Goal: Task Accomplishment & Management: Manage account settings

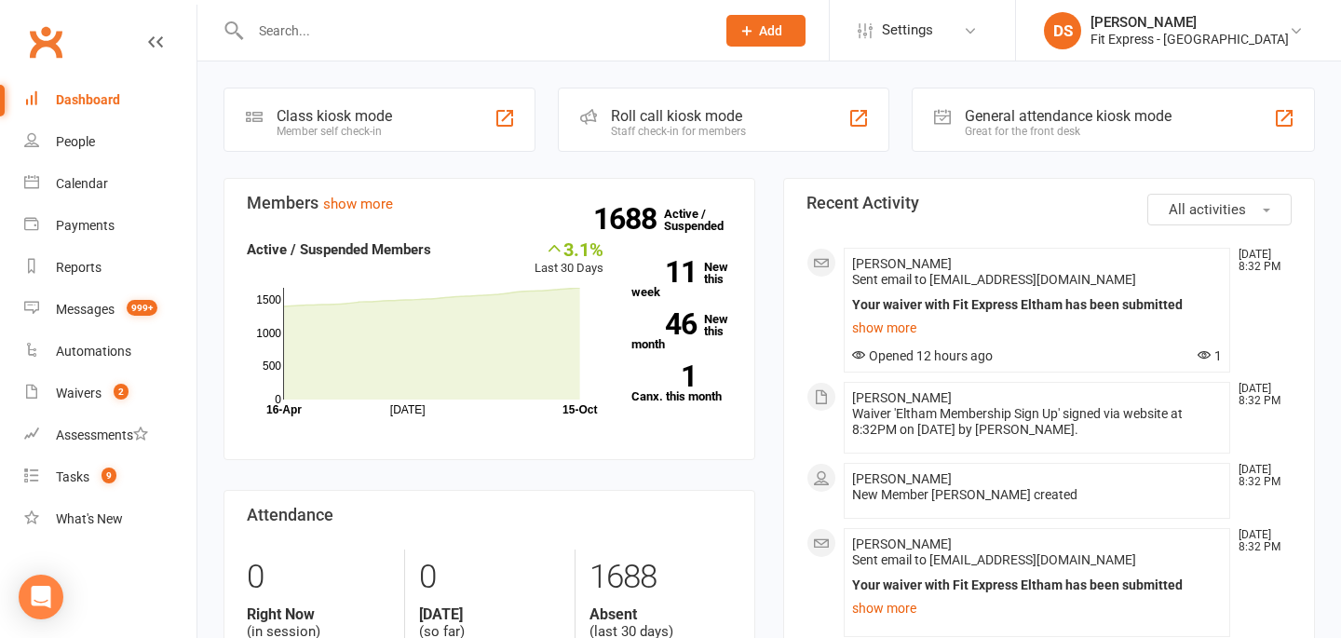
click at [53, 31] on link "Clubworx" at bounding box center [45, 42] width 47 height 47
click at [73, 399] on div "Waivers" at bounding box center [79, 393] width 46 height 15
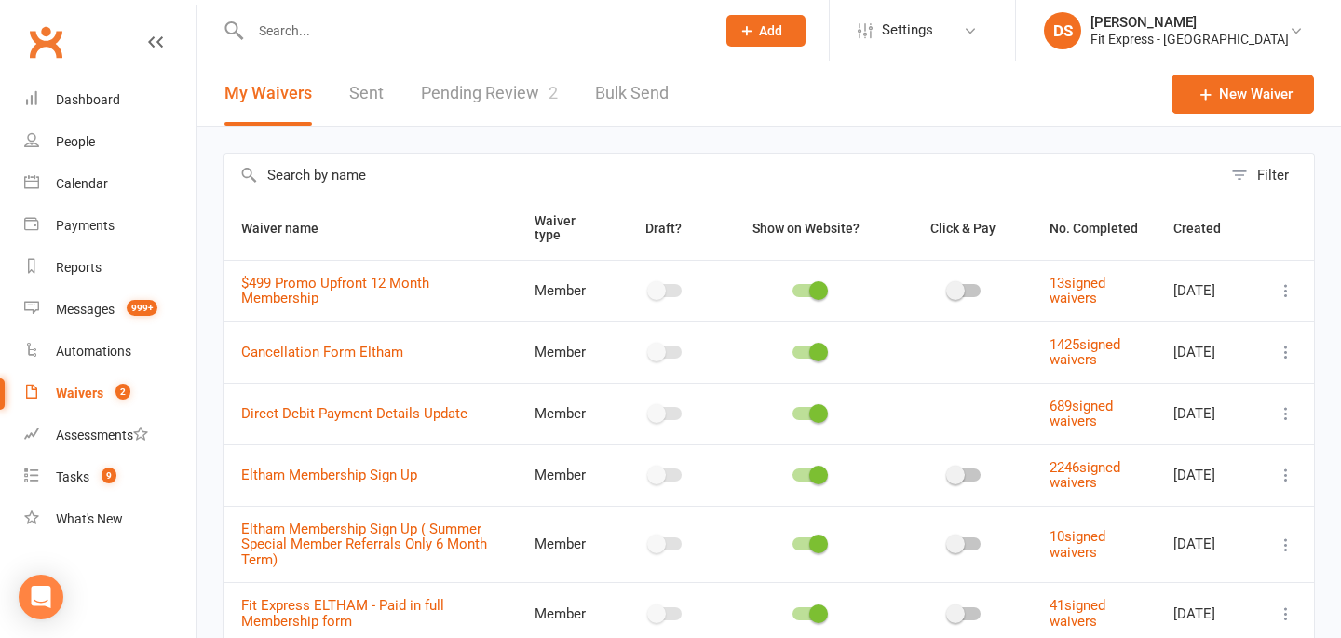
click at [373, 20] on input "text" at bounding box center [473, 31] width 457 height 26
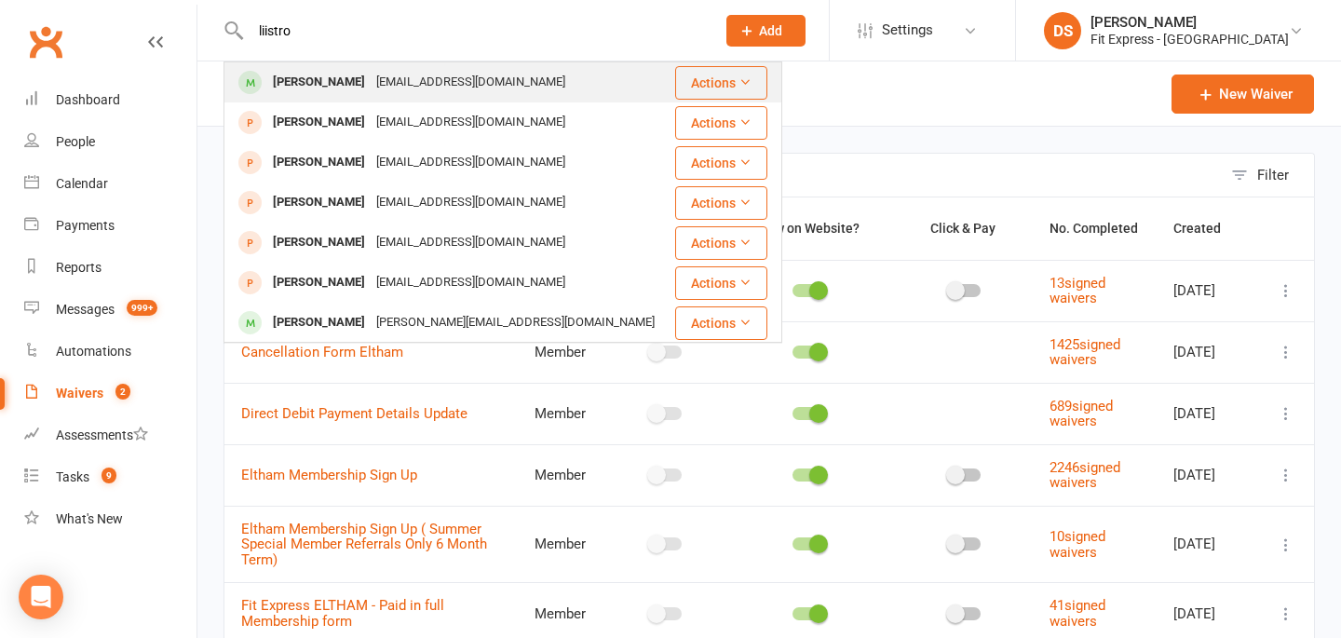
type input "liistro"
click at [338, 85] on div "Isabella Liistro" at bounding box center [318, 82] width 103 height 27
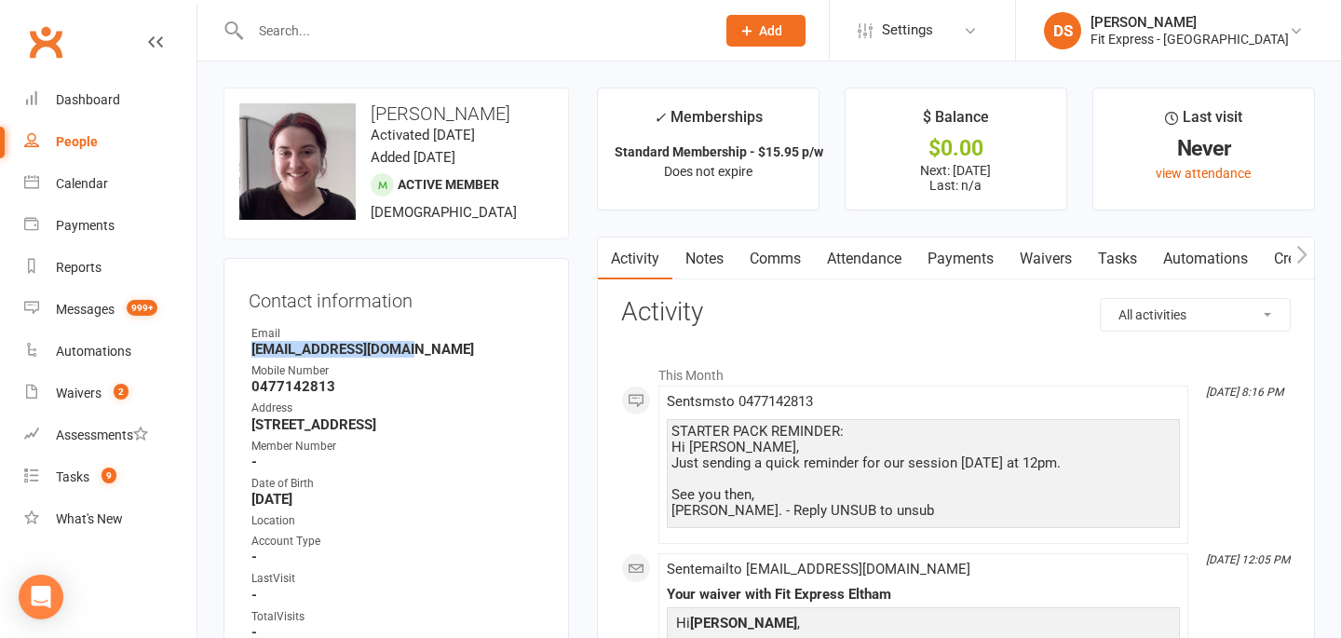
drag, startPoint x: 399, startPoint y: 351, endPoint x: 244, endPoint y: 351, distance: 154.6
click at [244, 351] on div "Contact information Owner Email isabellal@bigpond.com Mobile Number 0477142813 …" at bounding box center [397, 492] width 346 height 468
copy strong "isabellal@bigpond.com"
click at [52, 44] on link "Clubworx" at bounding box center [45, 42] width 47 height 47
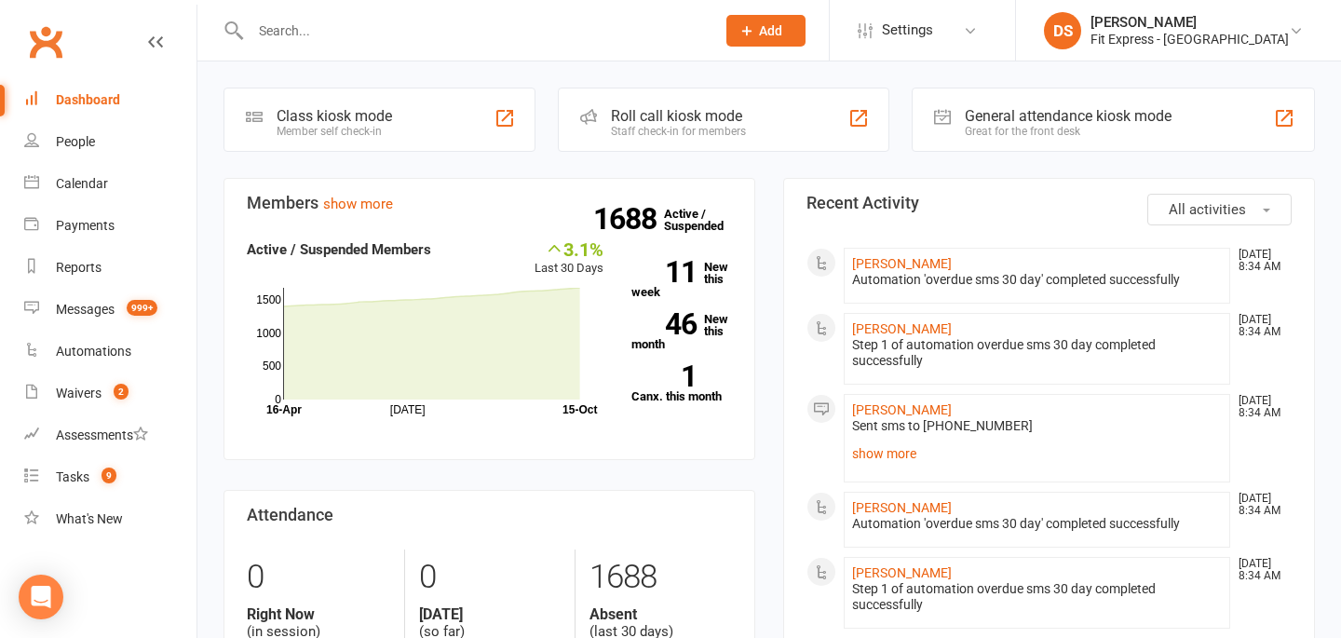
click at [890, 460] on link "show more" at bounding box center [1037, 454] width 370 height 26
click at [888, 444] on div "Your account is overdue.Please settle this immediately to reactivate your membe…" at bounding box center [1037, 454] width 370 height 23
click at [888, 448] on div "Your account is overdue.Please settle this immediately to reactivate your membe…" at bounding box center [1037, 503] width 360 height 111
click at [876, 452] on div "Your account is overdue.Please settle this immediately to reactivate your membe…" at bounding box center [1037, 503] width 360 height 111
click at [874, 407] on link "Talia Ruyter" at bounding box center [902, 409] width 100 height 15
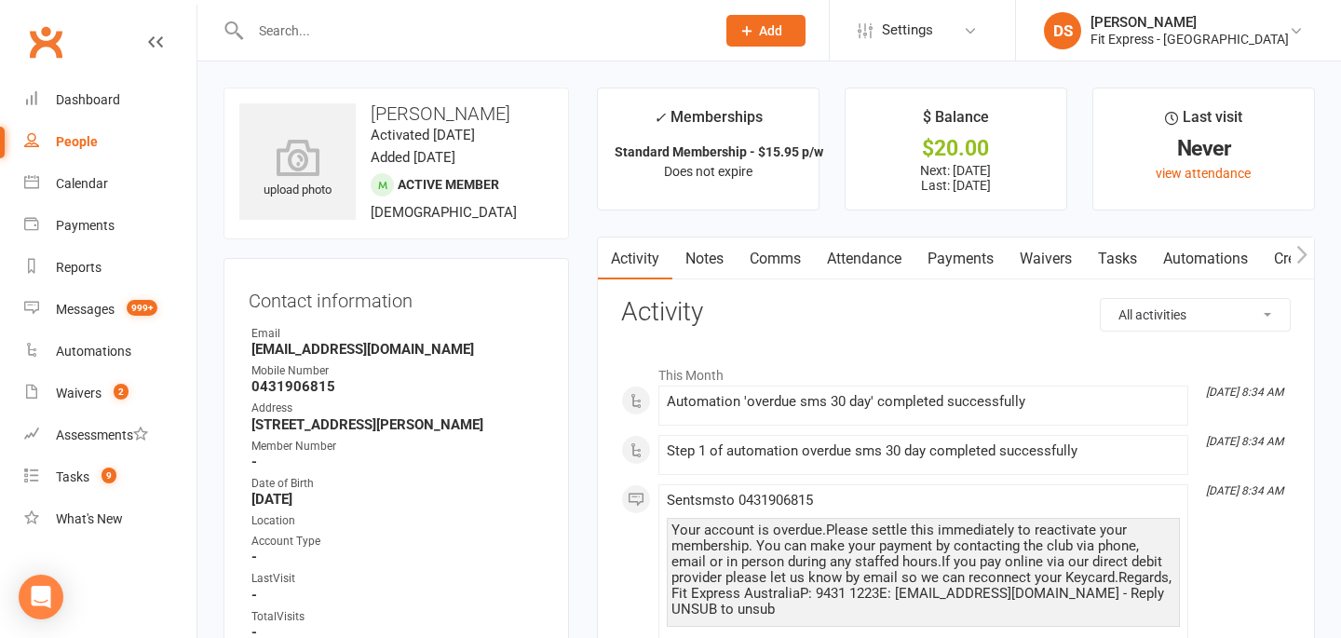
click at [975, 277] on link "Payments" at bounding box center [961, 259] width 92 height 43
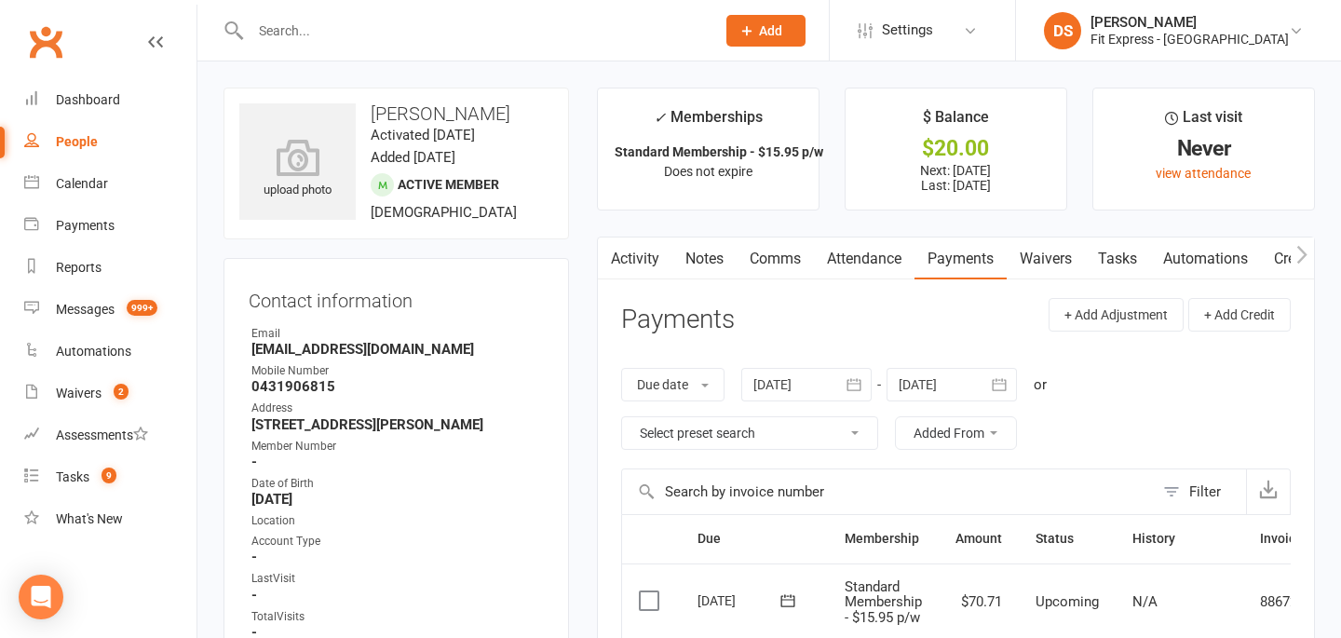
click at [47, 41] on link "Clubworx" at bounding box center [45, 42] width 47 height 47
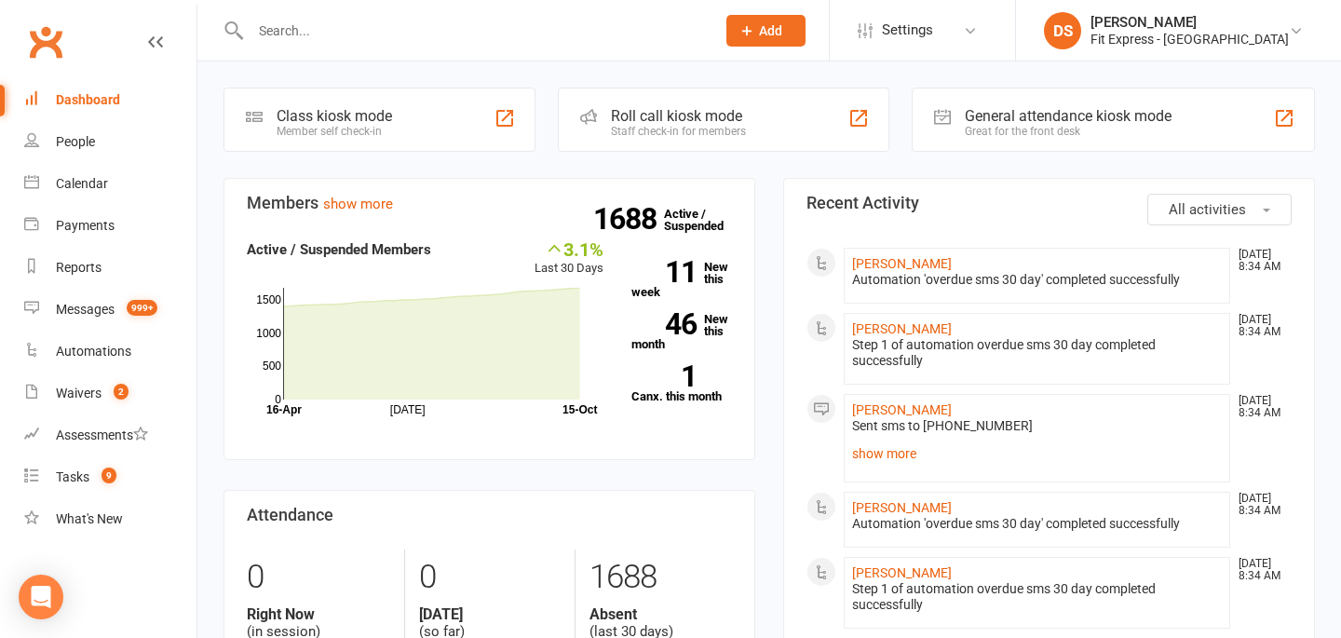
click at [42, 44] on link "Clubworx" at bounding box center [45, 42] width 47 height 47
click at [54, 49] on link "Clubworx" at bounding box center [45, 42] width 47 height 47
click at [628, 20] on input "text" at bounding box center [473, 31] width 457 height 26
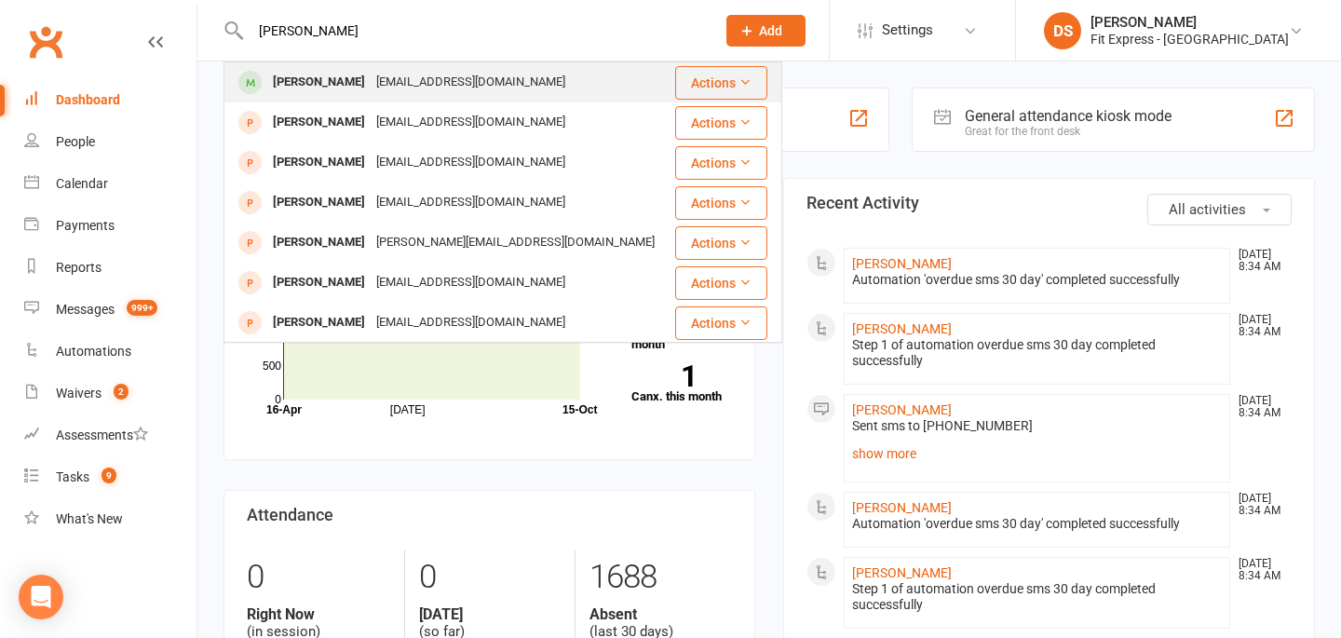
type input "[PERSON_NAME]"
click at [542, 88] on div "[PERSON_NAME] [EMAIL_ADDRESS][DOMAIN_NAME]" at bounding box center [449, 82] width 448 height 38
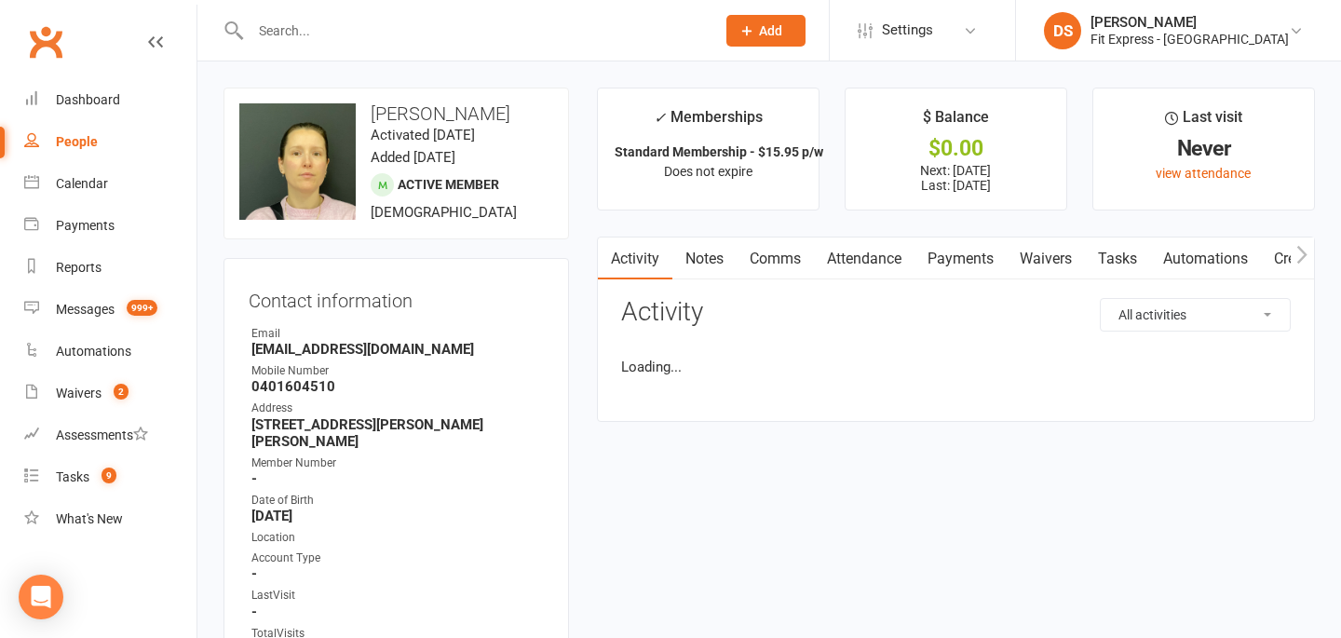
click at [961, 263] on link "Payments" at bounding box center [961, 259] width 92 height 43
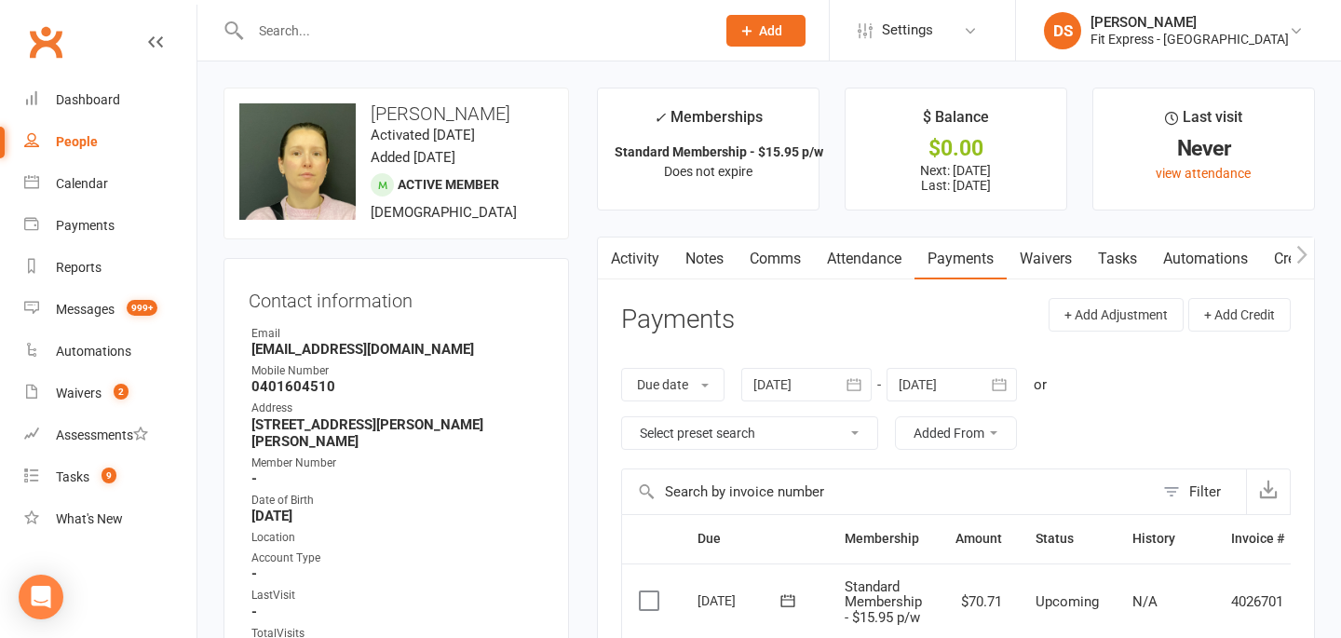
click at [505, 35] on input "text" at bounding box center [473, 31] width 457 height 26
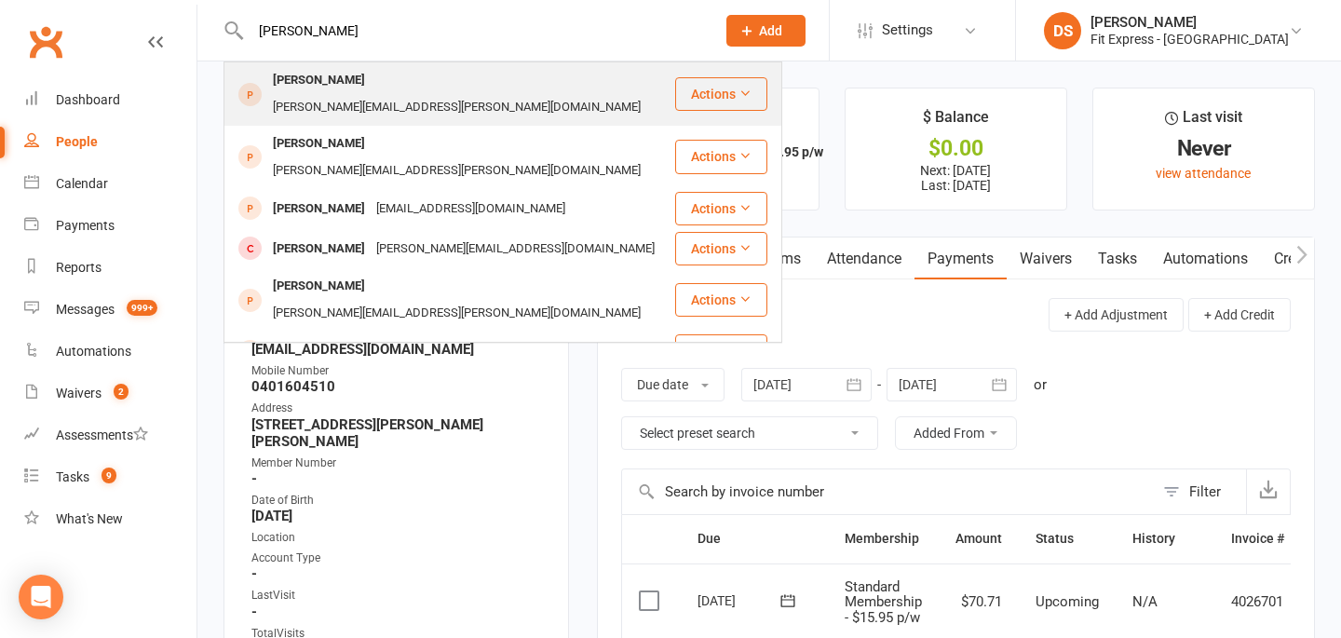
type input "kristi"
click at [432, 94] on div "kristi.vincent@mh.org.au" at bounding box center [456, 107] width 379 height 27
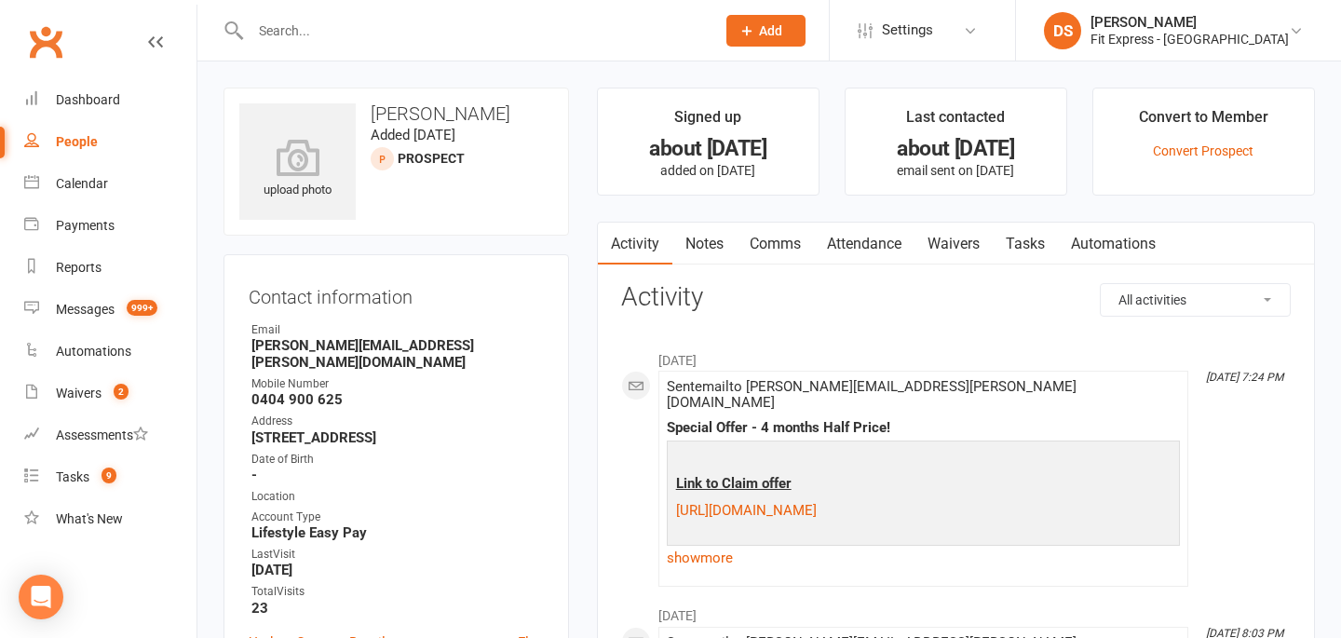
click at [437, 37] on input "text" at bounding box center [473, 31] width 457 height 26
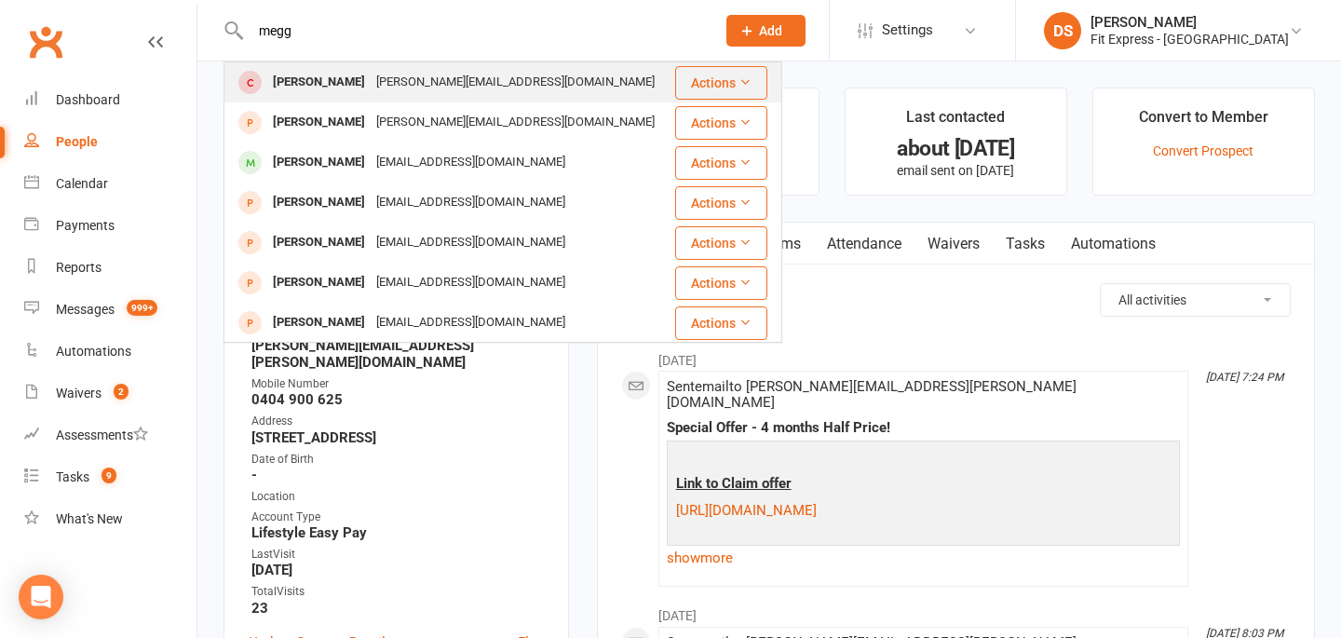
type input "megg"
click at [444, 86] on div "kristie.megg@gmail.com" at bounding box center [516, 82] width 290 height 27
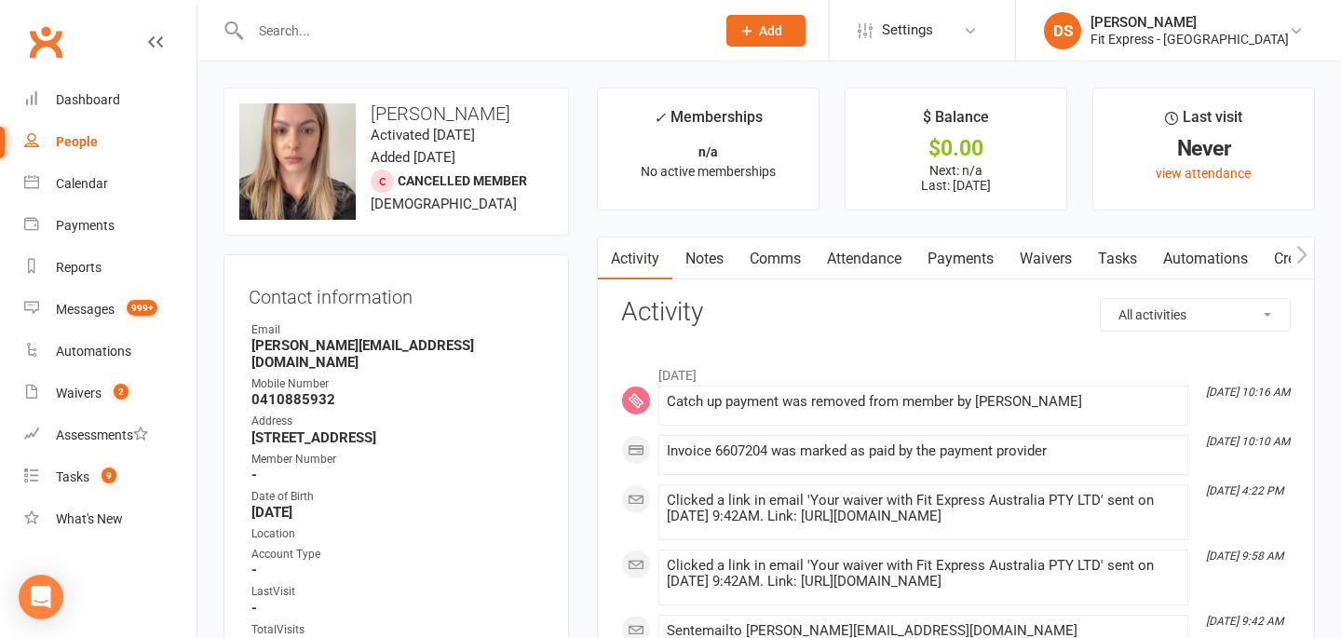
click at [713, 250] on link "Notes" at bounding box center [704, 259] width 64 height 43
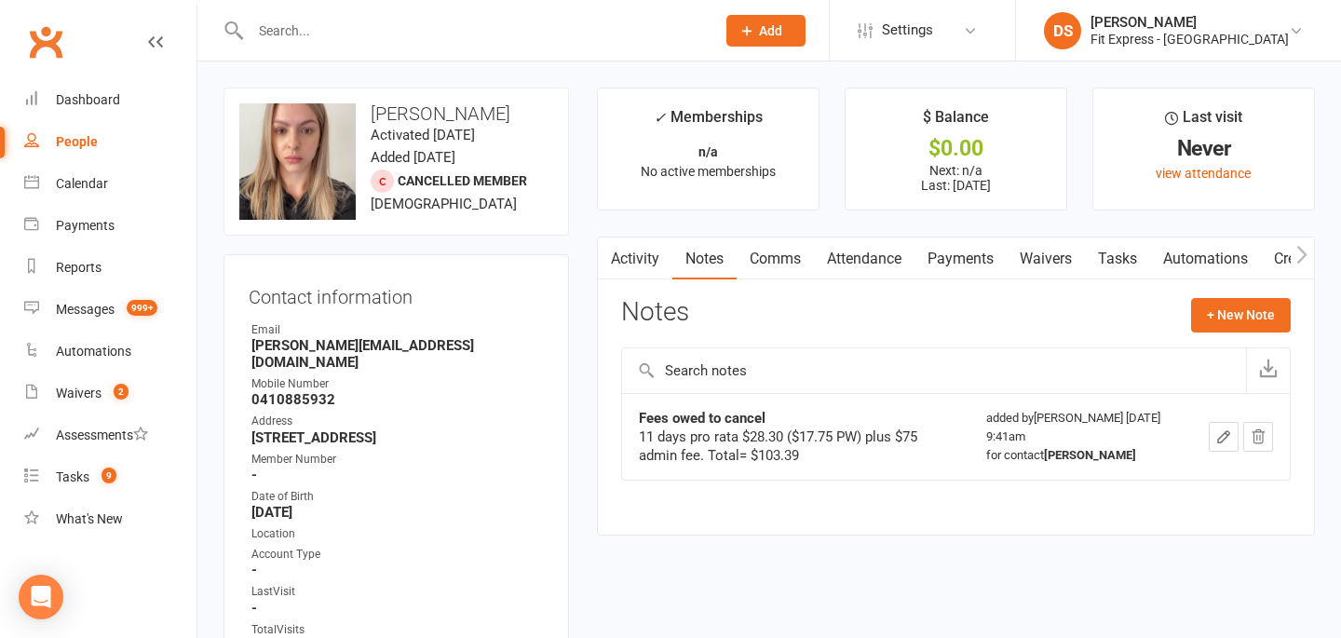
scroll to position [0, 1]
click at [970, 265] on link "Payments" at bounding box center [960, 259] width 92 height 43
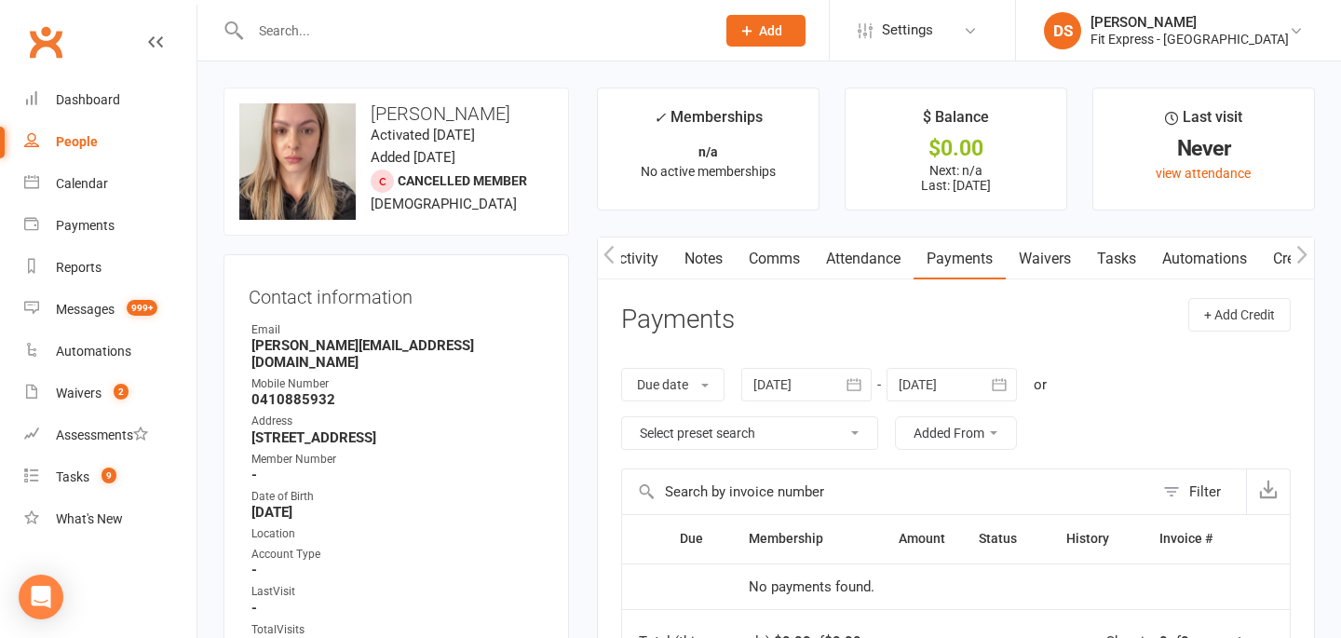
click at [37, 39] on link "Clubworx" at bounding box center [45, 42] width 47 height 47
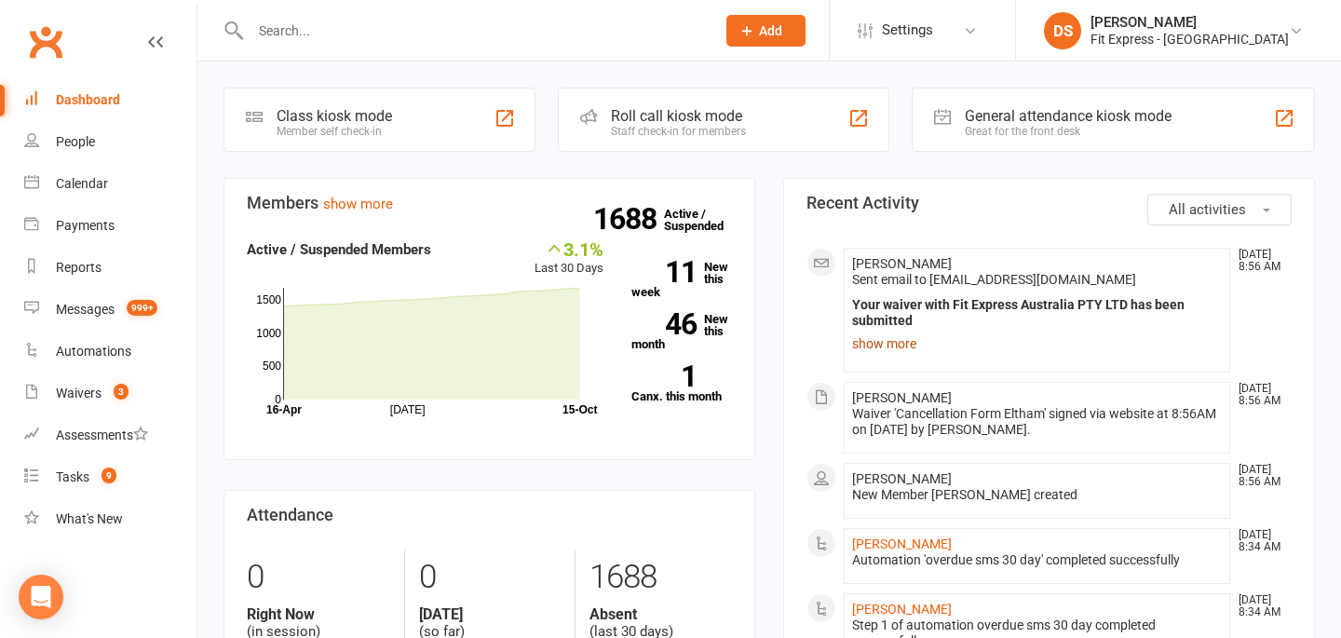
click at [902, 343] on link "show more" at bounding box center [1037, 344] width 370 height 26
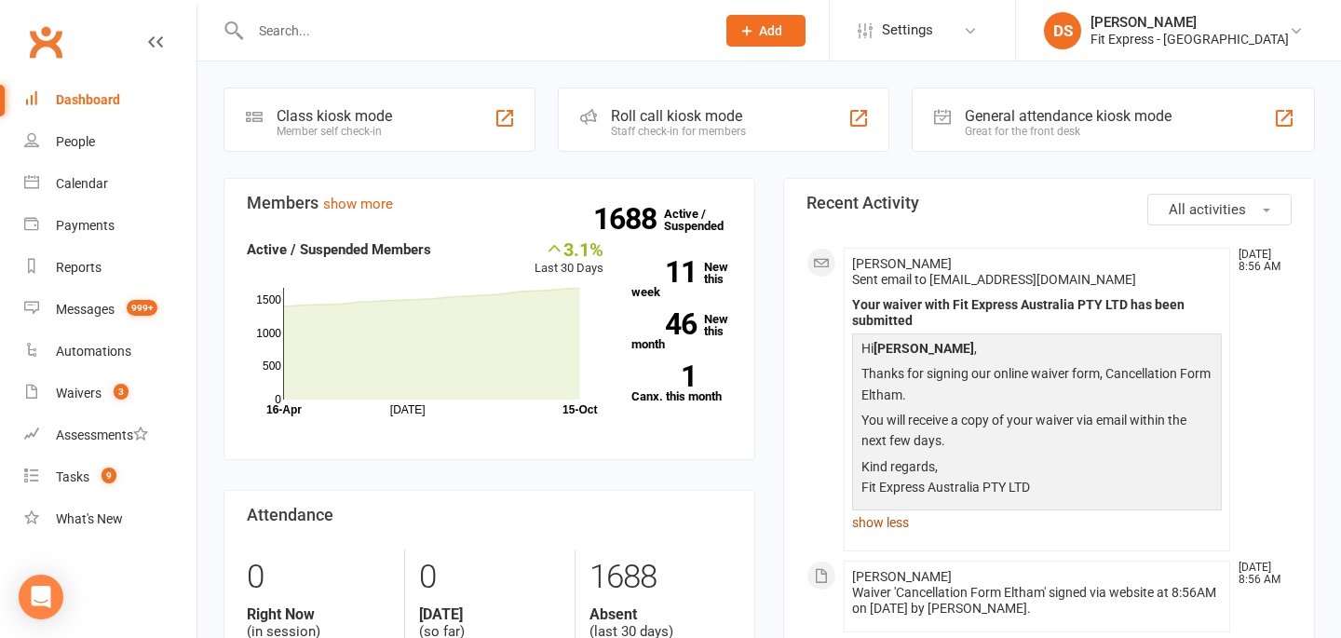
click at [890, 524] on link "show less" at bounding box center [1037, 522] width 370 height 26
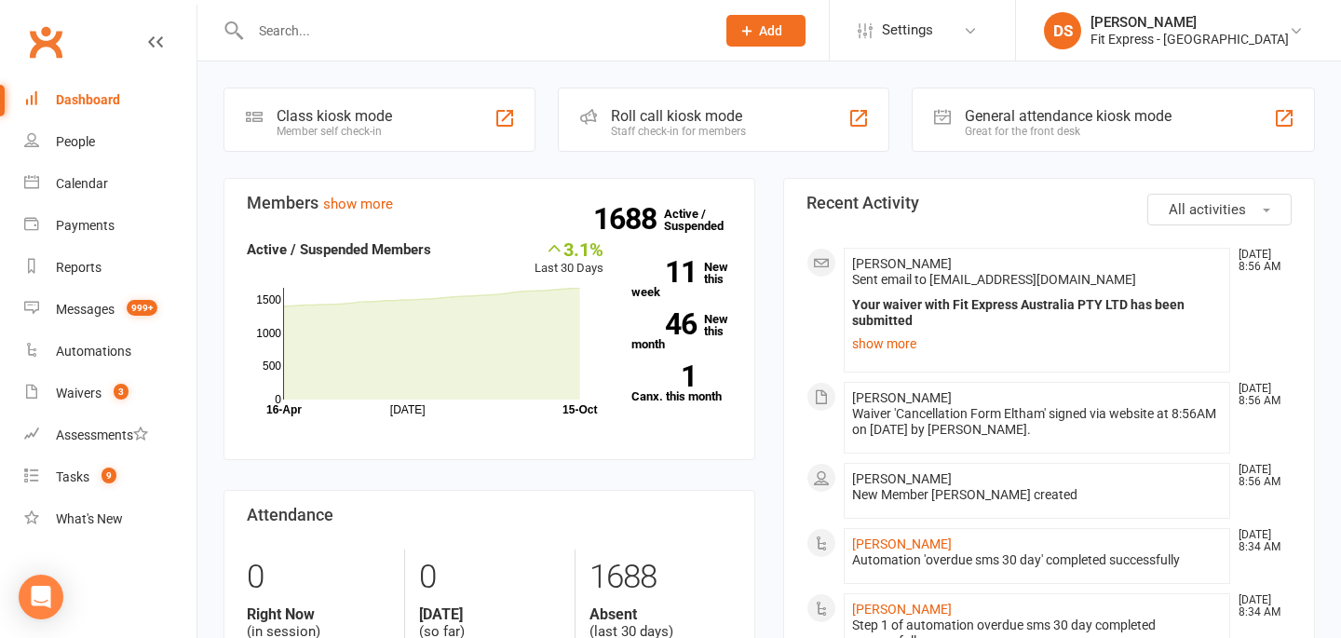
click at [399, 38] on input "text" at bounding box center [473, 31] width 457 height 26
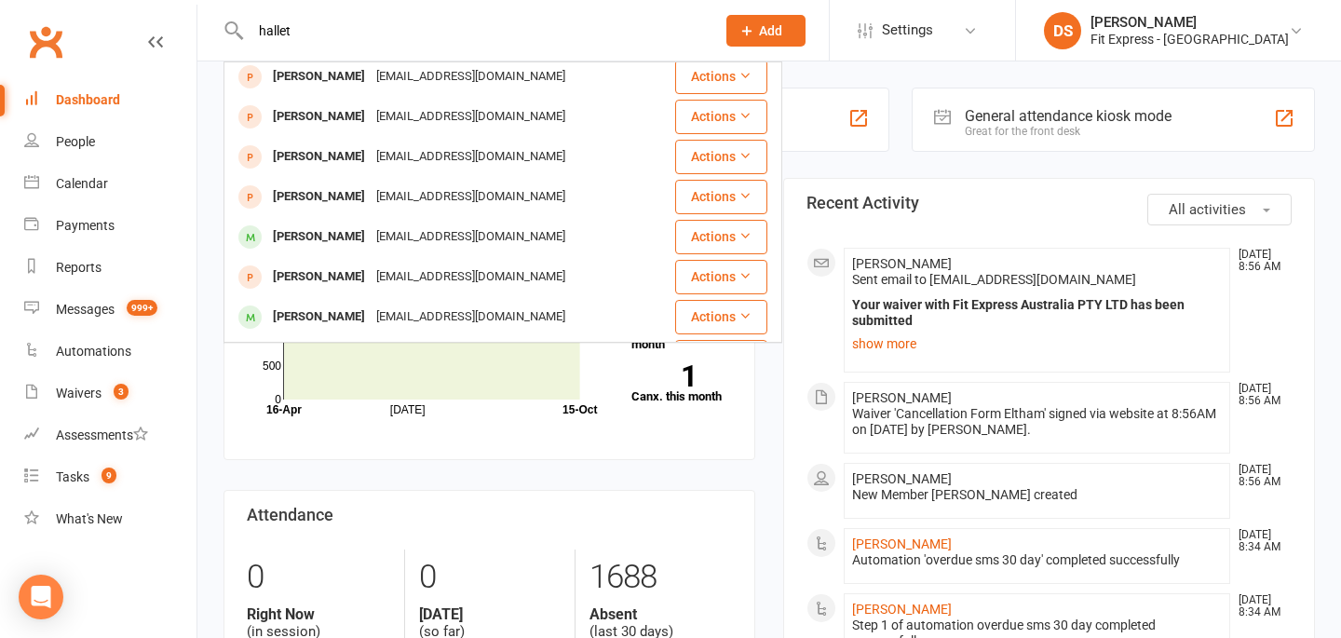
scroll to position [522, 0]
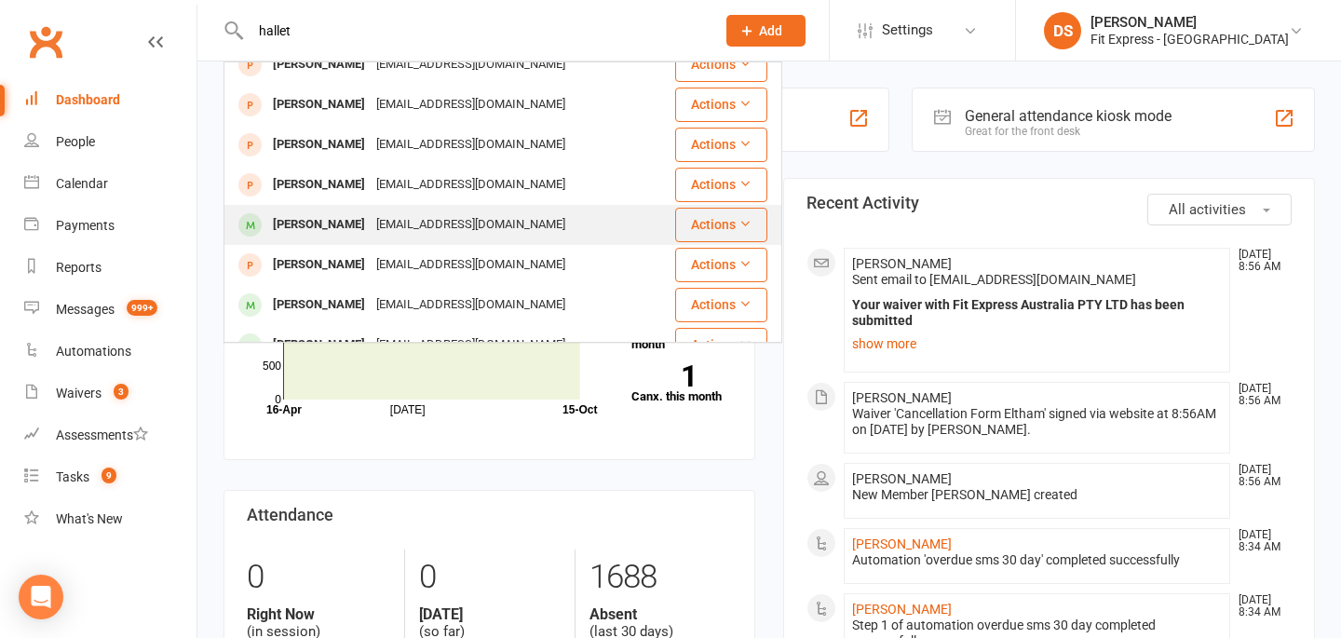
type input "hallet"
click at [344, 211] on div "Joshua Hallett" at bounding box center [318, 224] width 103 height 27
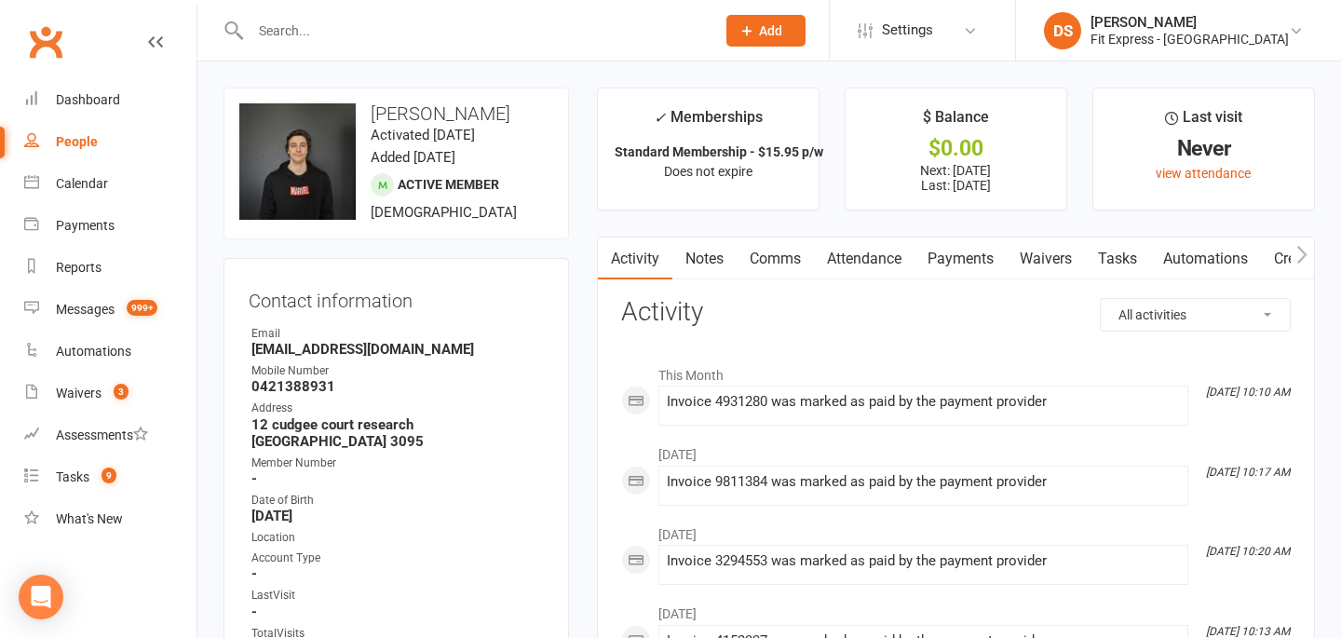
click at [1007, 246] on link "Payments" at bounding box center [961, 259] width 92 height 43
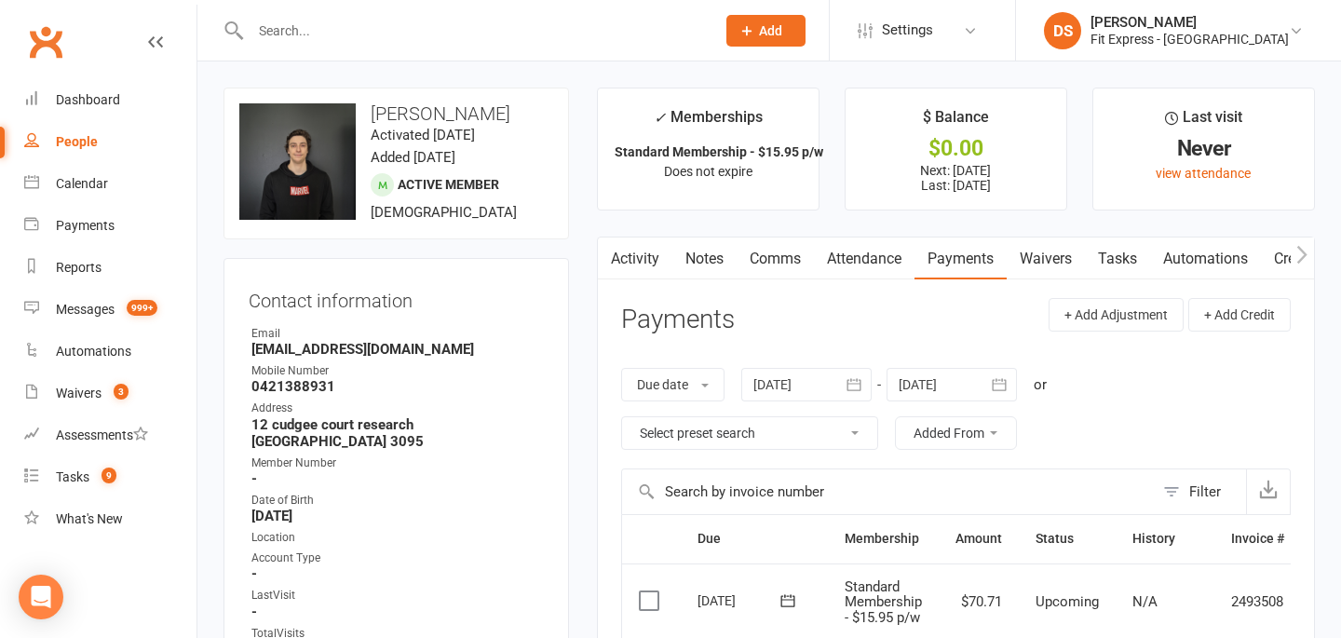
click at [1068, 268] on link "Waivers" at bounding box center [1046, 259] width 78 height 43
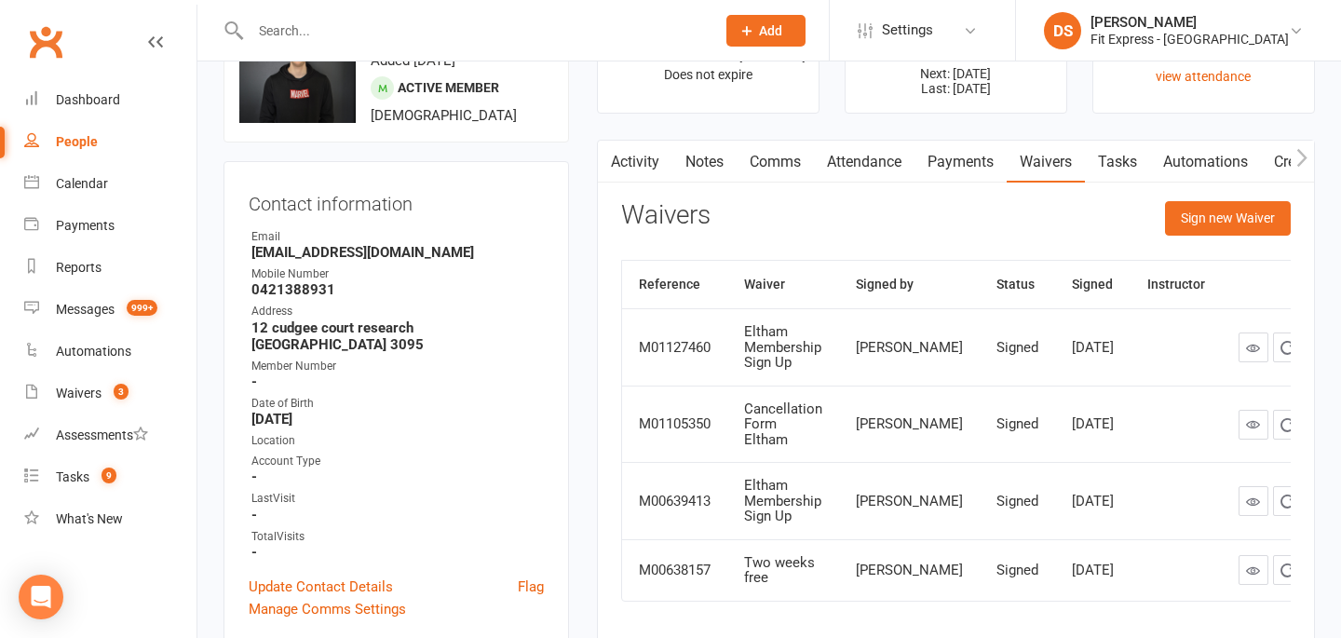
scroll to position [102, 0]
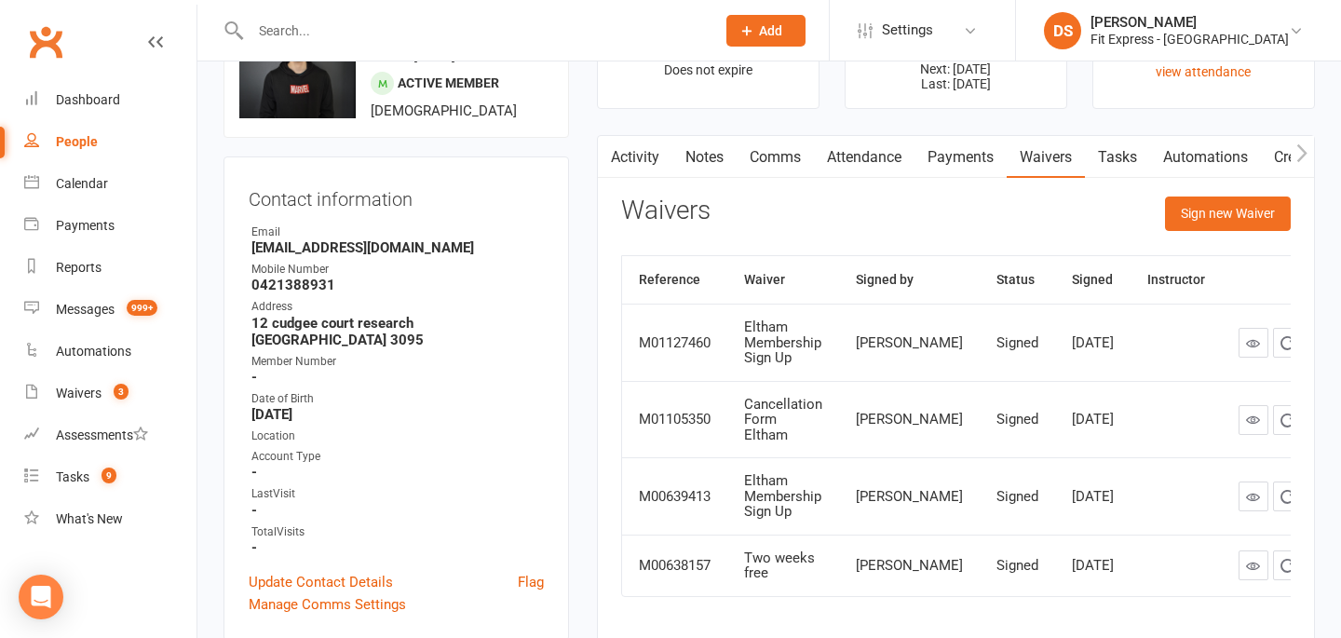
click at [962, 147] on link "Payments" at bounding box center [961, 157] width 92 height 43
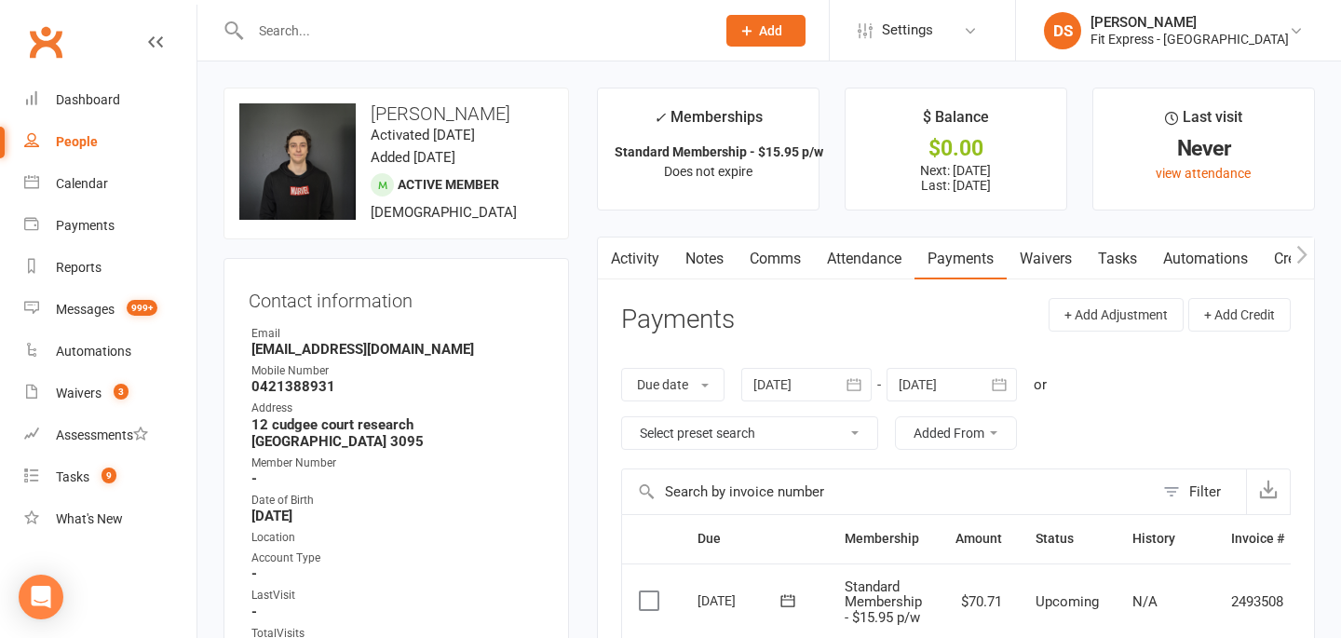
click at [54, 49] on link "Clubworx" at bounding box center [45, 42] width 47 height 47
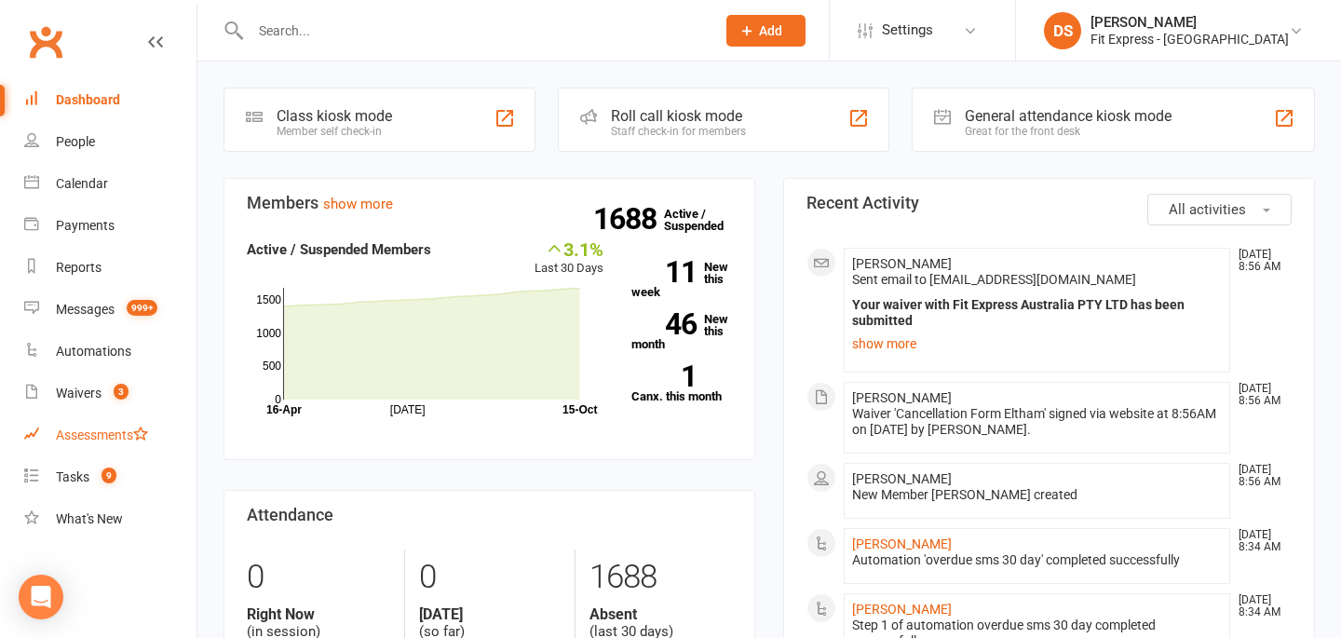
click at [66, 421] on link "Assessments" at bounding box center [110, 435] width 172 height 42
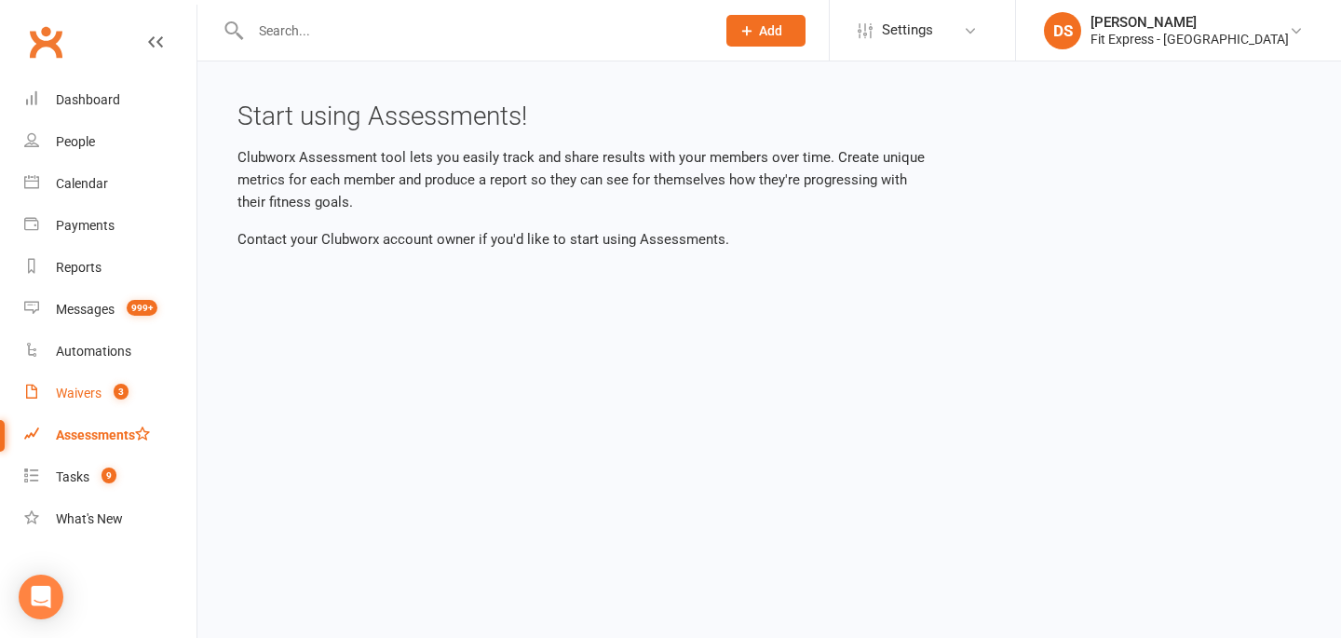
click at [77, 403] on link "Waivers 3" at bounding box center [110, 394] width 172 height 42
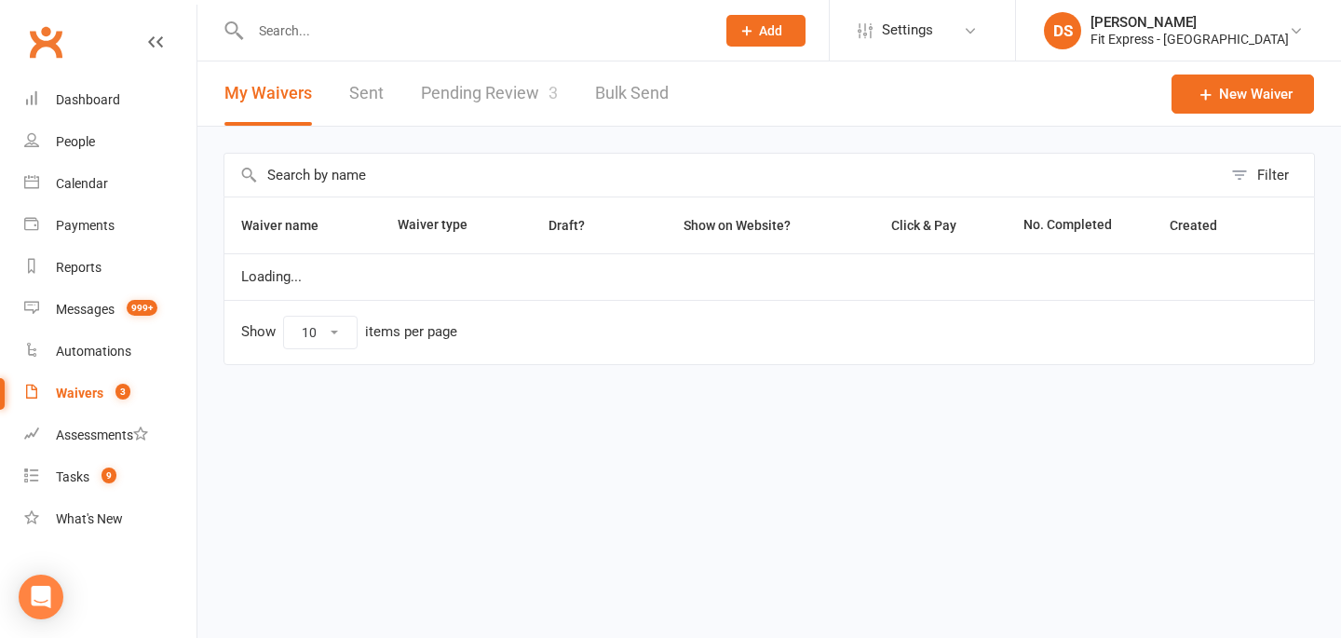
click at [500, 113] on link "Pending Review 3" at bounding box center [489, 93] width 137 height 64
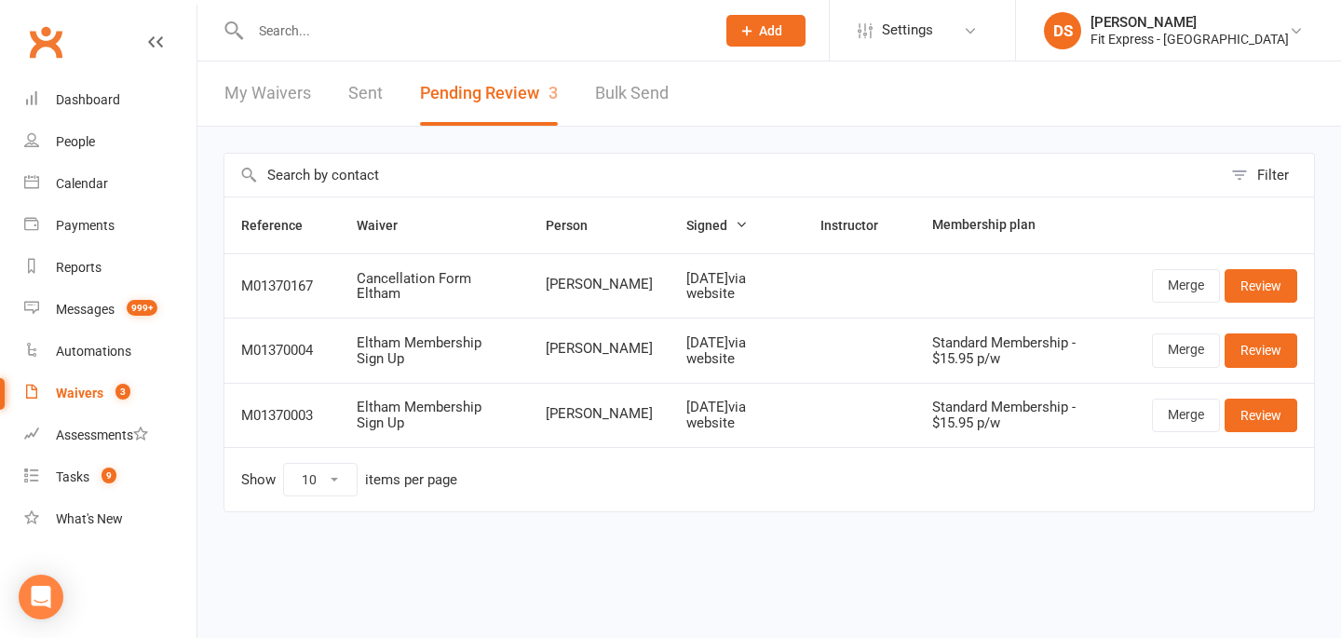
click at [619, 1] on div at bounding box center [463, 30] width 479 height 61
click at [611, 21] on input "text" at bounding box center [473, 31] width 457 height 26
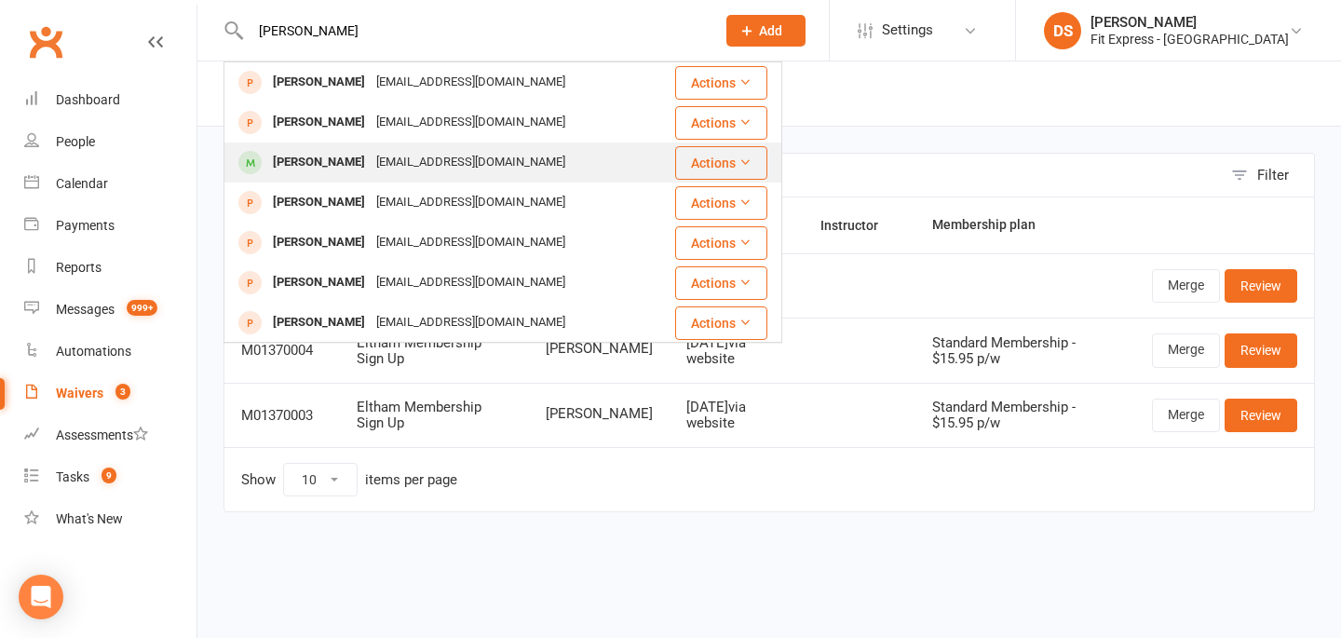
type input "[PERSON_NAME]"
click at [533, 149] on div "[PERSON_NAME] [EMAIL_ADDRESS][DOMAIN_NAME]" at bounding box center [449, 162] width 448 height 38
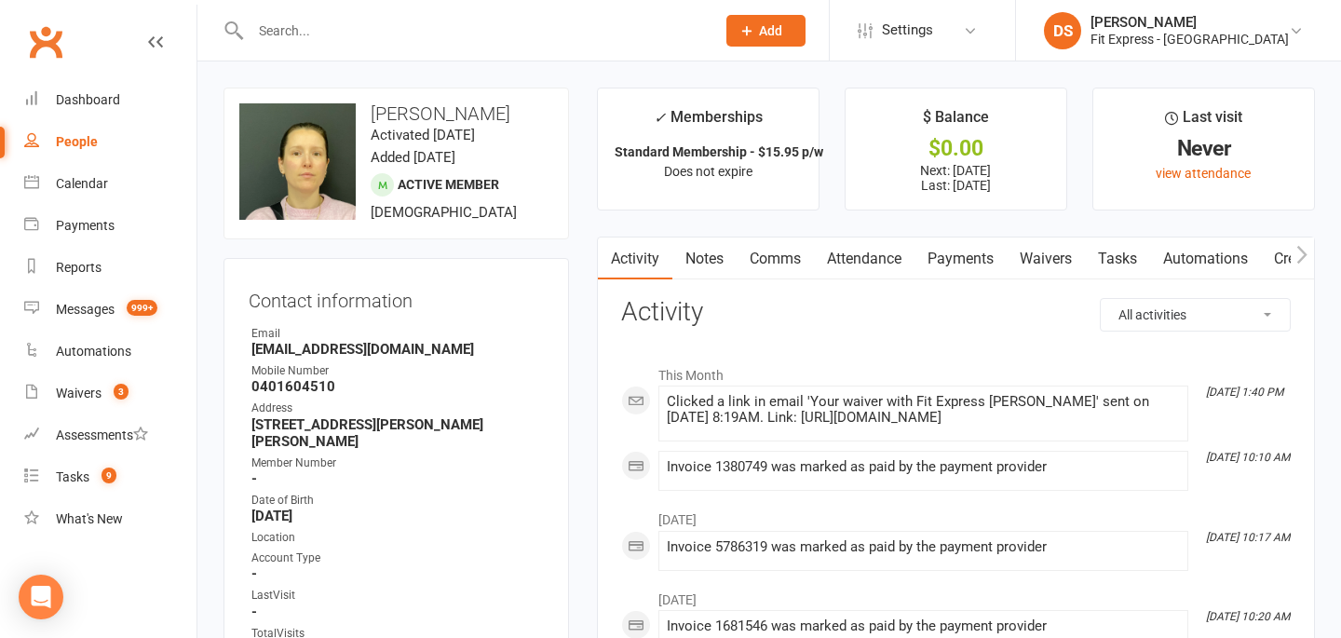
click at [1023, 251] on link "Waivers" at bounding box center [1046, 259] width 78 height 43
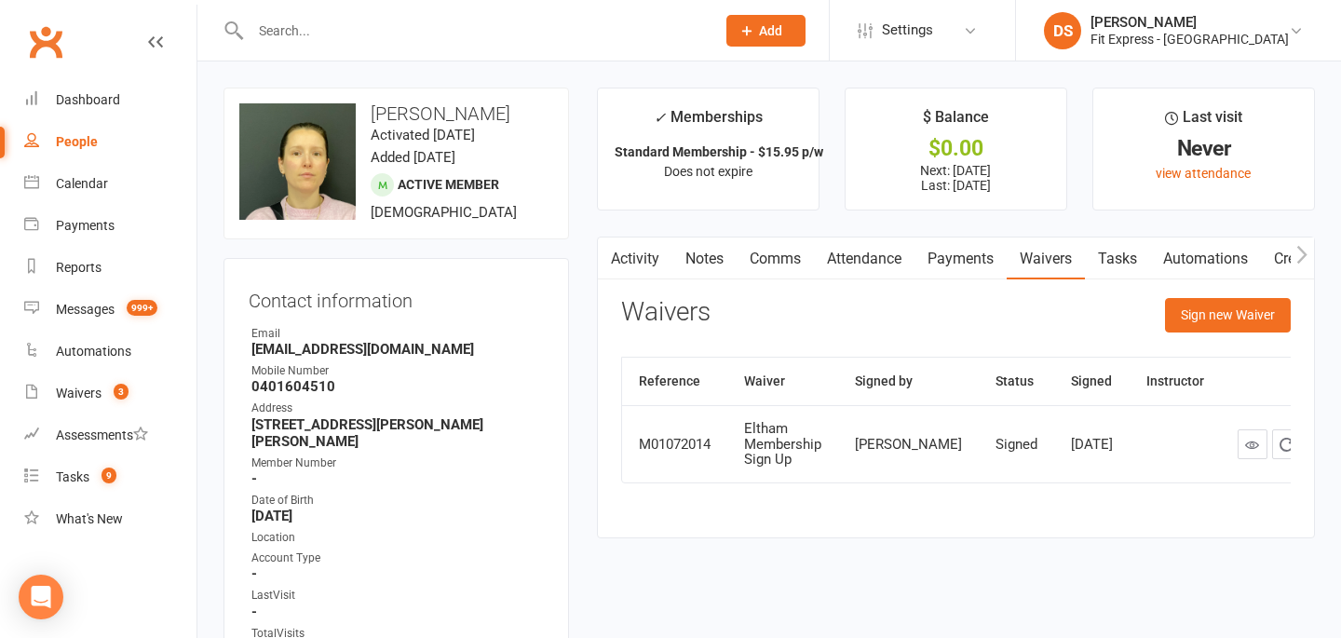
click at [631, 249] on link "Activity" at bounding box center [635, 259] width 75 height 43
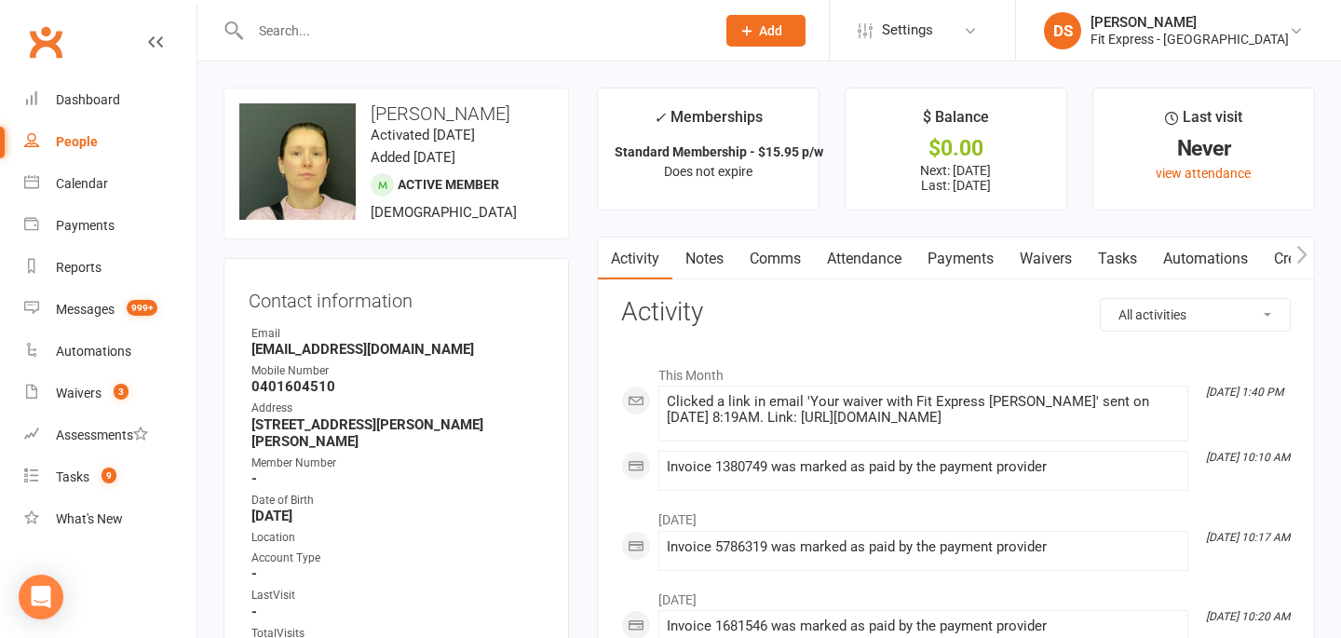
click at [1036, 260] on link "Waivers" at bounding box center [1046, 259] width 78 height 43
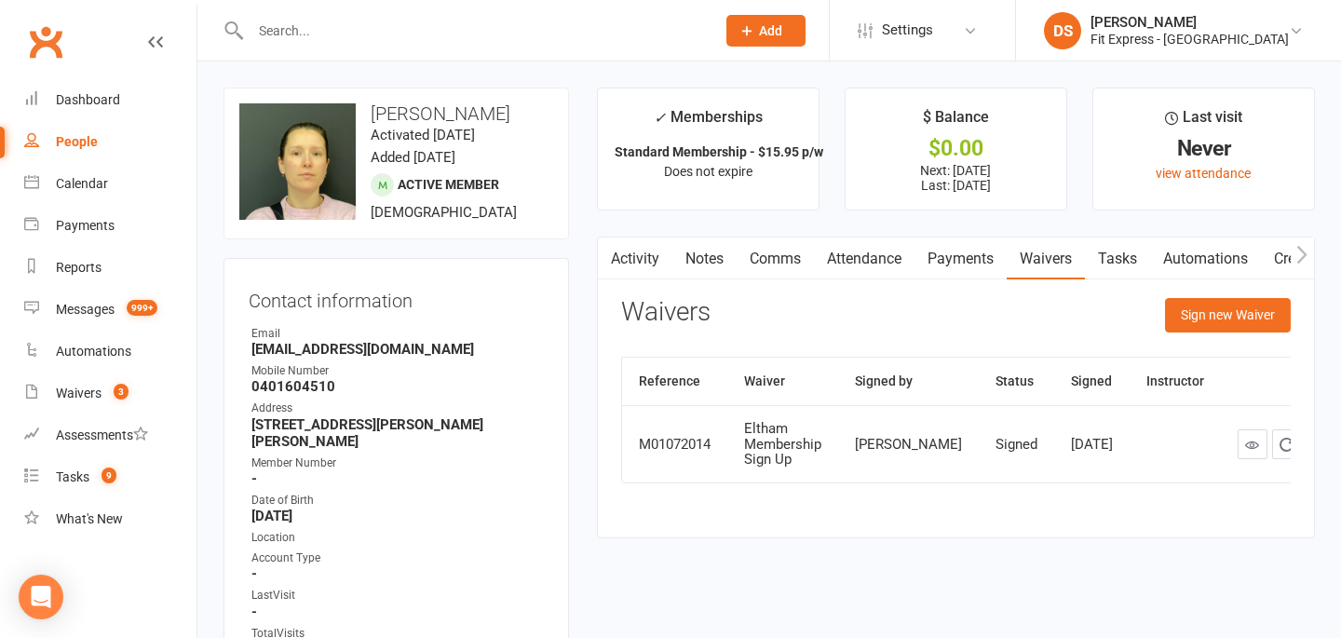
click at [1111, 262] on link "Tasks" at bounding box center [1117, 259] width 65 height 43
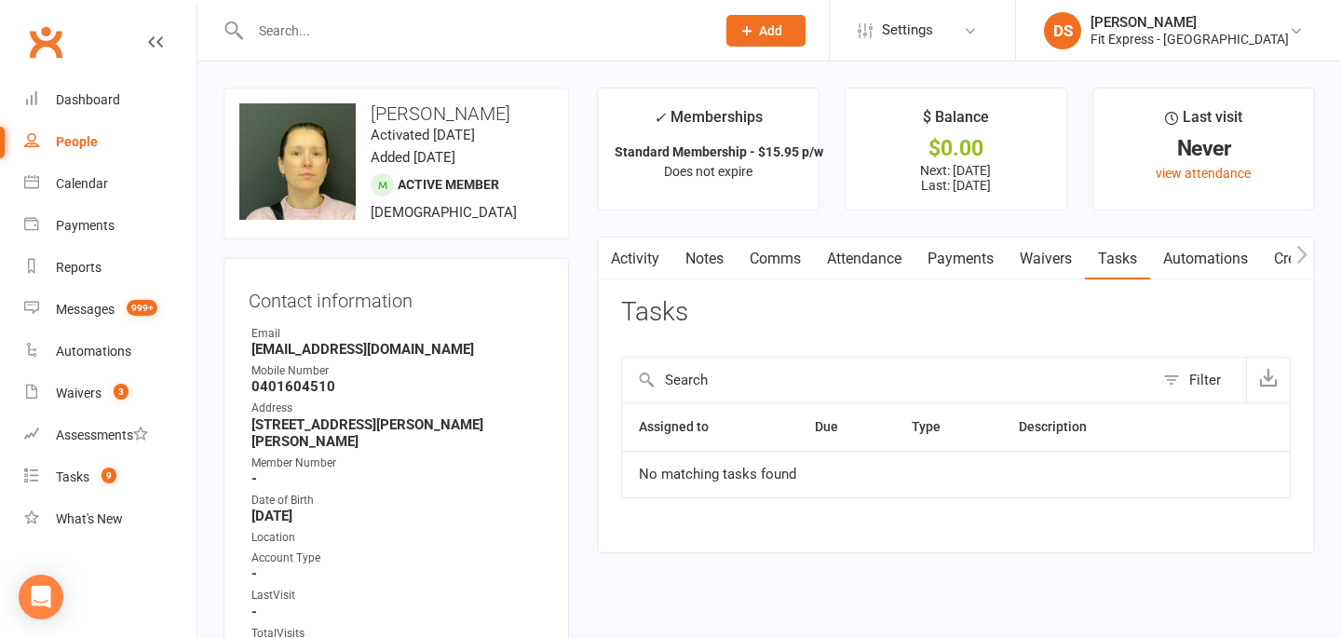
click at [988, 251] on link "Payments" at bounding box center [961, 259] width 92 height 43
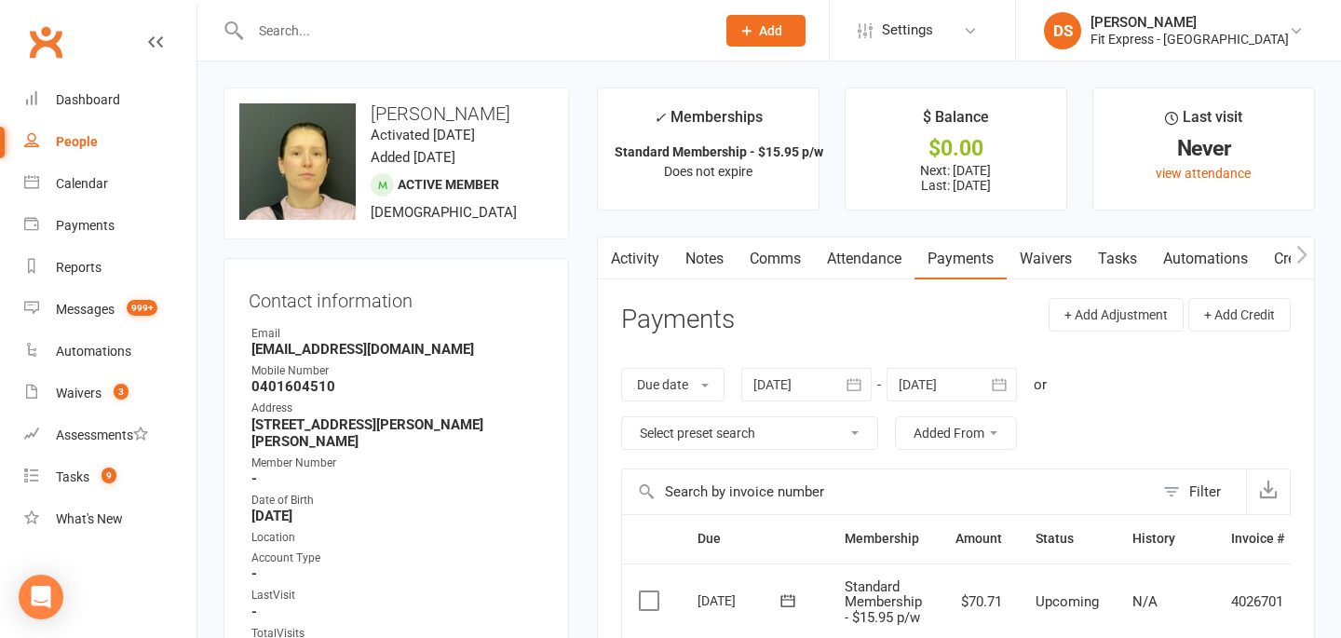
click at [633, 265] on link "Activity" at bounding box center [635, 259] width 75 height 43
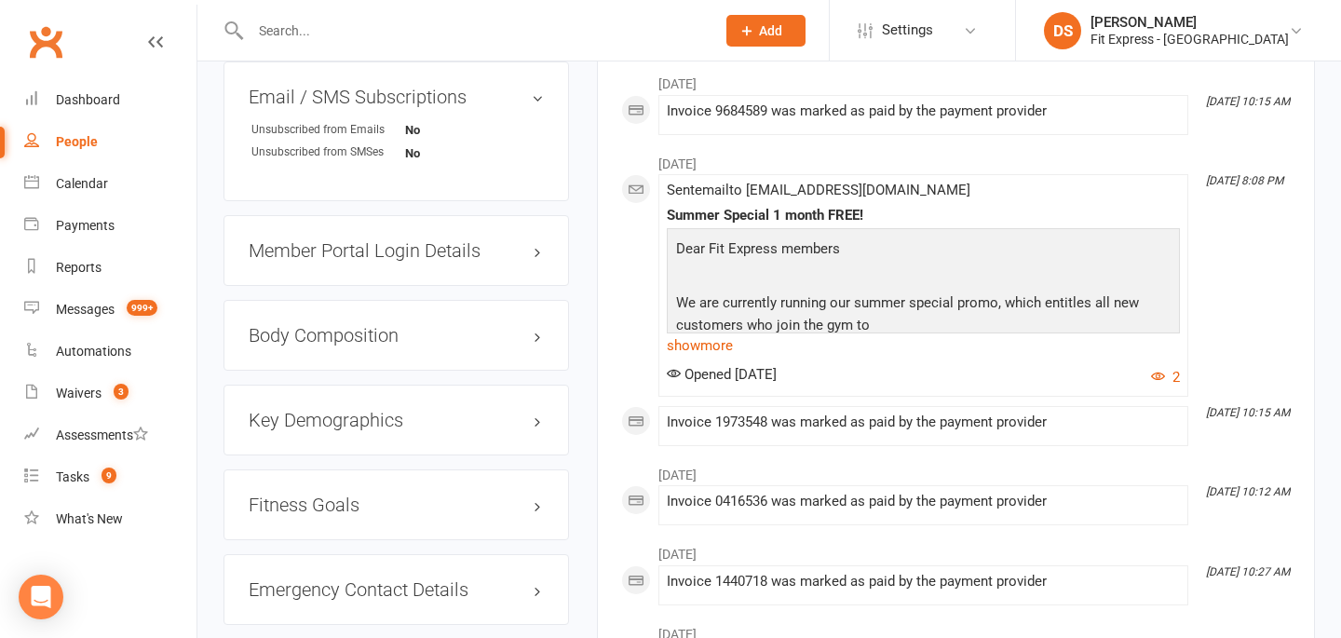
scroll to position [1549, 0]
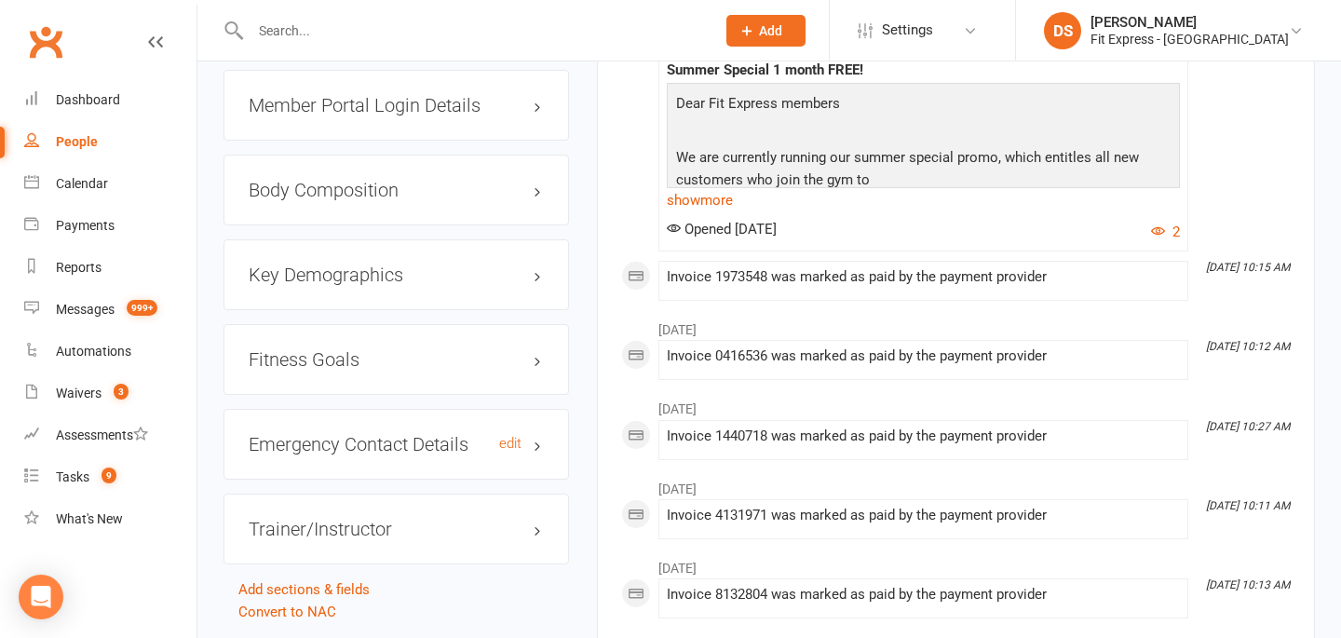
click at [534, 434] on h3 "Emergency Contact Details edit" at bounding box center [396, 444] width 295 height 20
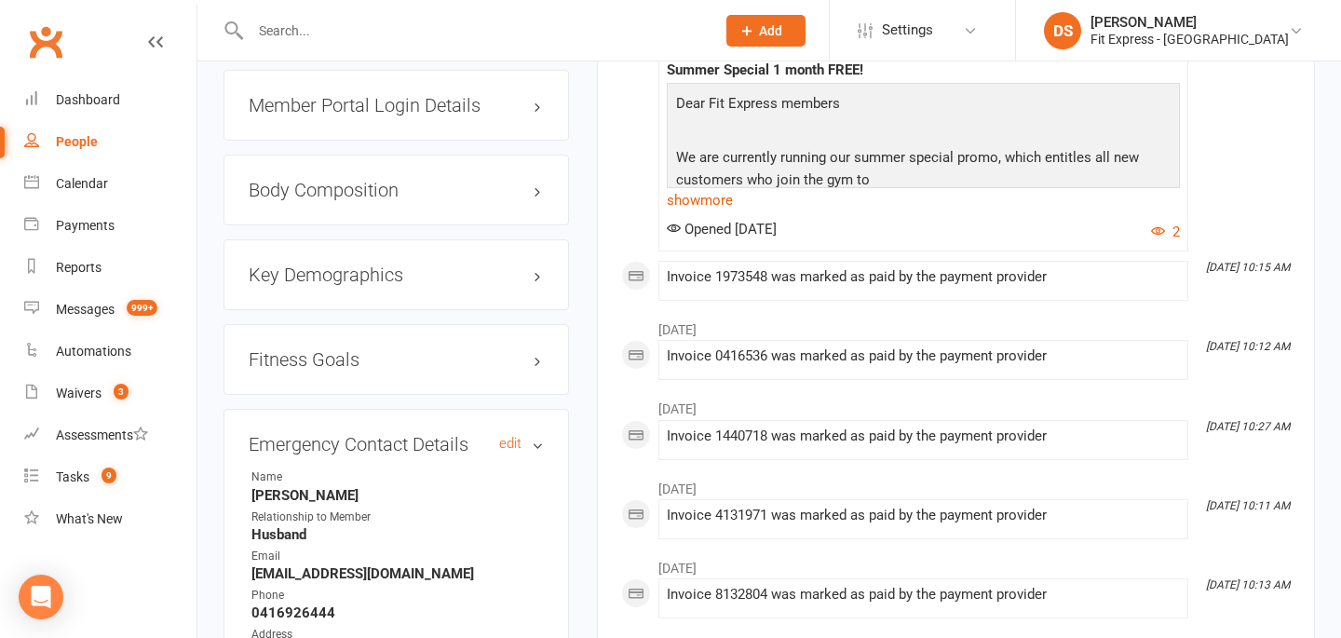
click at [540, 434] on h3 "Emergency Contact Details edit" at bounding box center [396, 444] width 295 height 20
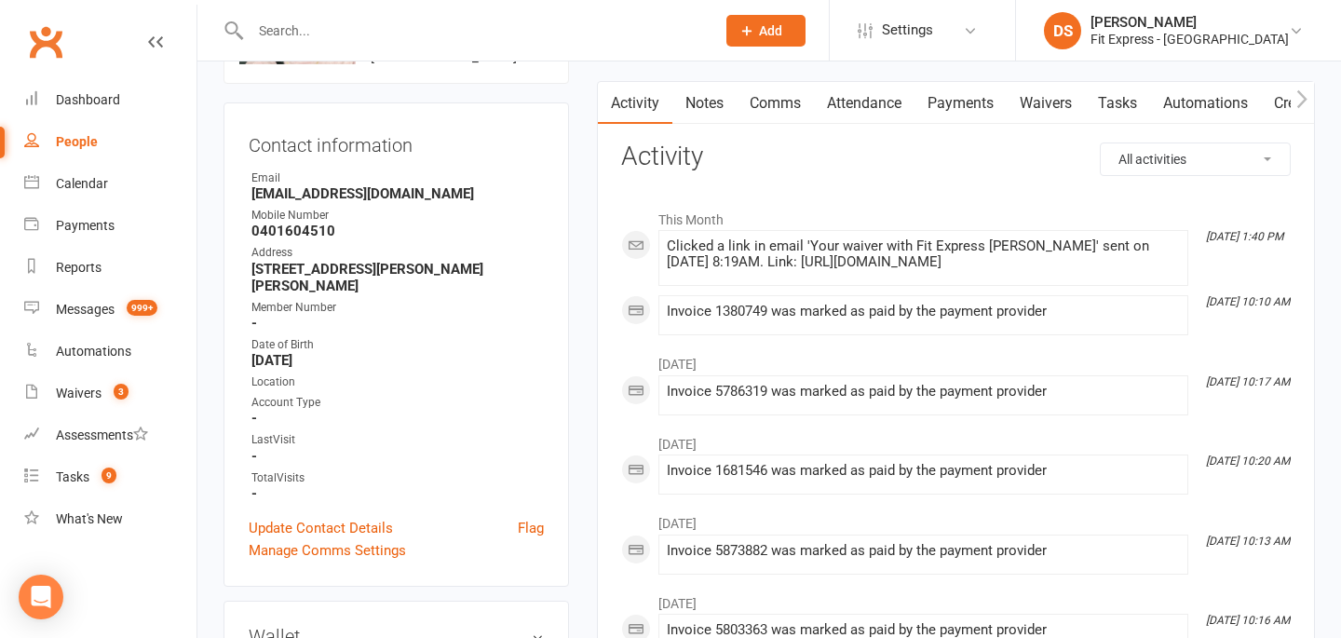
scroll to position [0, 0]
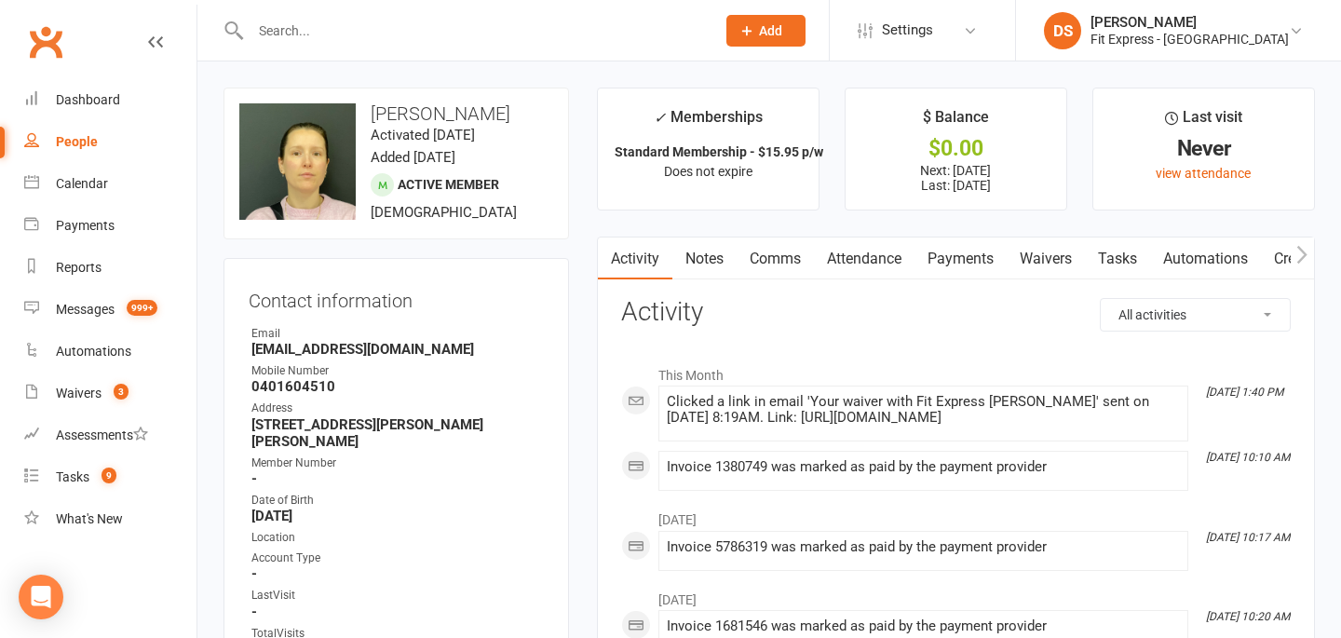
click at [38, 48] on link "Clubworx" at bounding box center [45, 42] width 47 height 47
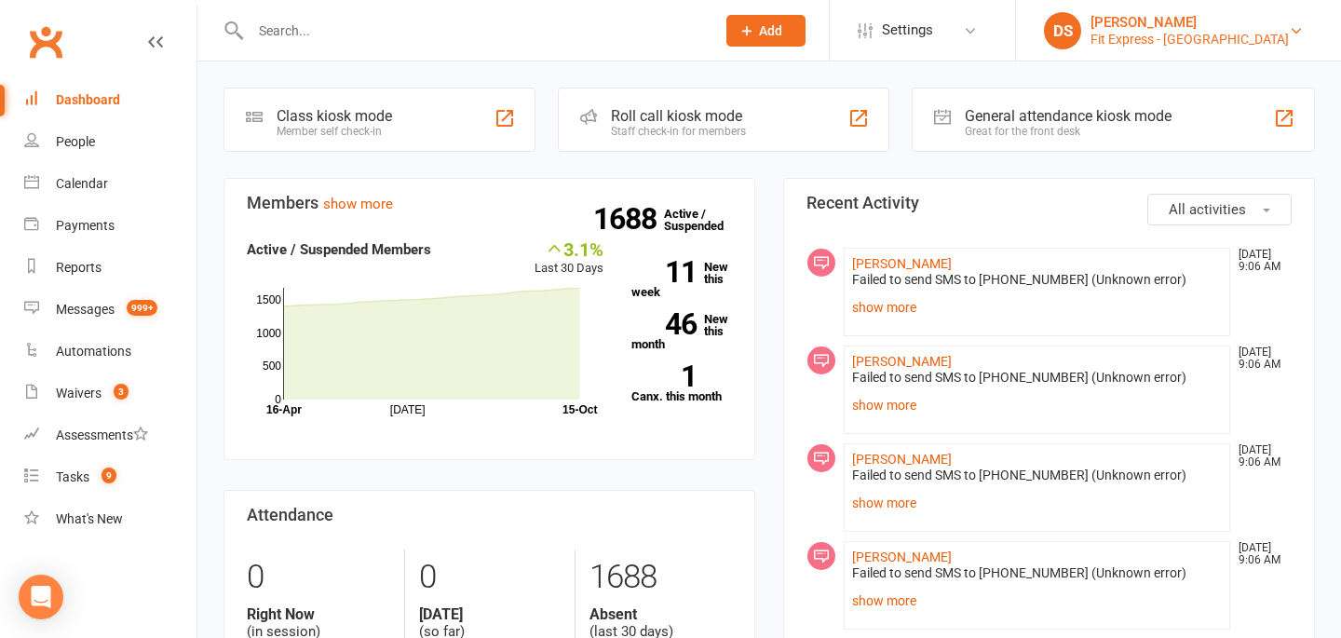
click at [1169, 48] on link "DS [PERSON_NAME] Fit Express - Eltham" at bounding box center [1178, 30] width 269 height 37
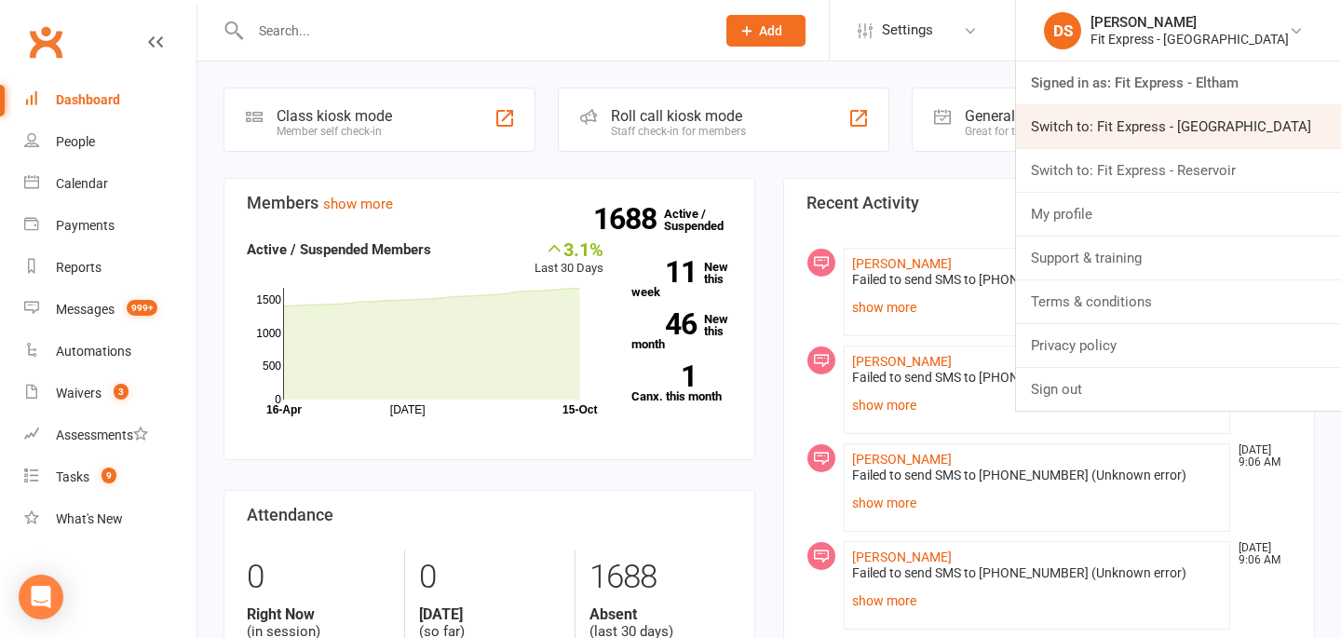
click at [1197, 123] on link "Switch to: Fit Express - Heidelberg" at bounding box center [1178, 126] width 325 height 43
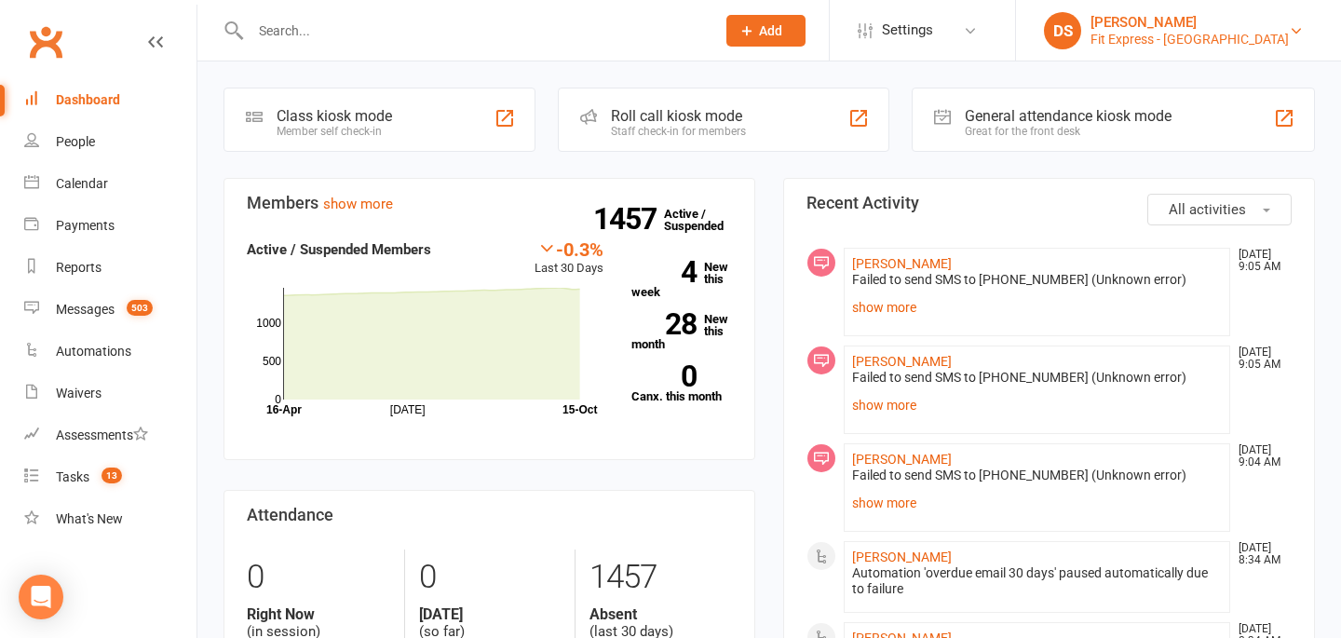
click at [1196, 36] on div "Fit Express - [GEOGRAPHIC_DATA]" at bounding box center [1190, 39] width 198 height 17
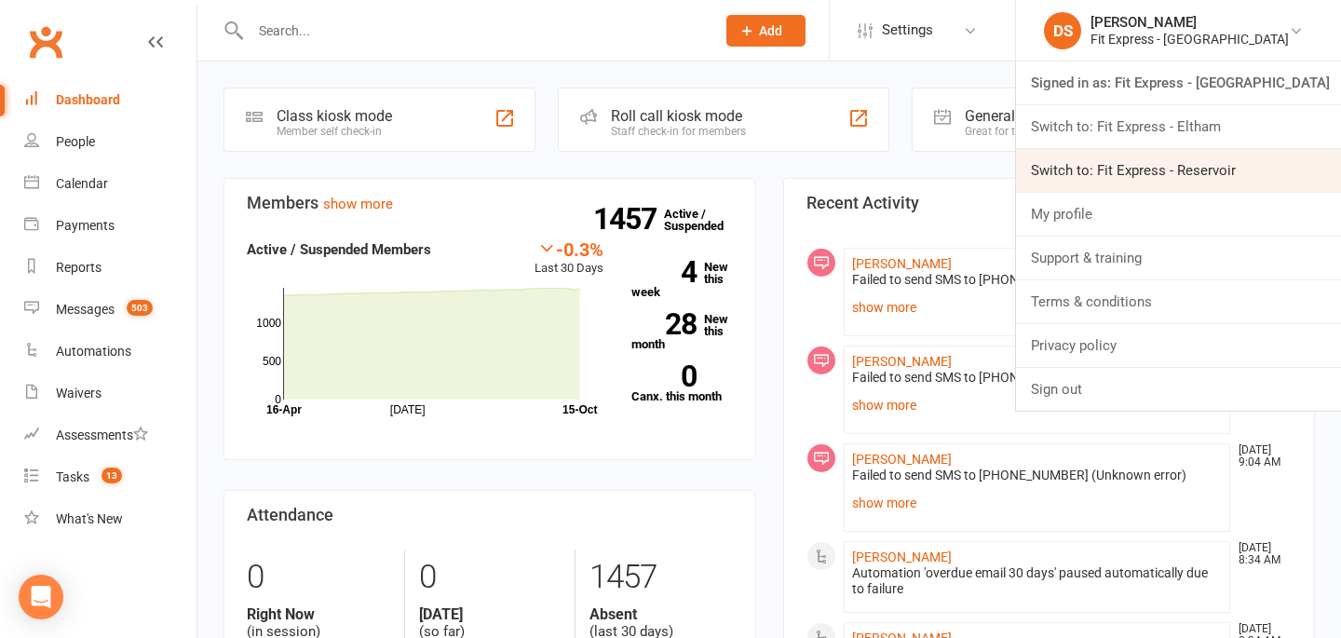
click at [1160, 178] on link "Switch to: Fit Express - Reservoir" at bounding box center [1178, 170] width 325 height 43
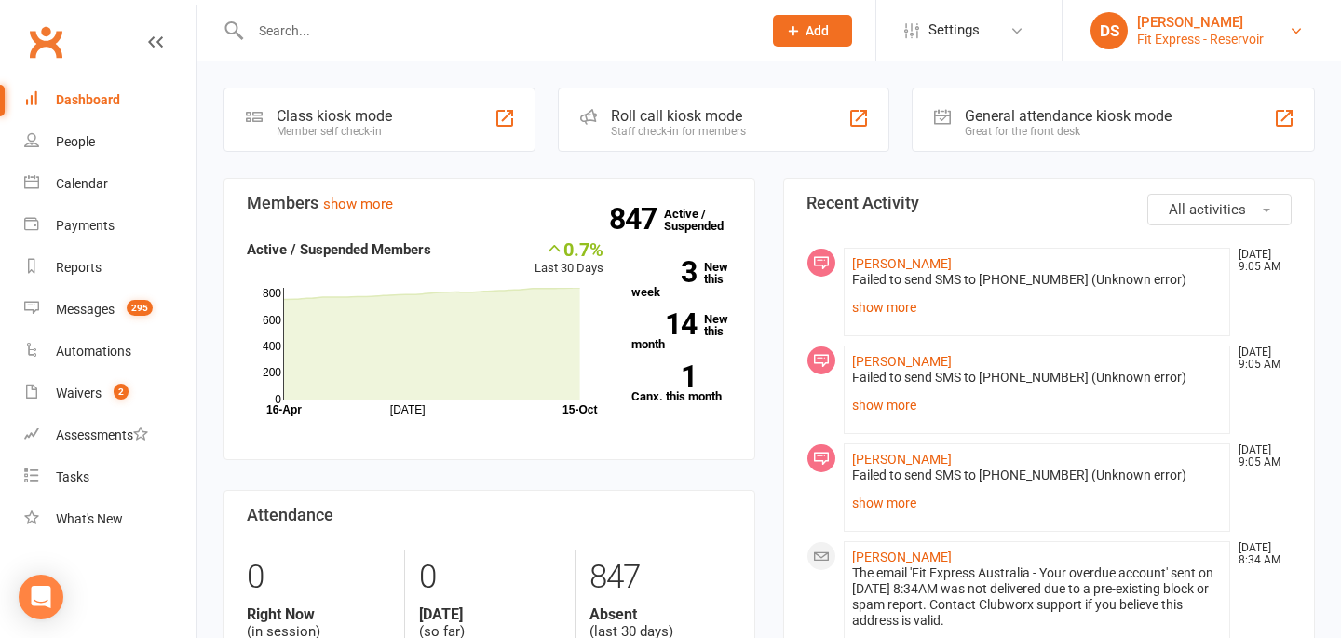
click at [1158, 43] on div "Fit Express - Reservoir" at bounding box center [1200, 39] width 127 height 17
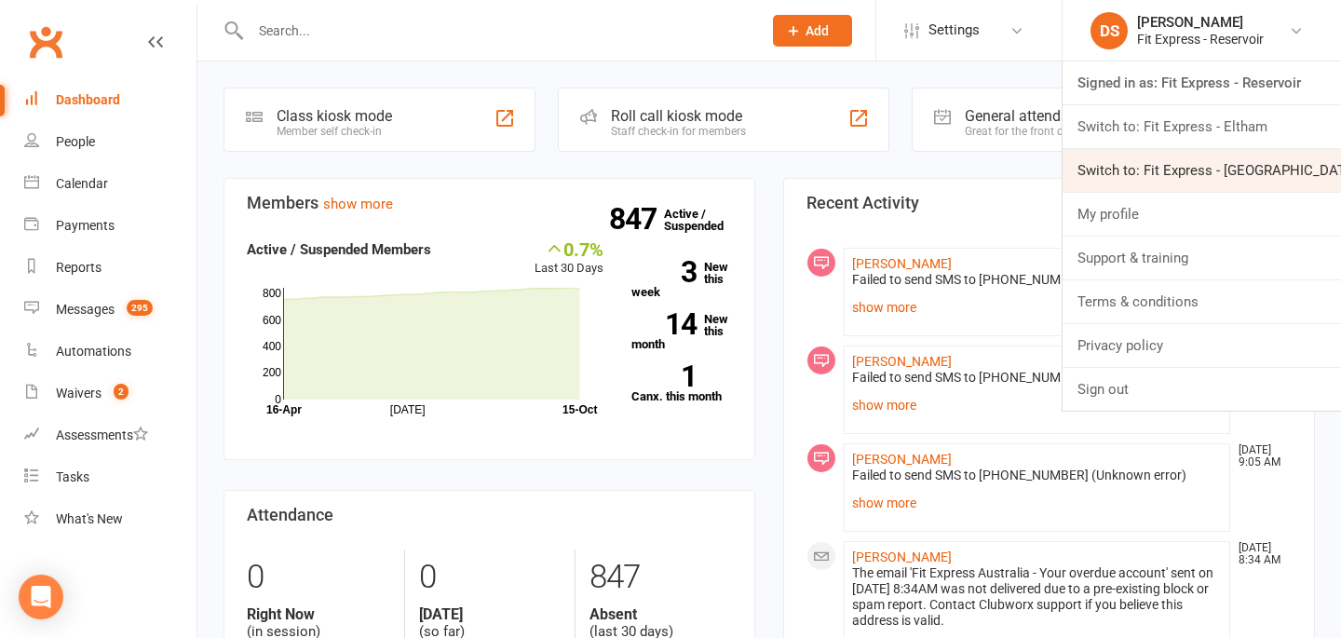
click at [1186, 163] on link "Switch to: Fit Express - Heidelberg" at bounding box center [1202, 170] width 278 height 43
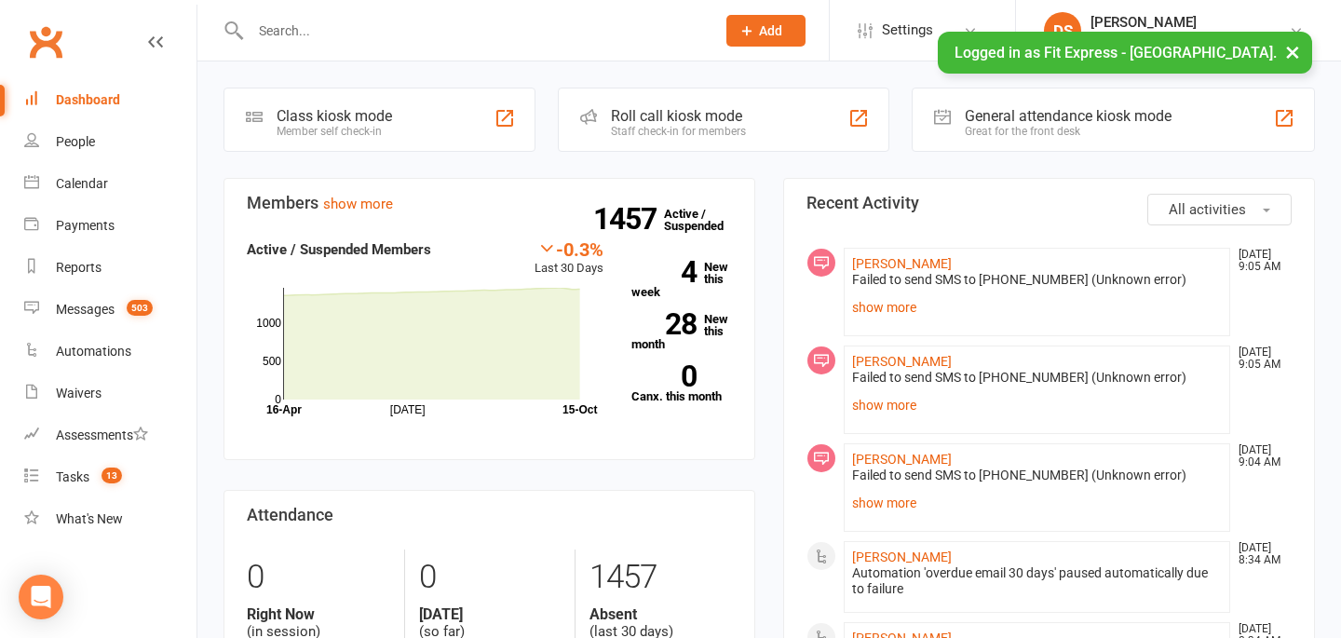
click at [636, 30] on input "text" at bounding box center [473, 31] width 457 height 26
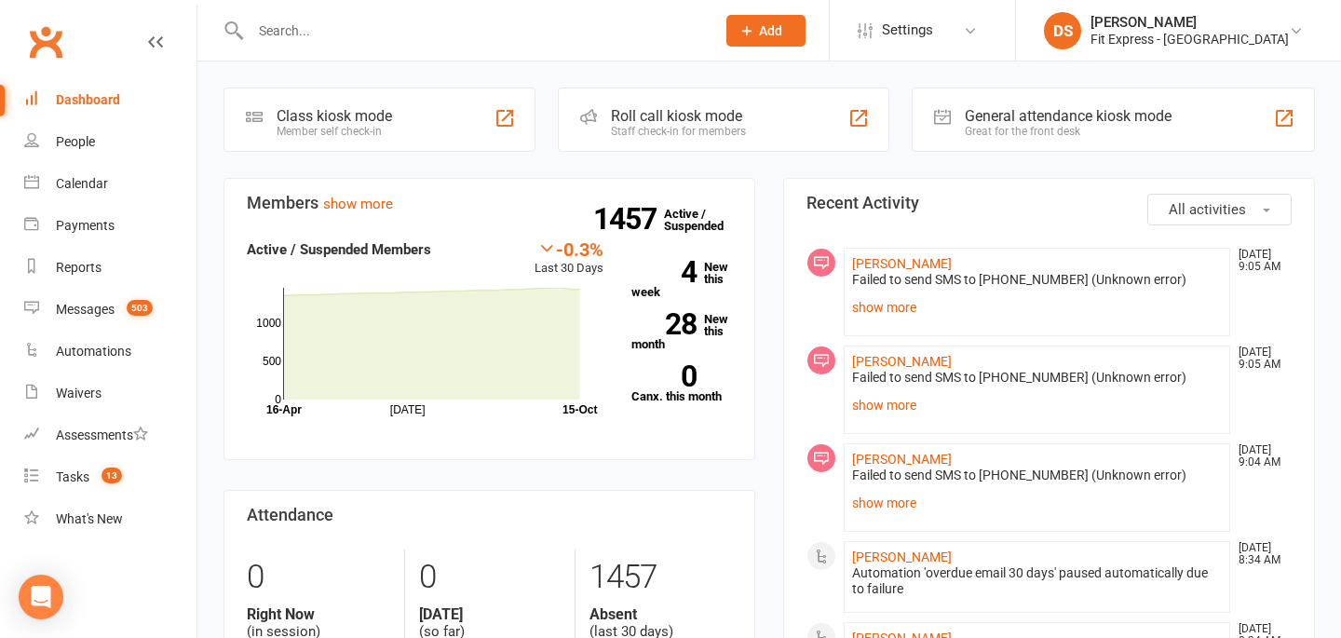
click at [508, 38] on input "text" at bounding box center [473, 31] width 457 height 26
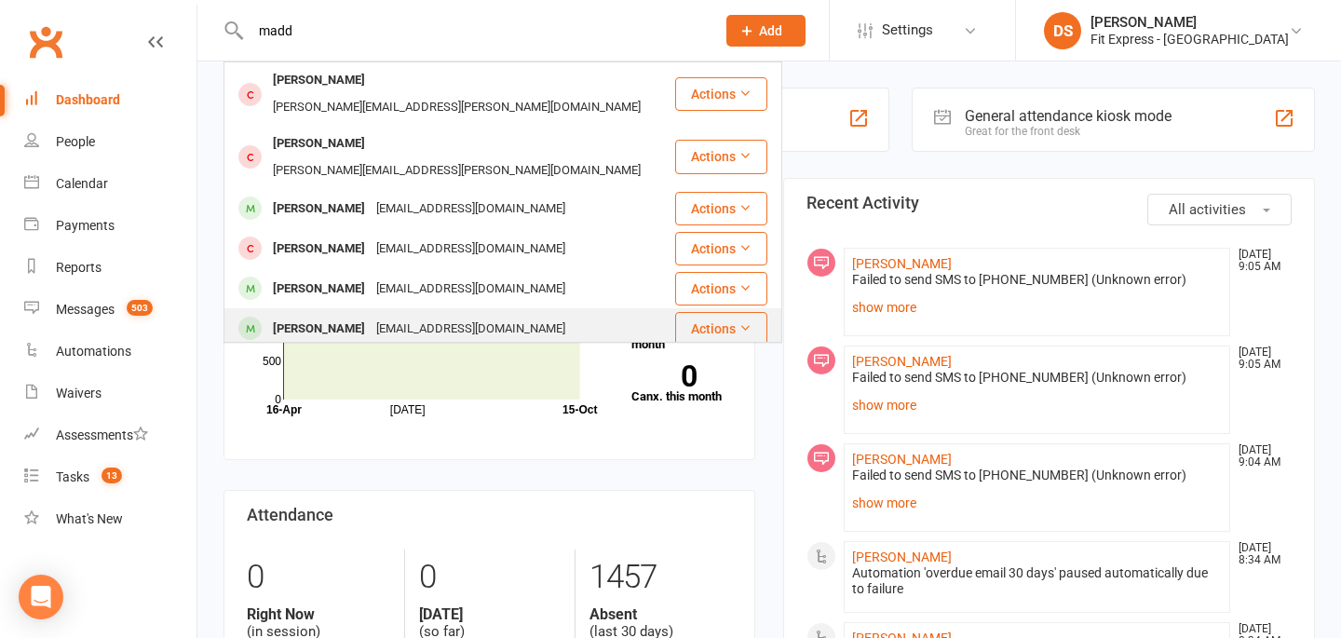
type input "madd"
click at [403, 316] on div "maddy.hatzi@gmail.com" at bounding box center [471, 329] width 200 height 27
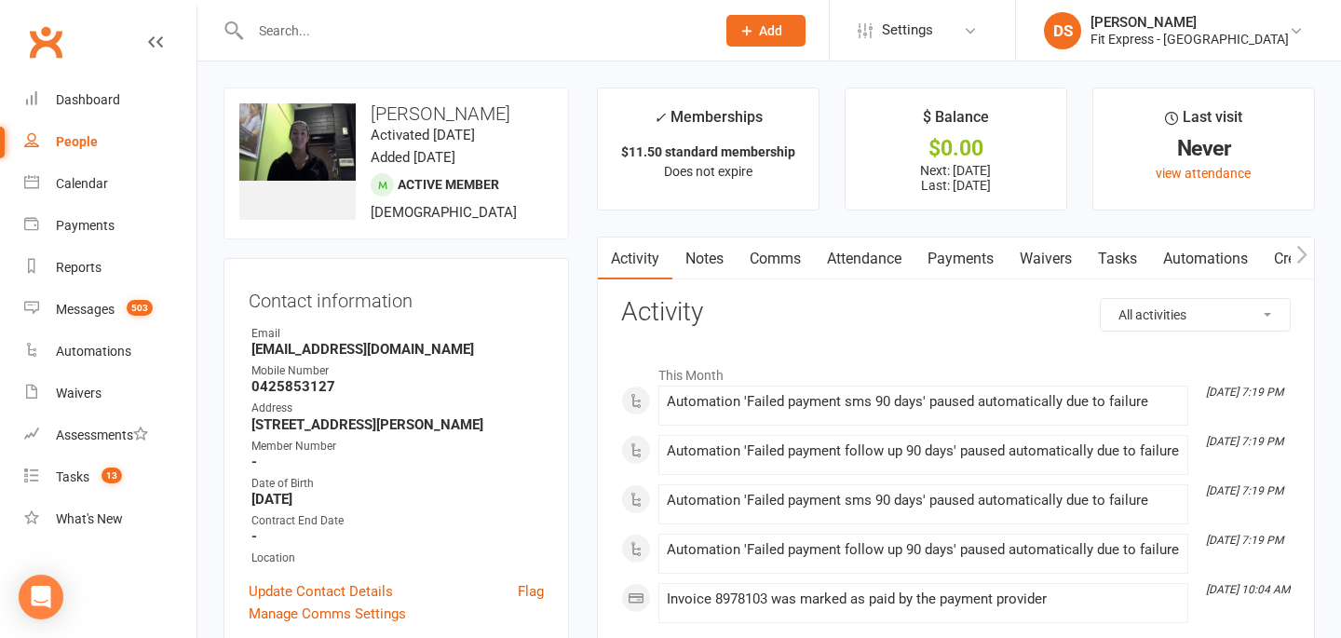
click at [1053, 258] on link "Waivers" at bounding box center [1046, 259] width 78 height 43
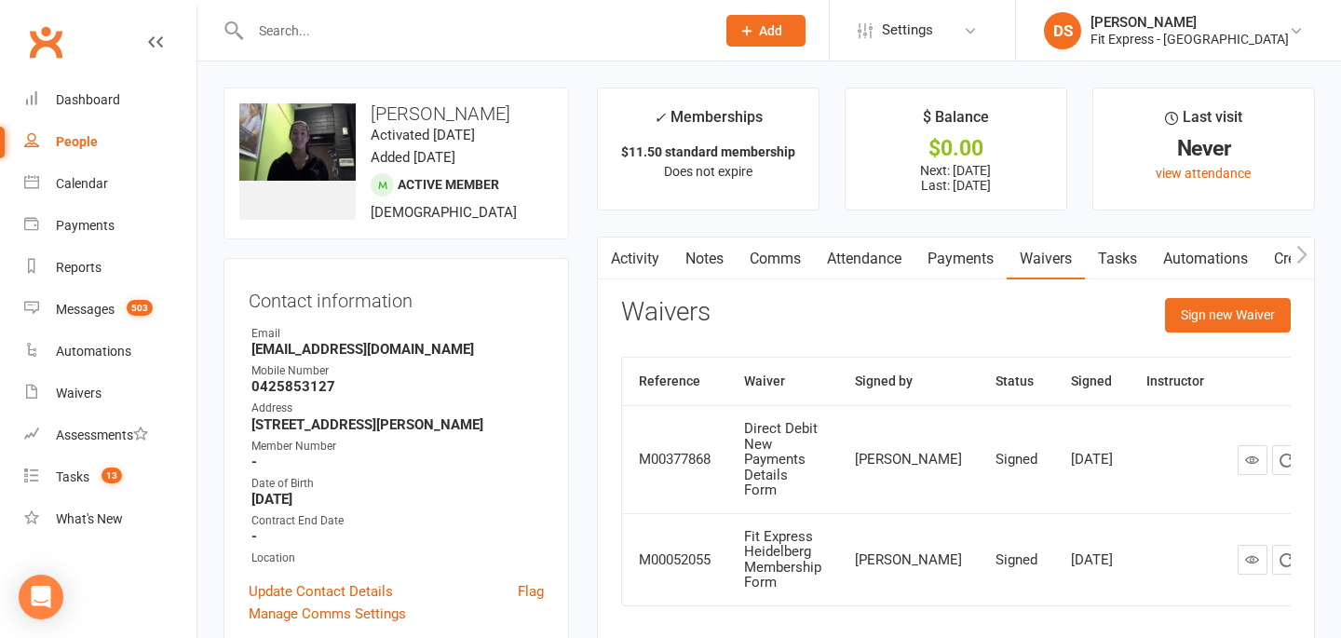
click at [61, 33] on link "Clubworx" at bounding box center [45, 42] width 47 height 47
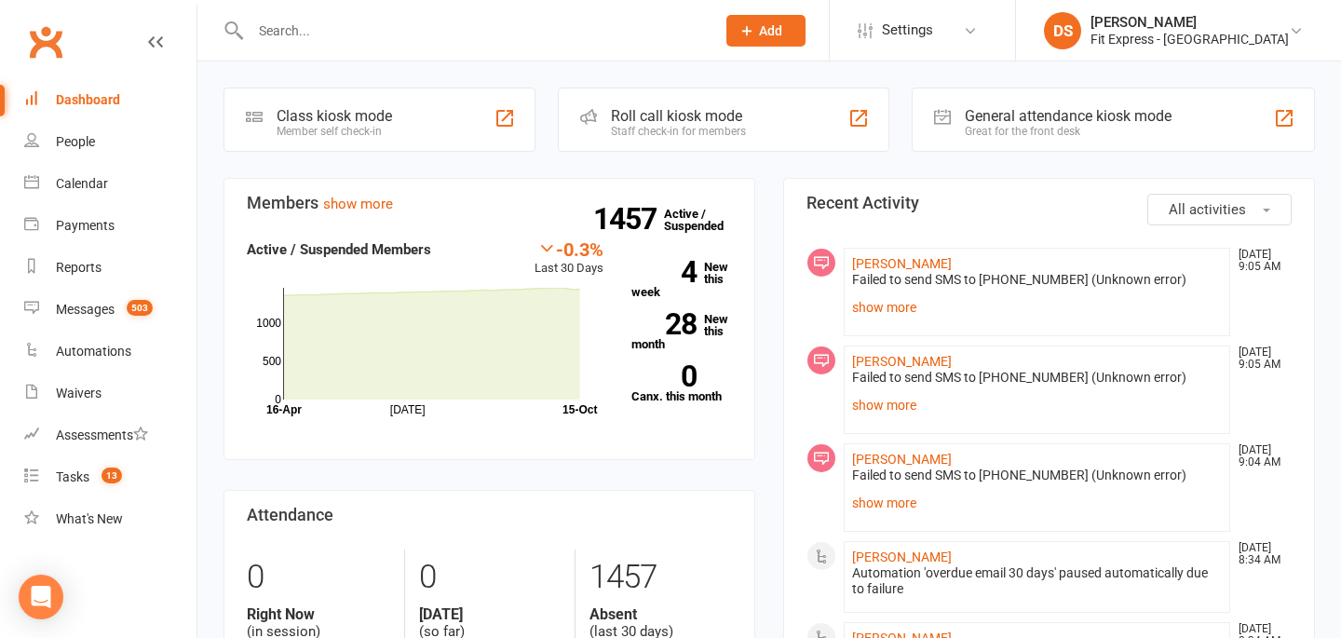
click at [56, 41] on link "Clubworx" at bounding box center [45, 42] width 47 height 47
click at [41, 40] on link "Clubworx" at bounding box center [45, 42] width 47 height 47
click at [50, 40] on link "Clubworx" at bounding box center [45, 42] width 47 height 47
click at [43, 45] on link "Clubworx" at bounding box center [45, 42] width 47 height 47
click at [61, 34] on link "Clubworx" at bounding box center [45, 42] width 47 height 47
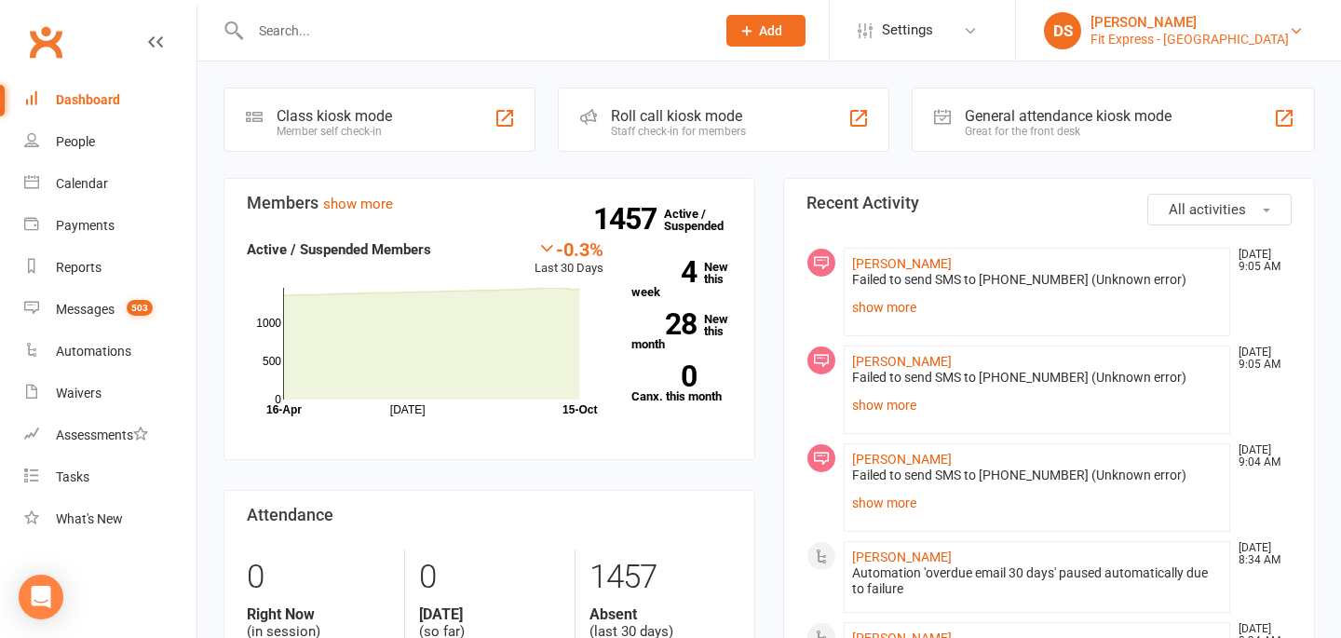
click at [1172, 34] on div "Fit Express - Heidelberg" at bounding box center [1190, 39] width 198 height 17
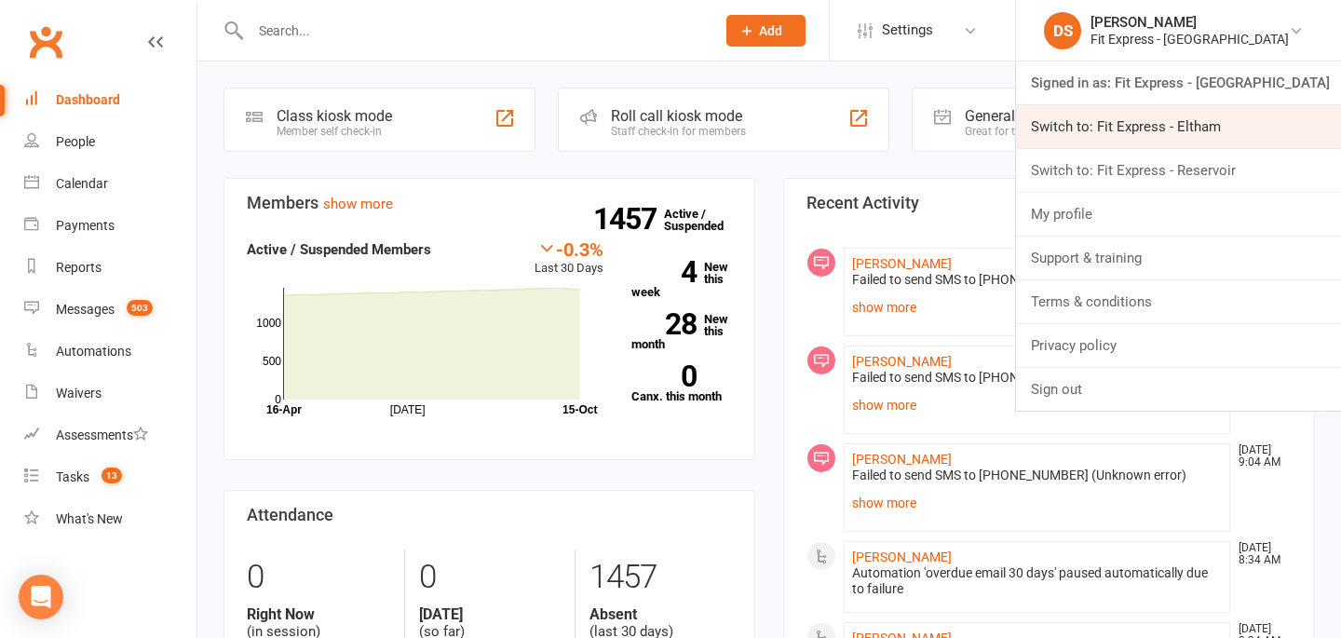
click at [1170, 129] on link "Switch to: Fit Express - Eltham" at bounding box center [1178, 126] width 325 height 43
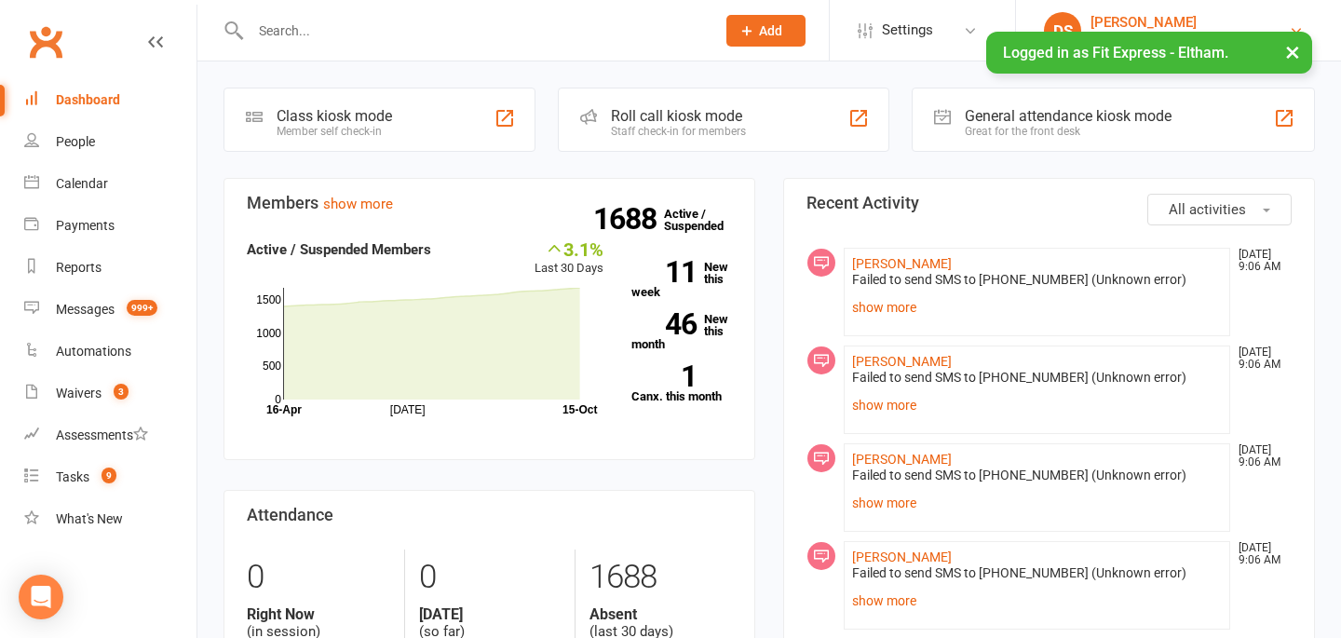
click at [1211, 15] on div "[PERSON_NAME]" at bounding box center [1190, 22] width 198 height 17
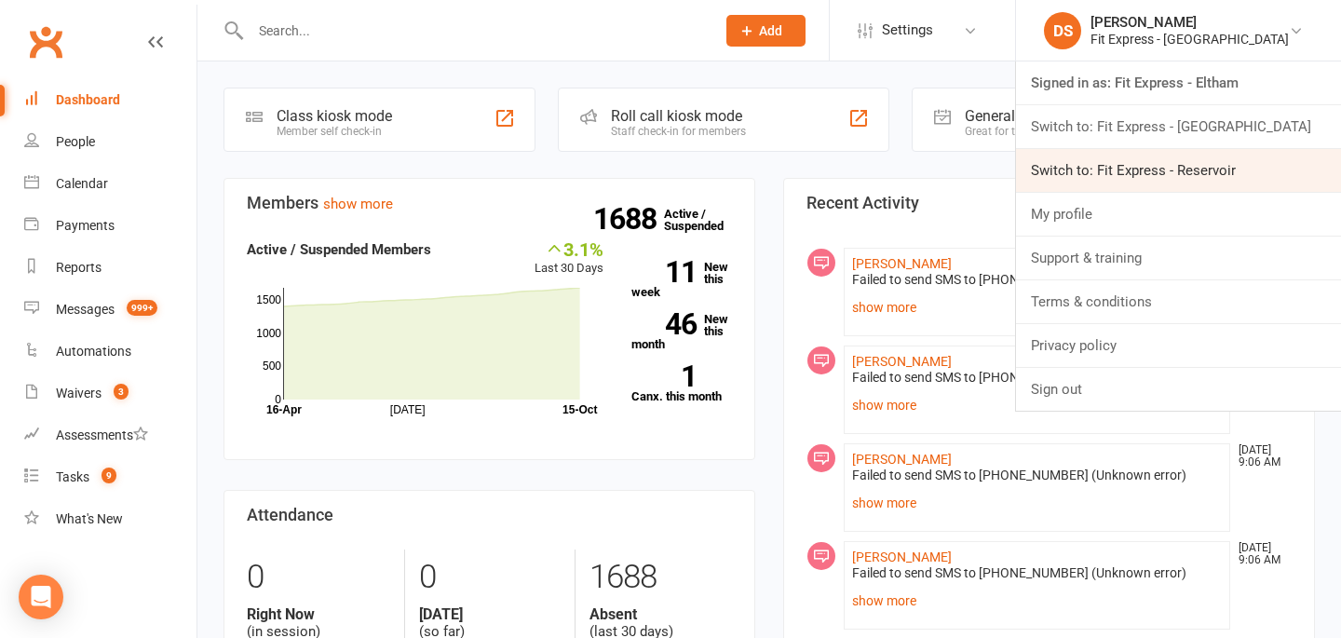
click at [1229, 163] on link "Switch to: Fit Express - Reservoir" at bounding box center [1178, 170] width 325 height 43
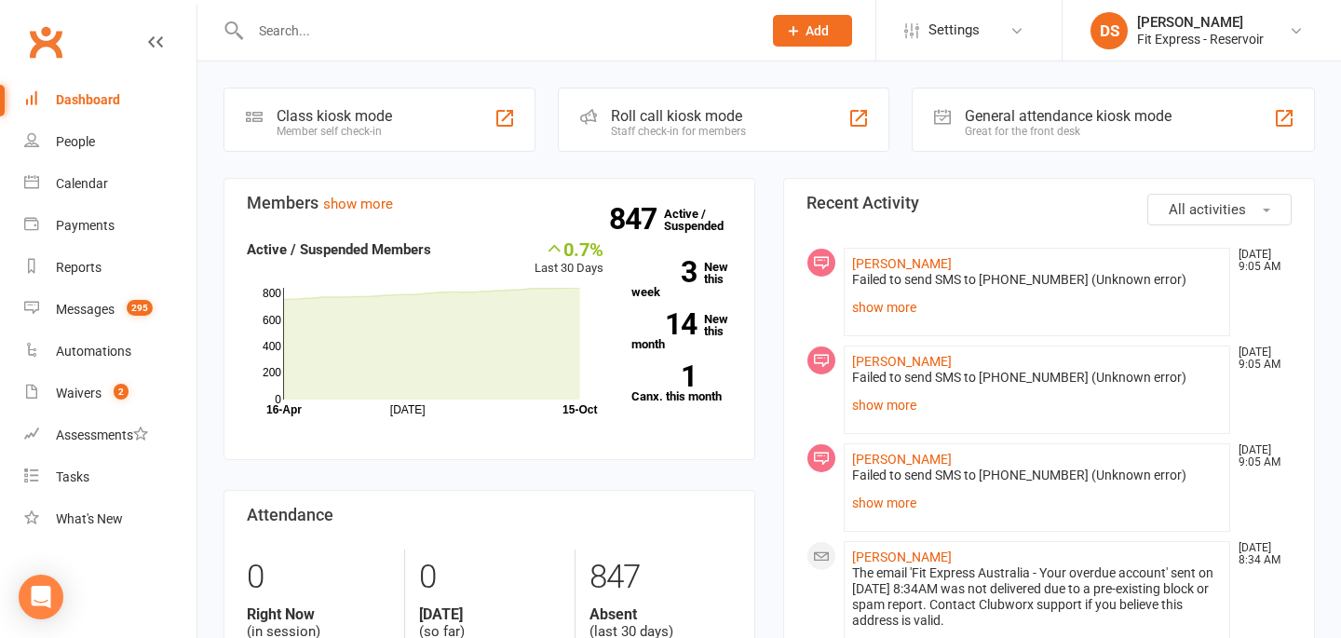
click at [34, 26] on link "Clubworx" at bounding box center [45, 42] width 47 height 47
click at [47, 48] on link "Clubworx" at bounding box center [45, 42] width 47 height 47
click at [461, 35] on input "text" at bounding box center [497, 31] width 504 height 26
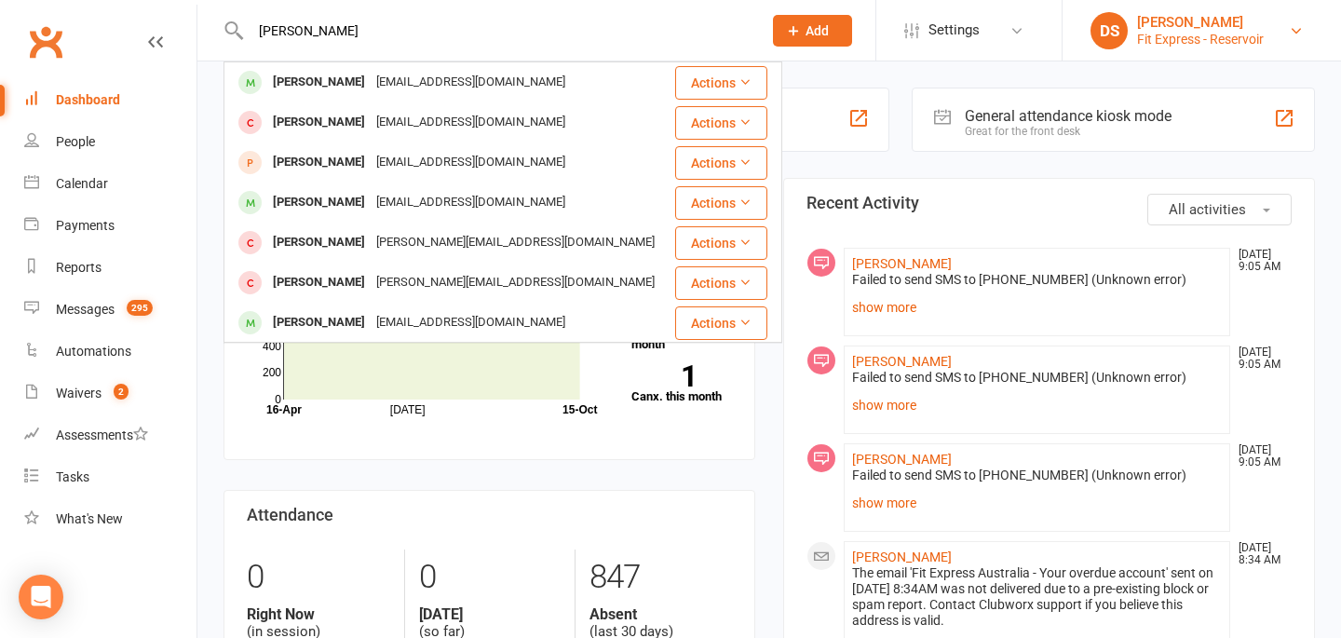
type input "kaitlyn lauretta"
click at [1189, 37] on div "Fit Express - Reservoir" at bounding box center [1200, 39] width 127 height 17
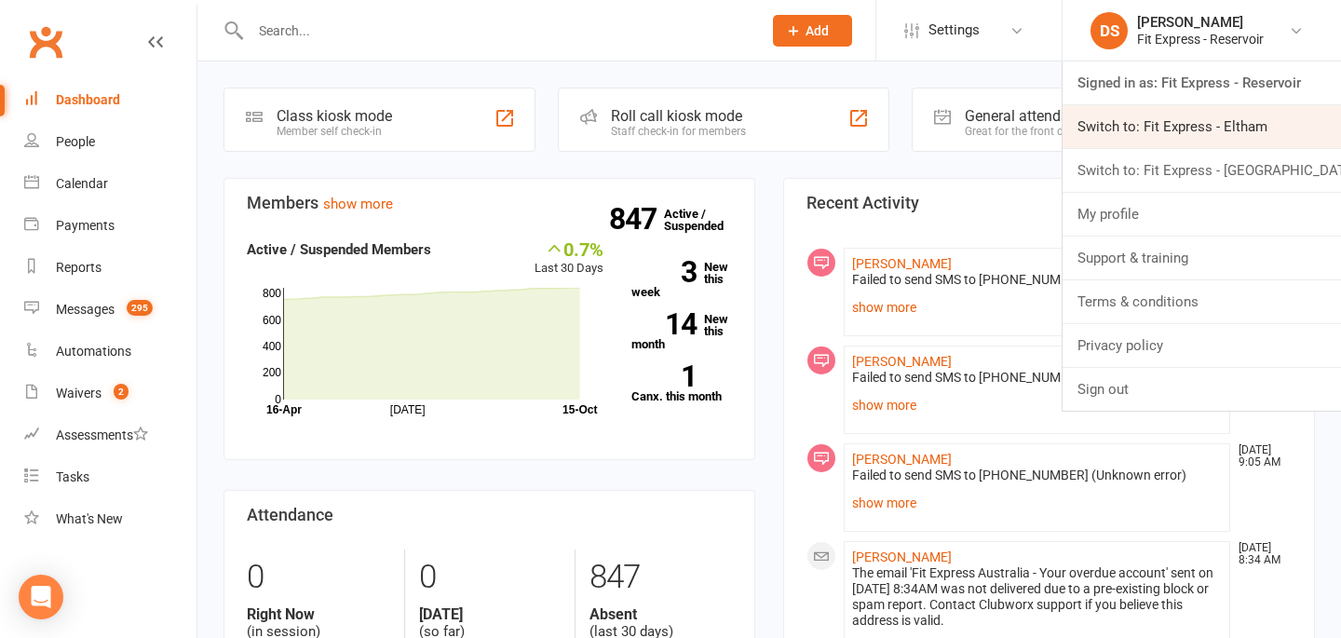
click at [1193, 124] on link "Switch to: Fit Express - Eltham" at bounding box center [1202, 126] width 278 height 43
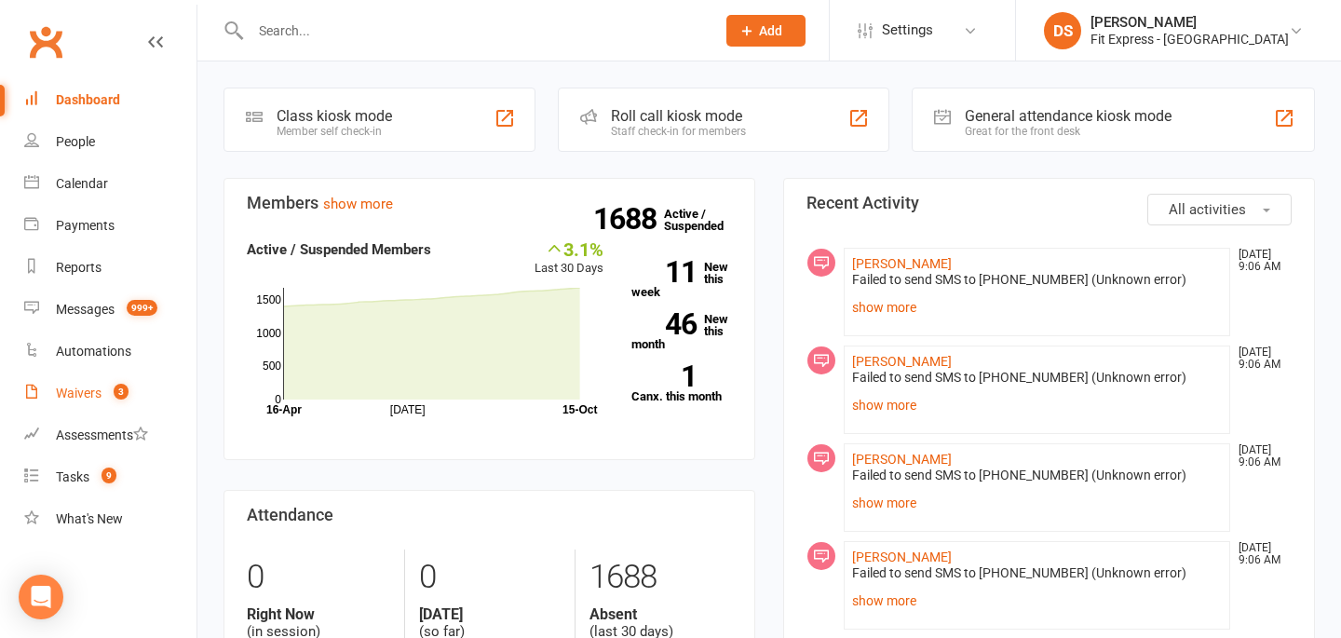
click at [77, 410] on link "Waivers 3" at bounding box center [110, 394] width 172 height 42
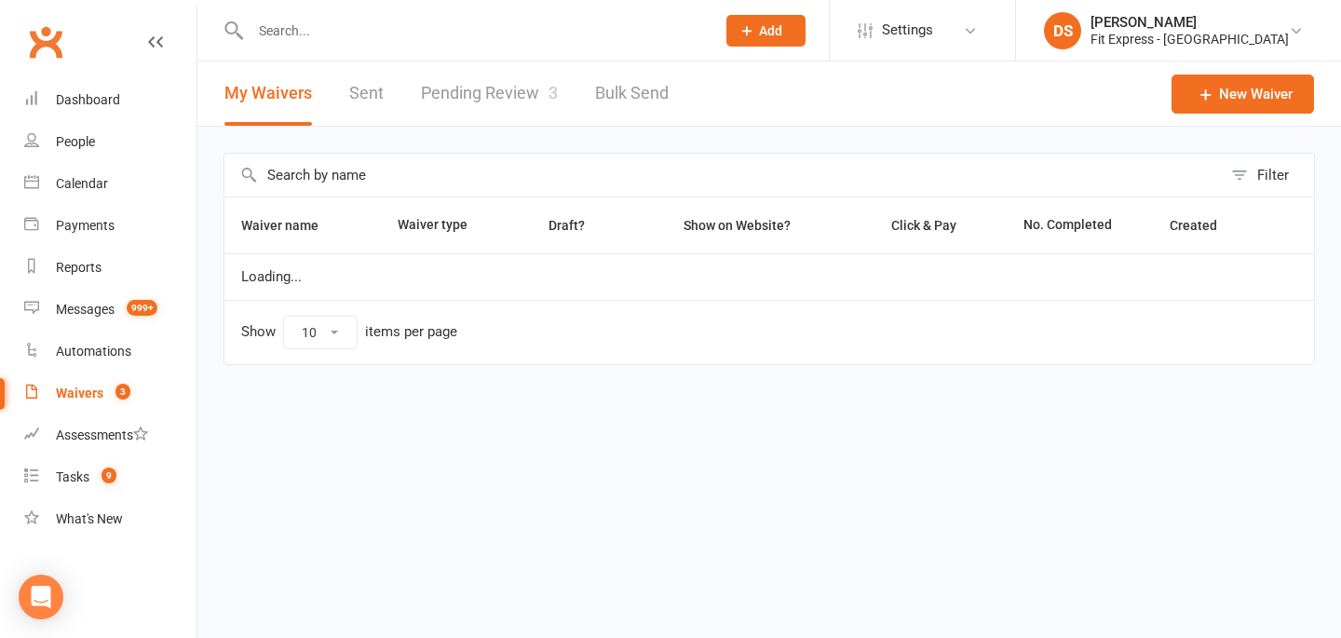
click at [496, 91] on link "Pending Review 3" at bounding box center [489, 93] width 137 height 64
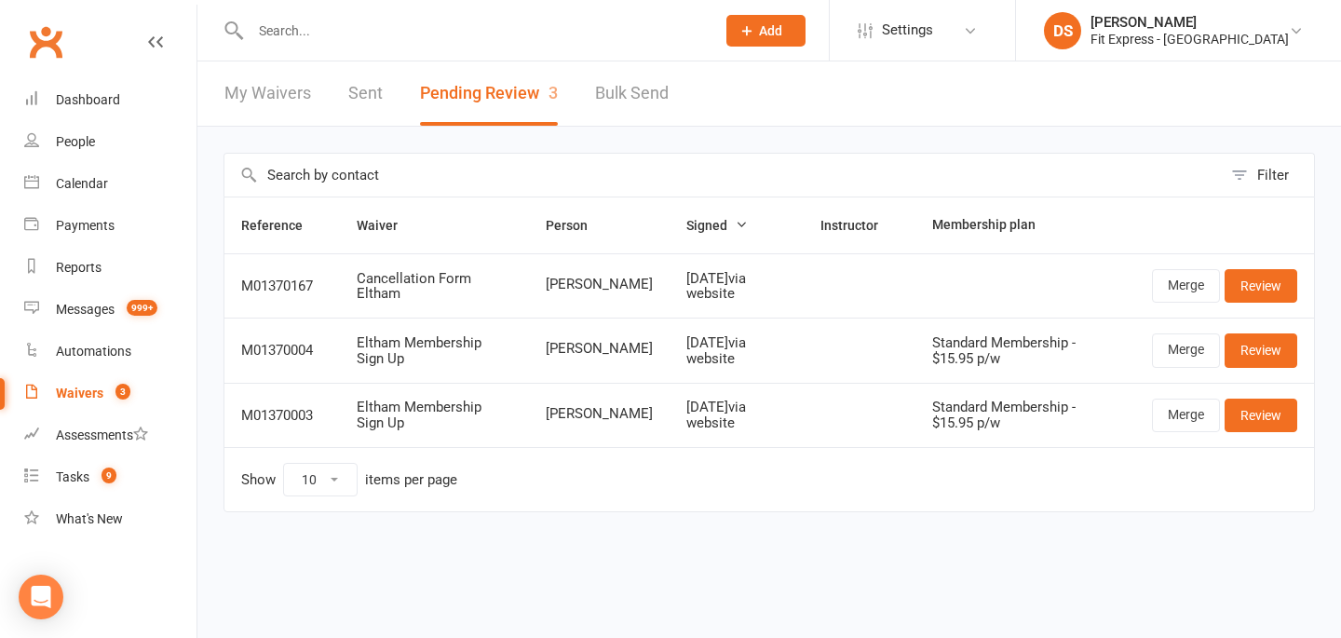
click at [488, 24] on input "text" at bounding box center [473, 31] width 457 height 26
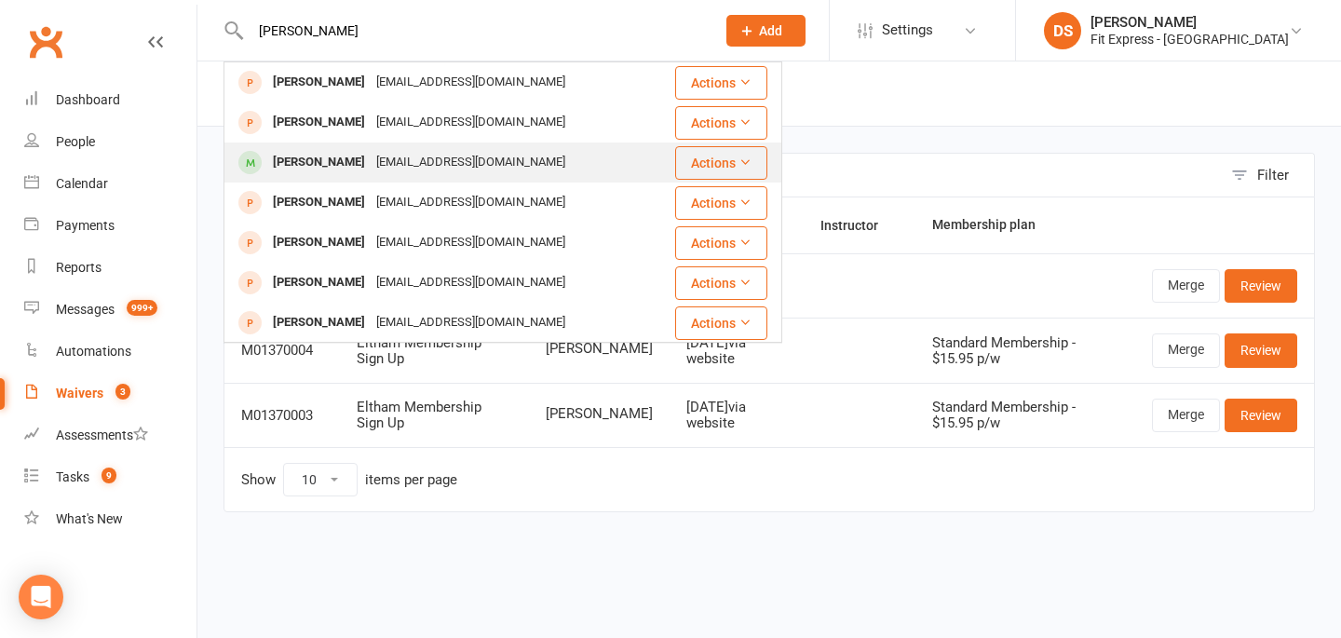
type input "kaitlyn"
click at [530, 159] on div "Kaitlyn Lauretta kc.horsburgh@live.com" at bounding box center [449, 162] width 448 height 38
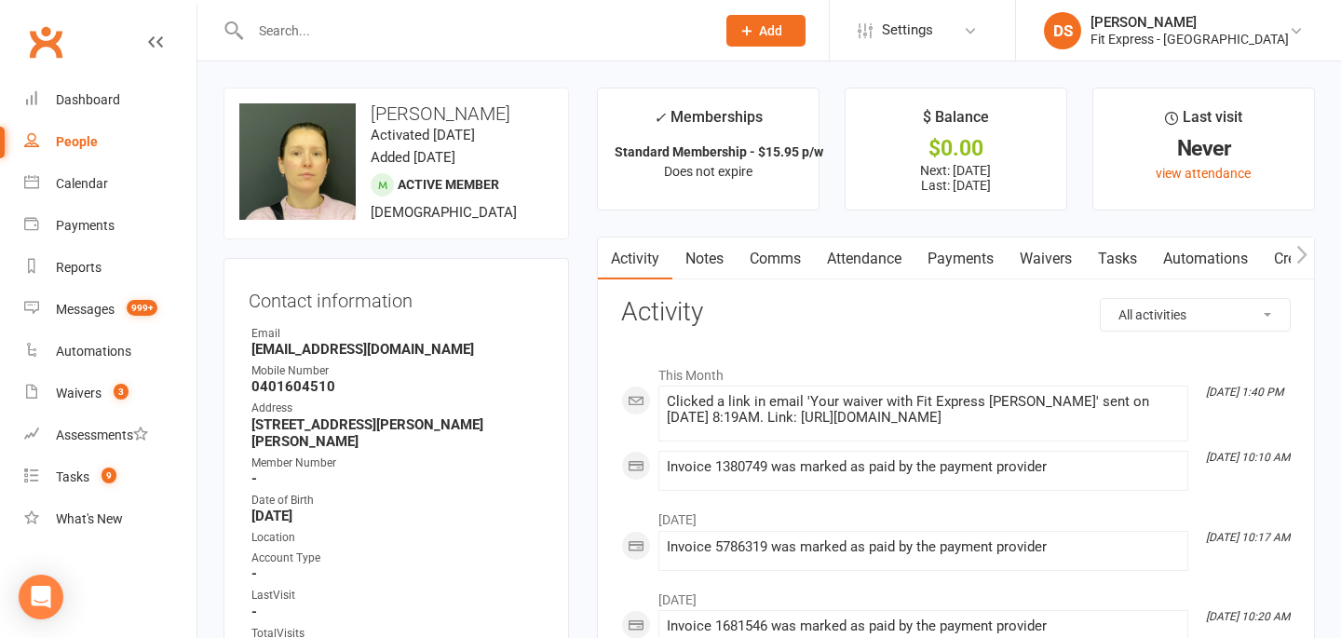
click at [699, 252] on link "Notes" at bounding box center [704, 259] width 64 height 43
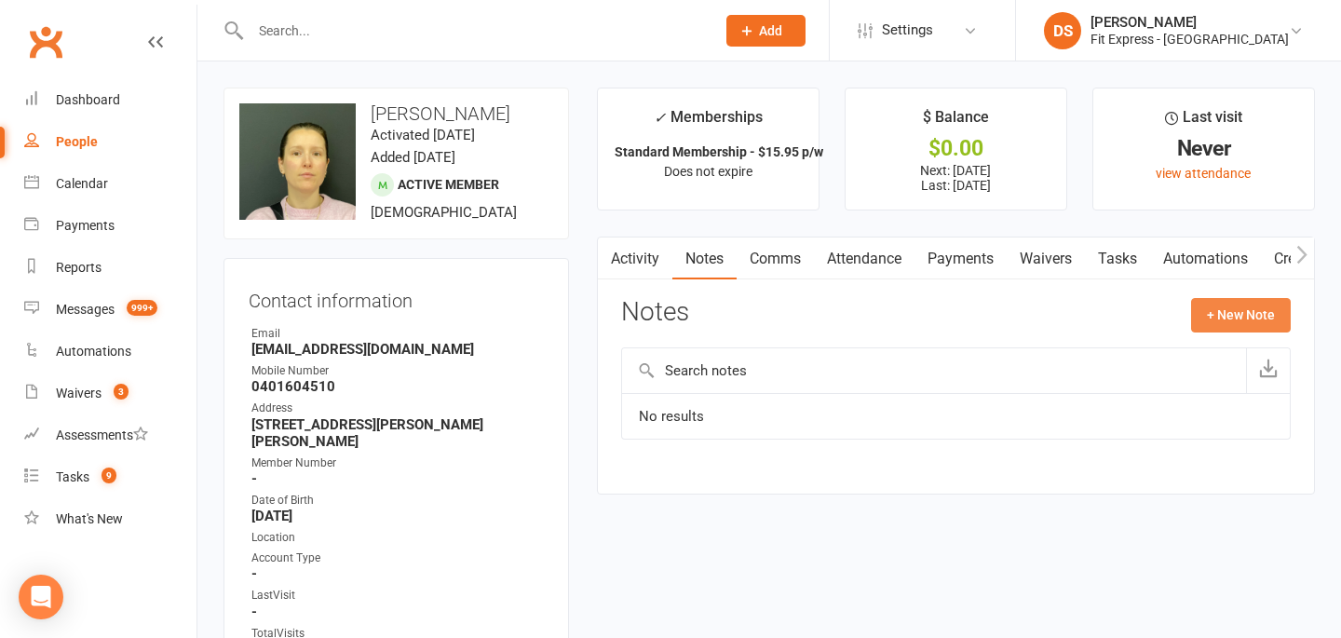
click at [1194, 318] on button "+ New Note" at bounding box center [1241, 315] width 100 height 34
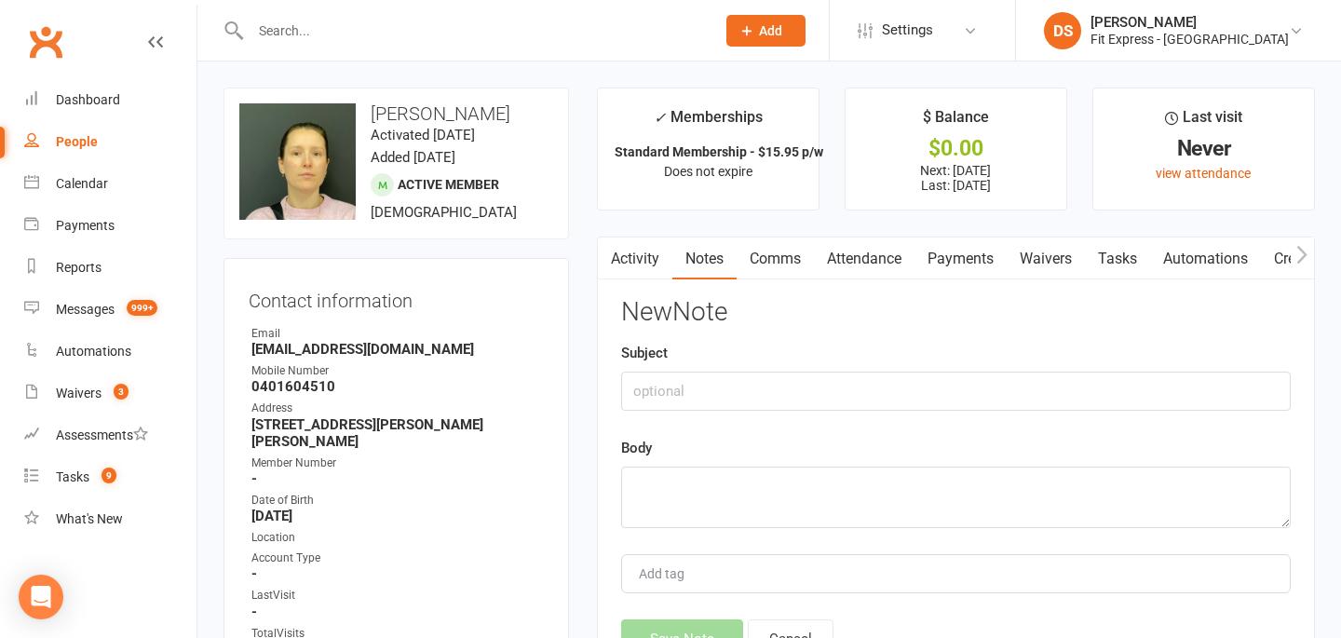
click at [958, 365] on div "Subject" at bounding box center [956, 376] width 670 height 69
click at [937, 382] on input "text" at bounding box center [956, 391] width 670 height 39
type input "Fees owed to cancel"
click at [888, 496] on textarea at bounding box center [956, 497] width 670 height 61
drag, startPoint x: 746, startPoint y: 491, endPoint x: 653, endPoint y: 484, distance: 93.4
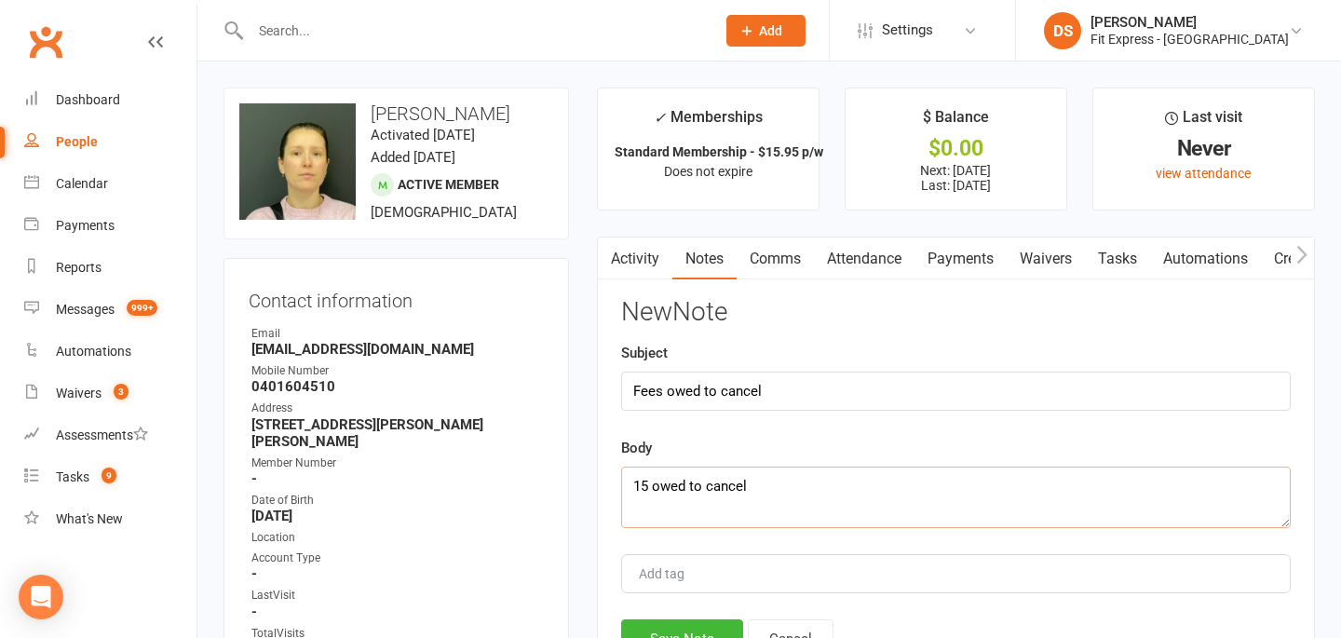
click at [653, 484] on textarea "15 owed to cancel" at bounding box center [956, 497] width 670 height 61
type textarea "15 days pro rata $34.80 plus $75 admin fee. Total= $109.80"
click at [708, 623] on button "Save Note" at bounding box center [682, 638] width 122 height 39
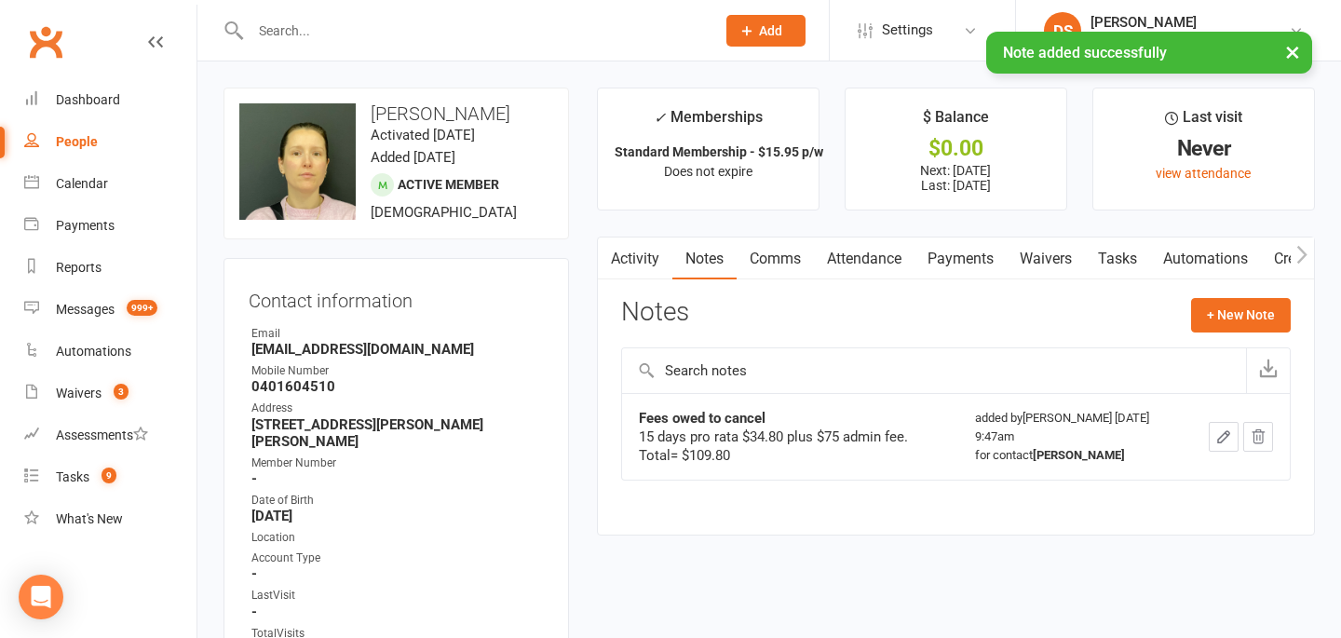
click at [953, 257] on link "Payments" at bounding box center [961, 259] width 92 height 43
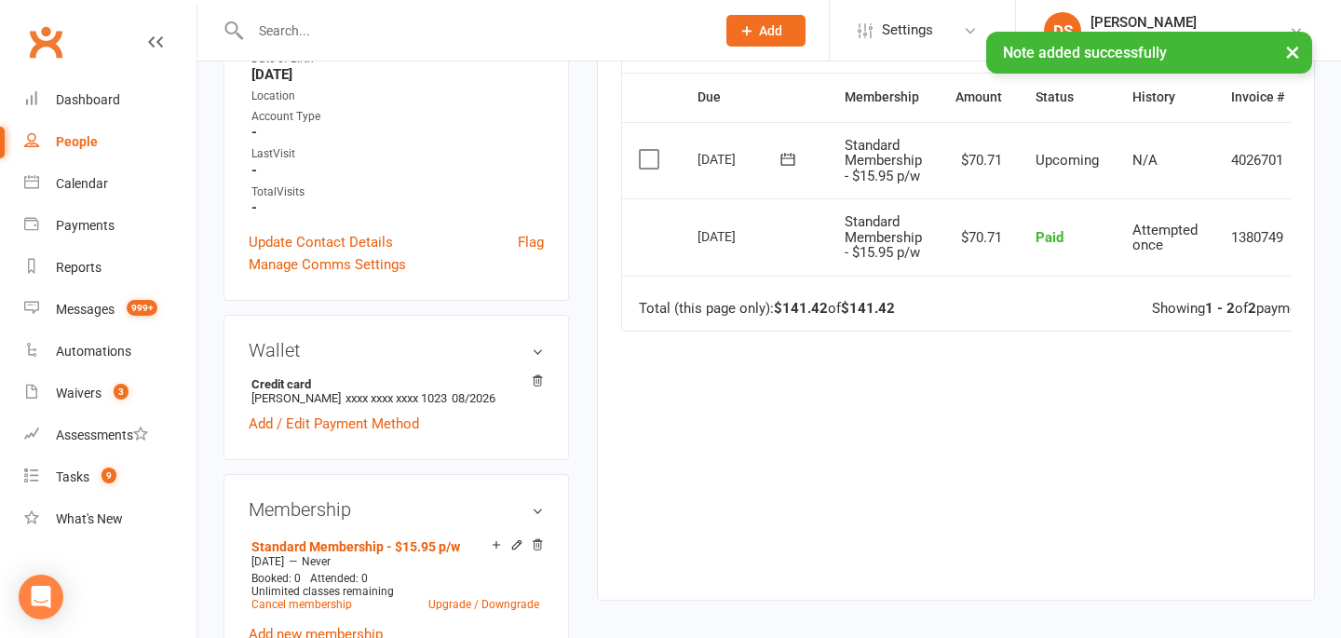
scroll to position [487, 0]
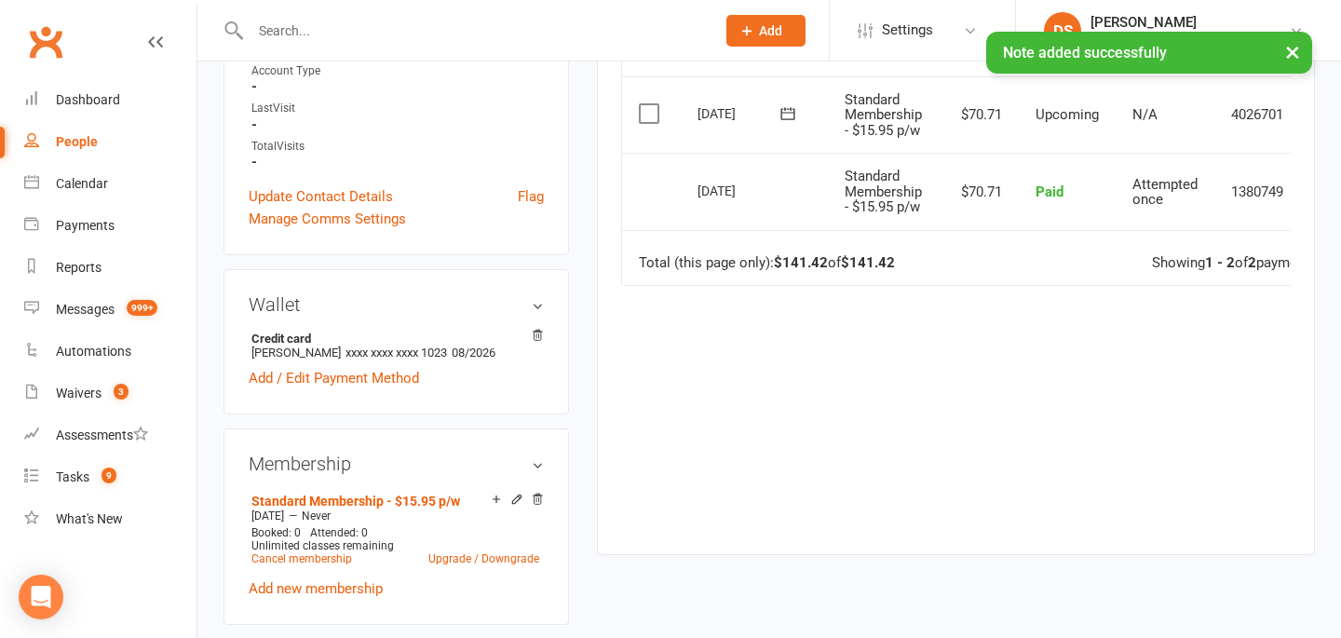
click at [544, 482] on div "Membership Standard Membership - $15.95 p/w Jul 1 2024 — Never Booked: 0 Attend…" at bounding box center [397, 526] width 346 height 197
click at [538, 493] on icon at bounding box center [537, 499] width 13 height 13
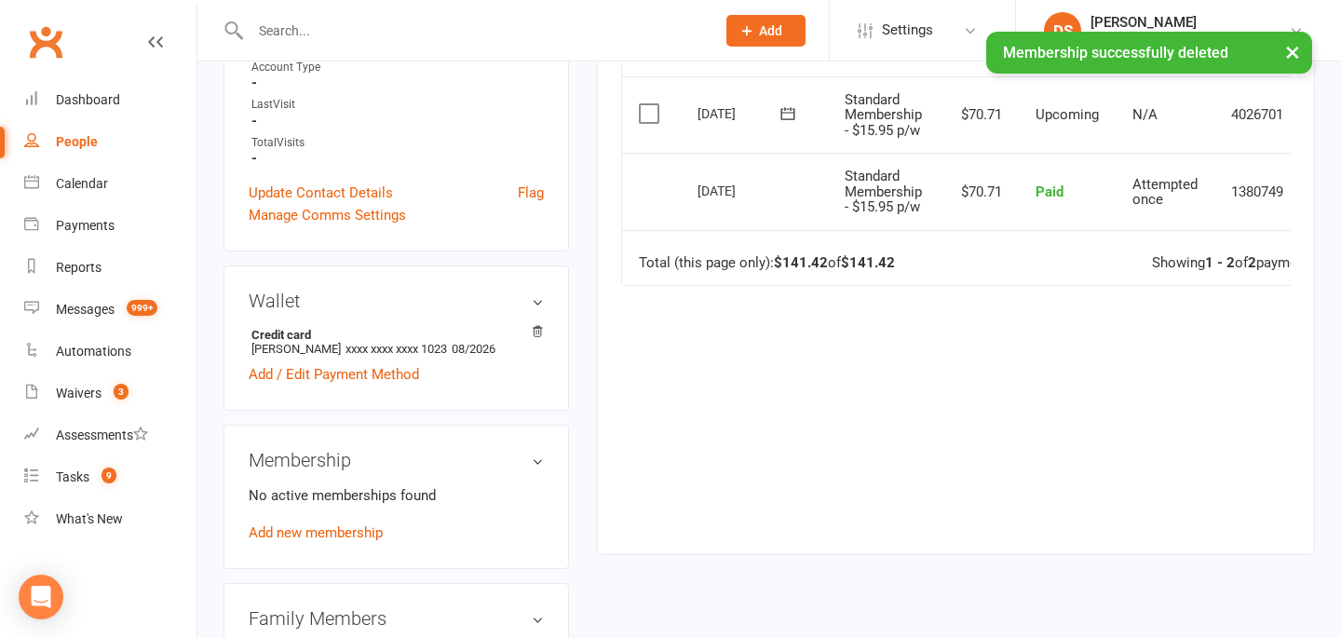
scroll to position [483, 0]
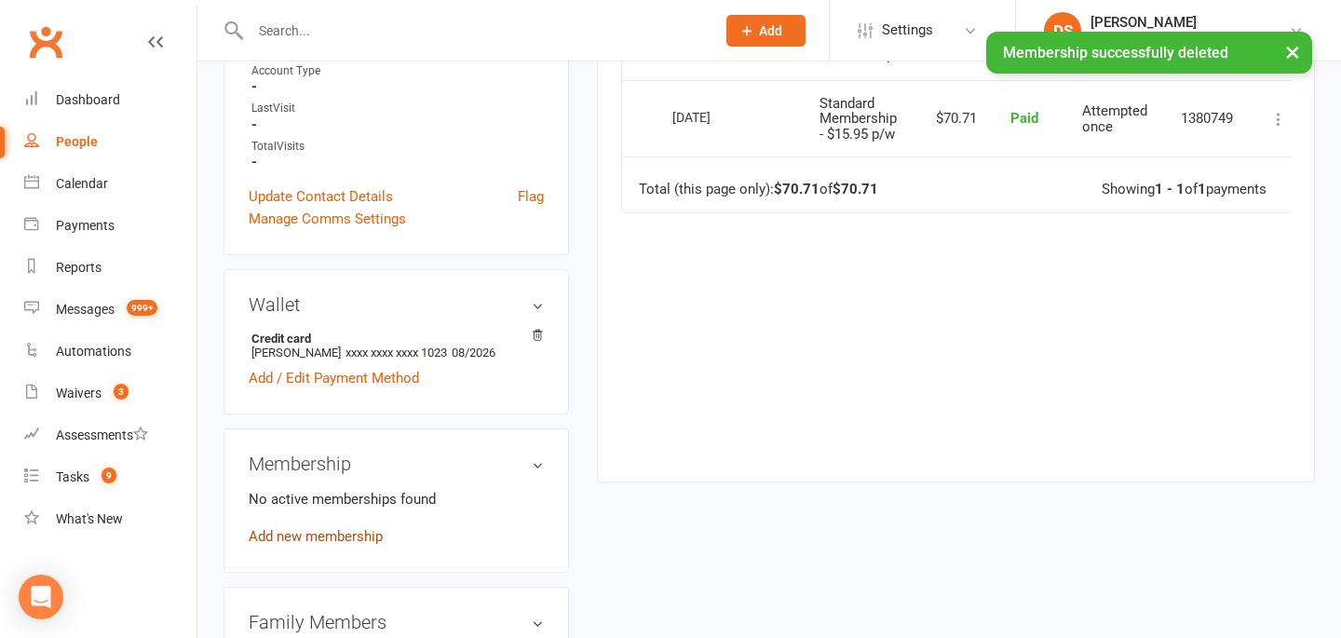
click at [333, 528] on link "Add new membership" at bounding box center [316, 536] width 134 height 17
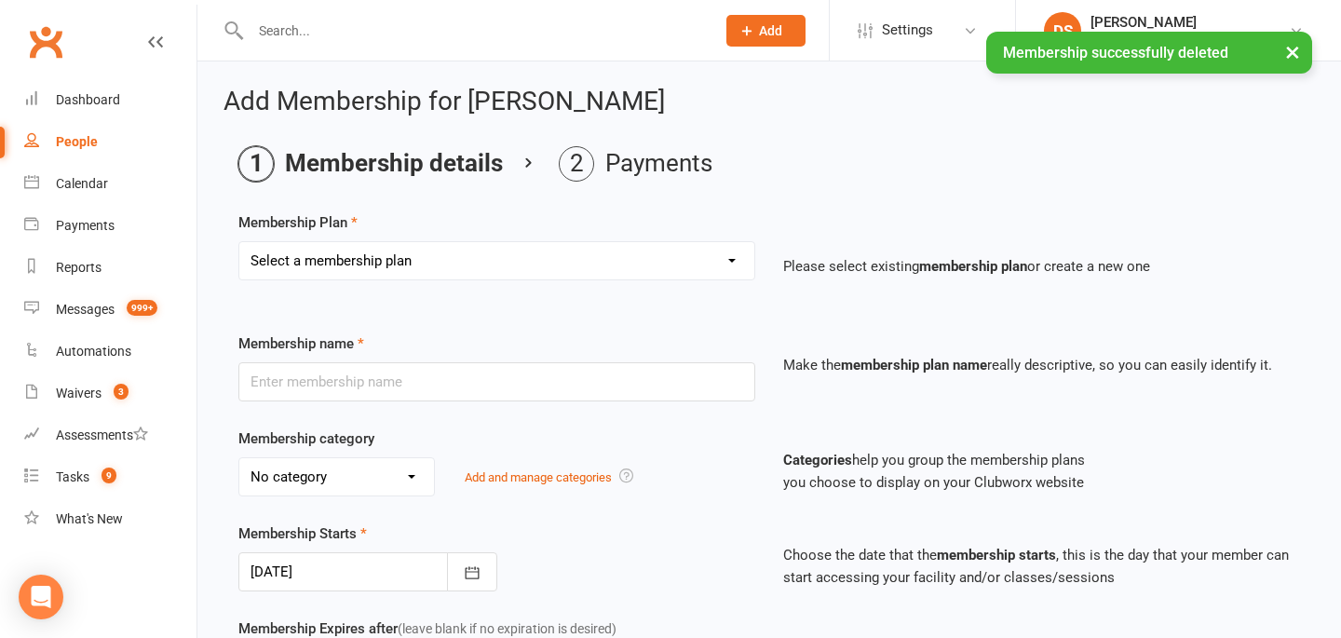
click at [425, 250] on select "Select a membership plan Create new Membership Plan $12.50 P/W Standard Members…" at bounding box center [496, 260] width 515 height 37
select select "22"
click at [239, 242] on select "Select a membership plan Create new Membership Plan $12.50 P/W Standard Members…" at bounding box center [496, 260] width 515 height 37
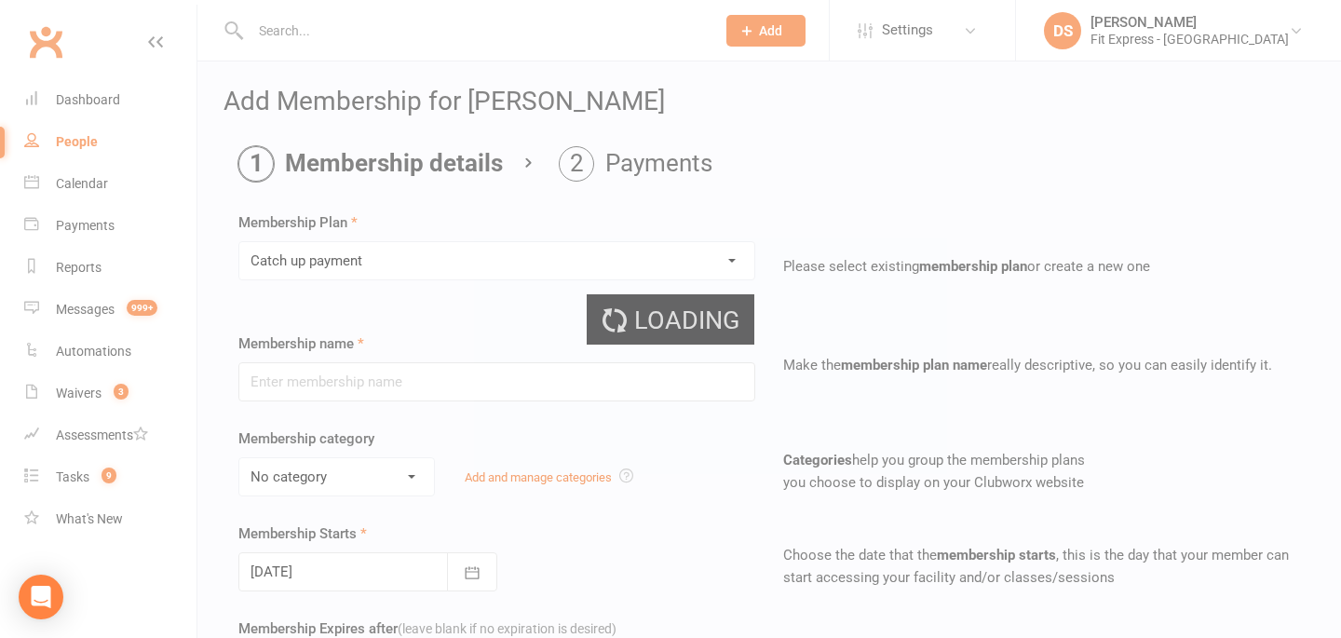
type input "Catch up payment"
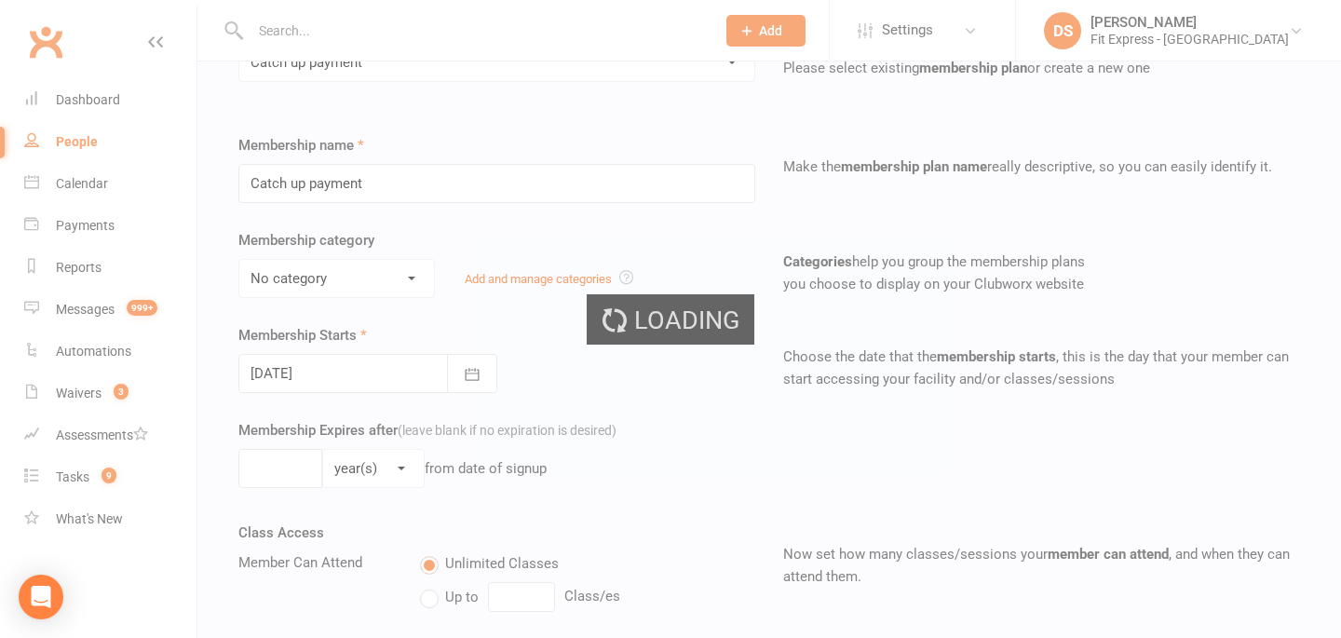
scroll to position [546, 0]
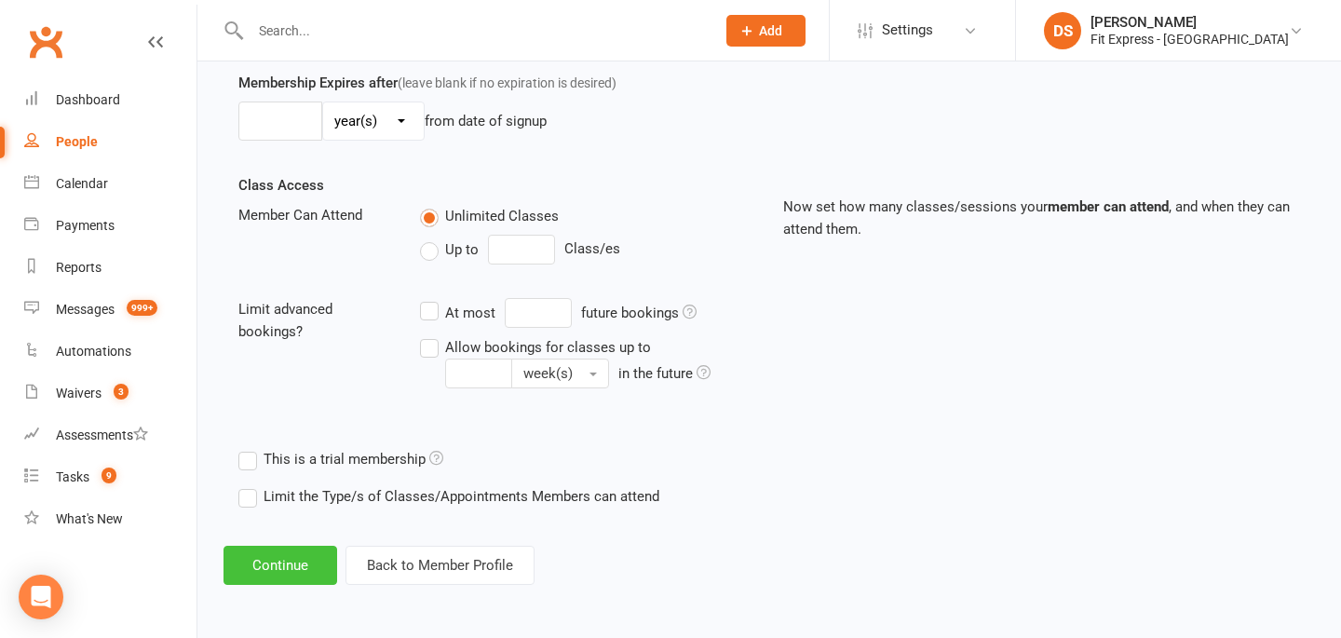
click at [279, 556] on button "Continue" at bounding box center [281, 565] width 114 height 39
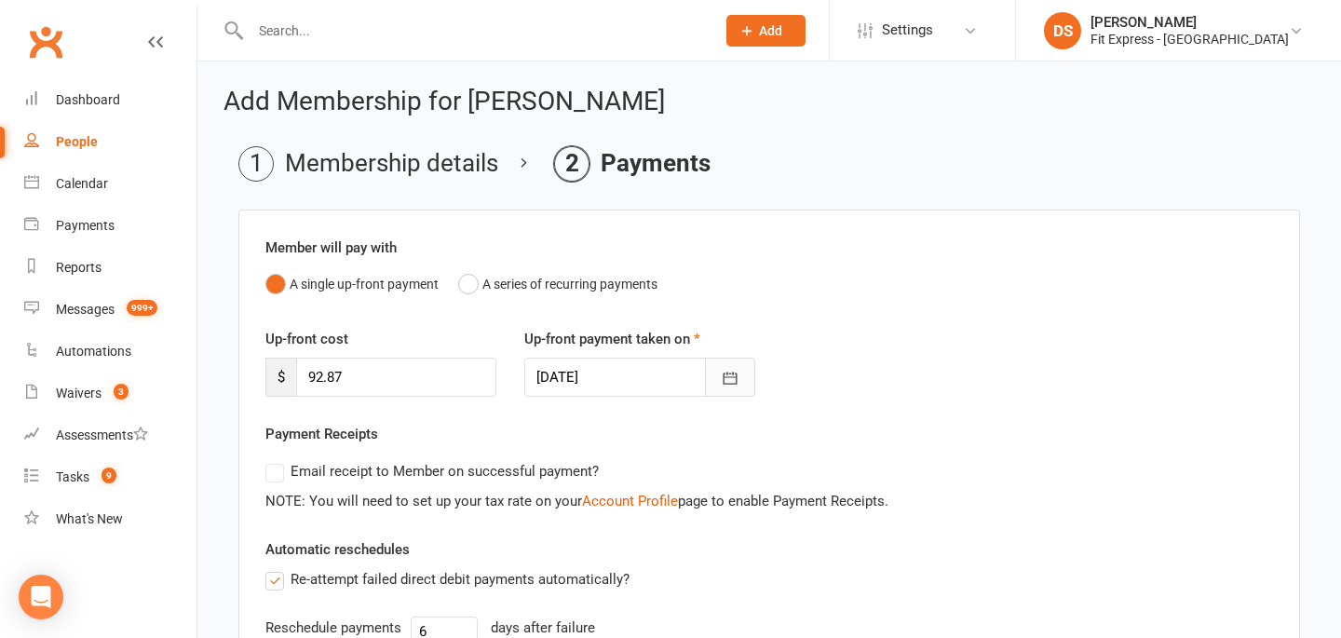
click at [738, 373] on icon "button" at bounding box center [730, 378] width 19 height 19
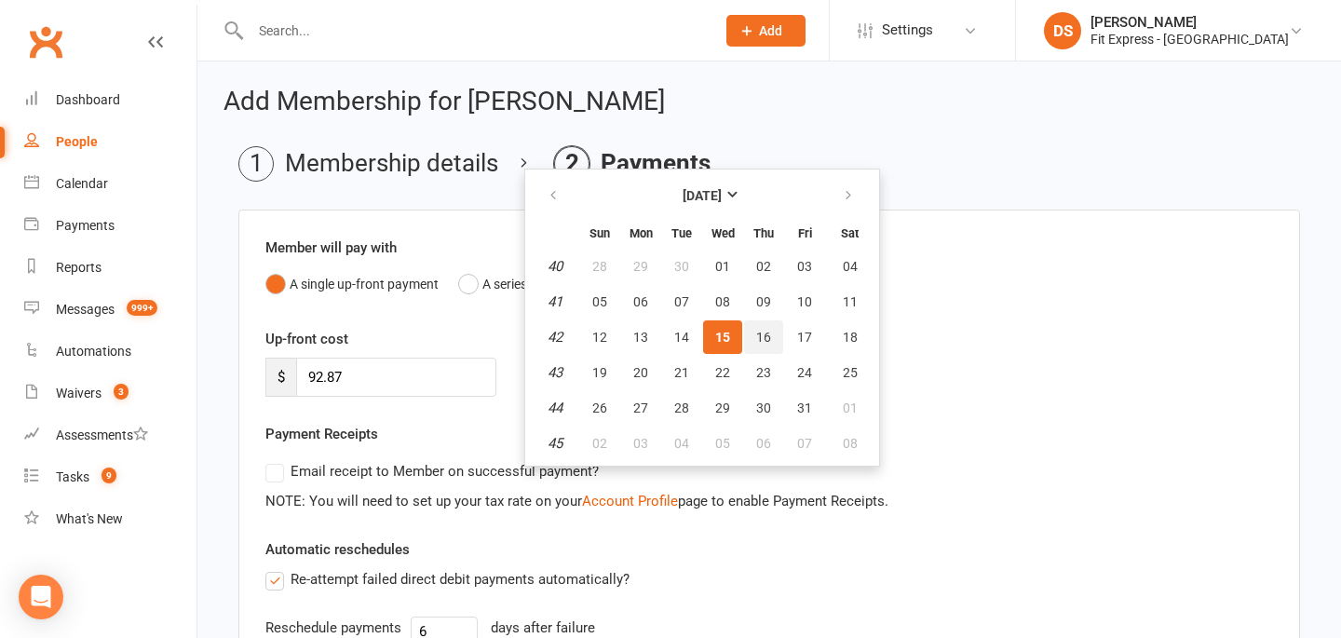
click at [749, 333] on button "16" at bounding box center [763, 337] width 39 height 34
type input "16 Oct 2025"
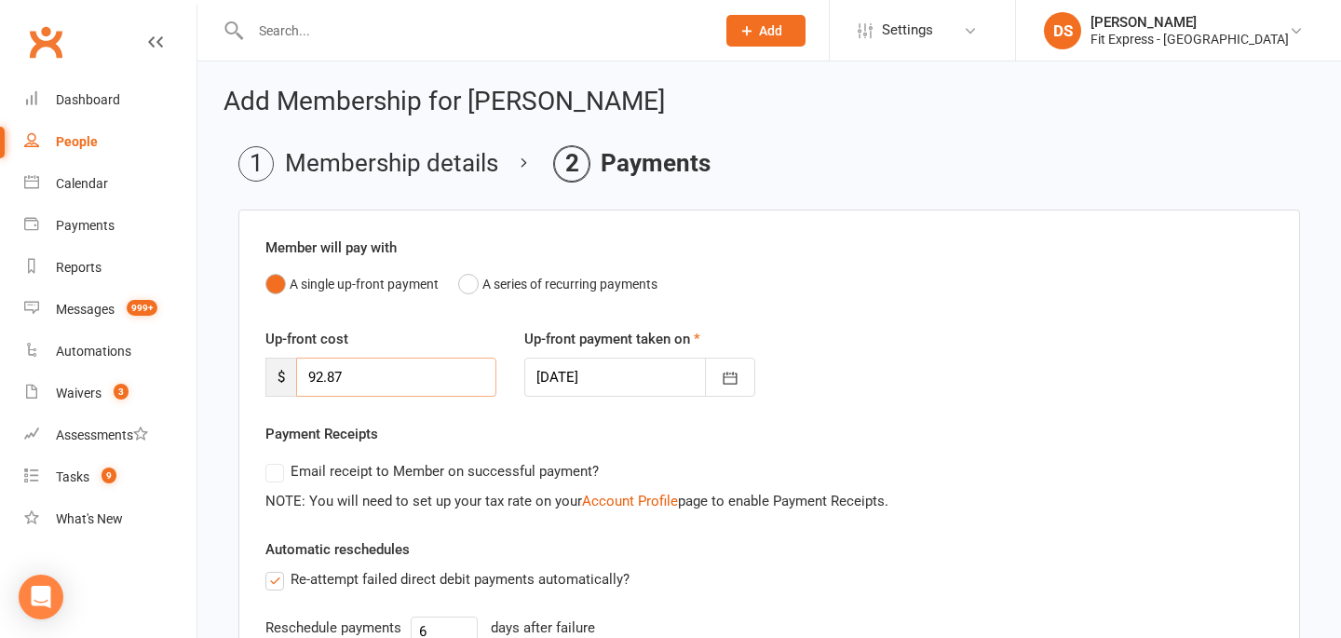
drag, startPoint x: 432, startPoint y: 385, endPoint x: 292, endPoint y: 374, distance: 141.0
click at [292, 374] on div "$ 92.87" at bounding box center [380, 377] width 231 height 39
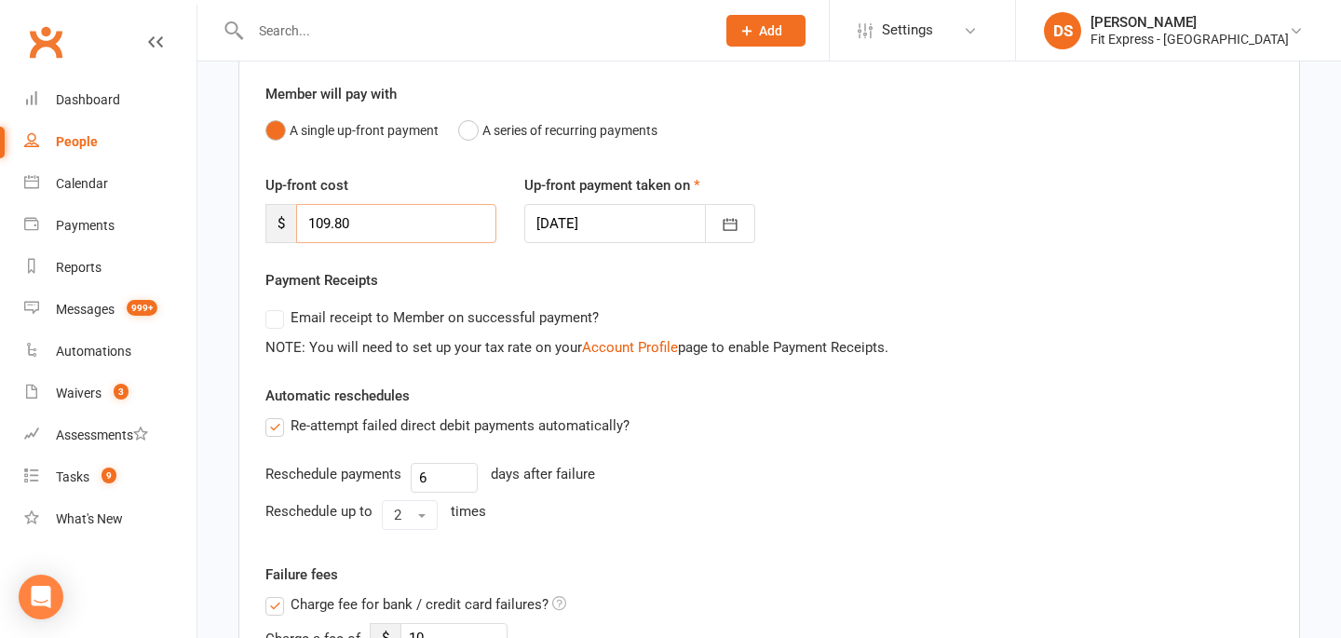
type input "109.80"
click at [451, 388] on div "Automatic reschedules Re-attempt failed direct debit payments automatically? Re…" at bounding box center [769, 461] width 1008 height 153
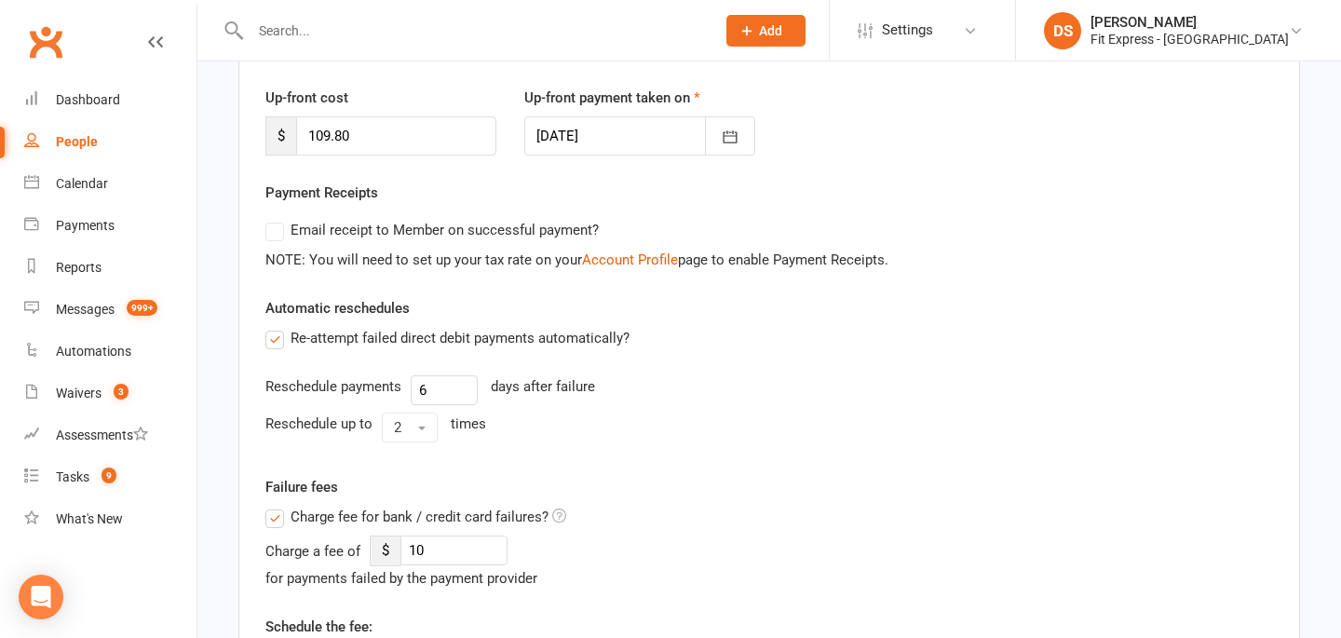
scroll to position [254, 0]
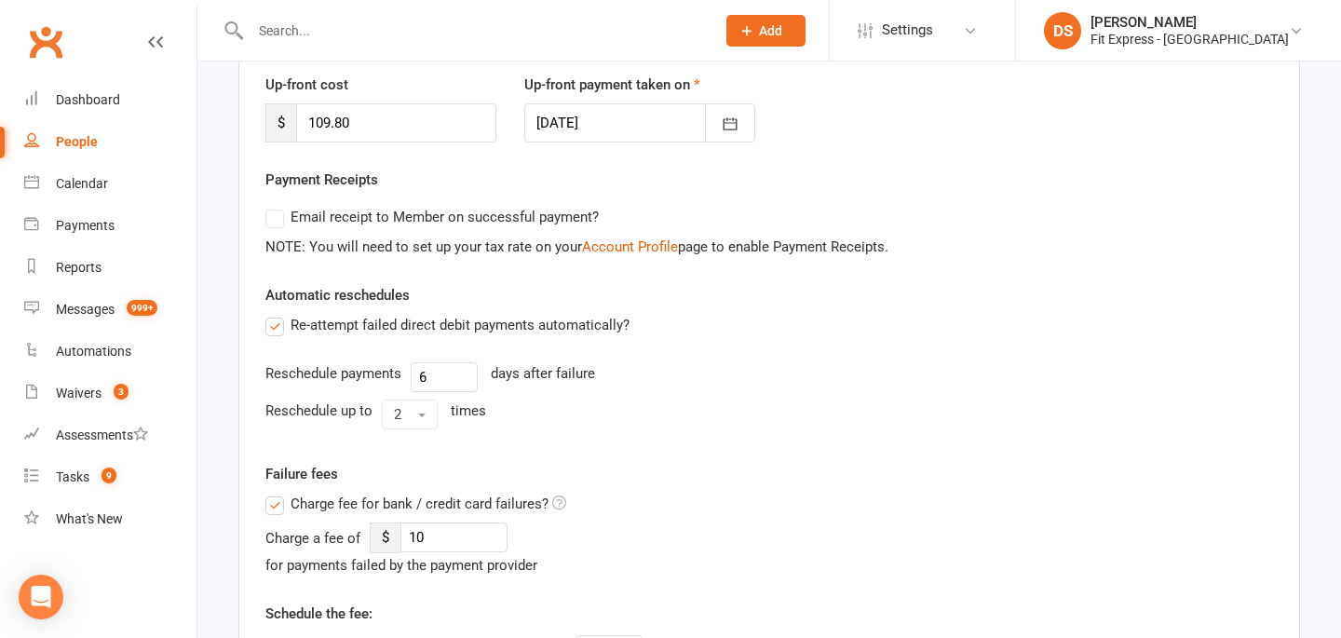
click at [311, 523] on div "Charge a fee of $ 10 for payments failed by the payment provider" at bounding box center [510, 550] width 490 height 54
click at [311, 508] on span "Charge fee for bank / credit card failures?" at bounding box center [420, 503] width 258 height 20
click at [311, 493] on input "Charge fee for bank / credit card failures?" at bounding box center [415, 493] width 301 height 0
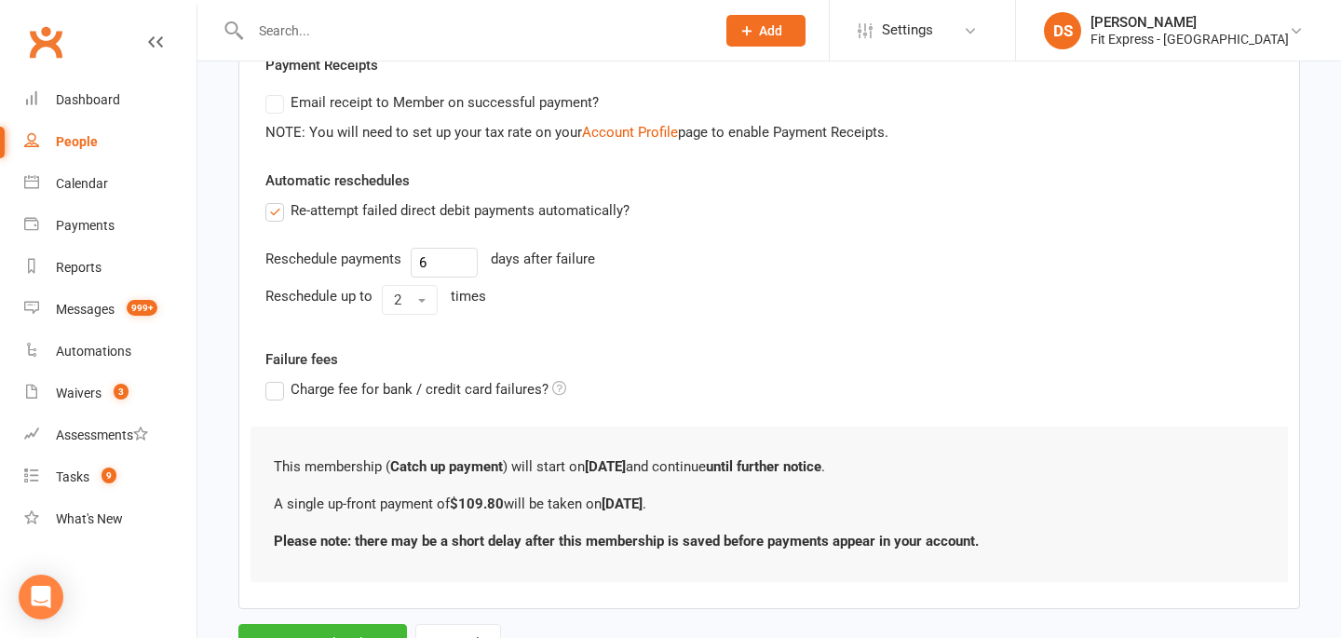
scroll to position [451, 0]
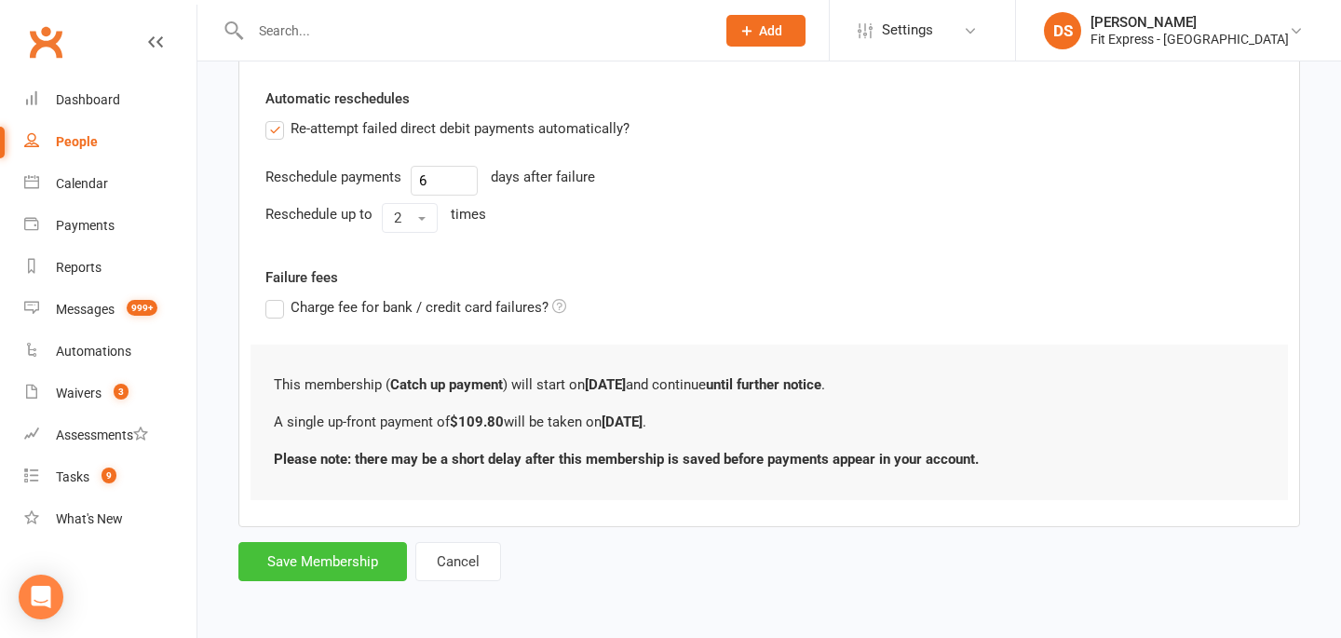
click at [297, 546] on button "Save Membership" at bounding box center [322, 561] width 169 height 39
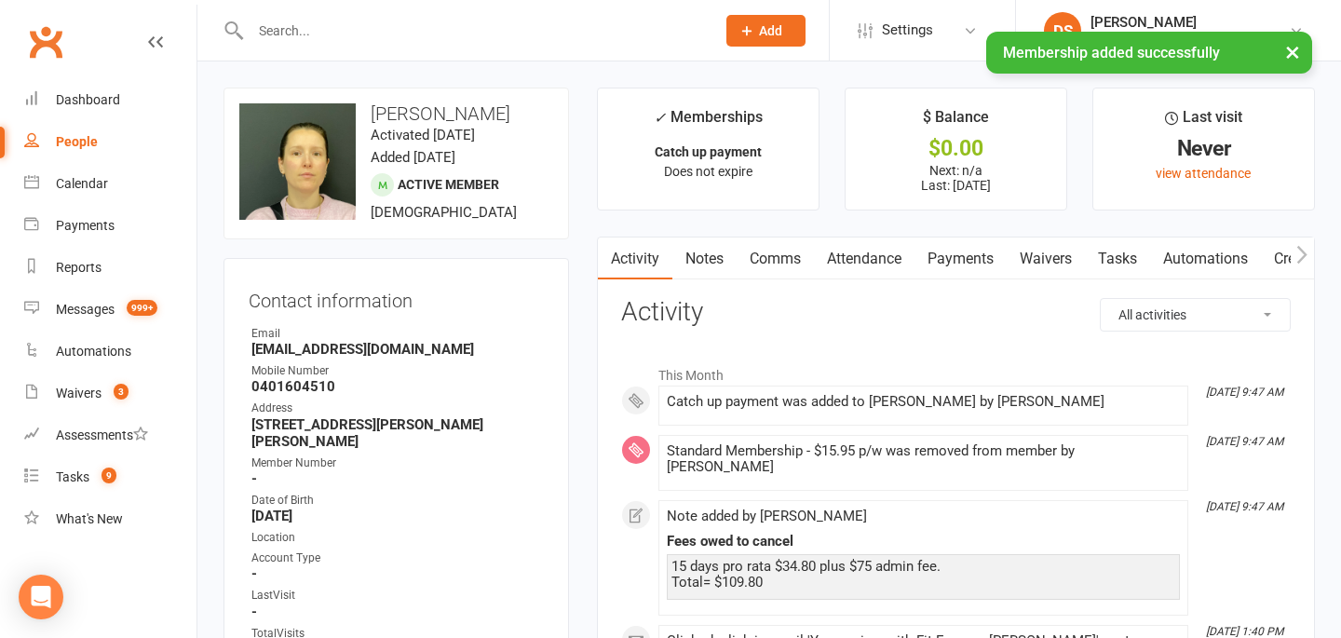
click at [711, 272] on link "Notes" at bounding box center [704, 259] width 64 height 43
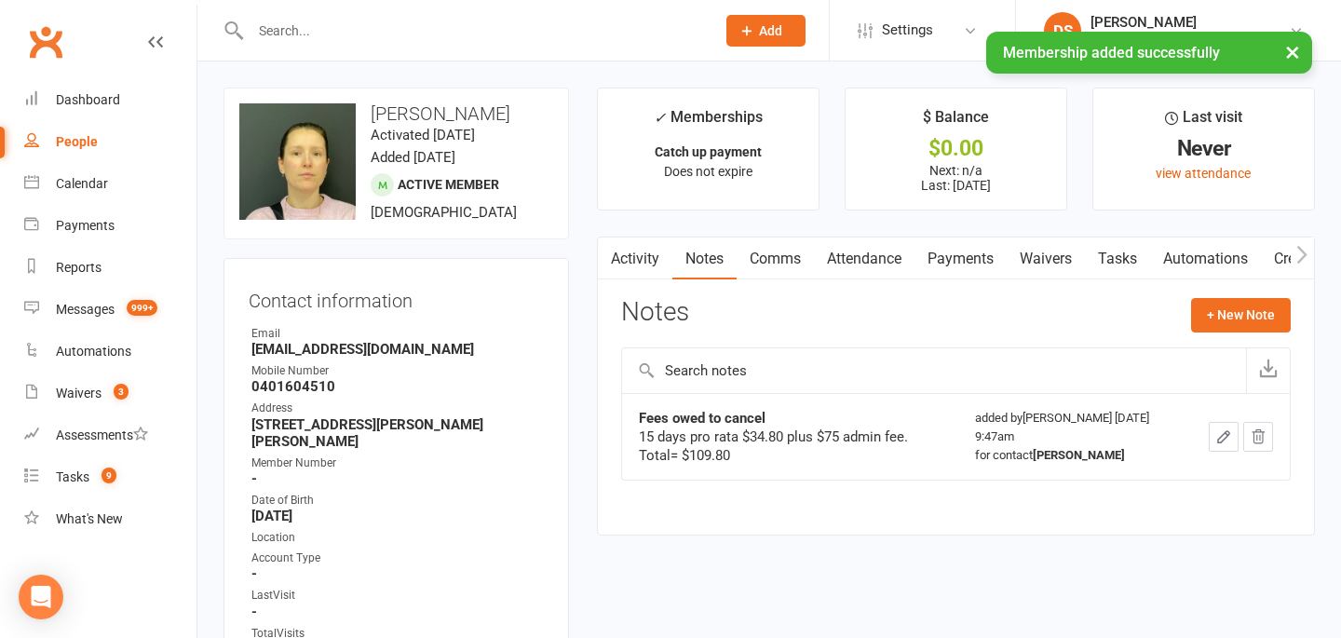
click at [969, 249] on link "Payments" at bounding box center [961, 259] width 92 height 43
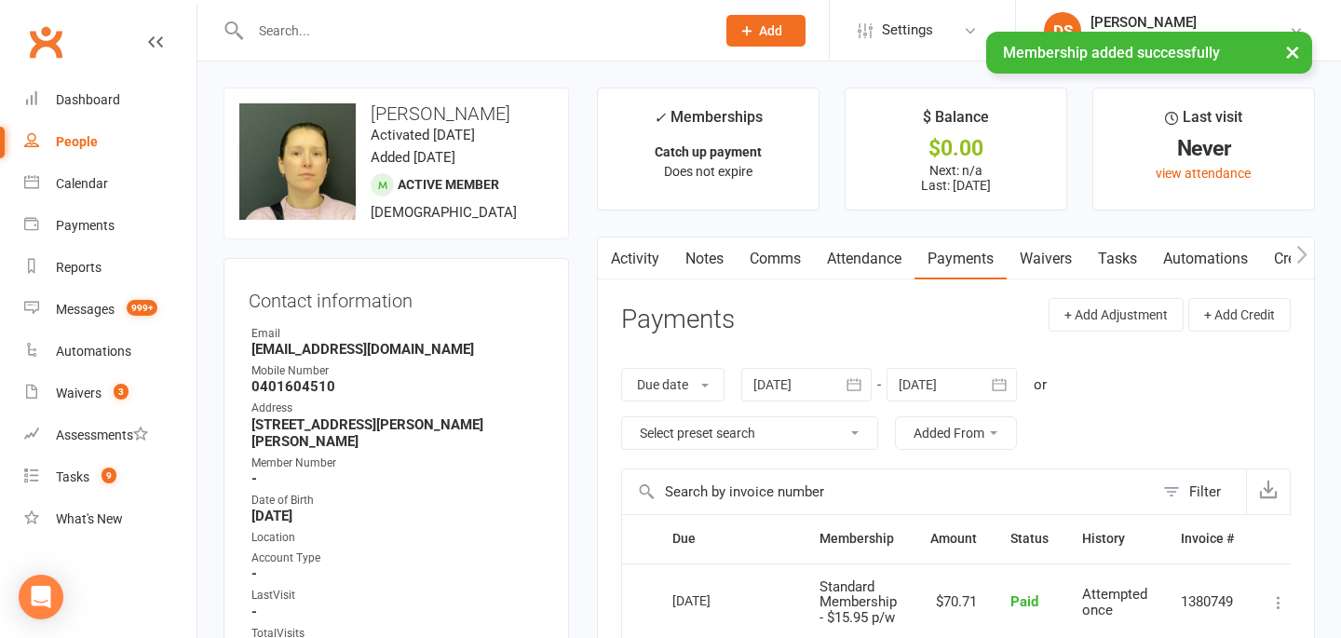
scroll to position [46, 0]
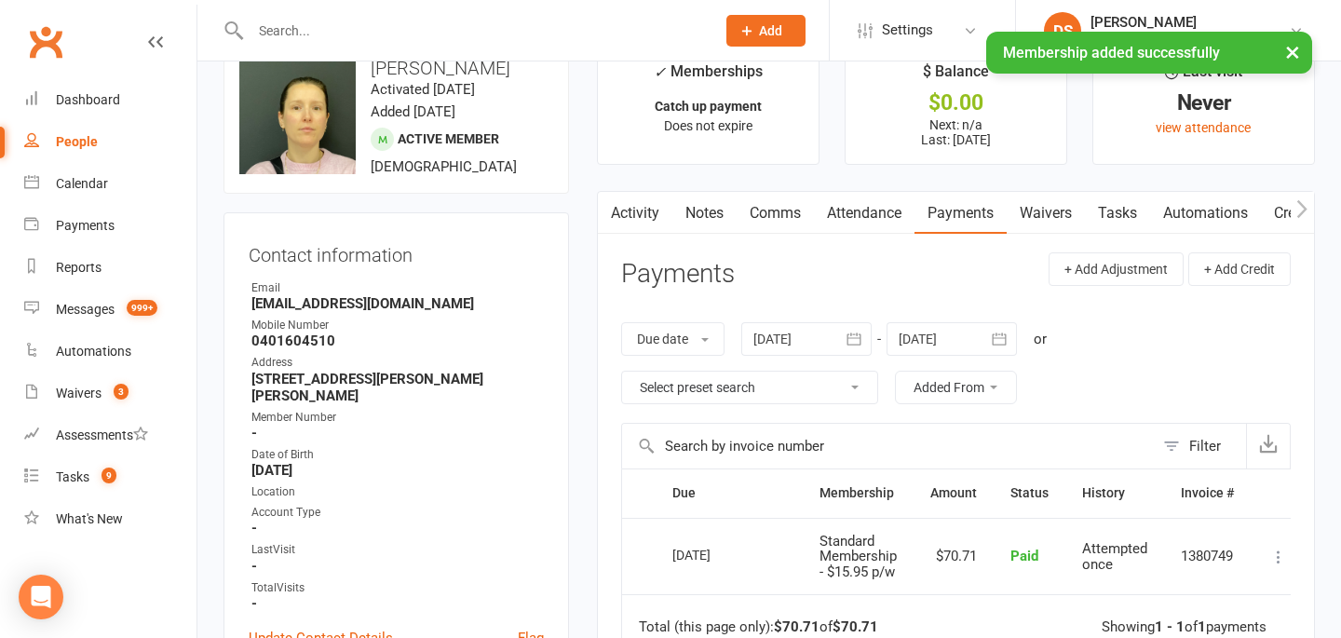
click at [964, 320] on div "Due date Due date Date paid Date failed Date settled 14 Sep 2025 September 2025…" at bounding box center [956, 363] width 670 height 119
click at [964, 338] on div at bounding box center [952, 339] width 130 height 34
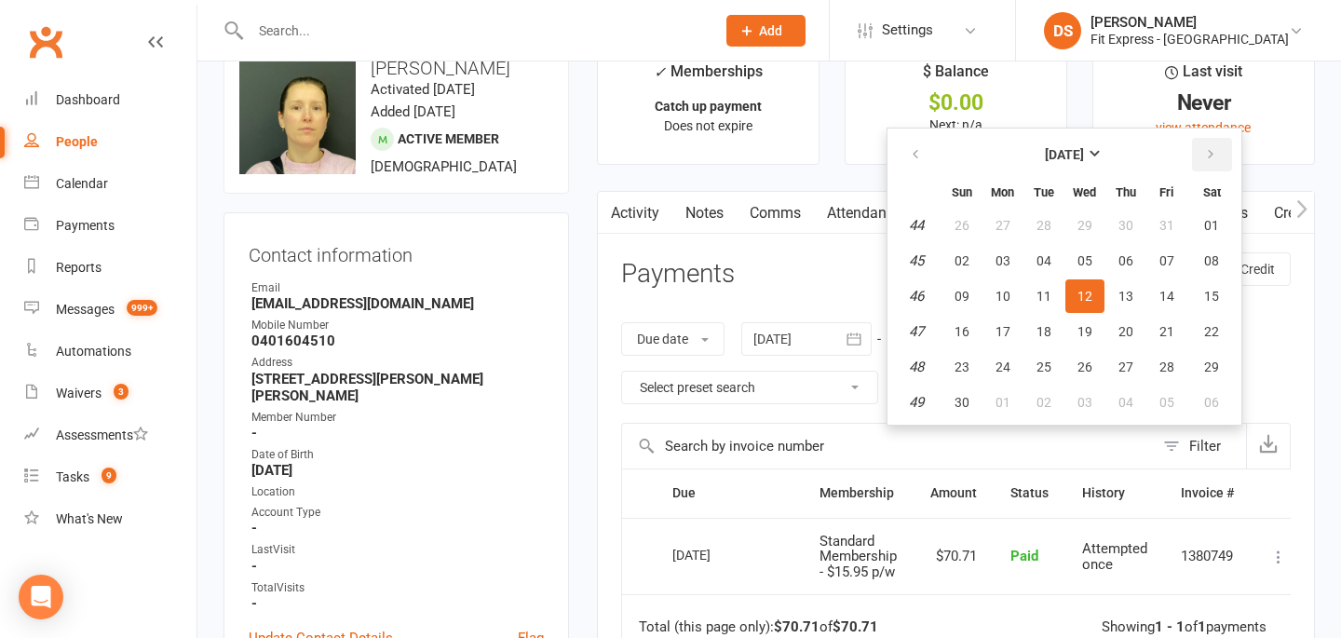
click at [1207, 165] on button "button" at bounding box center [1212, 155] width 40 height 34
click at [966, 218] on span "01" at bounding box center [962, 225] width 15 height 15
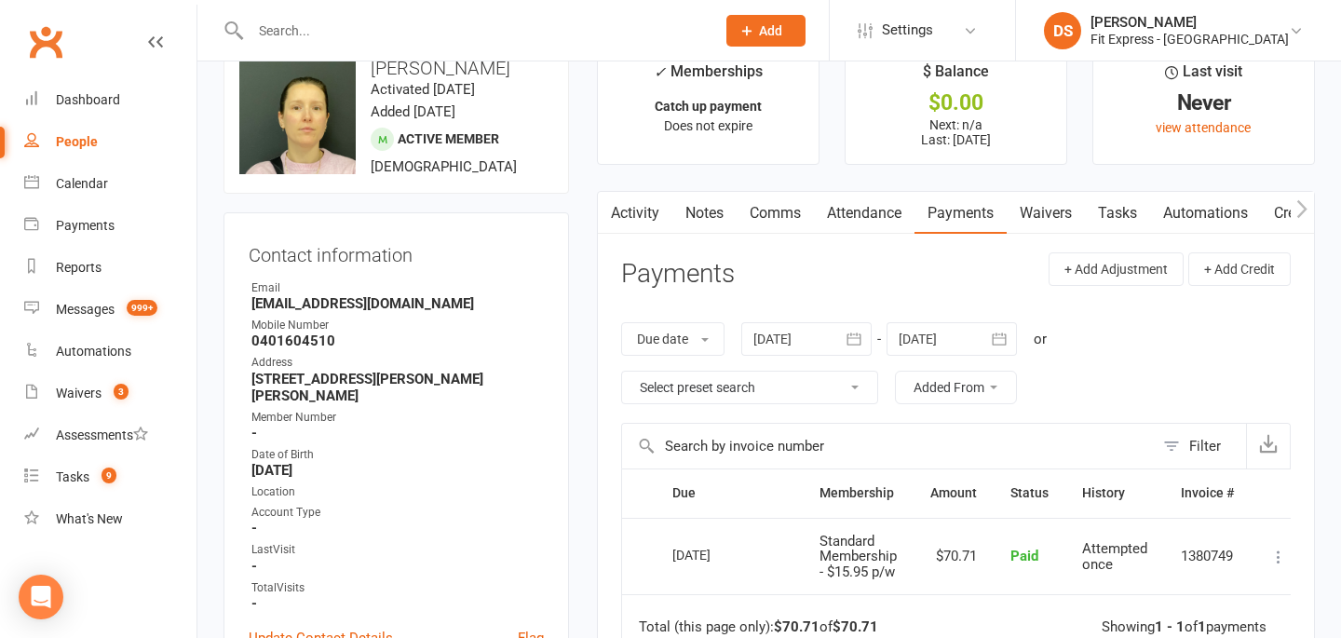
click at [965, 326] on div at bounding box center [952, 339] width 130 height 34
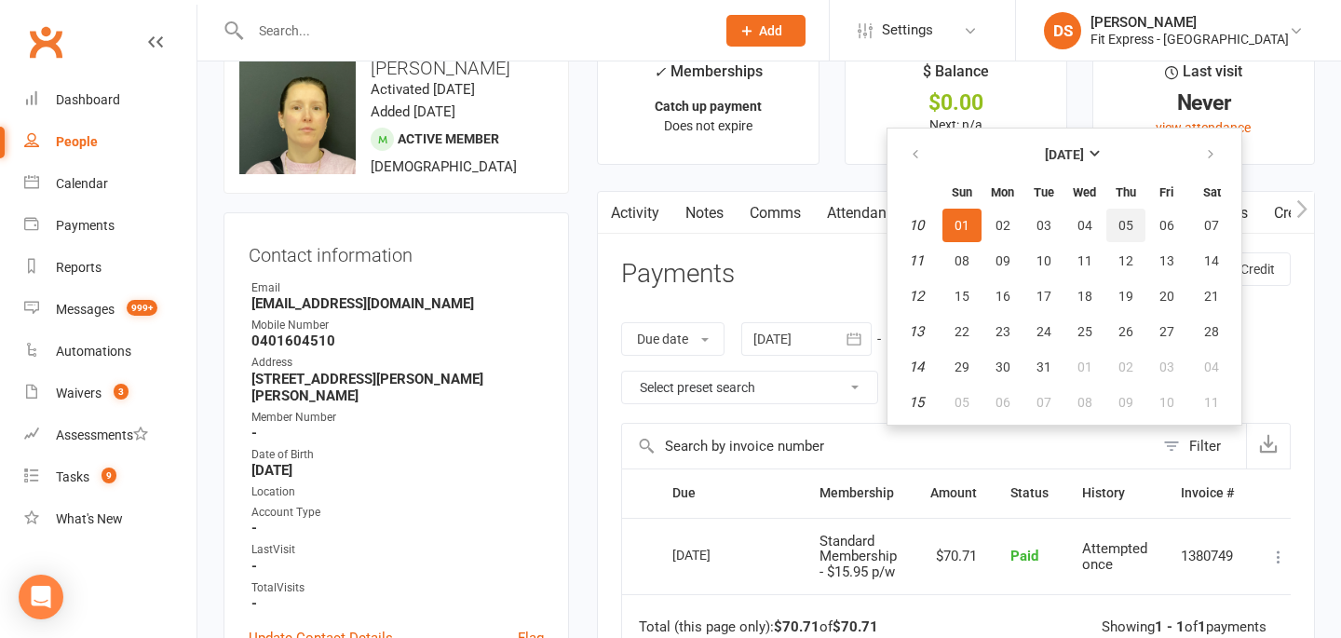
click at [1143, 236] on button "05" at bounding box center [1126, 226] width 39 height 34
type input "05 Mar 2026"
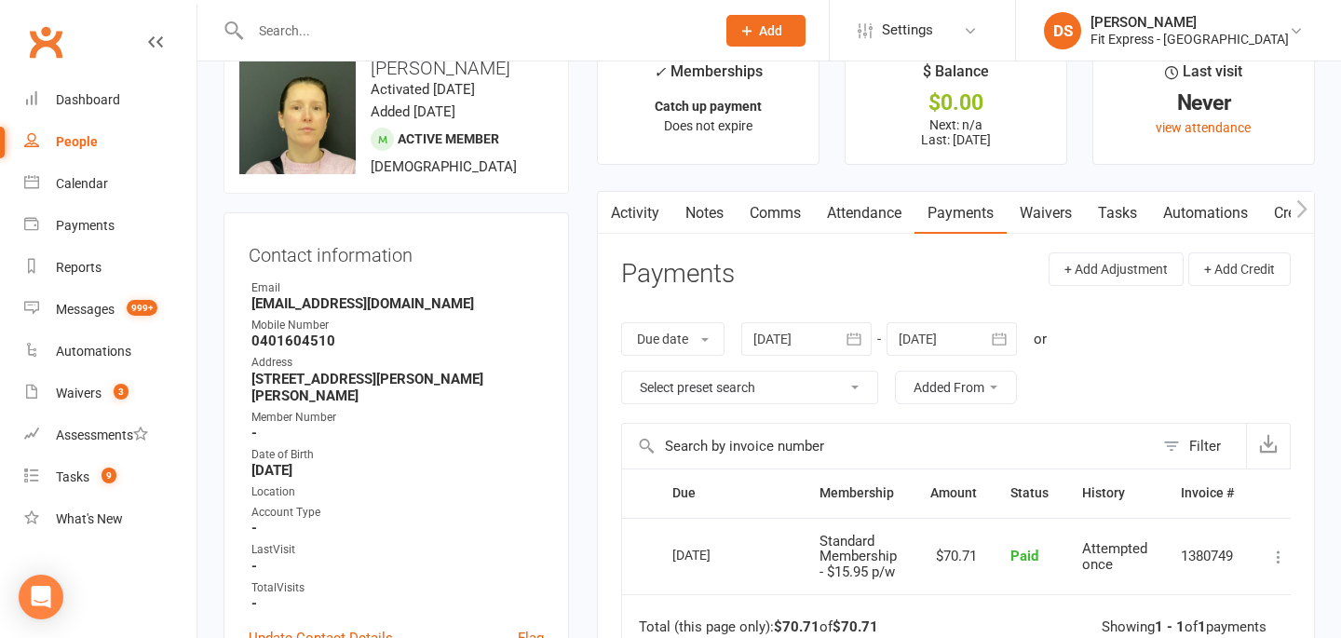
scroll to position [0, 0]
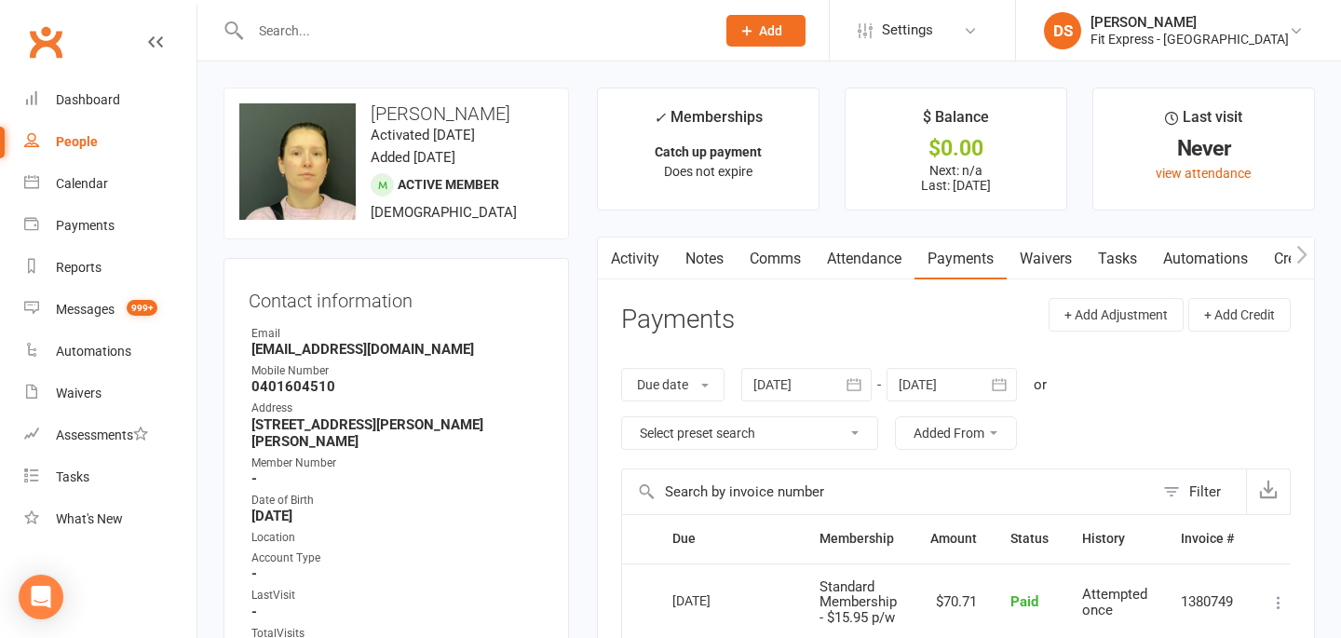
click at [952, 379] on div at bounding box center [952, 385] width 130 height 34
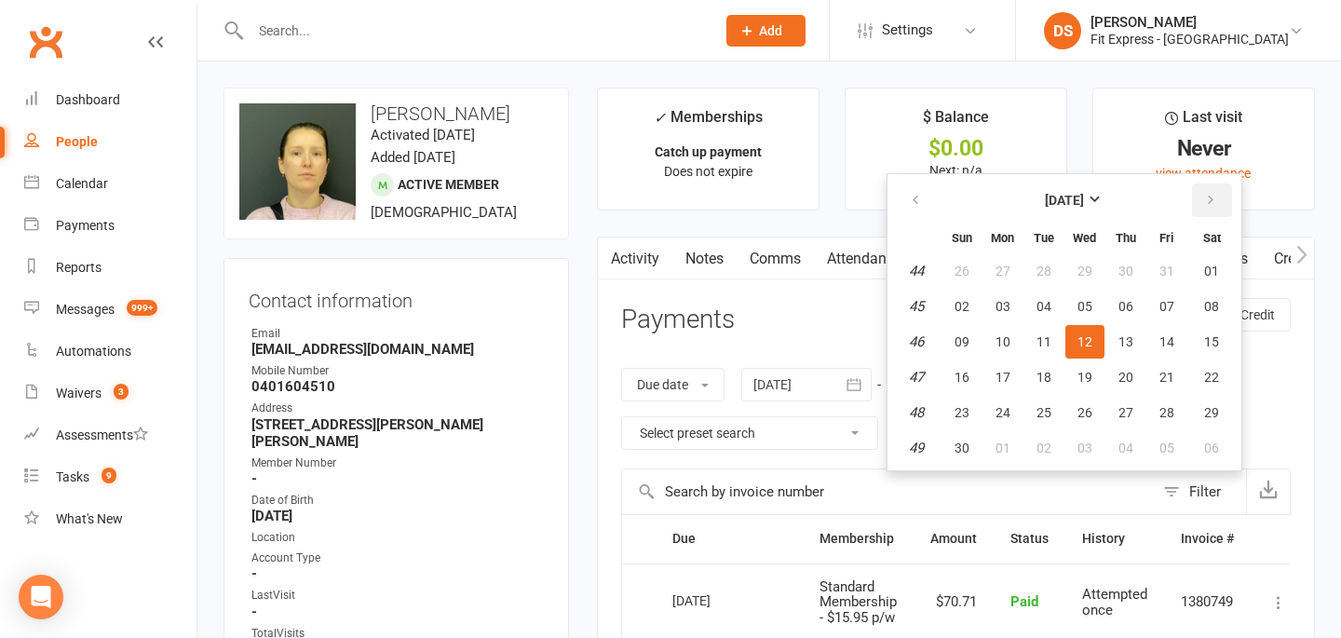
click at [1221, 196] on button "button" at bounding box center [1212, 200] width 40 height 34
click at [976, 280] on button "01" at bounding box center [962, 271] width 39 height 34
type input "01 Feb 2026"
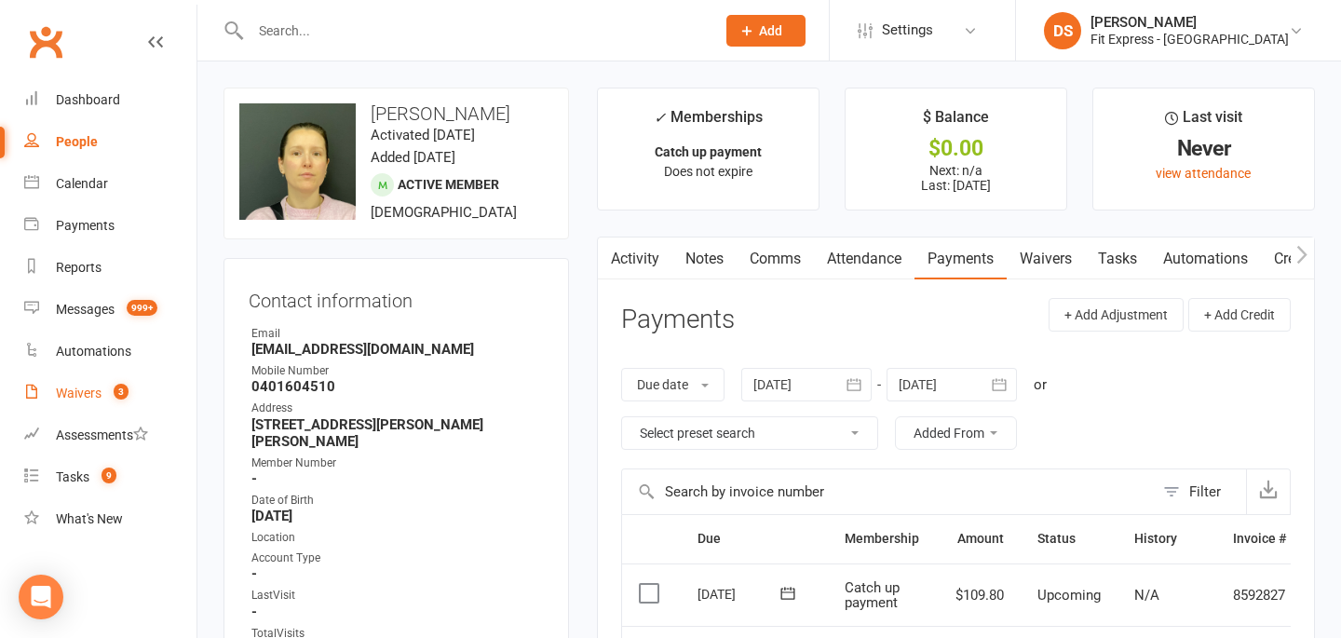
click at [67, 398] on div "Waivers" at bounding box center [79, 393] width 46 height 15
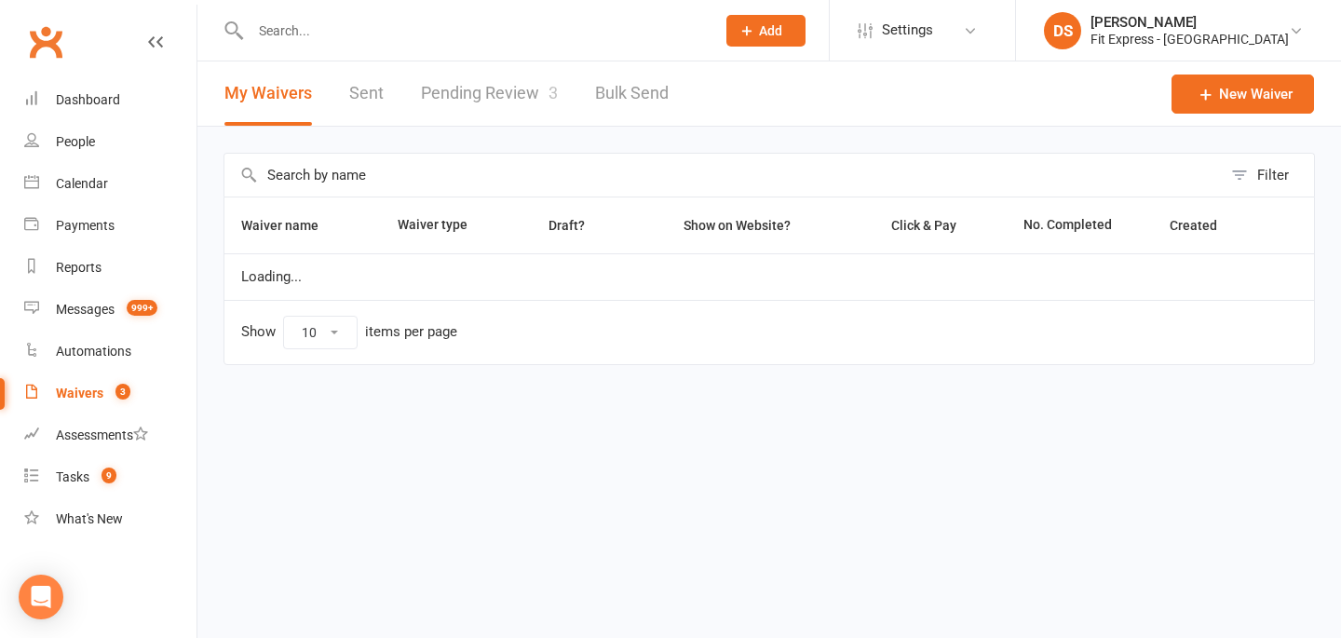
click at [466, 93] on link "Pending Review 3" at bounding box center [489, 93] width 137 height 64
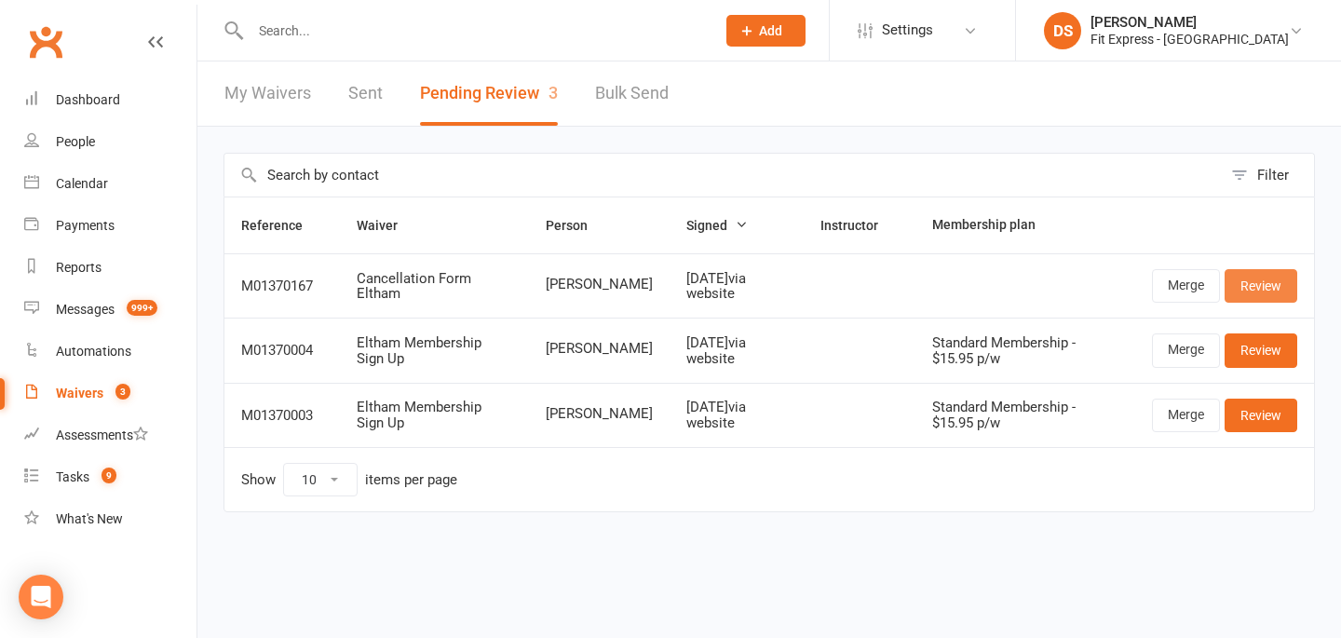
click at [1275, 277] on link "Review" at bounding box center [1261, 286] width 73 height 34
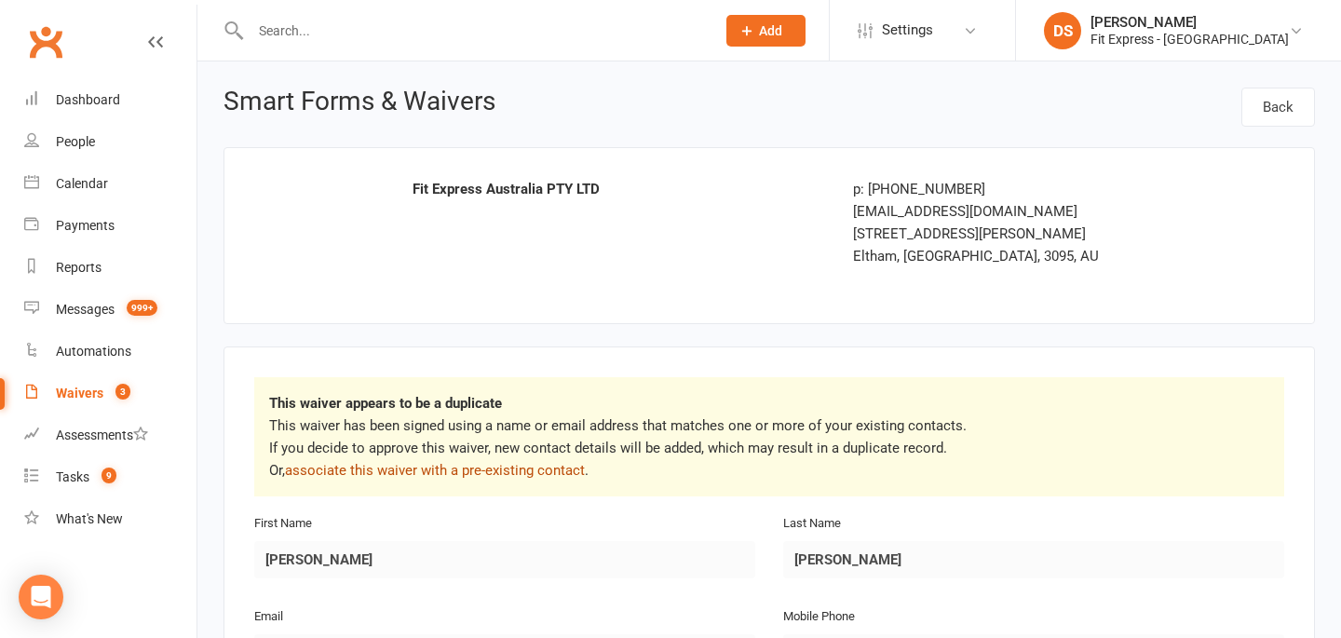
click at [545, 466] on link "associate this waiver with a pre-existing contact" at bounding box center [435, 470] width 300 height 17
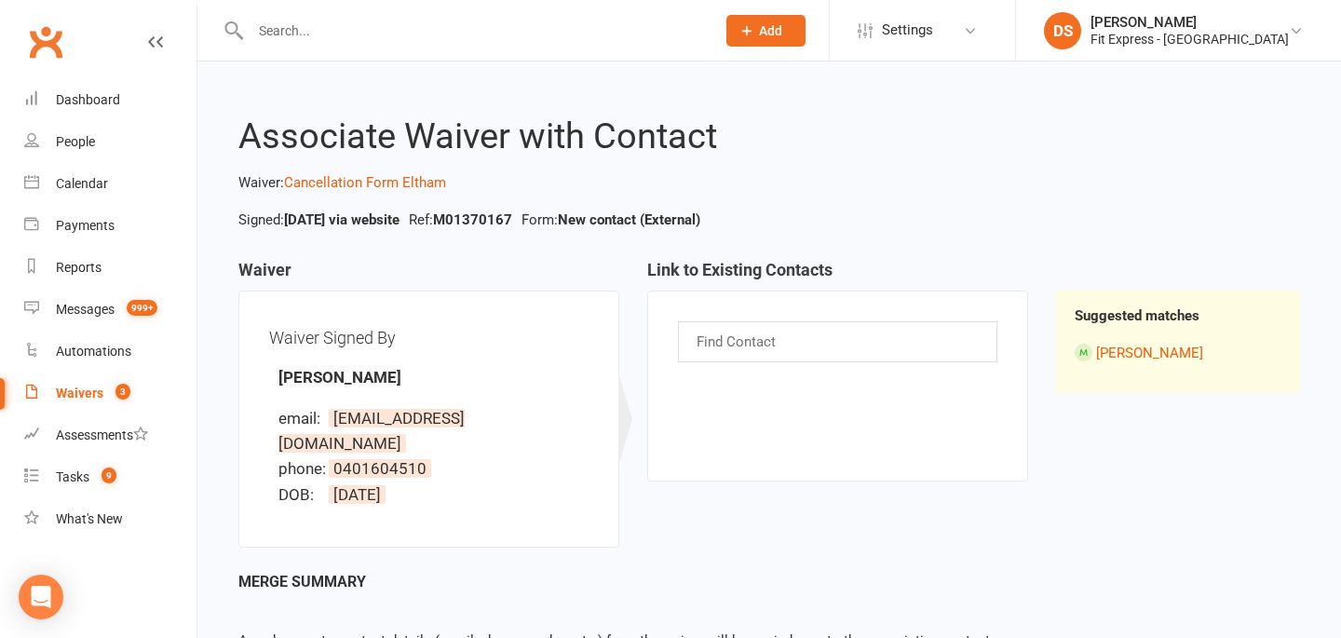
scroll to position [102, 0]
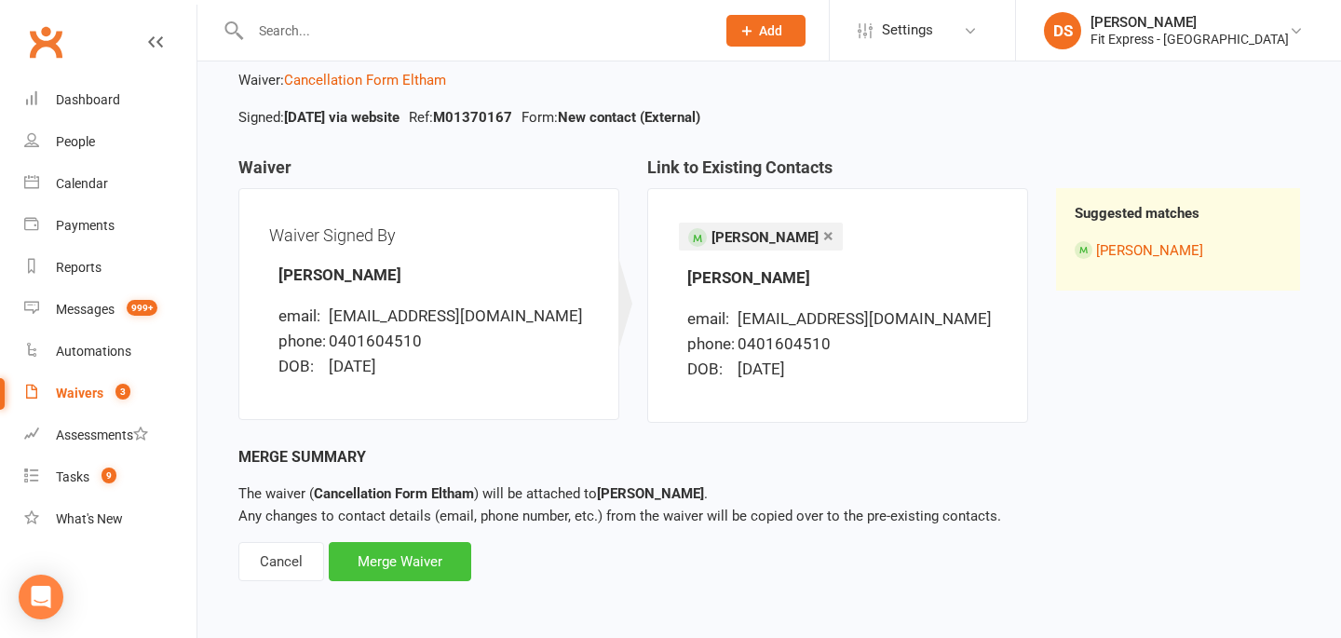
click at [425, 551] on div "Merge Waiver" at bounding box center [400, 561] width 143 height 39
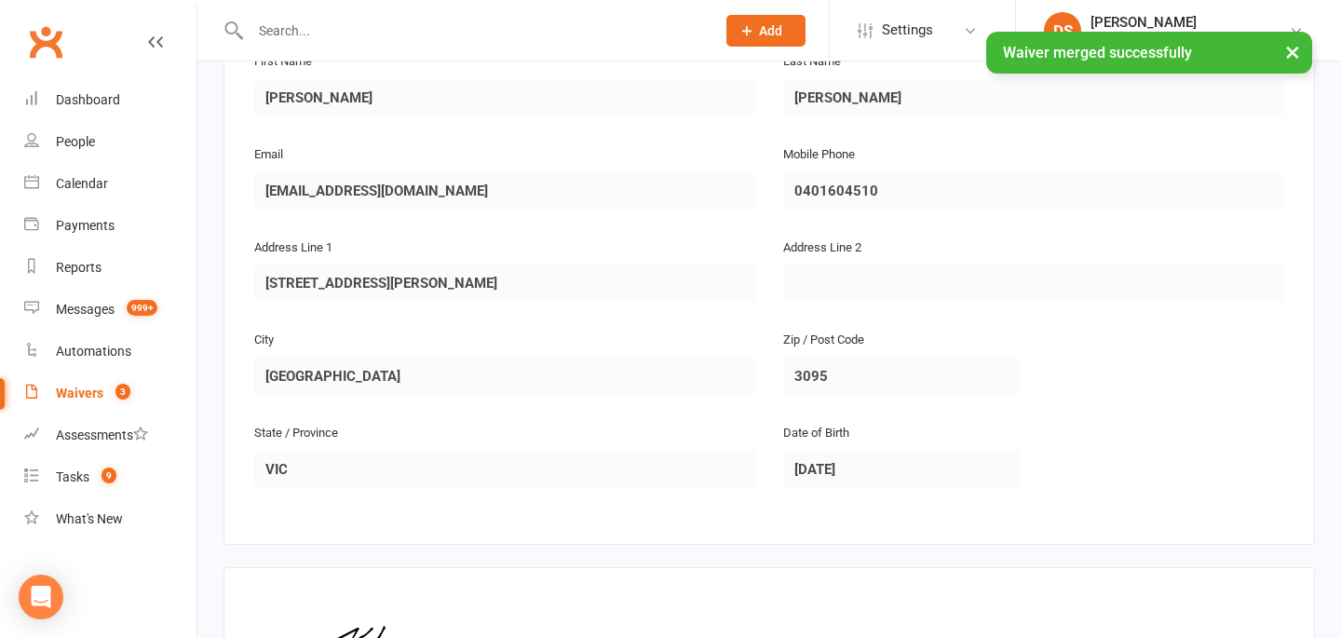
scroll to position [606, 0]
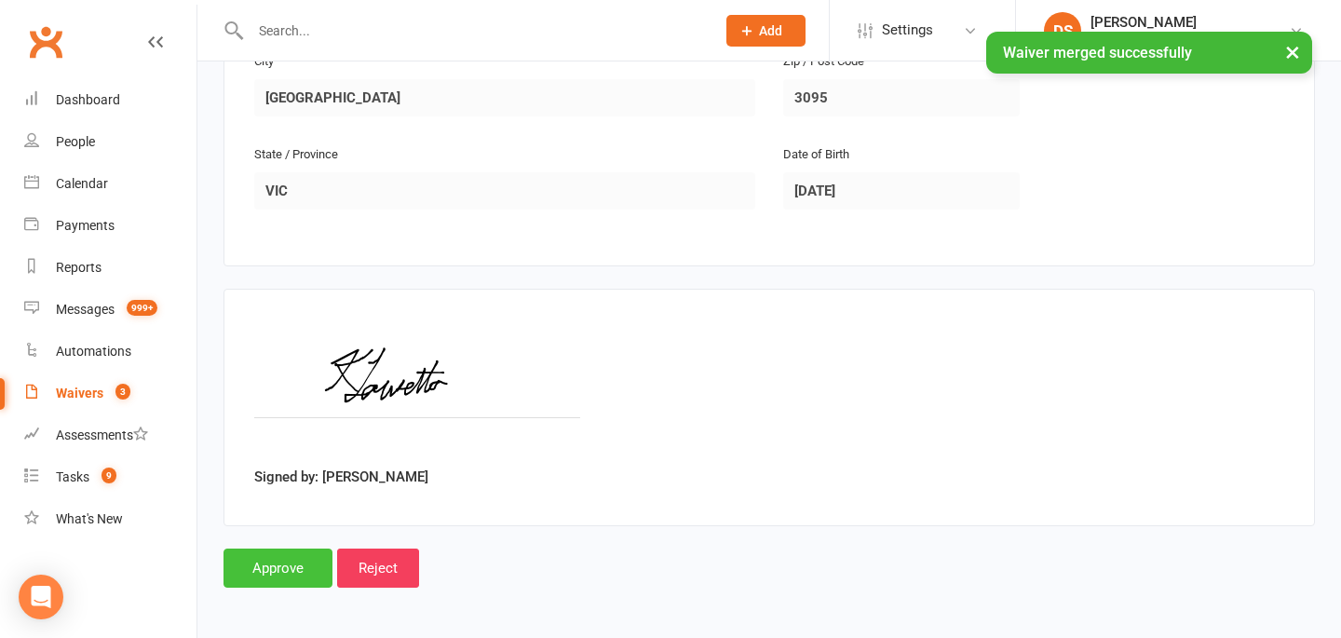
click at [288, 570] on input "Approve" at bounding box center [278, 568] width 109 height 39
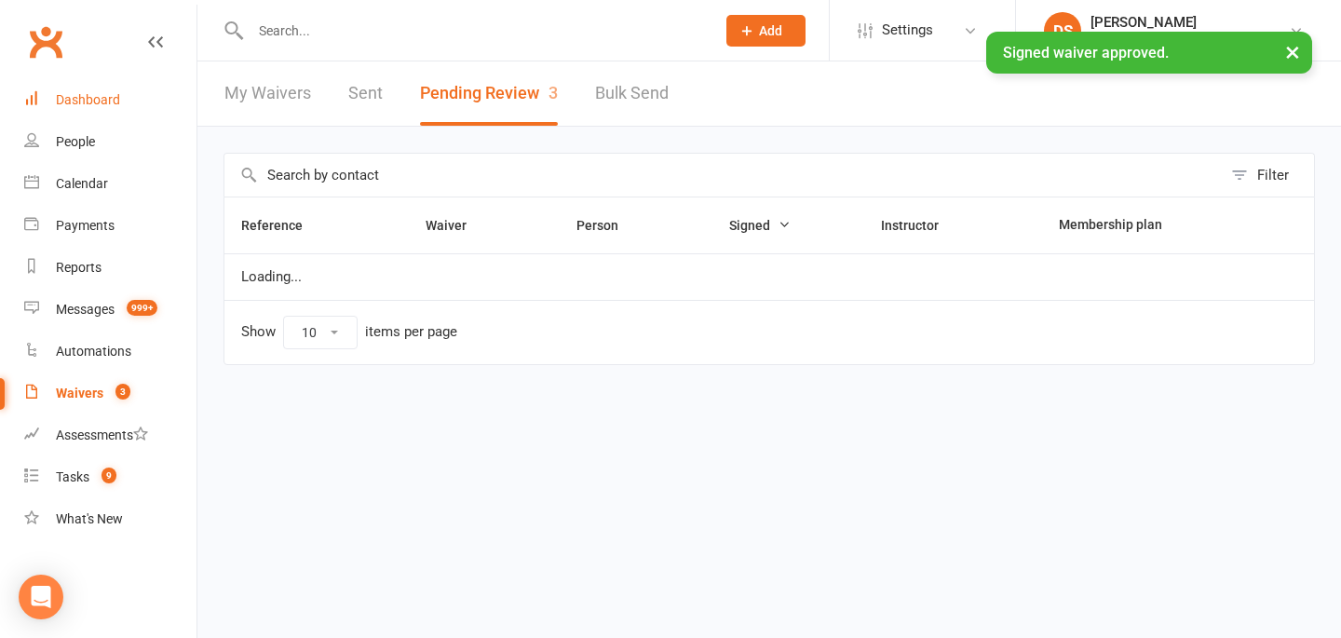
click at [101, 91] on link "Dashboard" at bounding box center [110, 100] width 172 height 42
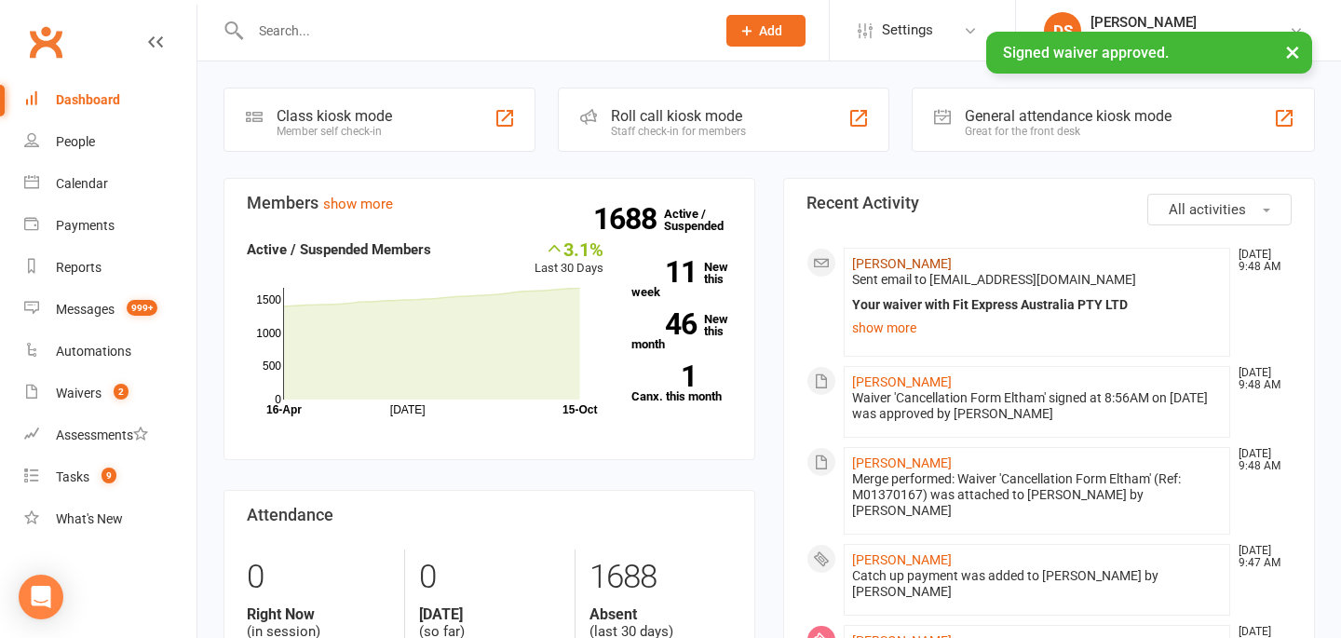
click at [912, 265] on link "[PERSON_NAME]" at bounding box center [902, 263] width 100 height 15
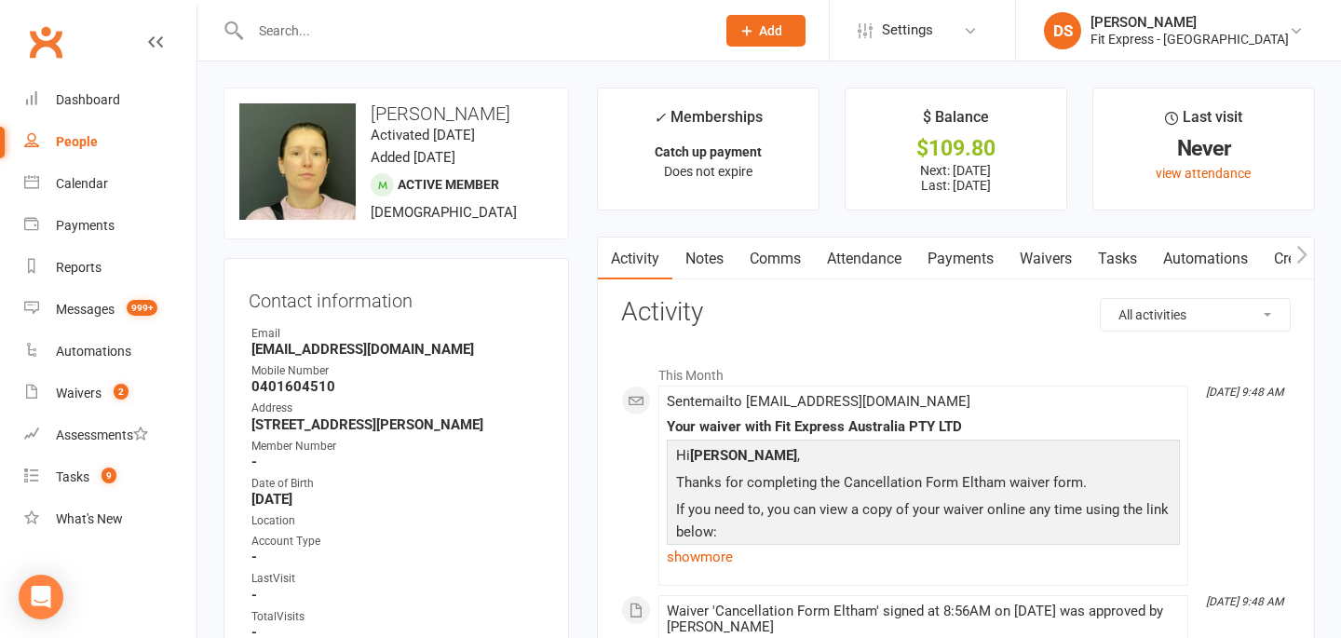
click at [964, 255] on link "Payments" at bounding box center [961, 259] width 92 height 43
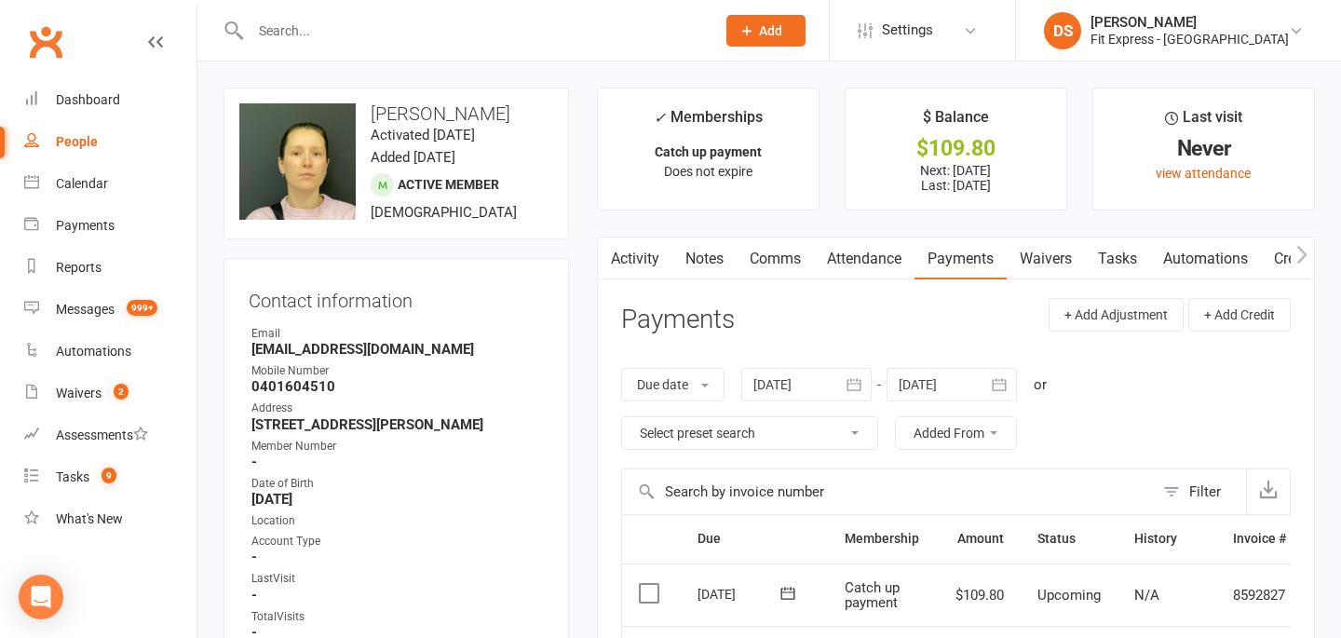
click at [54, 28] on link "Clubworx" at bounding box center [45, 42] width 47 height 47
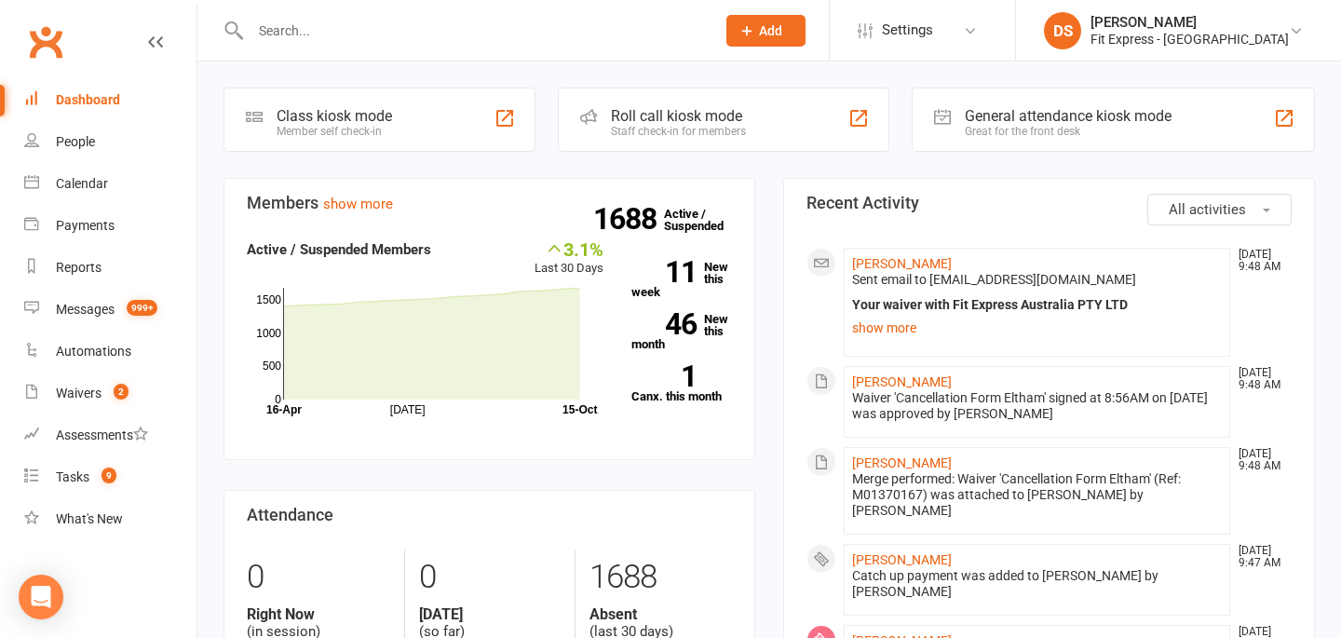
click at [55, 31] on link "Clubworx" at bounding box center [45, 42] width 47 height 47
click at [92, 403] on link "Waivers" at bounding box center [110, 394] width 172 height 42
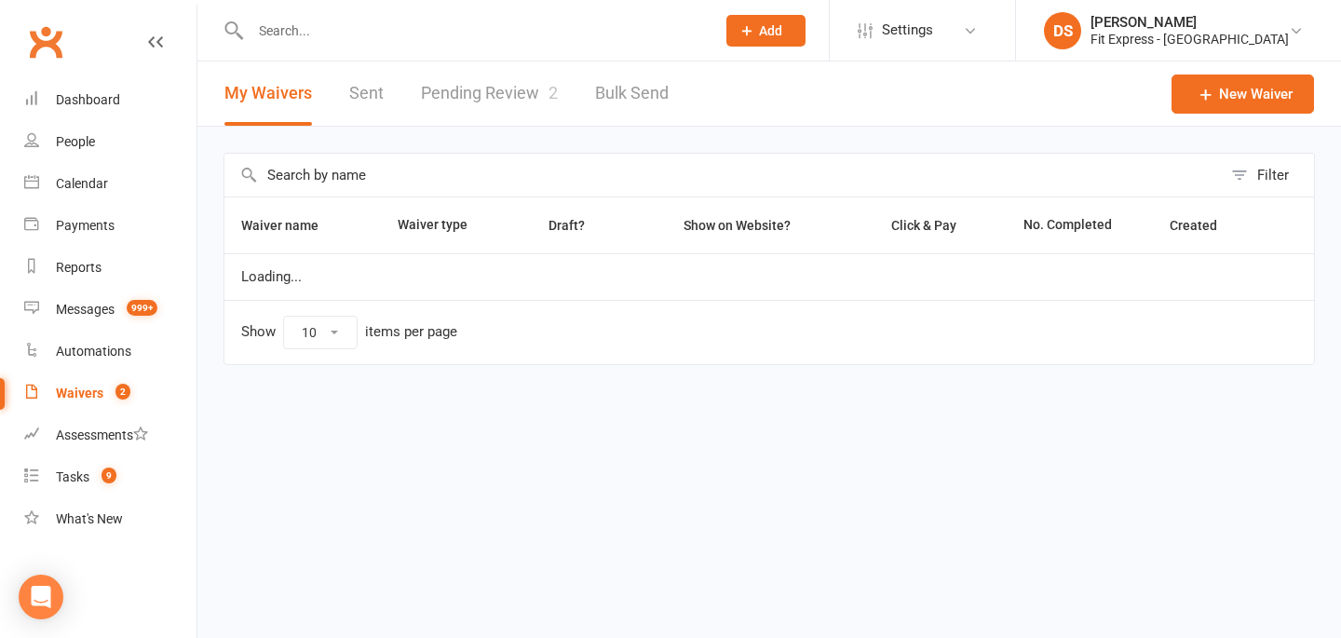
click at [476, 96] on link "Pending Review 2" at bounding box center [489, 93] width 137 height 64
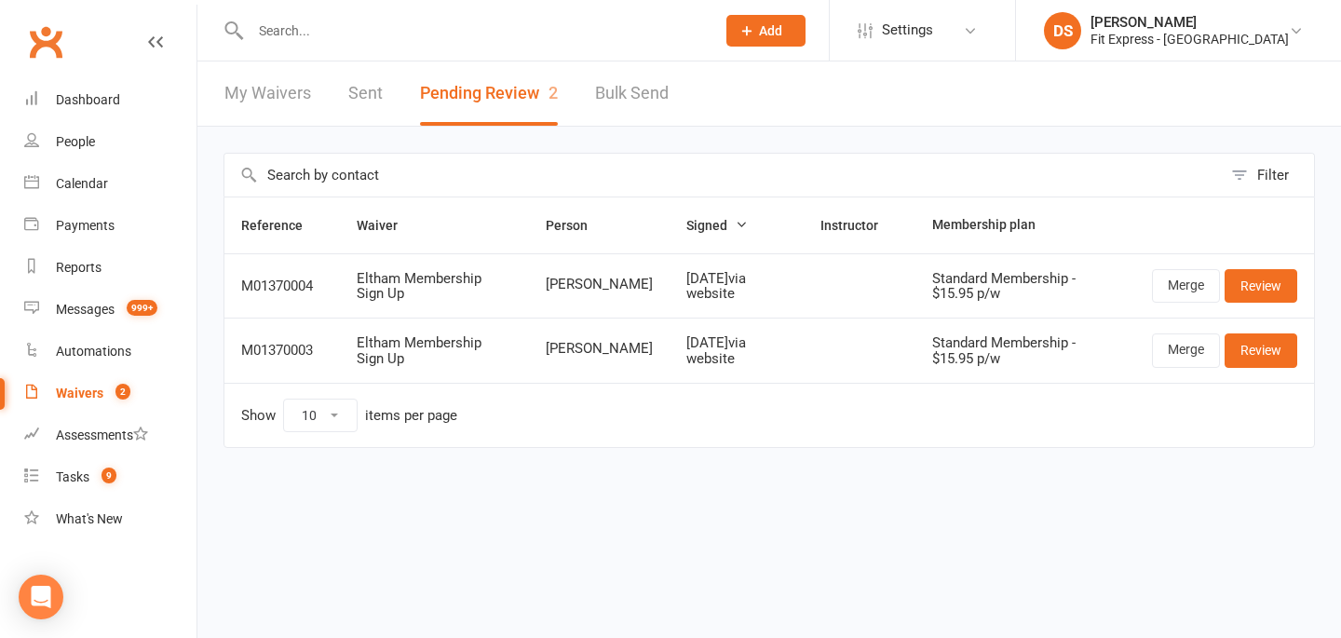
click at [41, 33] on link "Clubworx" at bounding box center [45, 42] width 47 height 47
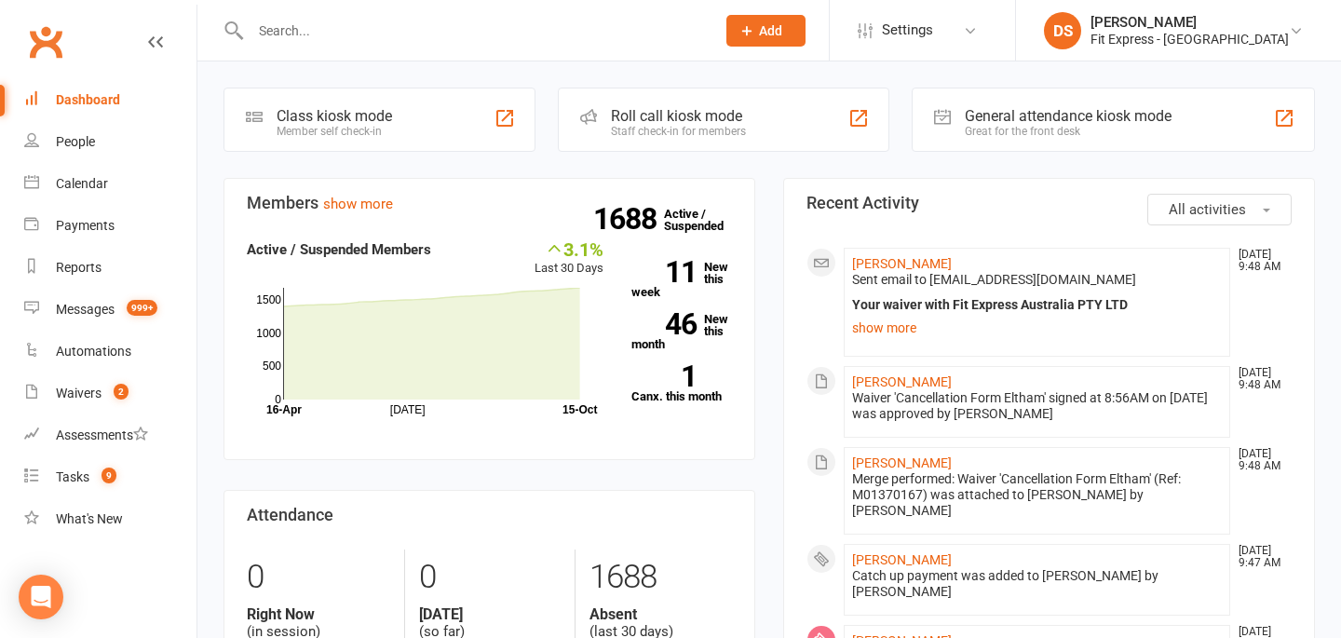
click at [222, 376] on div "Members show more 3.1% Last 30 Days Active / Suspended Members [DATE] Month [DA…" at bounding box center [490, 482] width 560 height 608
click at [102, 398] on link "Waivers 2" at bounding box center [110, 394] width 172 height 42
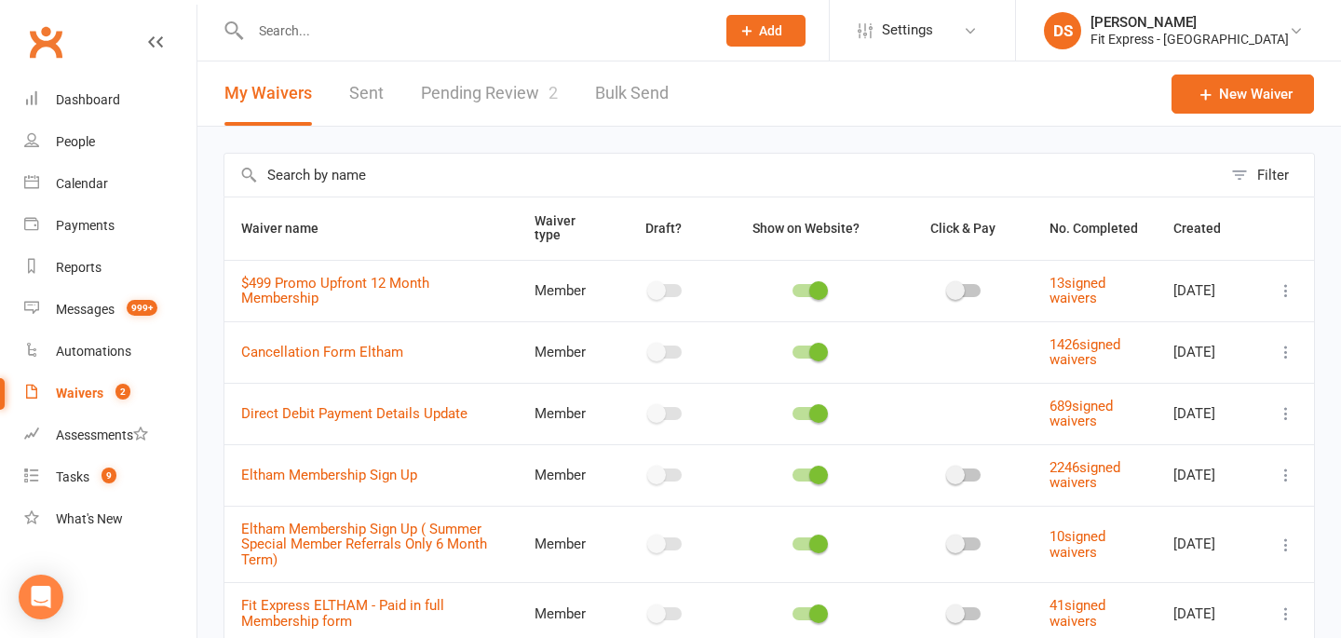
click at [503, 102] on link "Pending Review 2" at bounding box center [489, 93] width 137 height 64
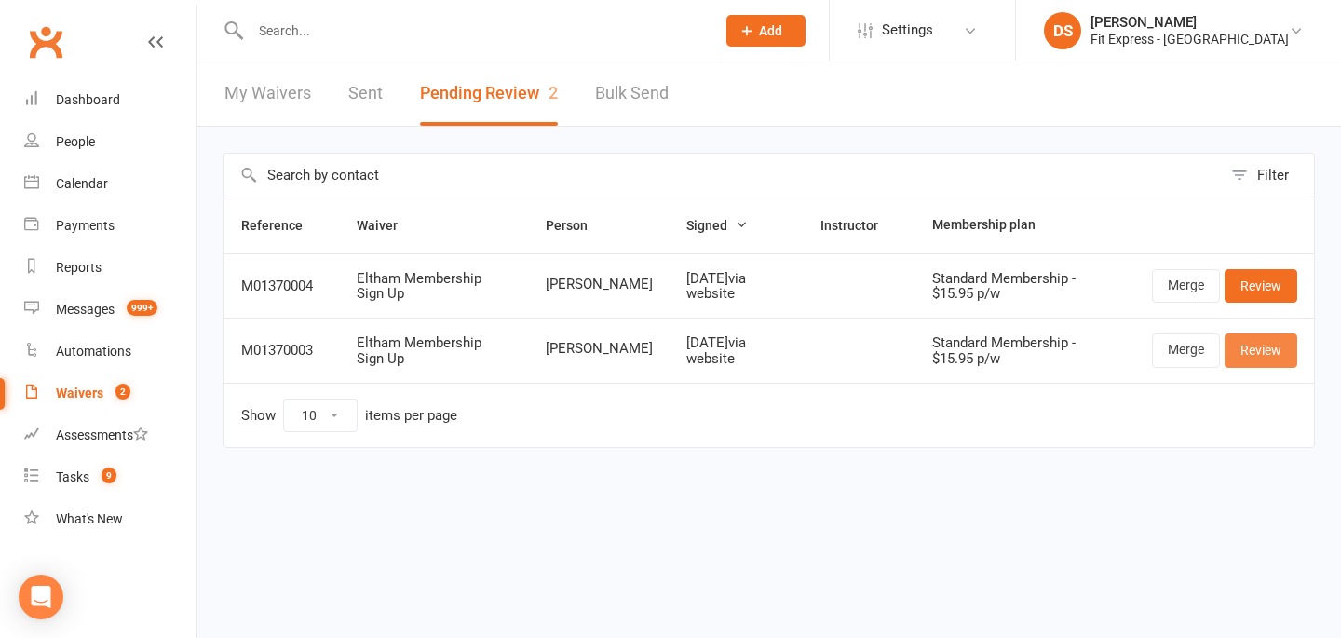
click at [1267, 346] on link "Review" at bounding box center [1261, 350] width 73 height 34
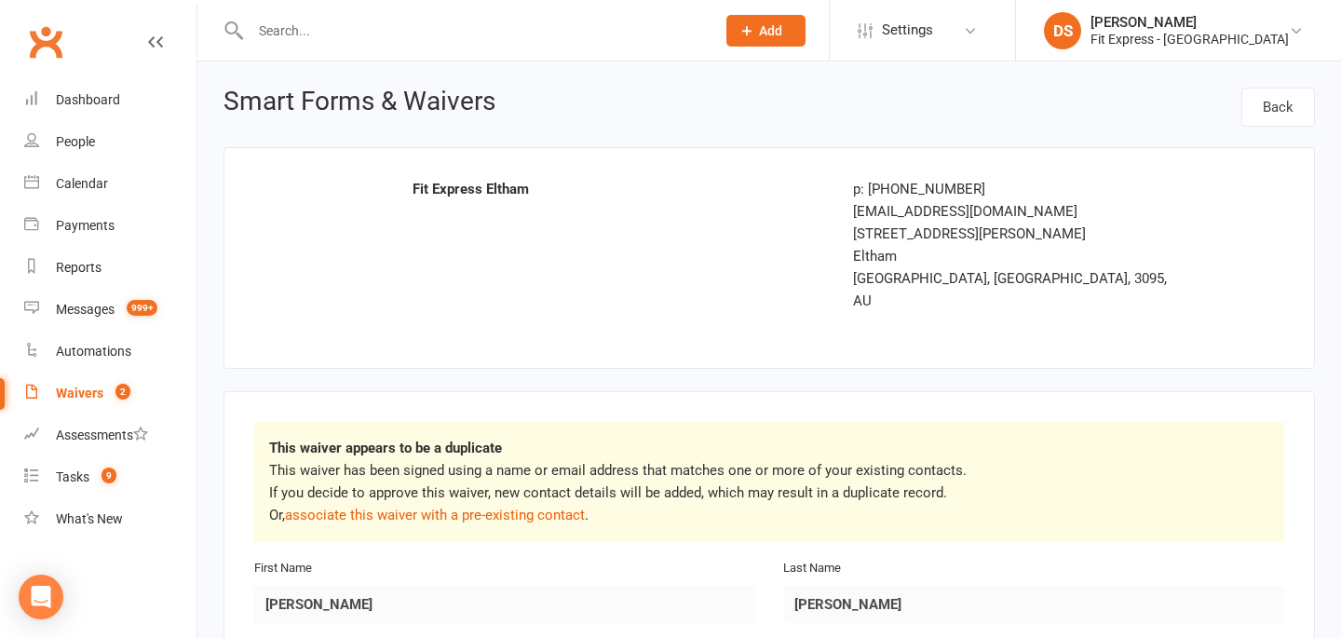
click at [41, 36] on link "Clubworx" at bounding box center [45, 42] width 47 height 47
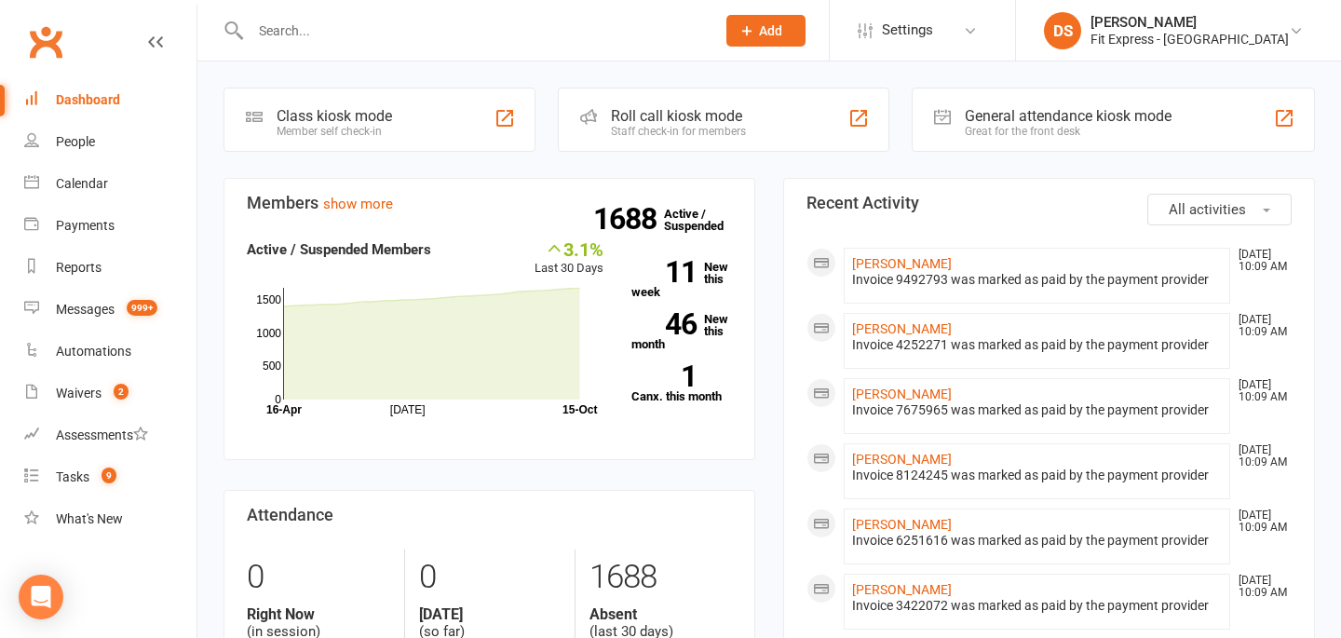
click at [54, 36] on link "Clubworx" at bounding box center [45, 42] width 47 height 47
click at [887, 522] on link "Siobhan Barry" at bounding box center [902, 524] width 100 height 15
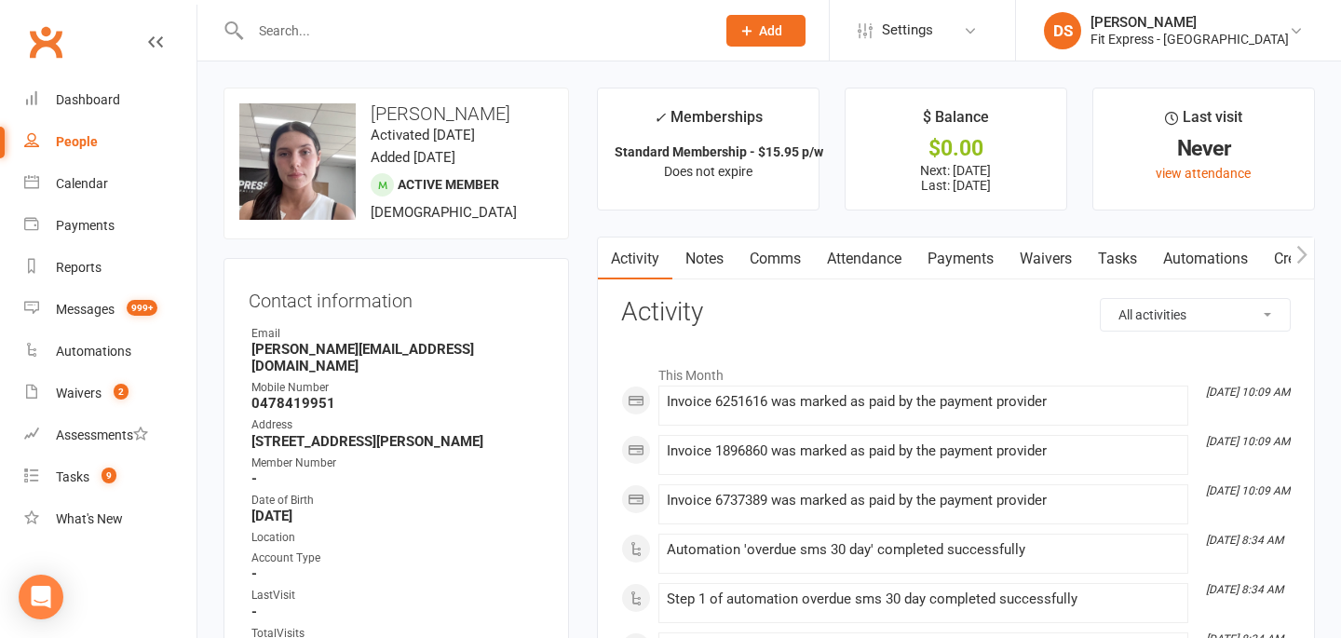
click at [958, 251] on link "Payments" at bounding box center [961, 259] width 92 height 43
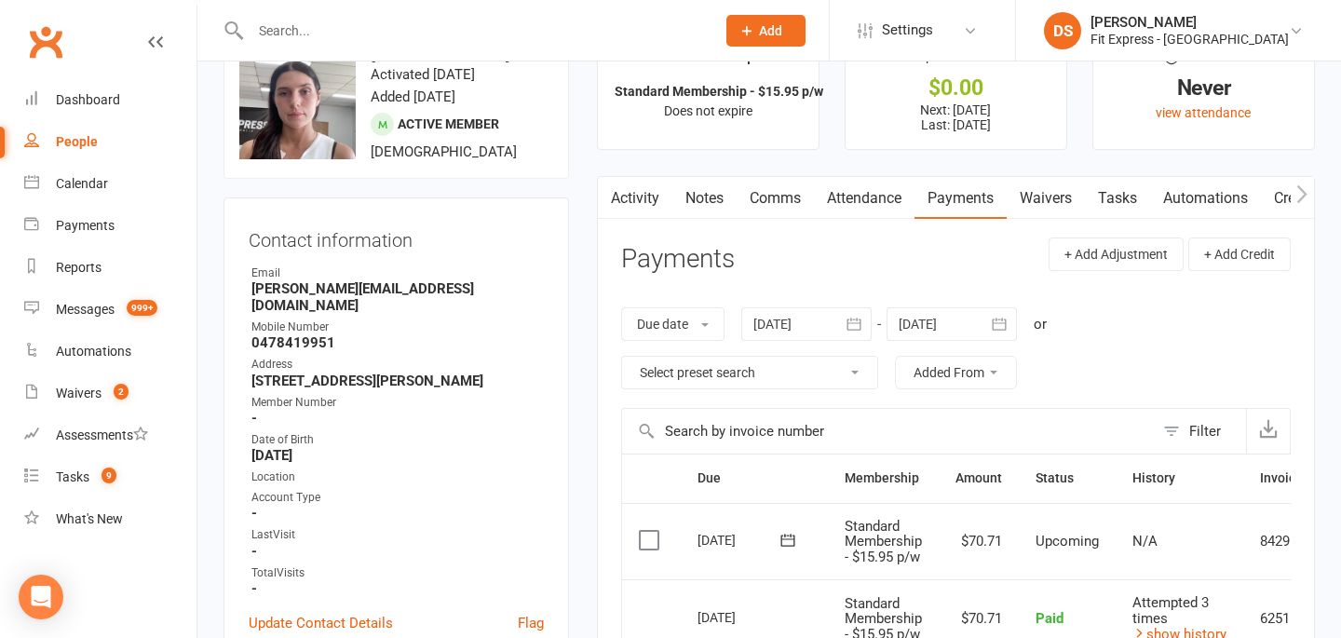
scroll to position [61, 0]
click at [797, 316] on div at bounding box center [806, 323] width 130 height 34
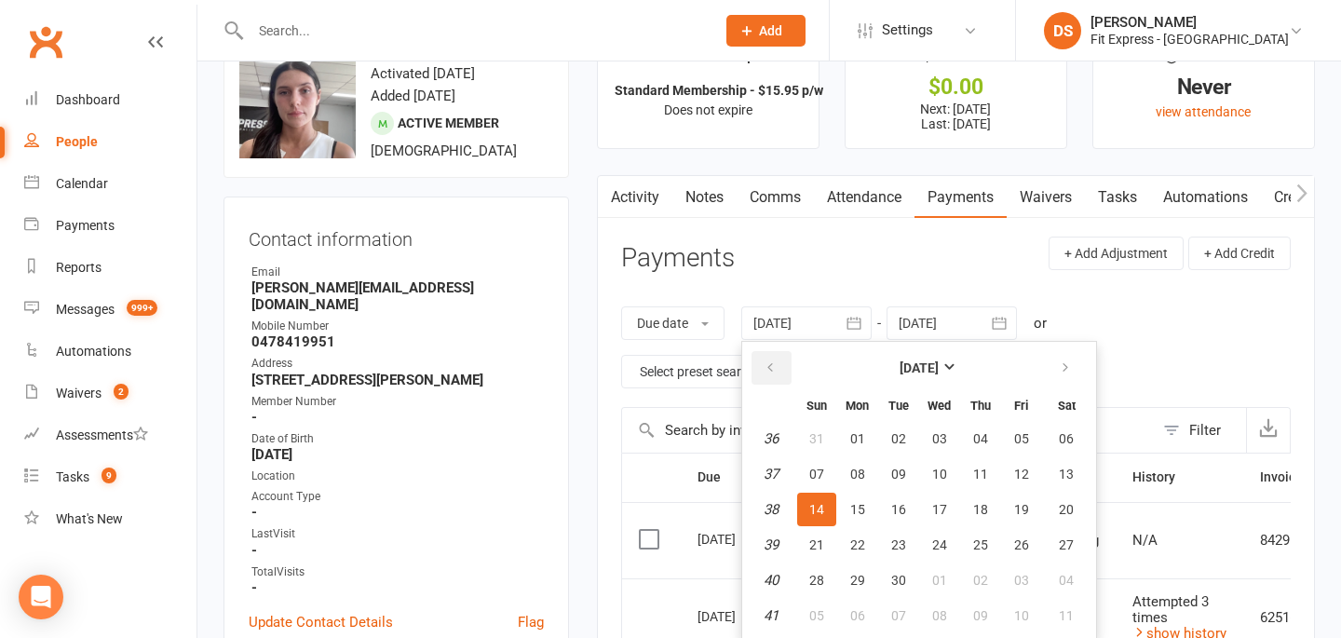
click at [770, 356] on button "button" at bounding box center [772, 368] width 40 height 34
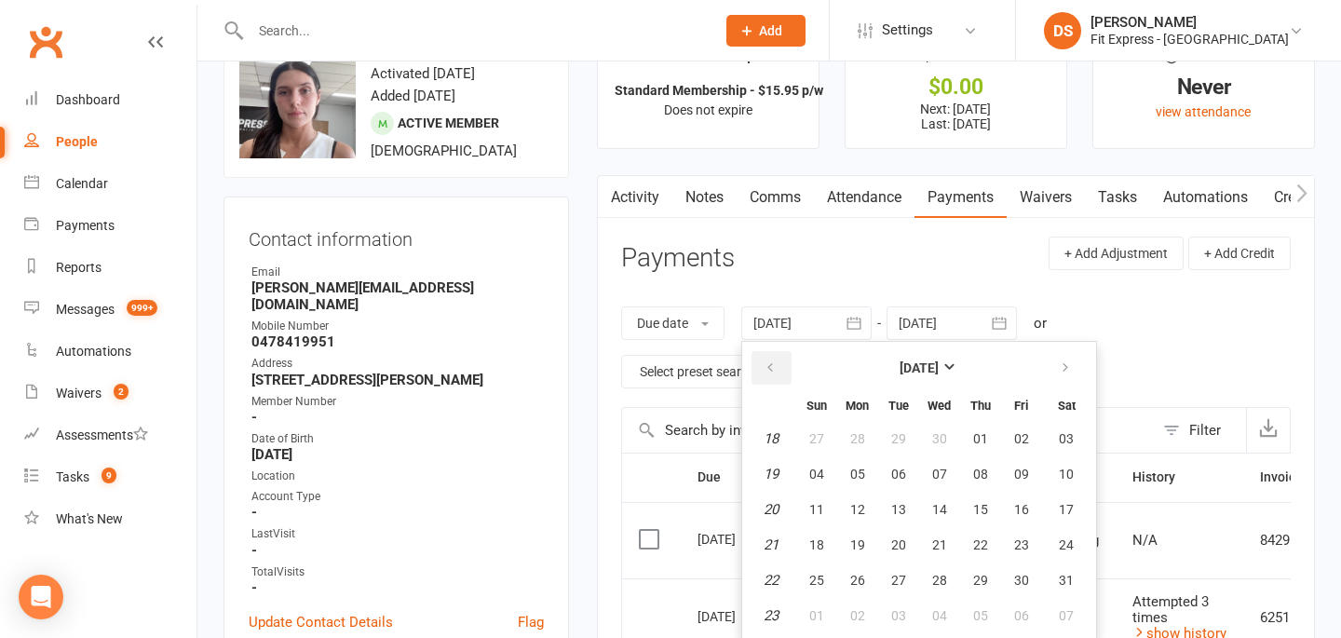
click at [770, 356] on button "button" at bounding box center [772, 368] width 40 height 34
click at [1079, 435] on button "01" at bounding box center [1067, 439] width 48 height 34
type input "01 Feb 2025"
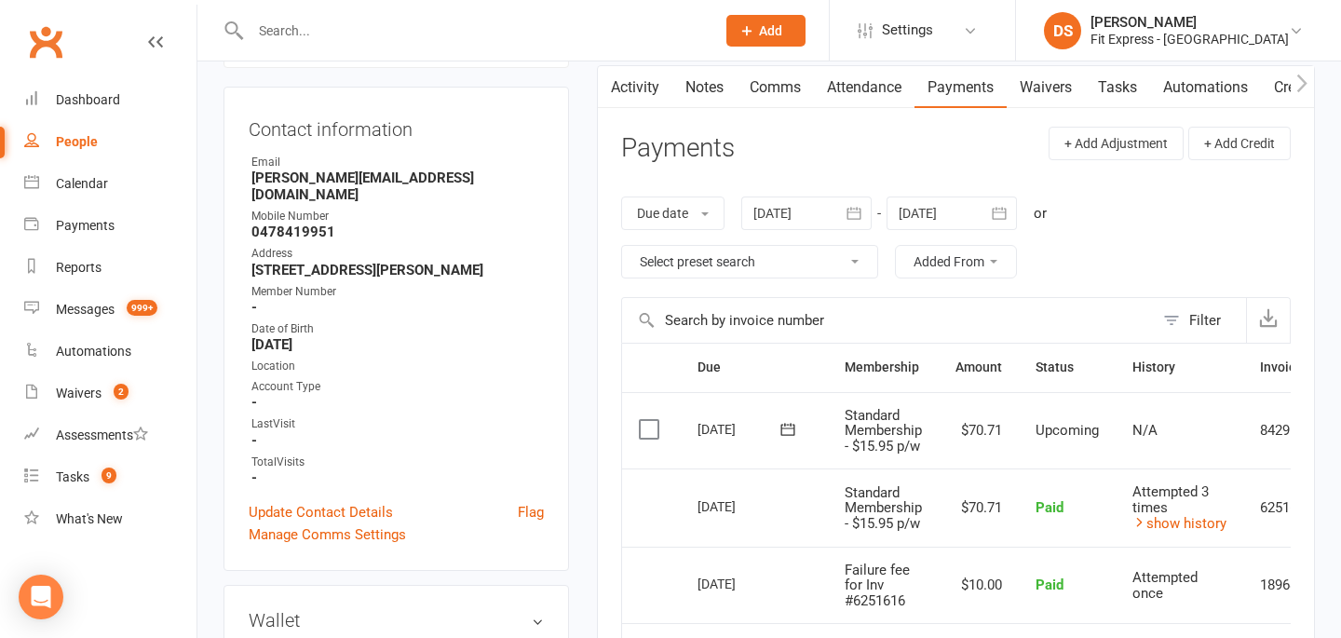
scroll to position [0, 0]
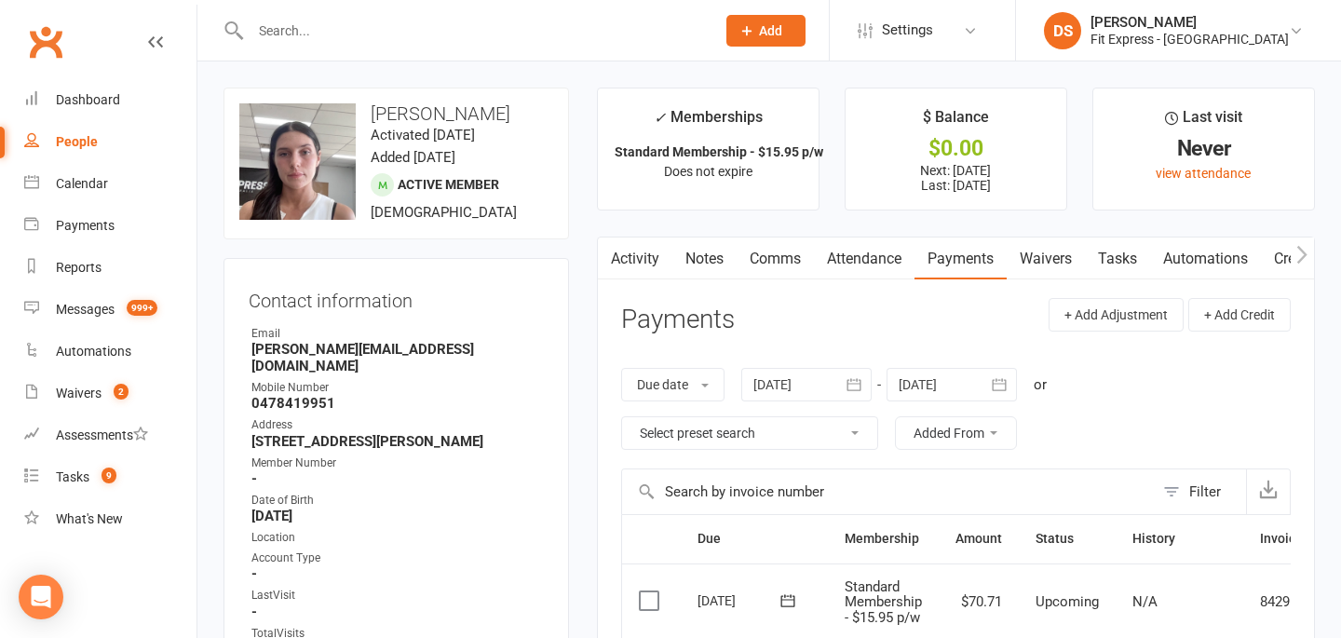
click at [699, 254] on link "Notes" at bounding box center [704, 259] width 64 height 43
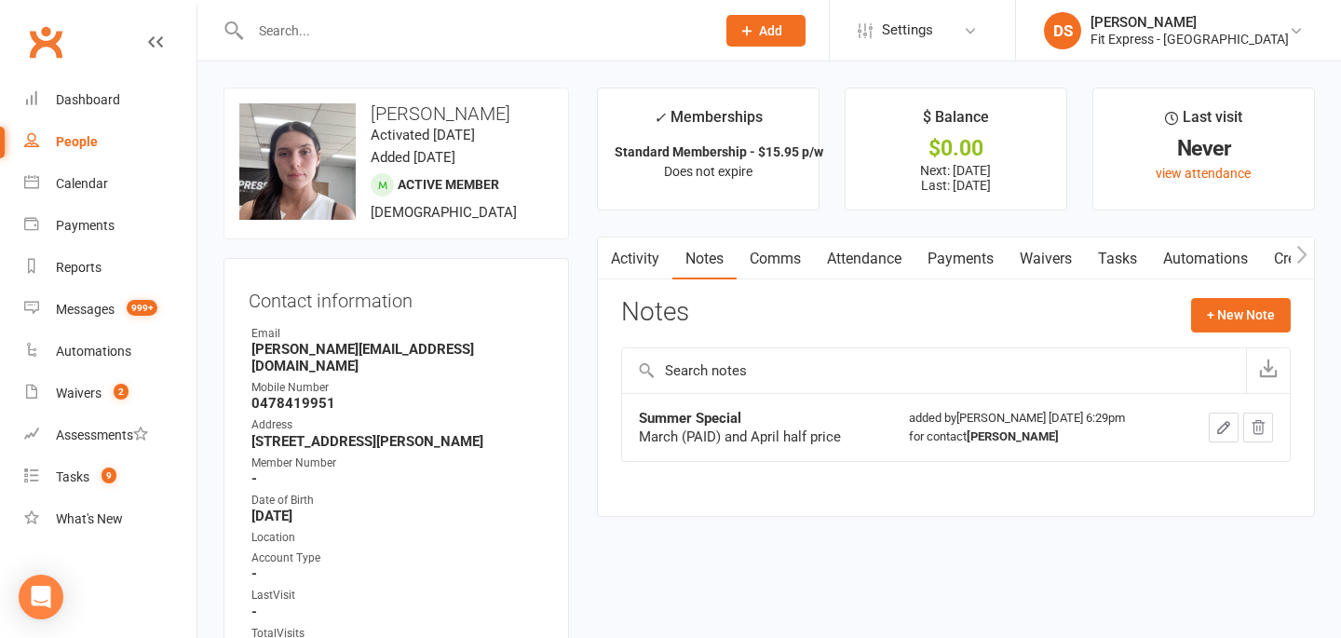
click at [644, 260] on link "Activity" at bounding box center [635, 259] width 75 height 43
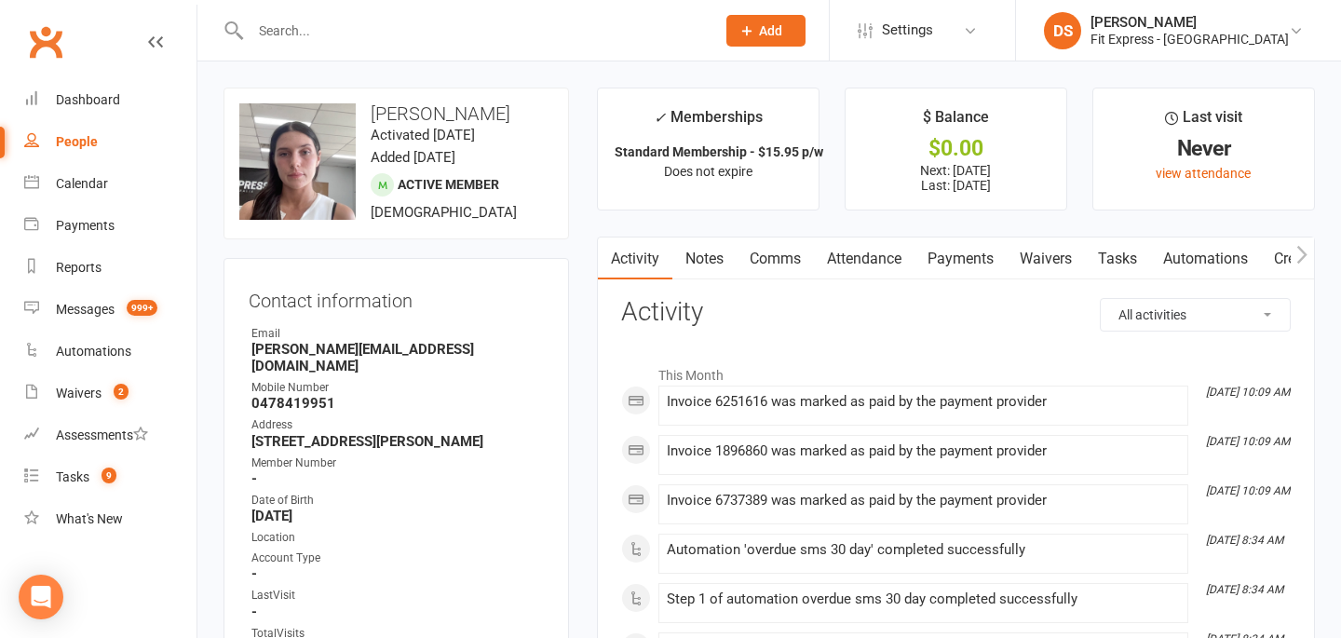
click at [52, 35] on link "Clubworx" at bounding box center [45, 42] width 47 height 47
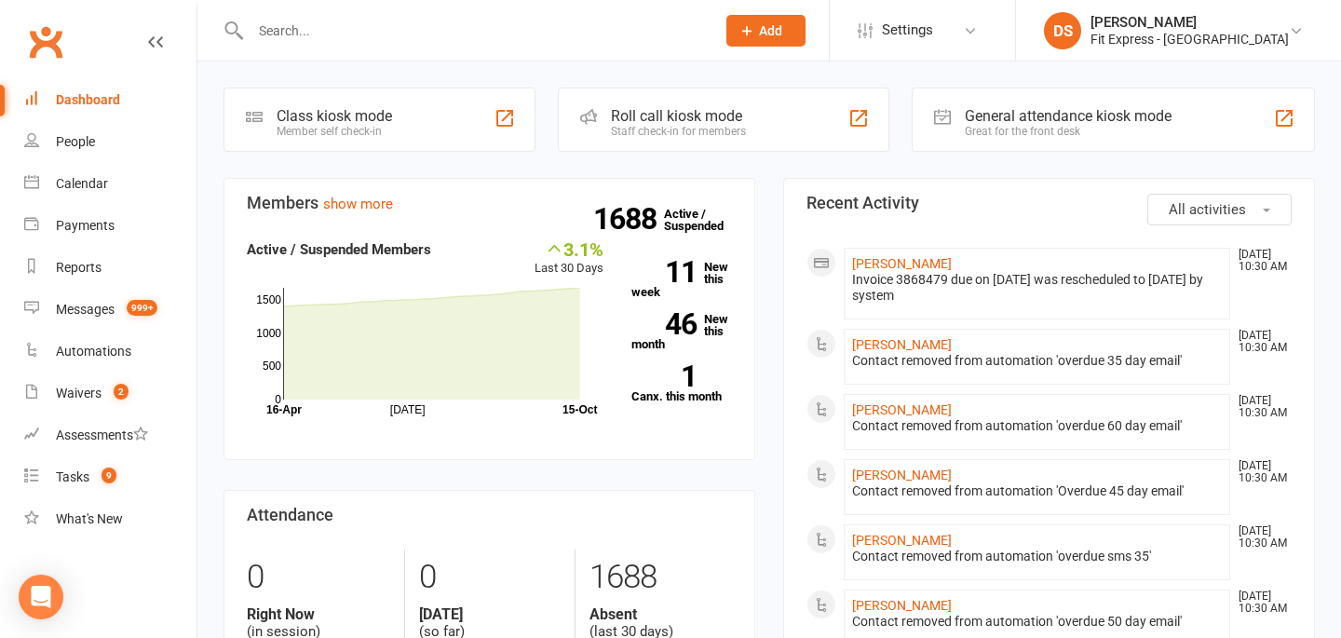
click at [55, 34] on link "Clubworx" at bounding box center [45, 42] width 47 height 47
click at [49, 36] on link "Clubworx" at bounding box center [45, 42] width 47 height 47
click at [523, 57] on div at bounding box center [463, 30] width 479 height 61
click at [499, 36] on input "text" at bounding box center [473, 31] width 457 height 26
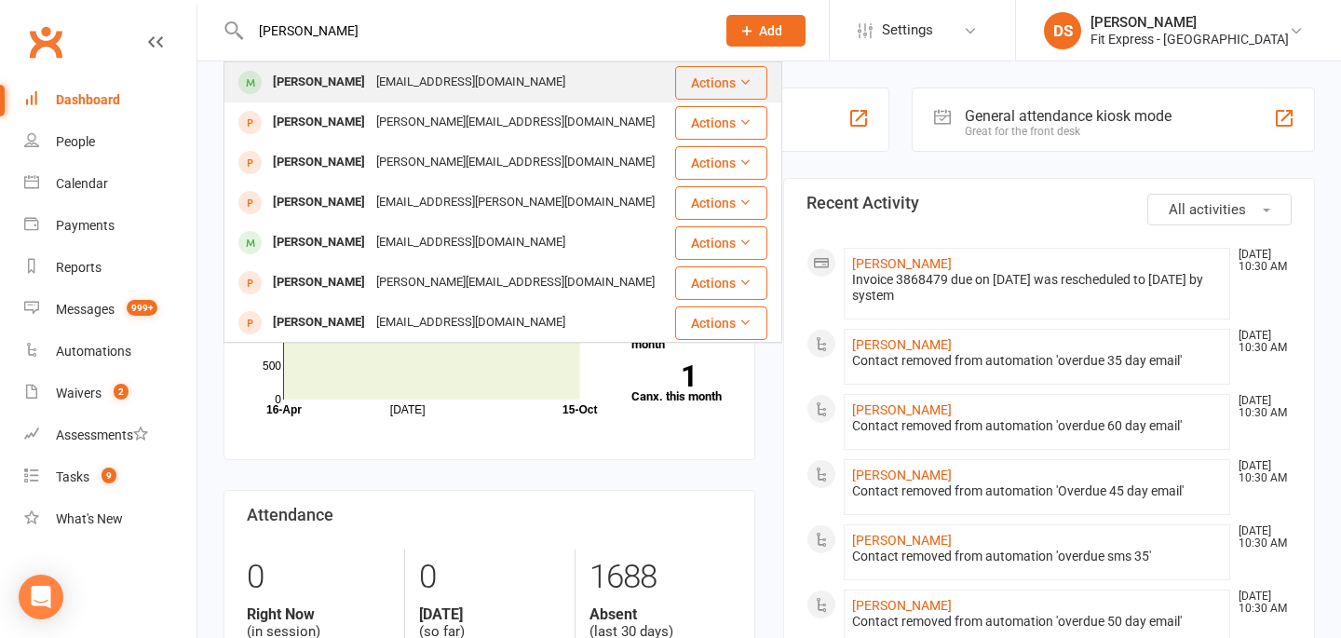
type input "hannah elt"
click at [472, 78] on div "[EMAIL_ADDRESS][DOMAIN_NAME]" at bounding box center [471, 82] width 200 height 27
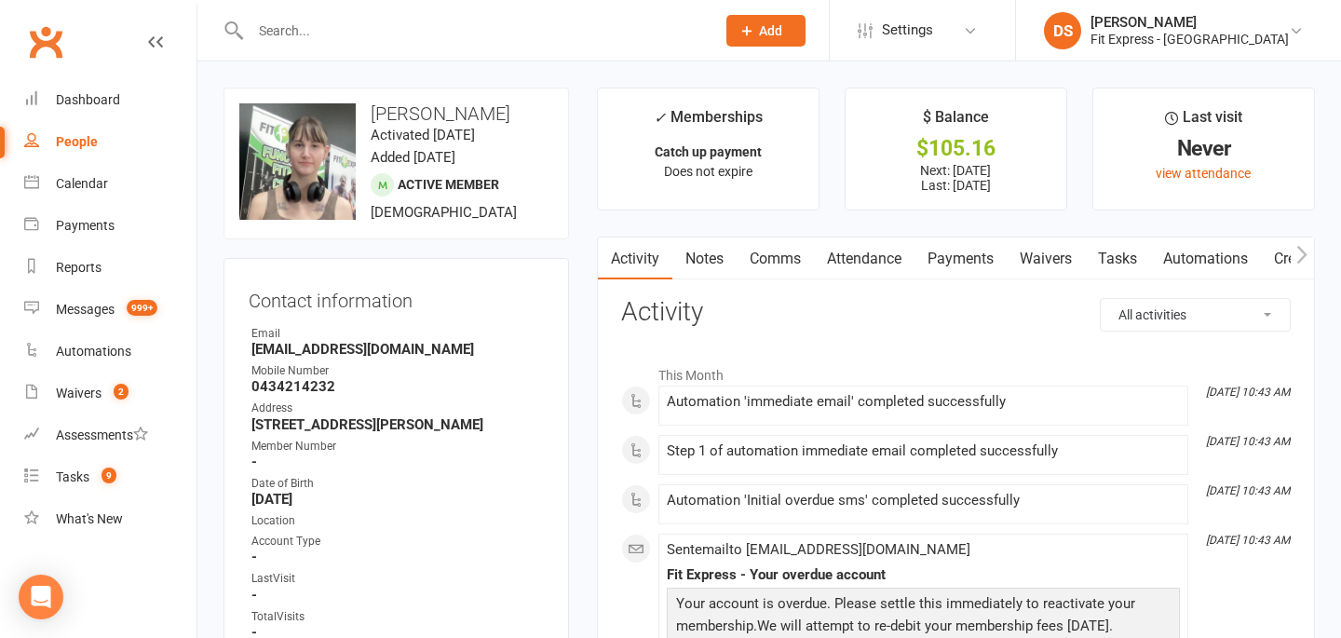
click at [930, 257] on link "Payments" at bounding box center [961, 259] width 92 height 43
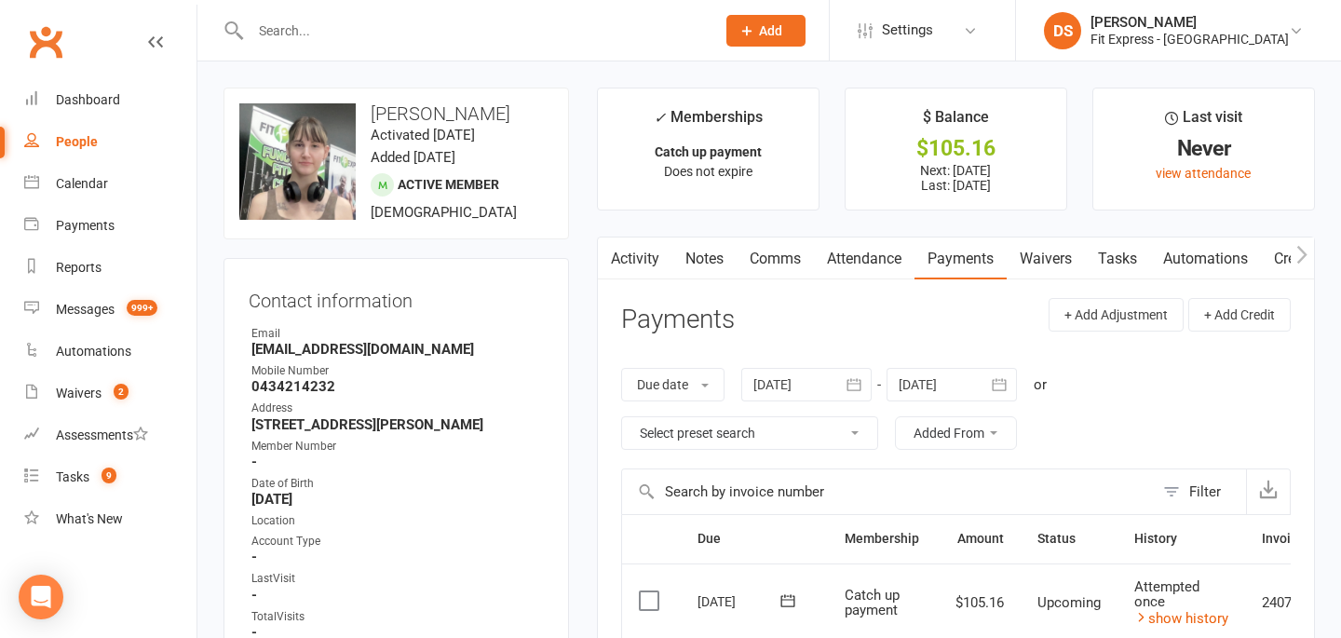
click at [707, 271] on link "Notes" at bounding box center [704, 259] width 64 height 43
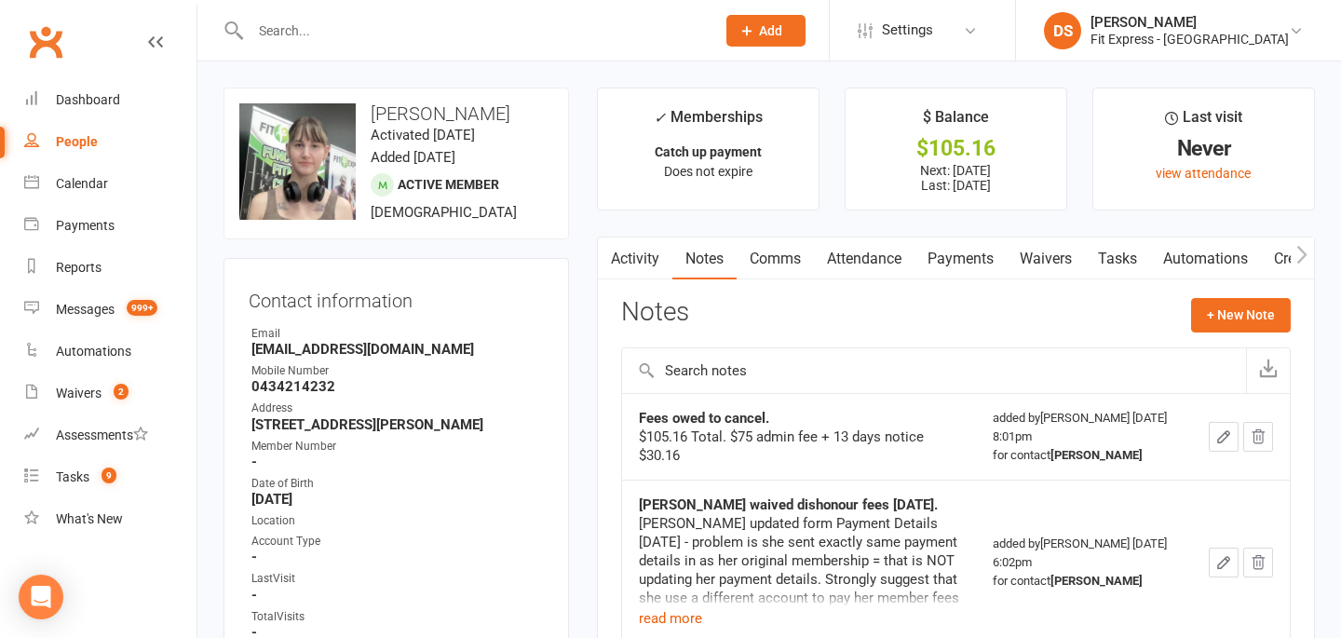
click at [632, 258] on link "Activity" at bounding box center [635, 259] width 75 height 43
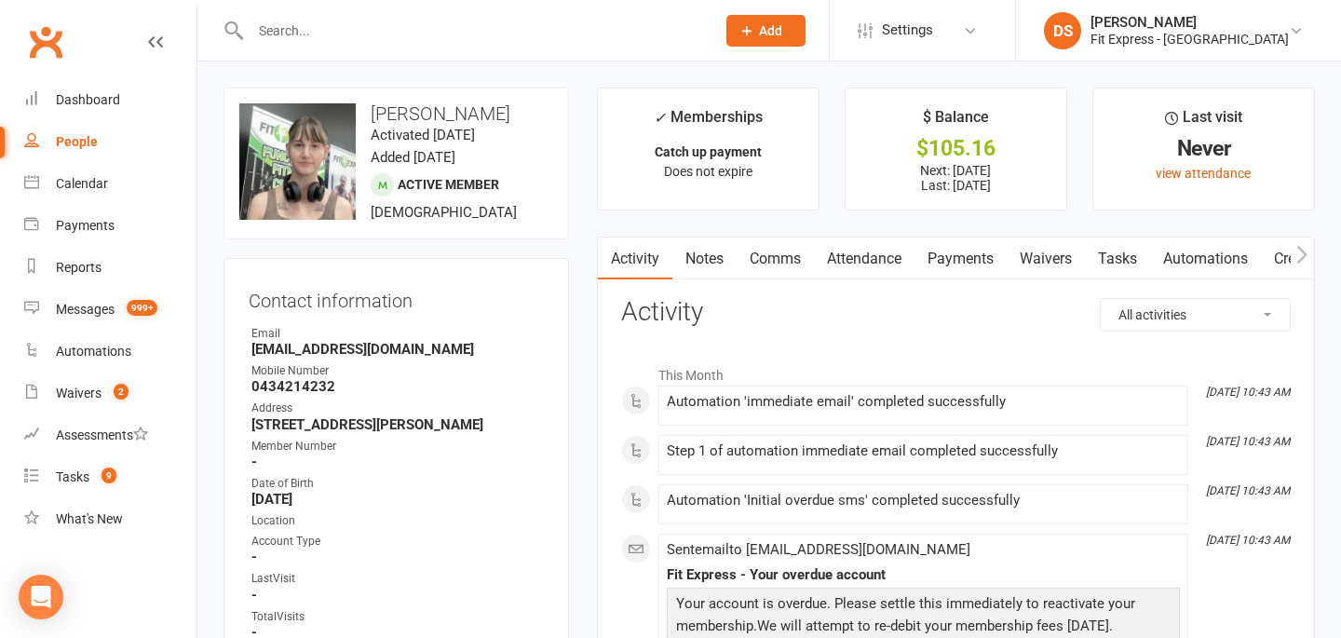
click at [310, 25] on input "text" at bounding box center [473, 31] width 457 height 26
click at [969, 269] on link "Payments" at bounding box center [961, 259] width 92 height 43
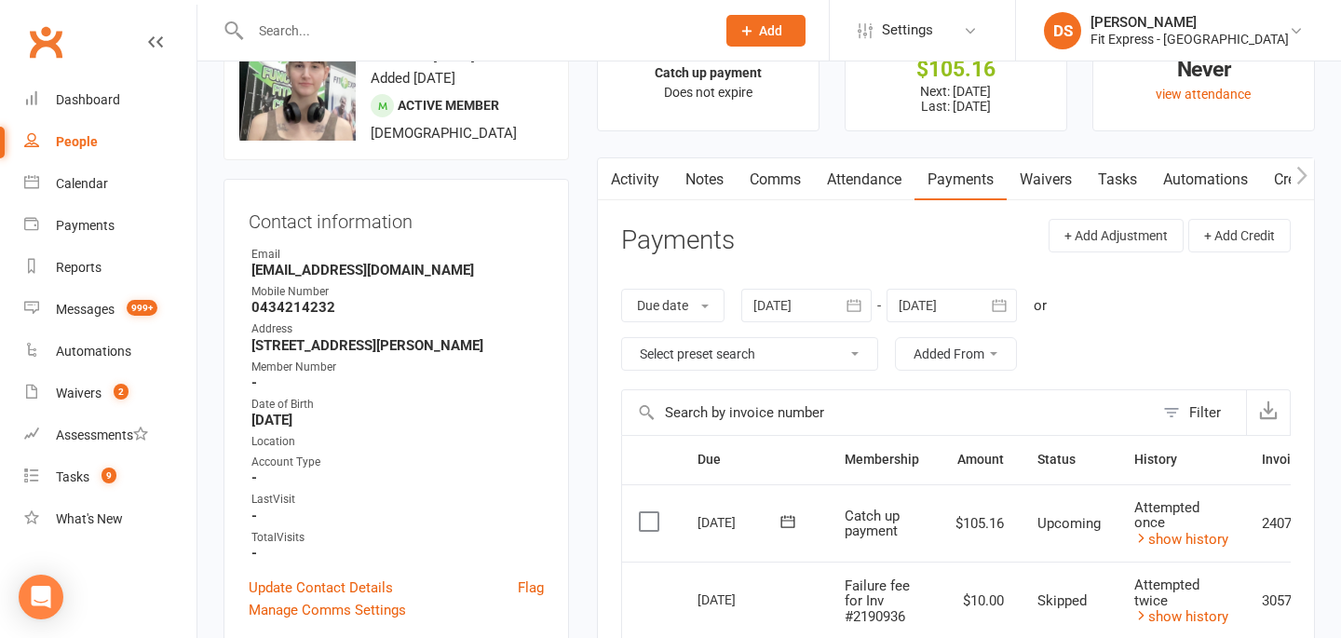
scroll to position [193, 0]
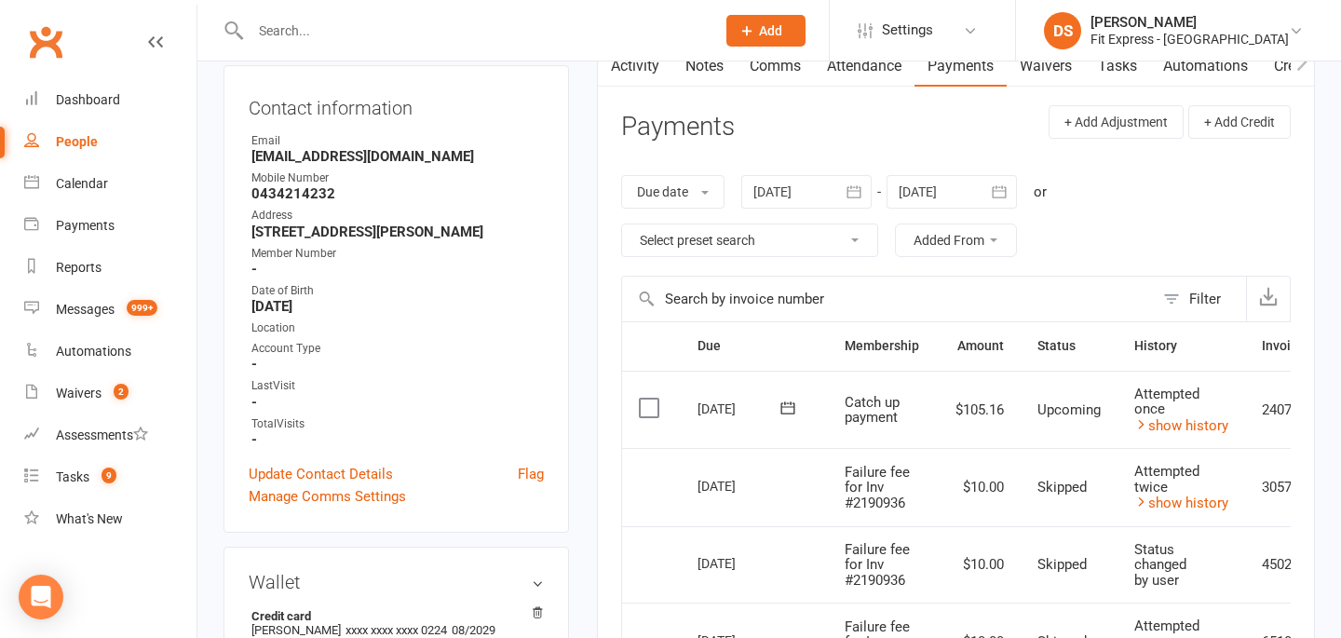
click at [797, 169] on div "Due date Due date Date paid Date failed Date settled 14 Sep 2025 September 2025…" at bounding box center [956, 215] width 670 height 119
click at [797, 178] on div at bounding box center [806, 192] width 130 height 34
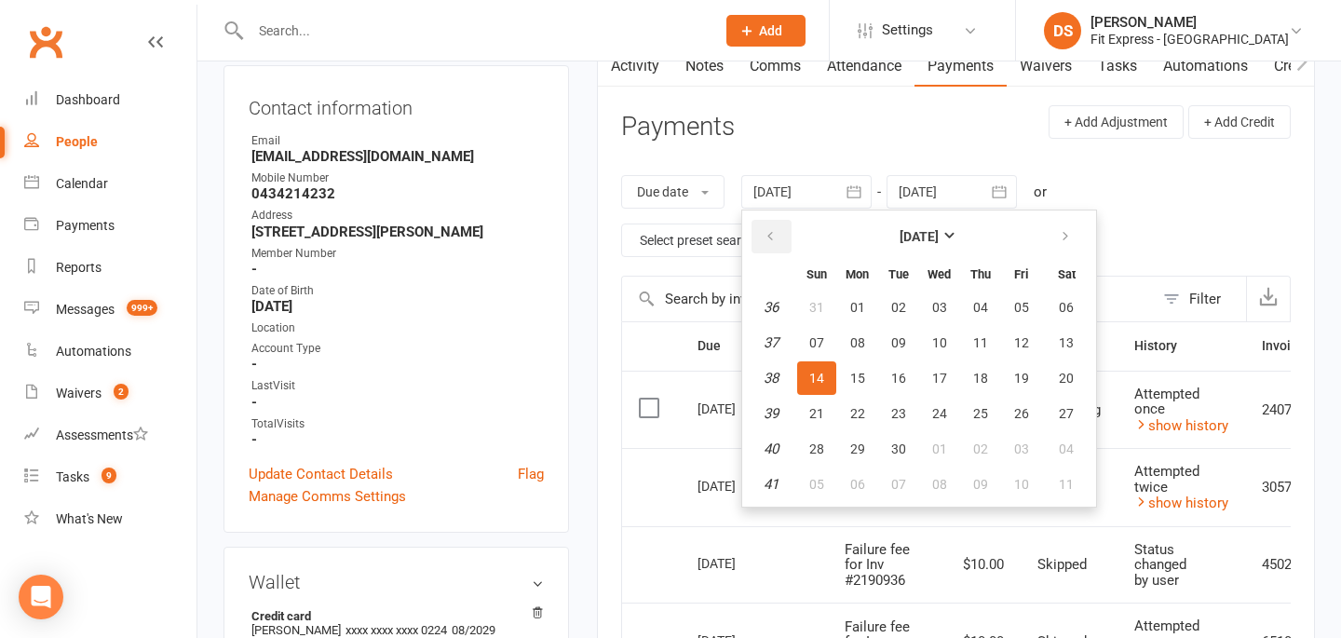
click at [784, 243] on button "button" at bounding box center [772, 237] width 40 height 34
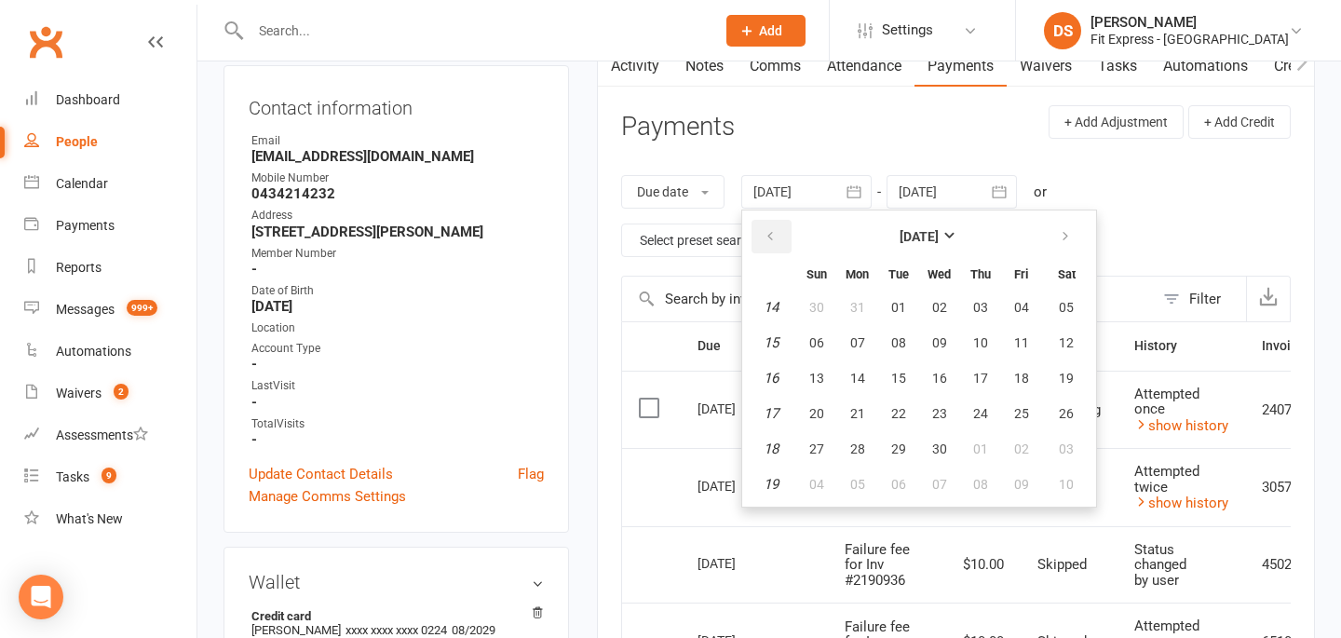
click at [784, 243] on button "button" at bounding box center [772, 237] width 40 height 34
click at [1078, 292] on button "01" at bounding box center [1067, 308] width 48 height 34
type input "01 Feb 2025"
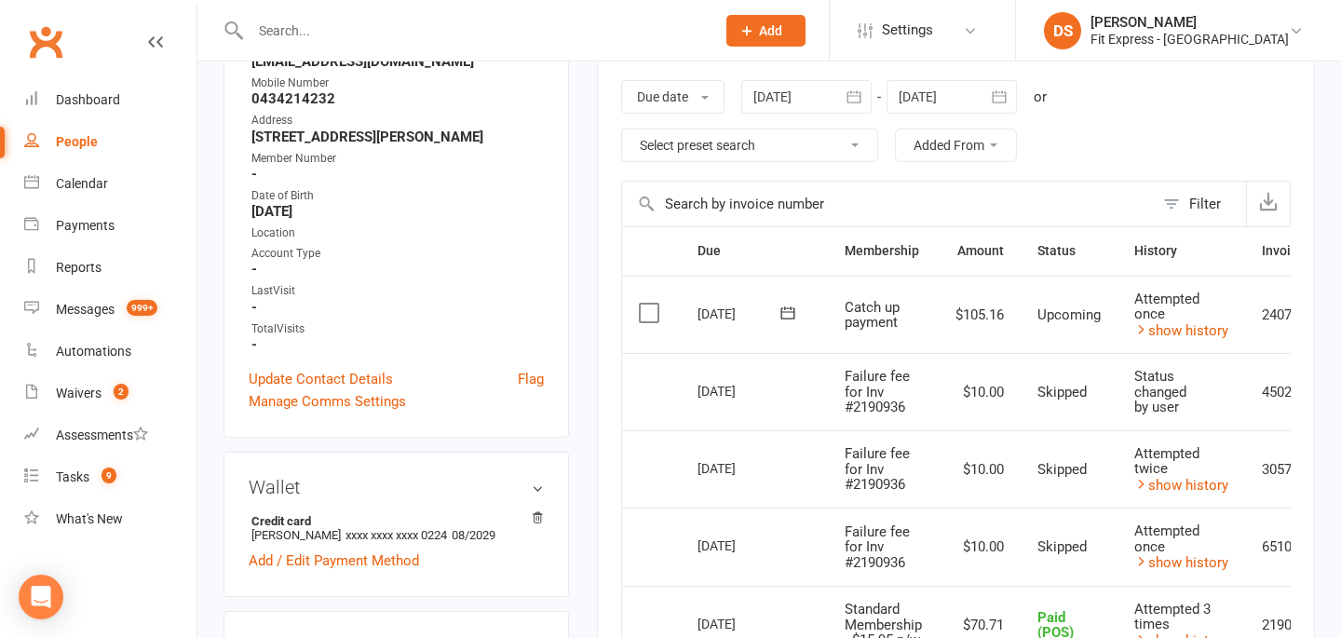
scroll to position [0, 0]
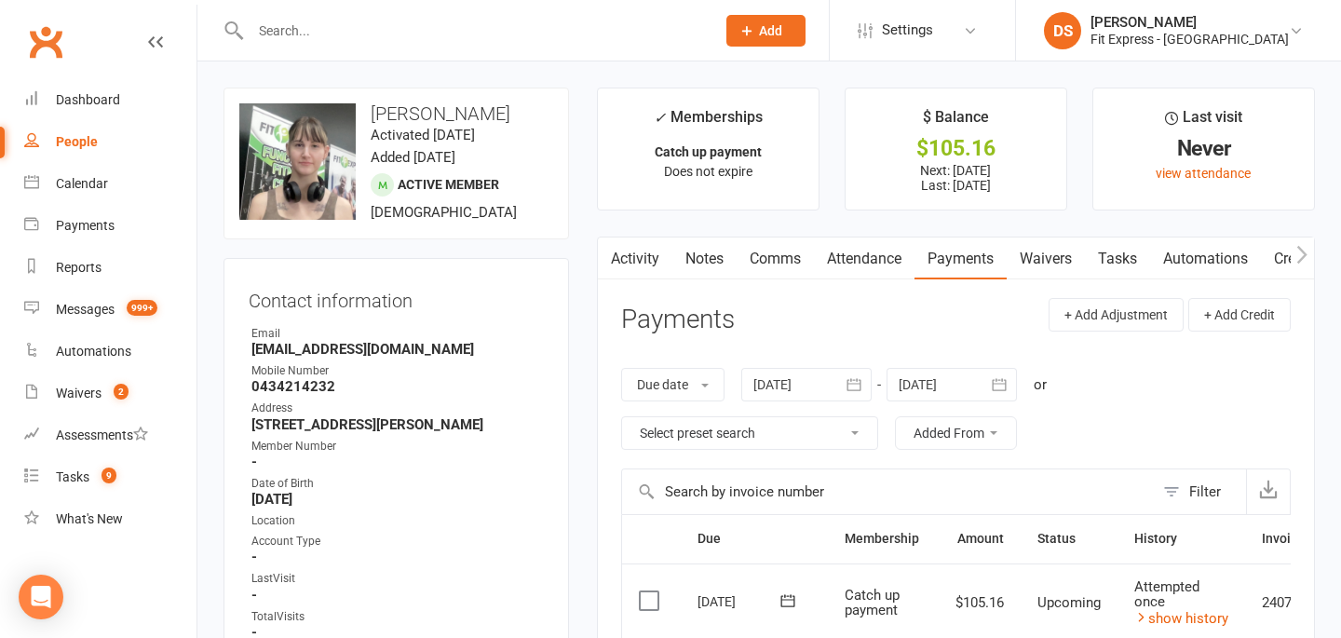
click at [452, 30] on input "text" at bounding box center [473, 31] width 457 height 26
click at [44, 36] on link "Clubworx" at bounding box center [45, 42] width 47 height 47
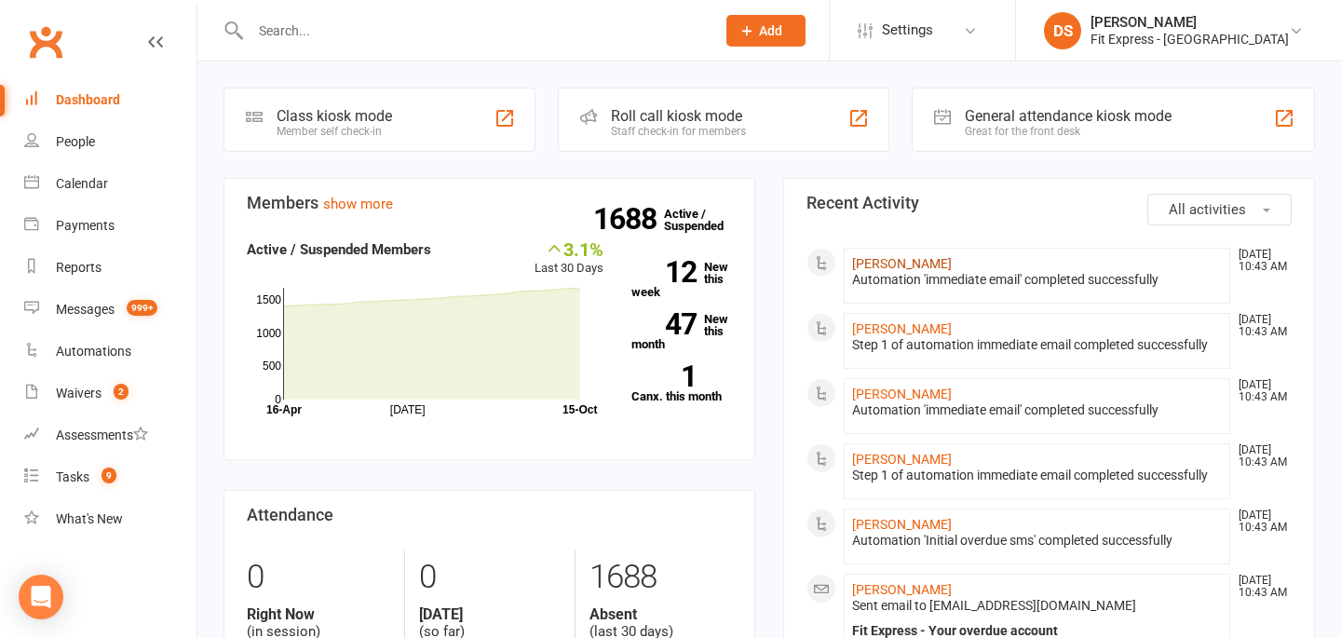
click at [869, 261] on link "[PERSON_NAME]" at bounding box center [902, 263] width 100 height 15
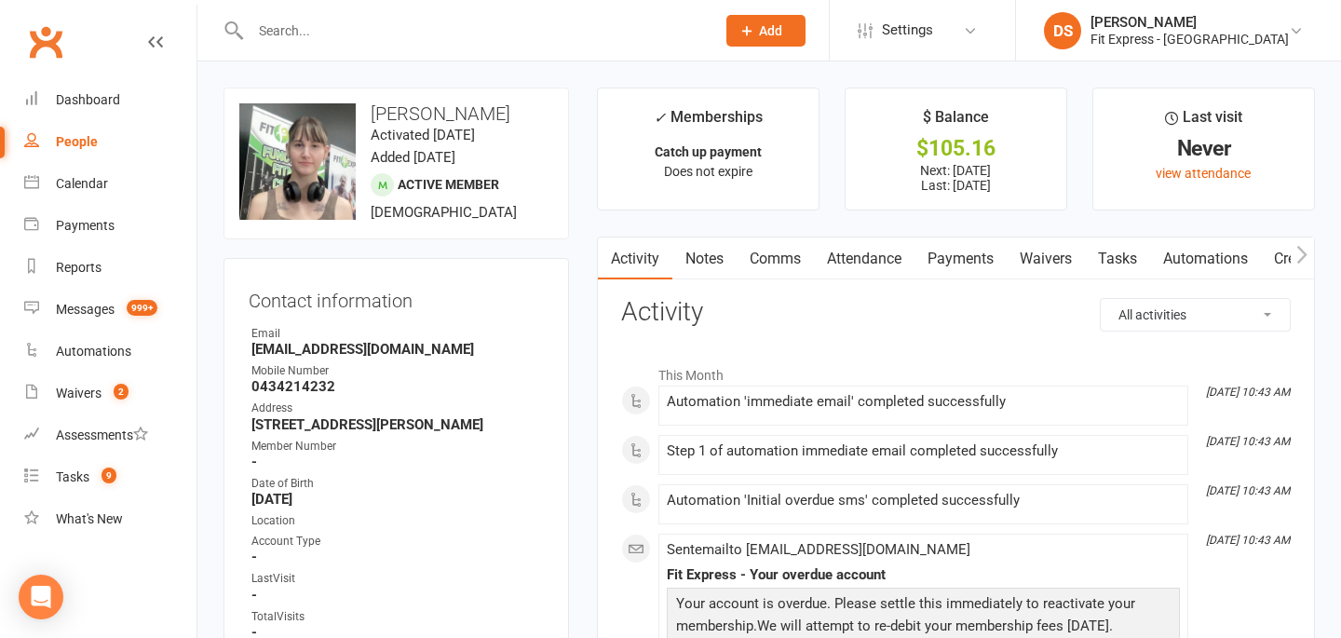
click at [958, 258] on link "Payments" at bounding box center [961, 259] width 92 height 43
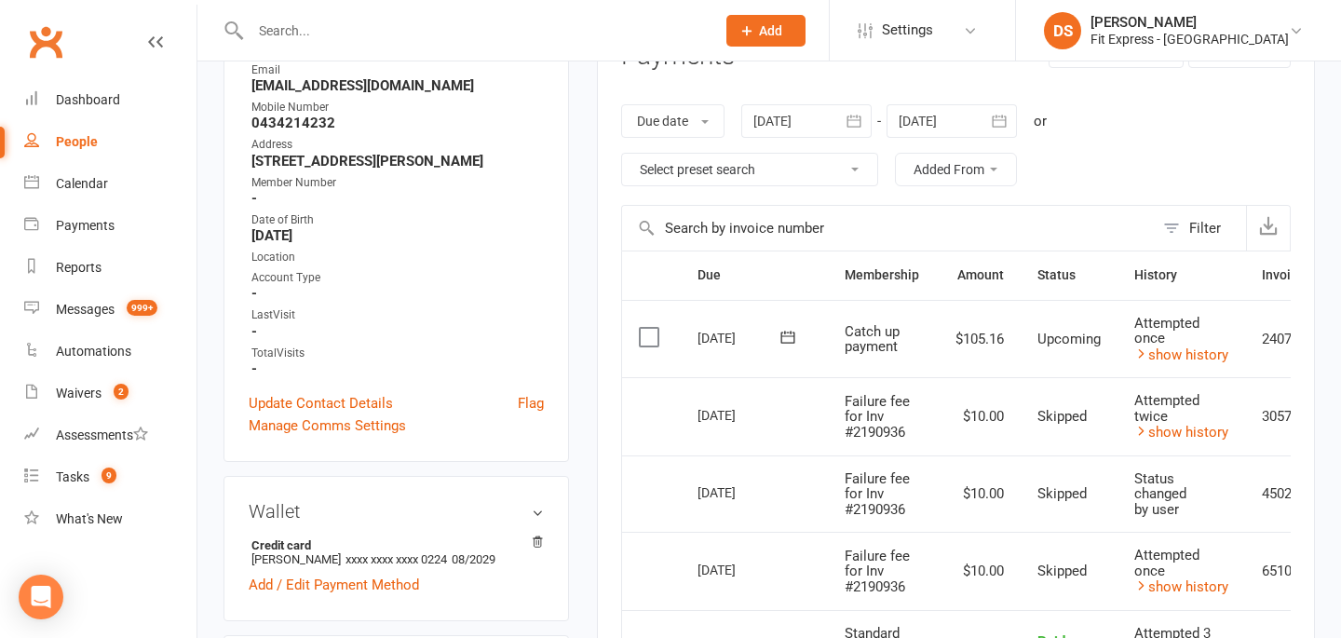
scroll to position [253, 0]
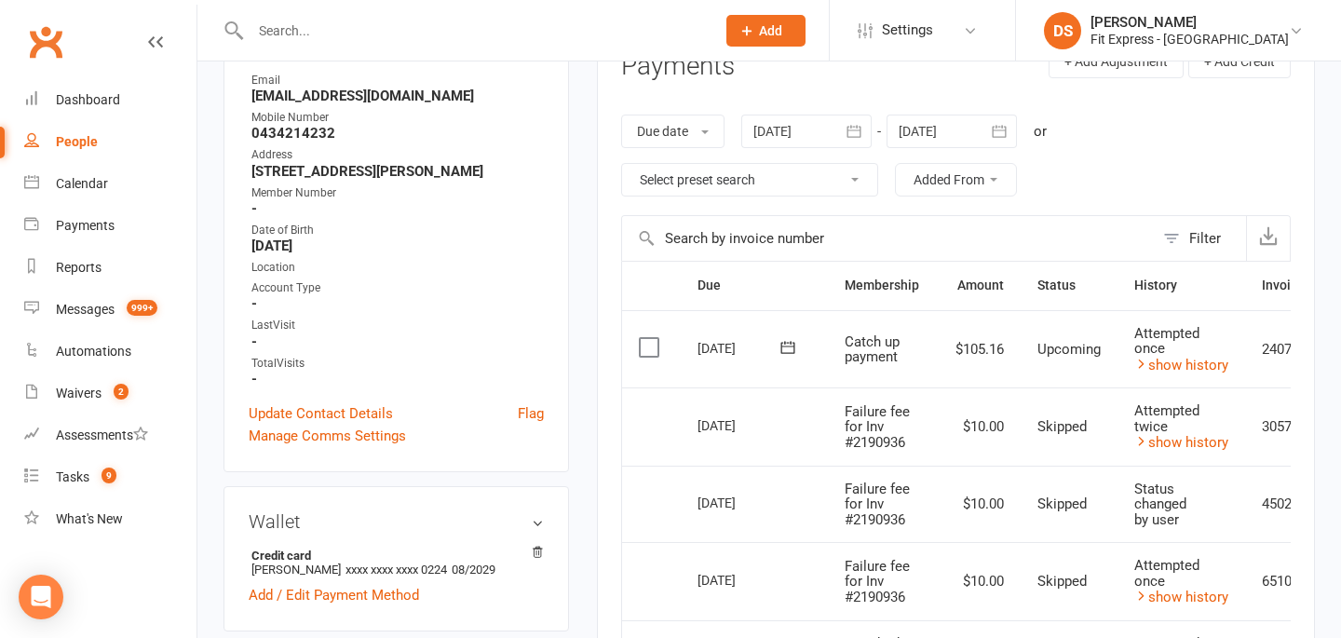
click at [808, 137] on div at bounding box center [806, 132] width 130 height 34
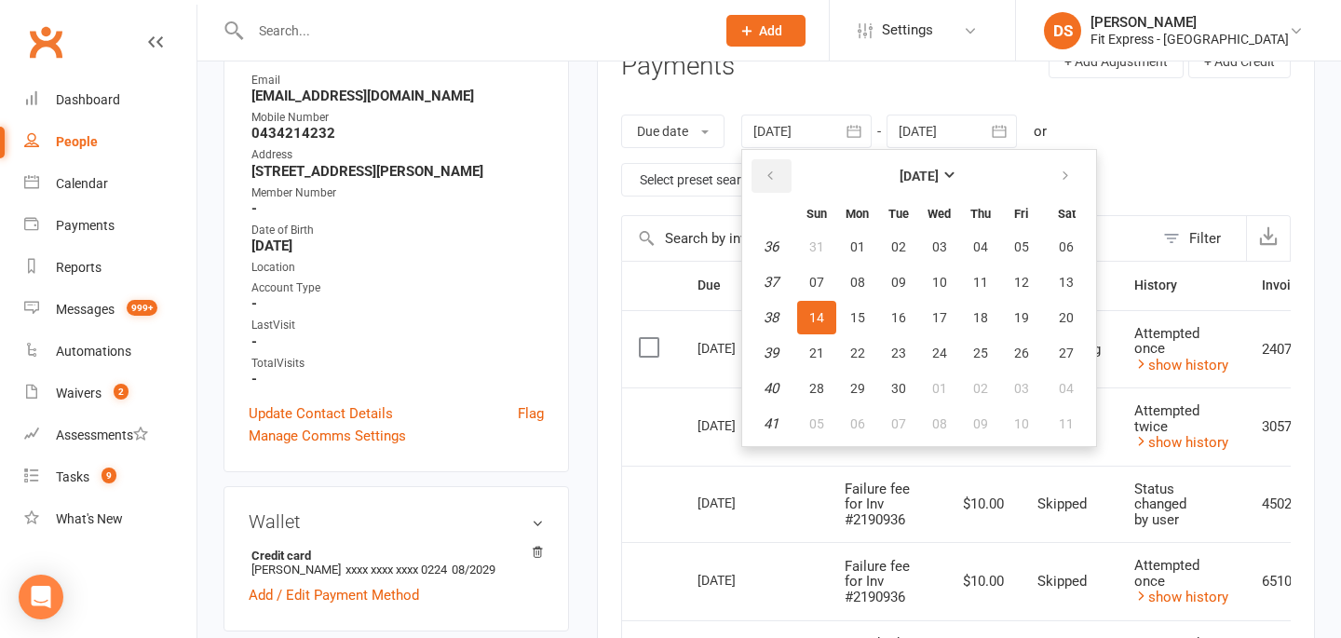
click at [775, 172] on icon "button" at bounding box center [770, 176] width 13 height 15
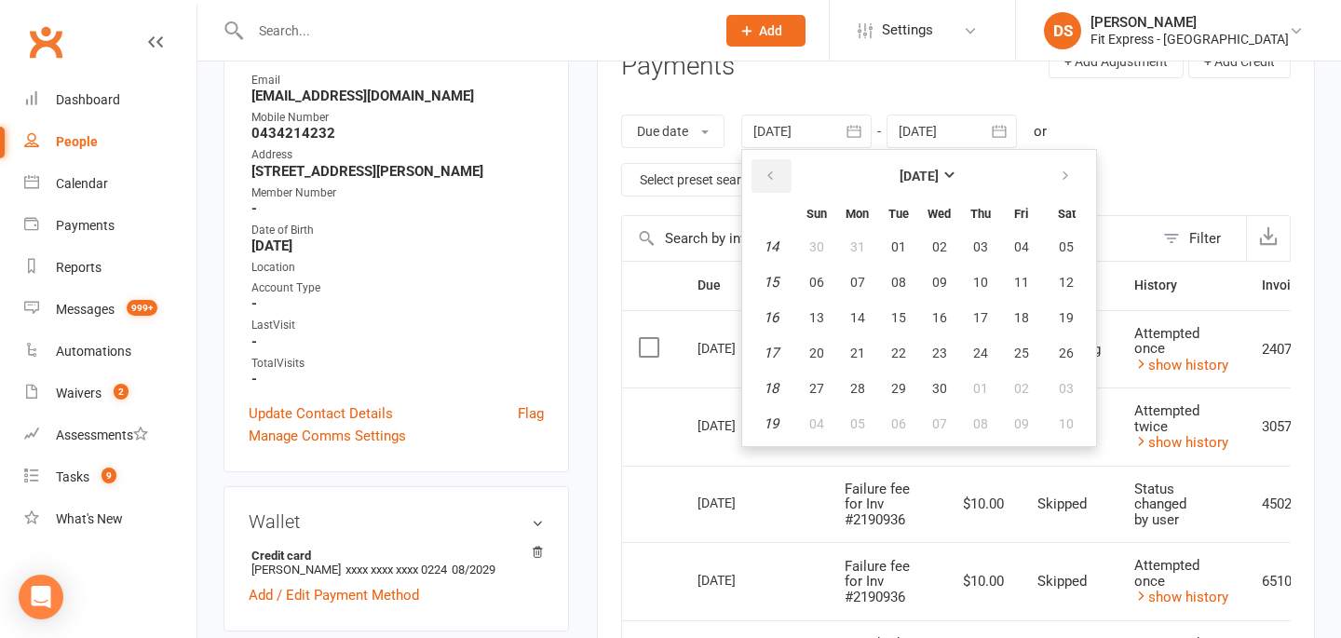
click at [775, 172] on icon "button" at bounding box center [770, 176] width 13 height 15
click at [1066, 243] on span "01" at bounding box center [1066, 246] width 15 height 15
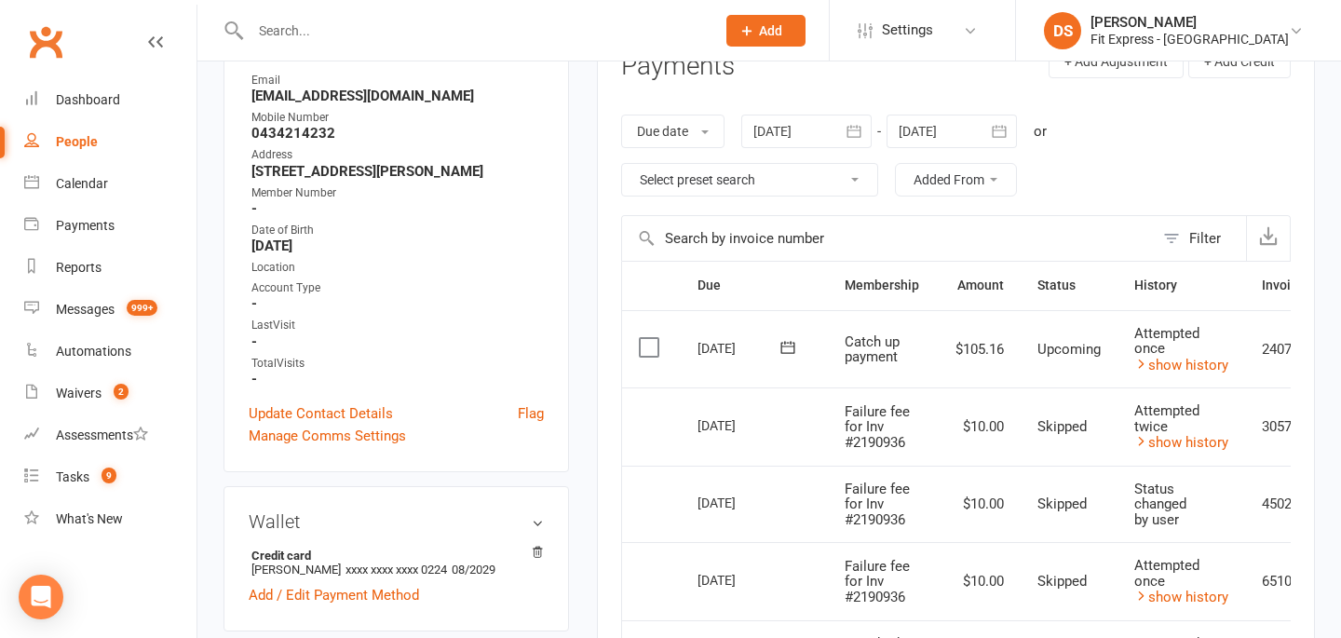
type input "01 Mar 2025"
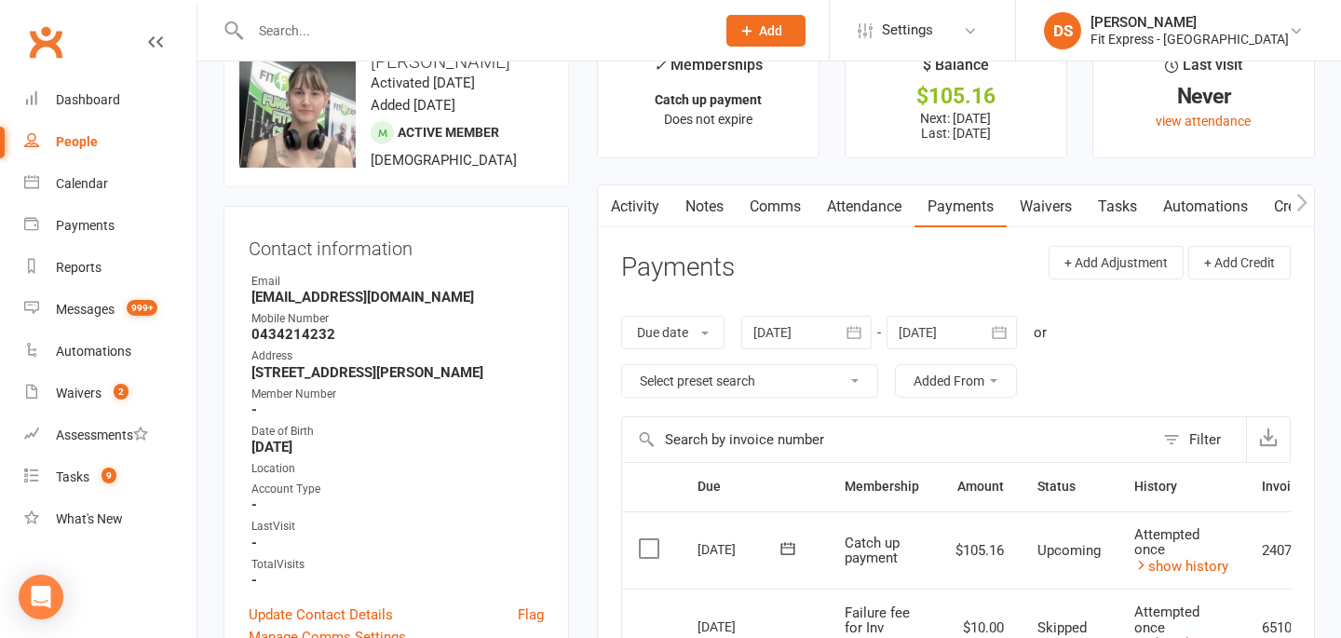
scroll to position [28, 0]
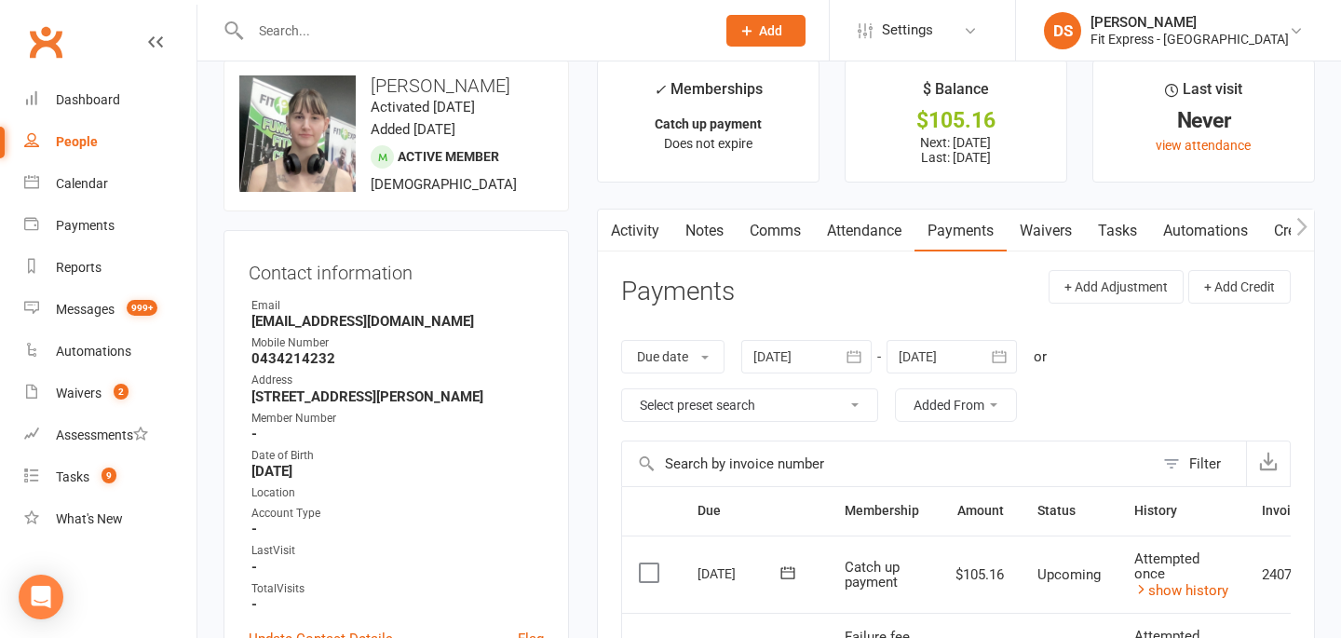
click at [37, 38] on link "Clubworx" at bounding box center [45, 42] width 47 height 47
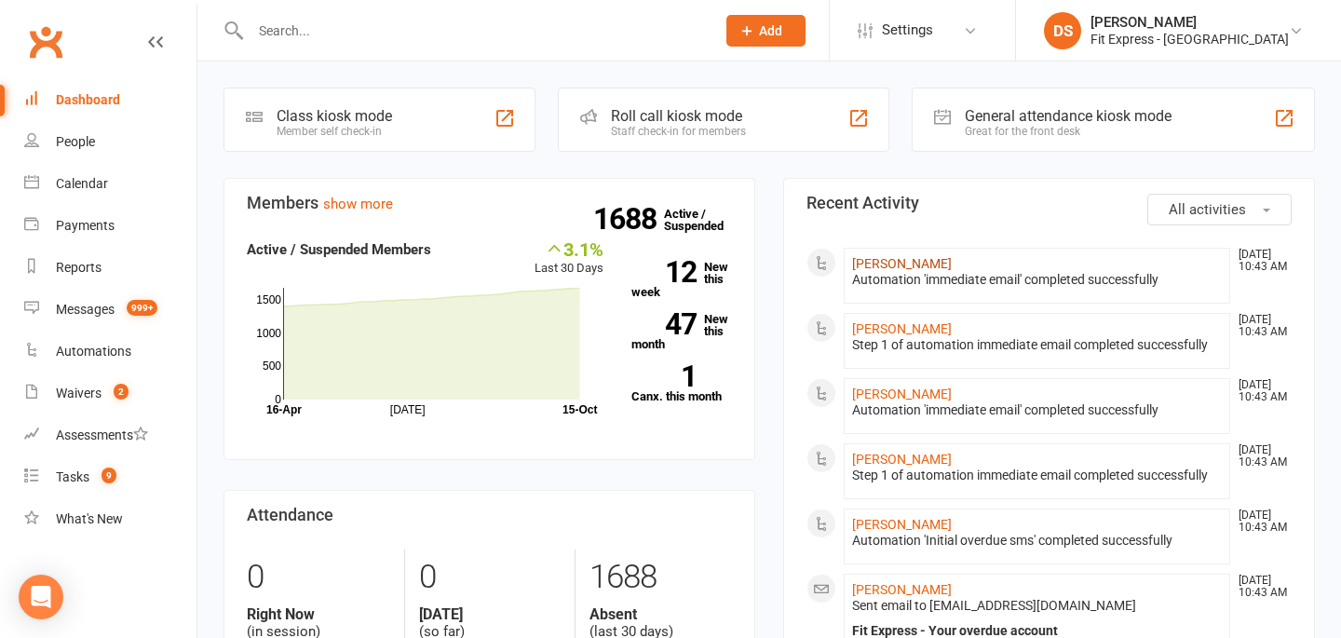
click at [890, 268] on link "[PERSON_NAME]" at bounding box center [902, 263] width 100 height 15
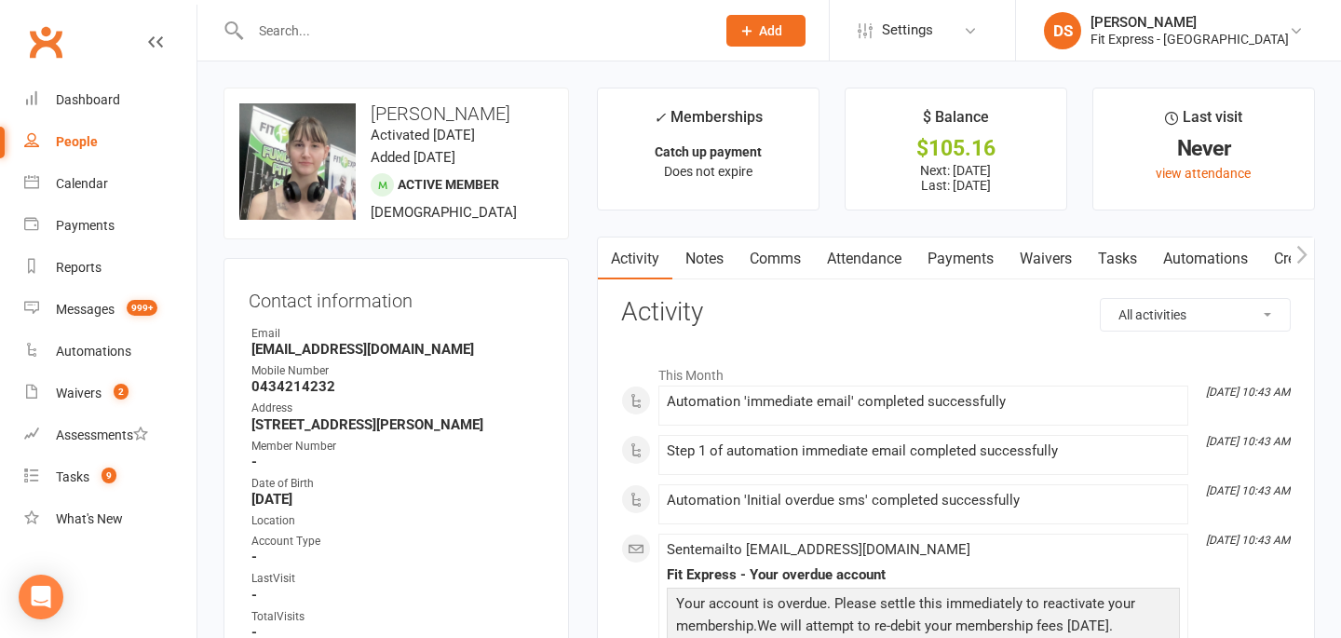
click at [941, 255] on link "Payments" at bounding box center [961, 259] width 92 height 43
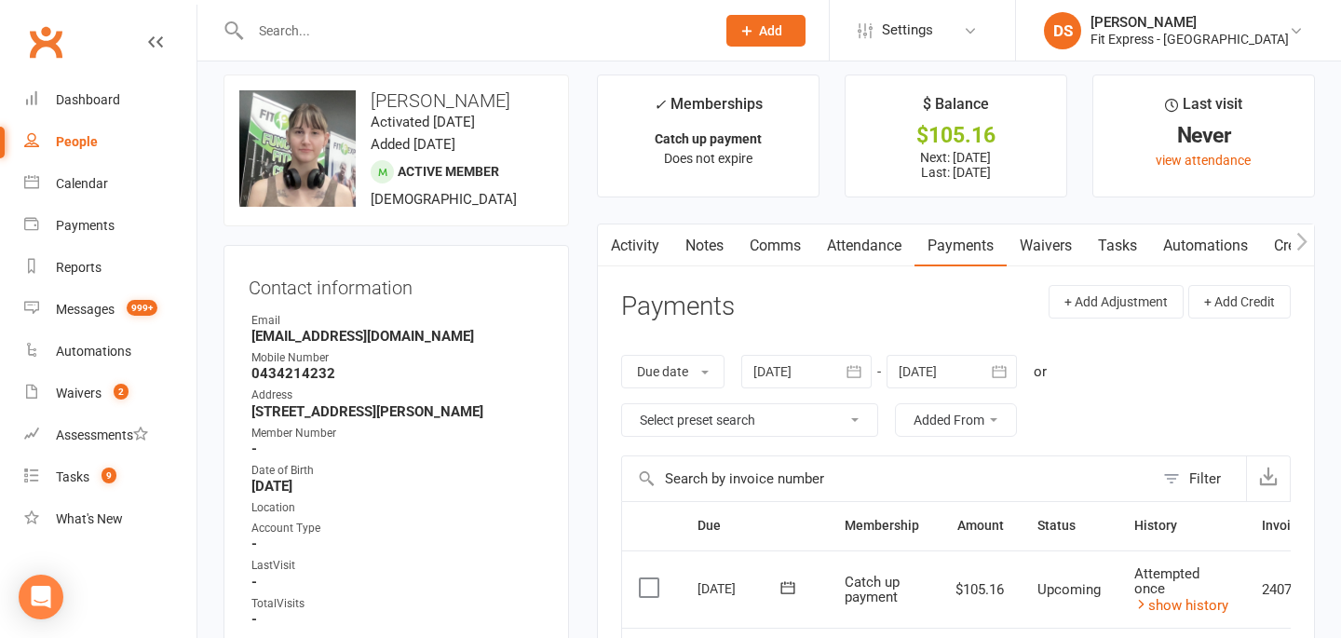
scroll to position [17, 0]
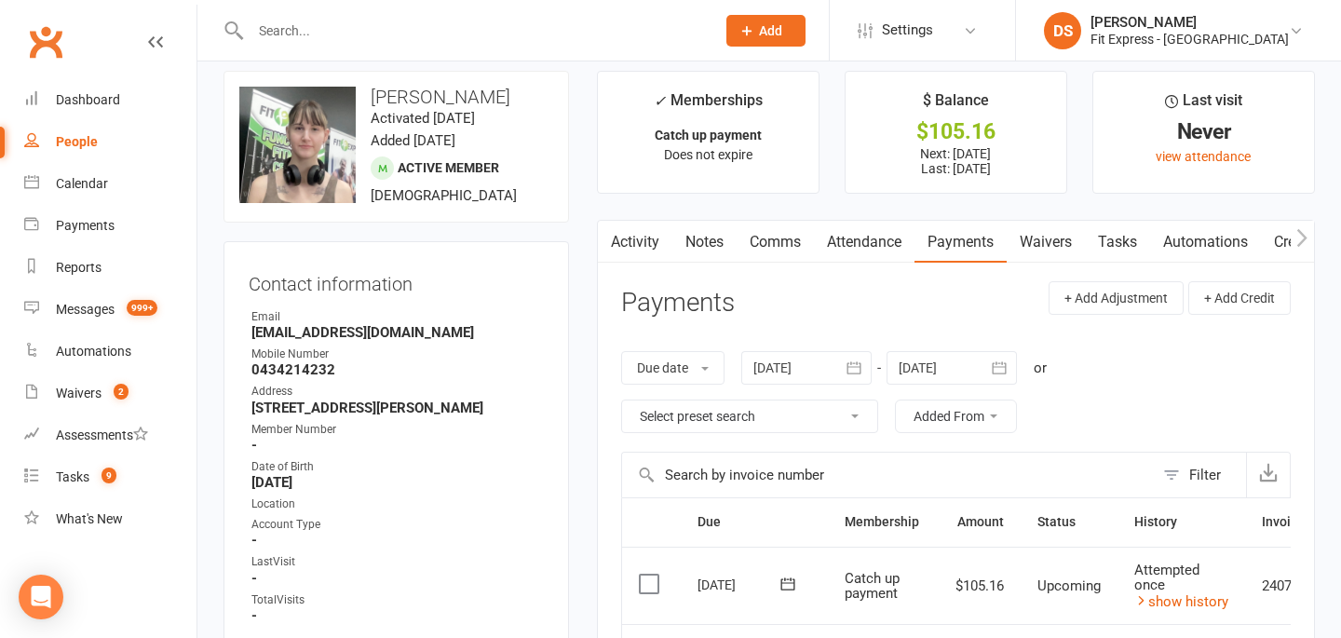
click at [835, 376] on div at bounding box center [806, 368] width 130 height 34
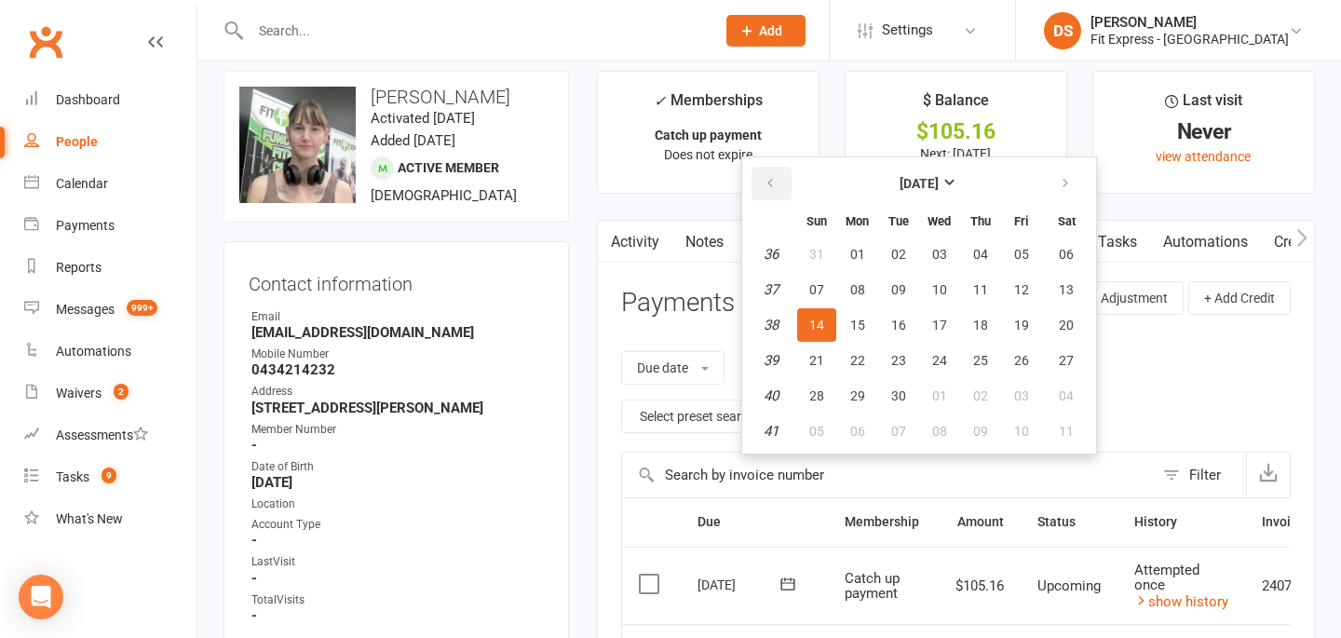
click at [768, 192] on button "button" at bounding box center [772, 184] width 40 height 34
click at [771, 195] on button "button" at bounding box center [772, 184] width 40 height 34
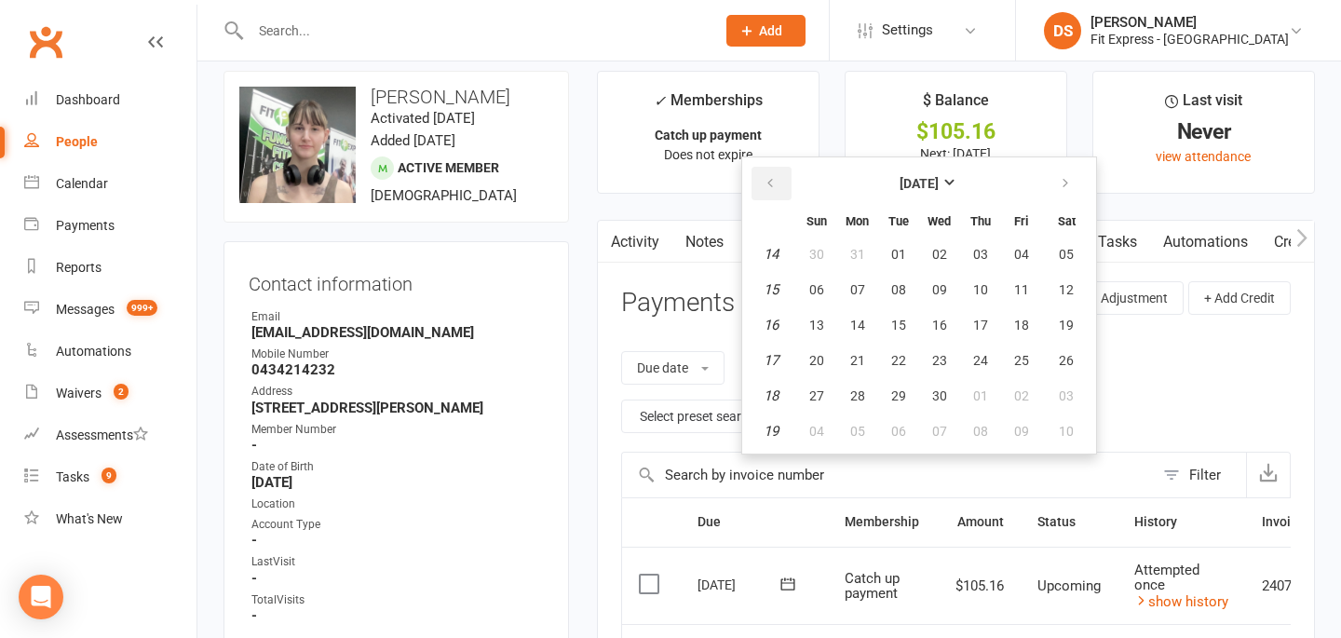
click at [771, 195] on button "button" at bounding box center [772, 184] width 40 height 34
click at [1064, 258] on span "01" at bounding box center [1066, 254] width 15 height 15
type input "[DATE]"
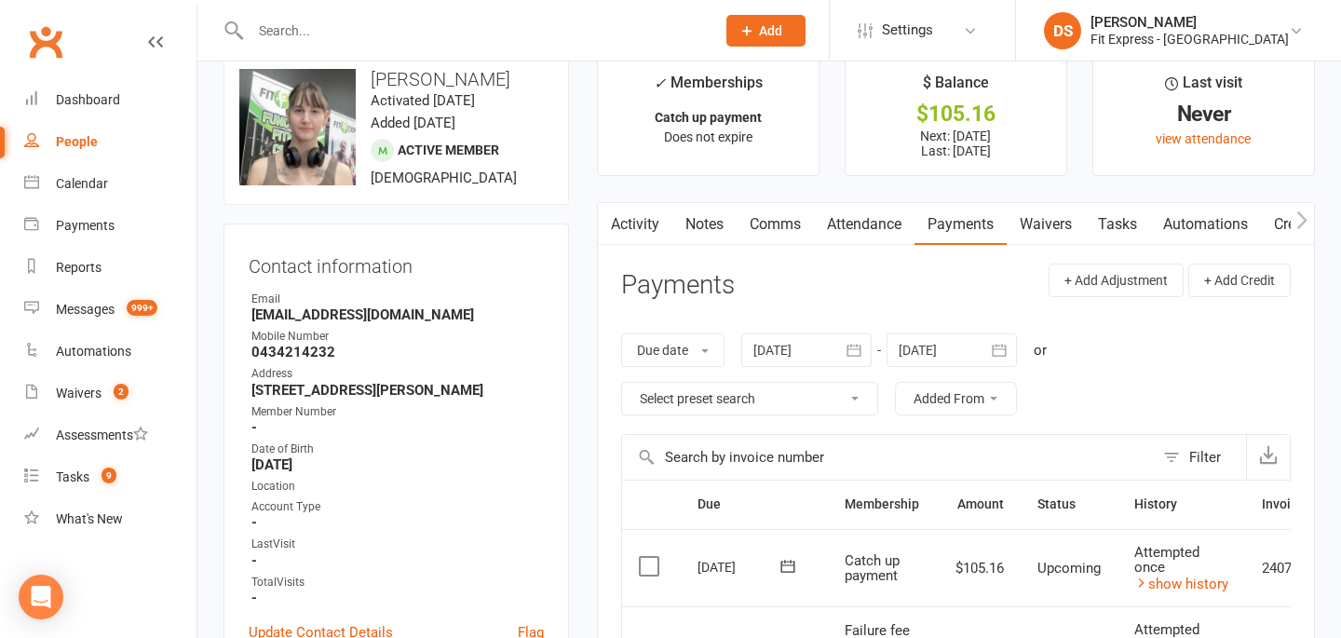
scroll to position [0, 0]
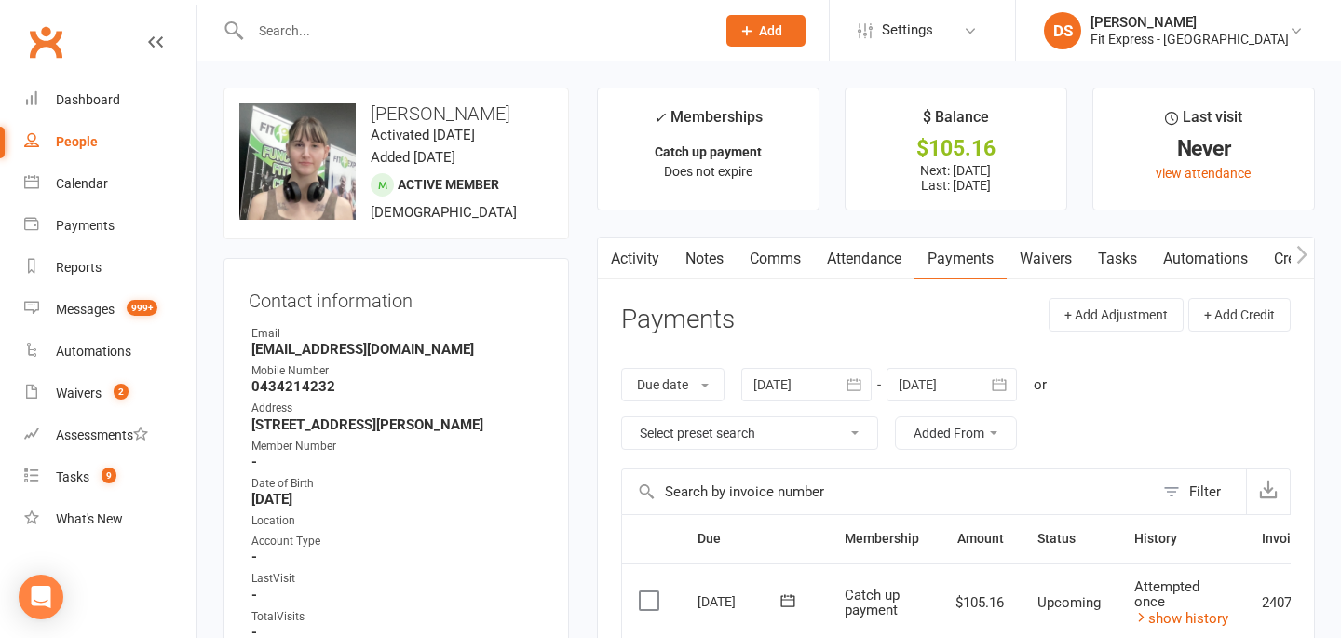
click at [50, 34] on link "Clubworx" at bounding box center [45, 42] width 47 height 47
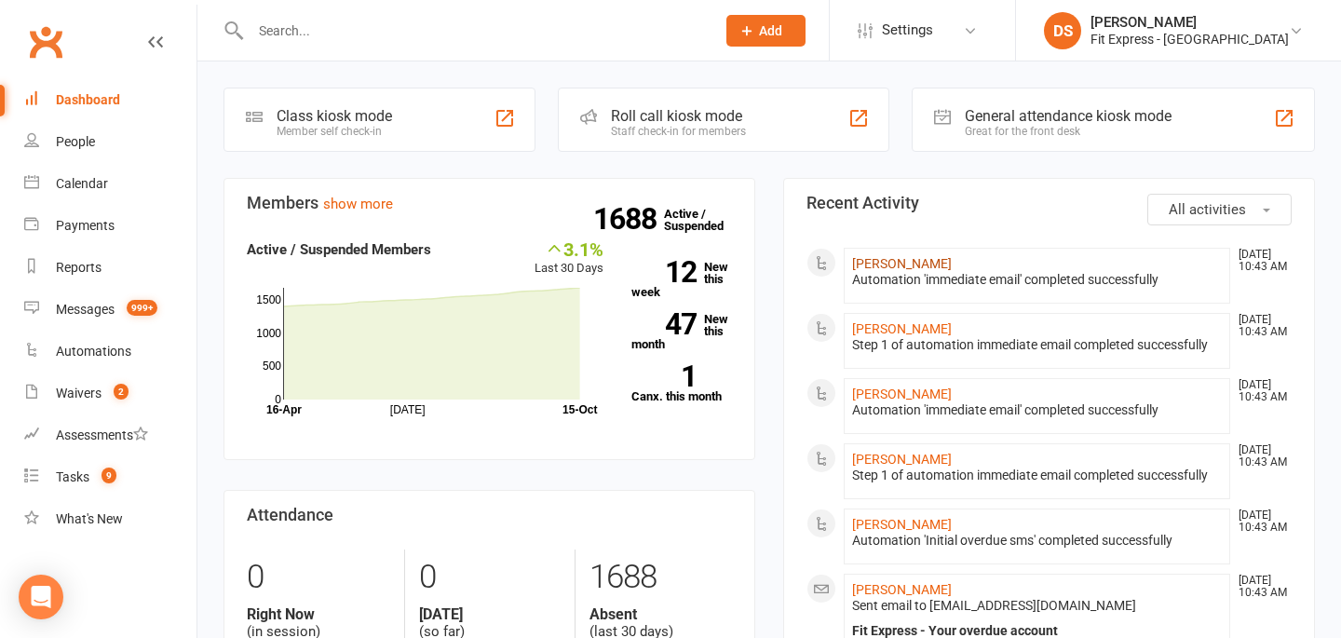
click at [872, 266] on link "[PERSON_NAME]" at bounding box center [902, 263] width 100 height 15
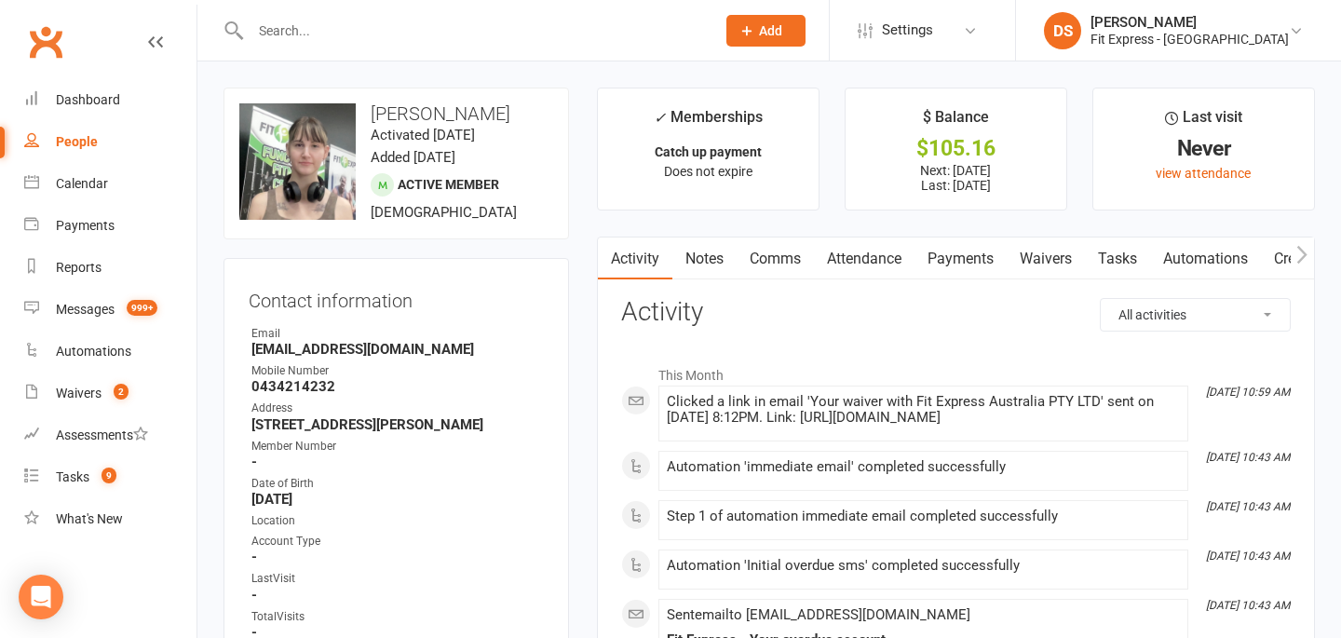
click at [389, 25] on input "text" at bounding box center [473, 31] width 457 height 26
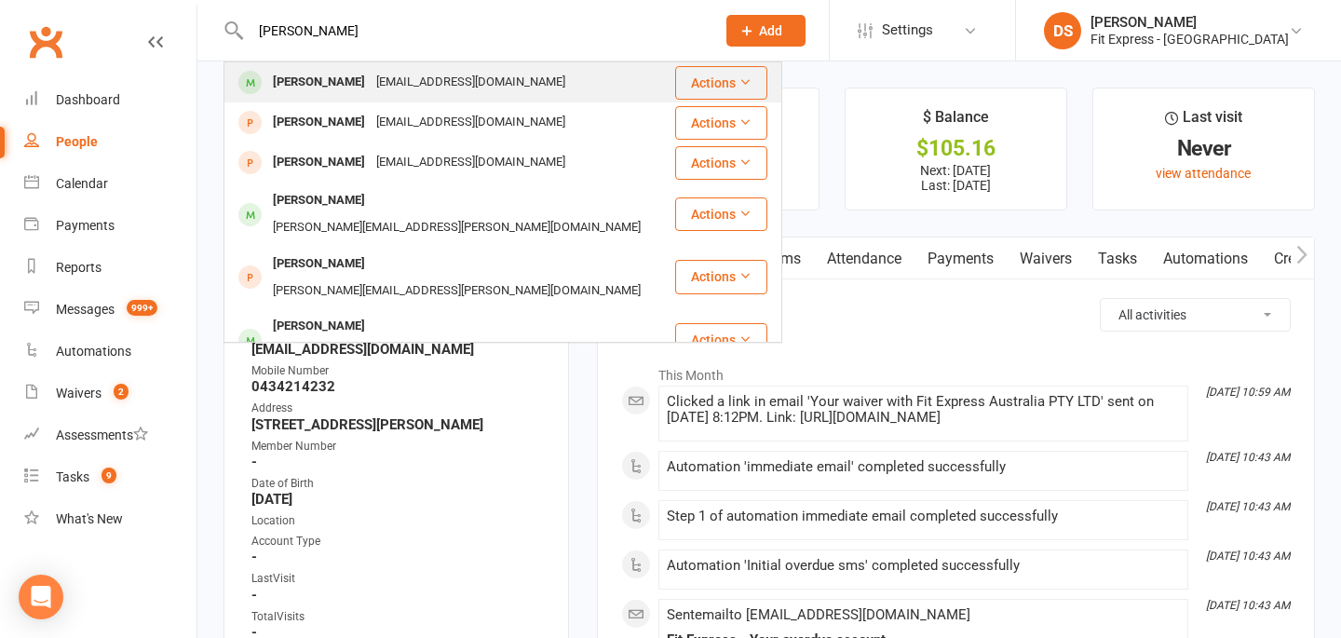
type input "[PERSON_NAME]"
click at [324, 75] on div "[PERSON_NAME]" at bounding box center [318, 82] width 103 height 27
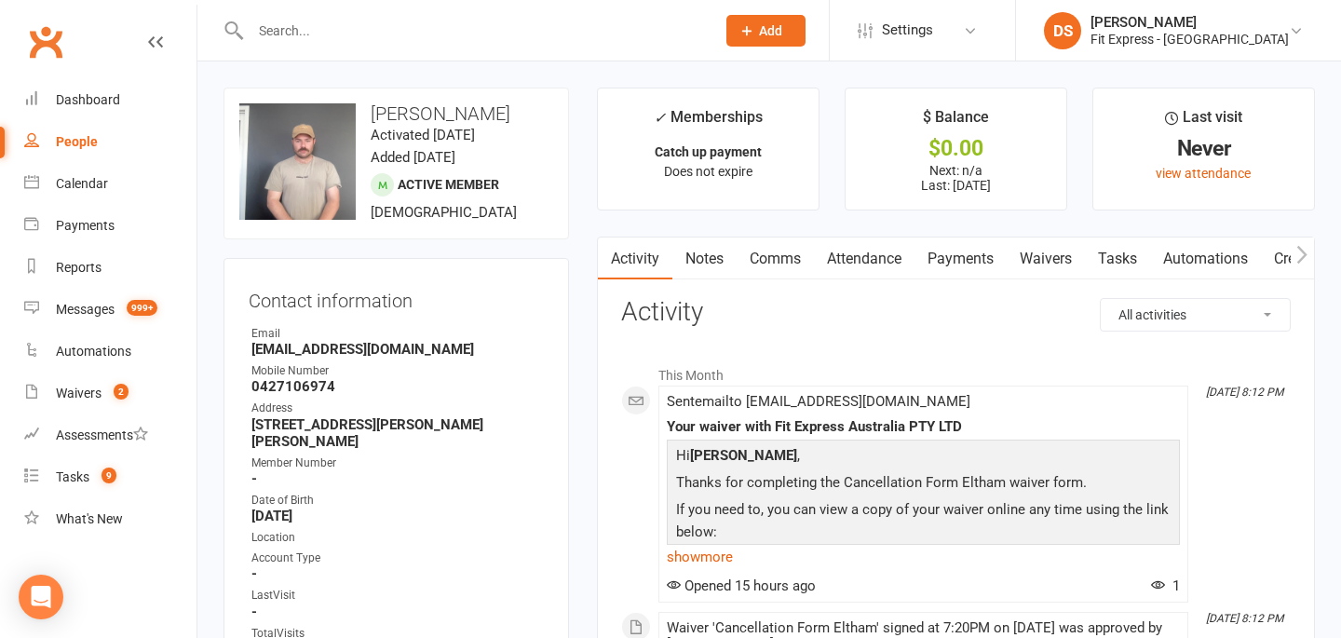
click at [966, 265] on link "Payments" at bounding box center [961, 259] width 92 height 43
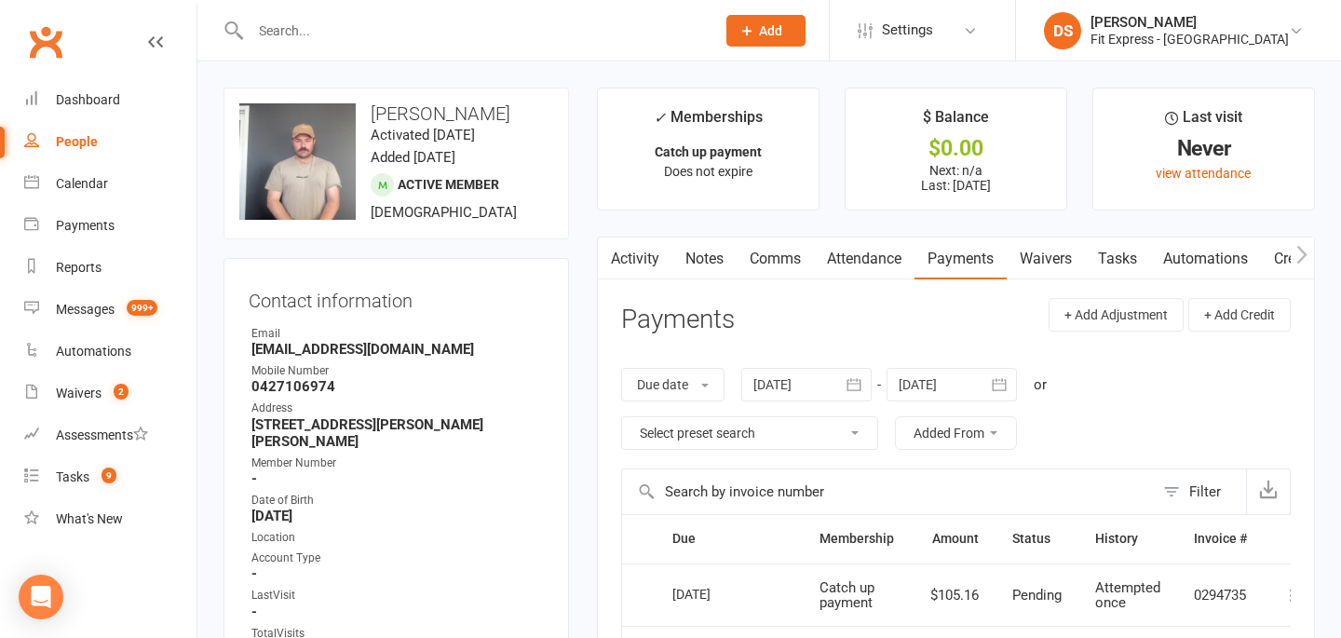
click at [834, 383] on div at bounding box center [806, 385] width 130 height 34
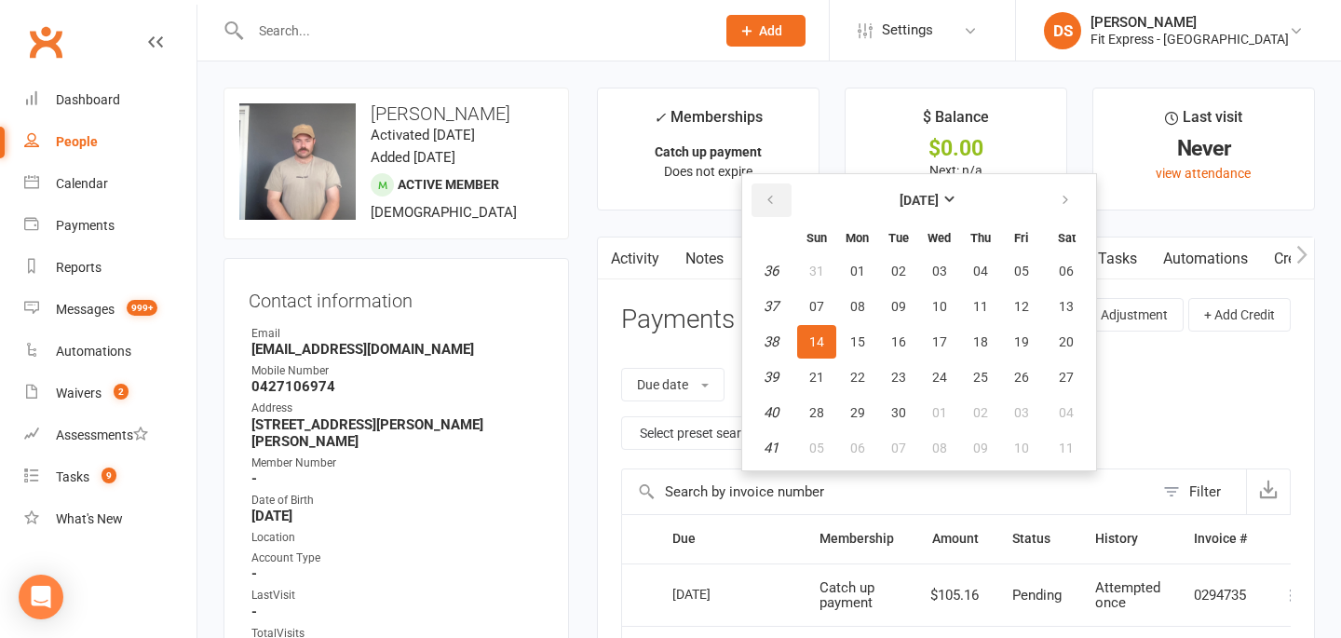
click at [769, 194] on icon "button" at bounding box center [770, 200] width 13 height 15
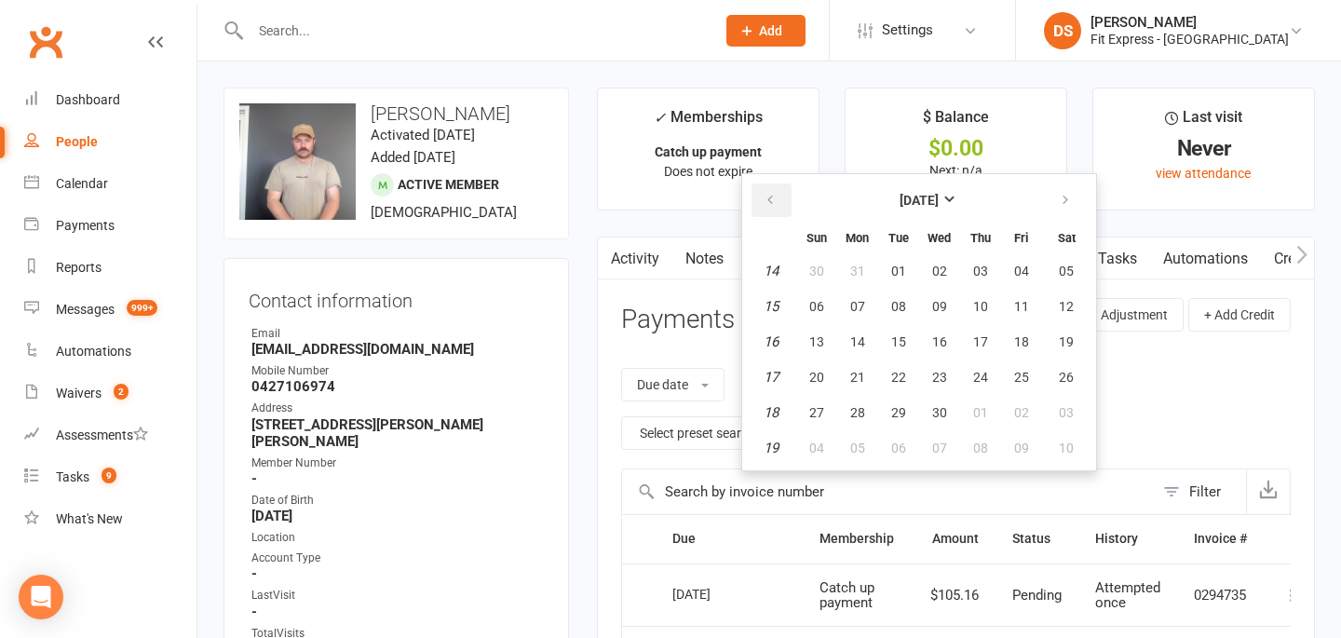
click at [769, 194] on icon "button" at bounding box center [770, 200] width 13 height 15
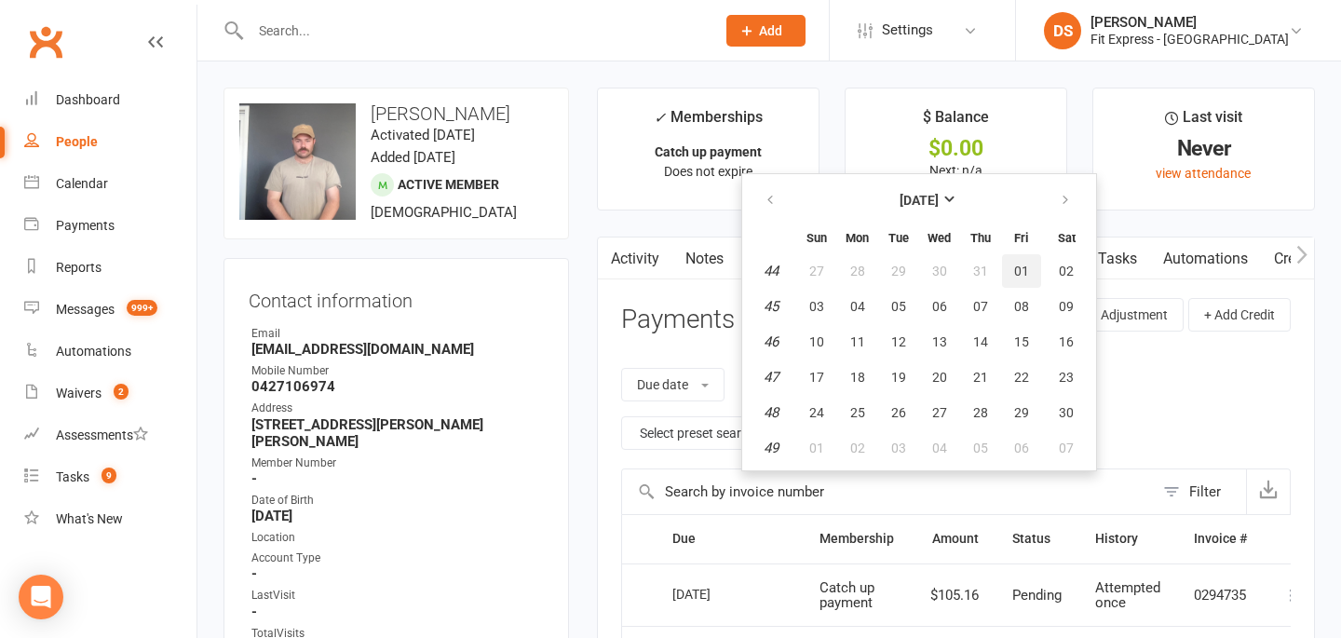
click at [1032, 275] on button "01" at bounding box center [1021, 271] width 39 height 34
type input "[DATE]"
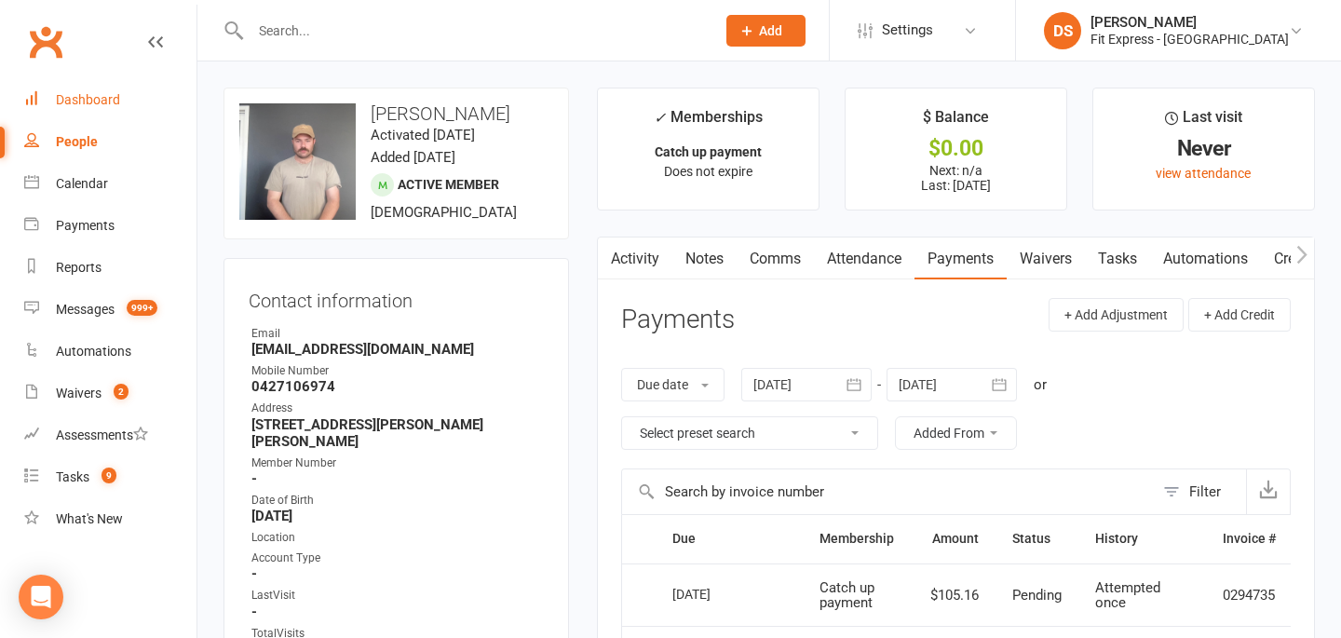
click at [69, 97] on div "Dashboard" at bounding box center [88, 99] width 64 height 15
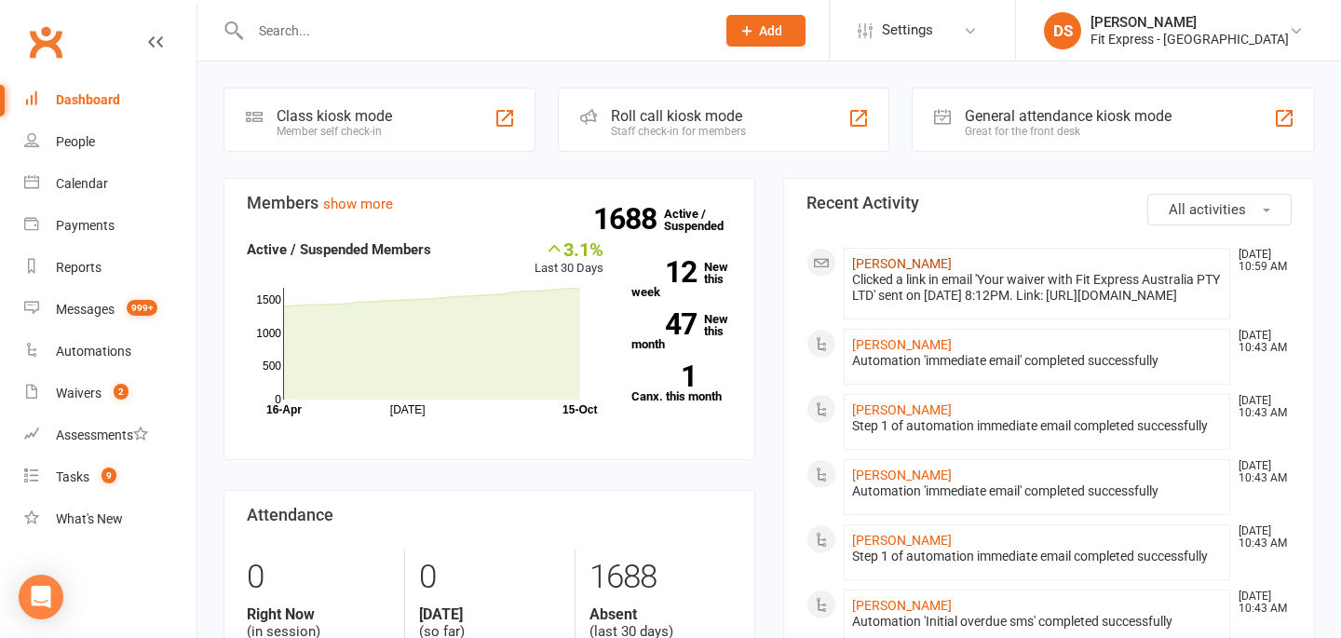
click at [878, 259] on link "[PERSON_NAME]" at bounding box center [902, 263] width 100 height 15
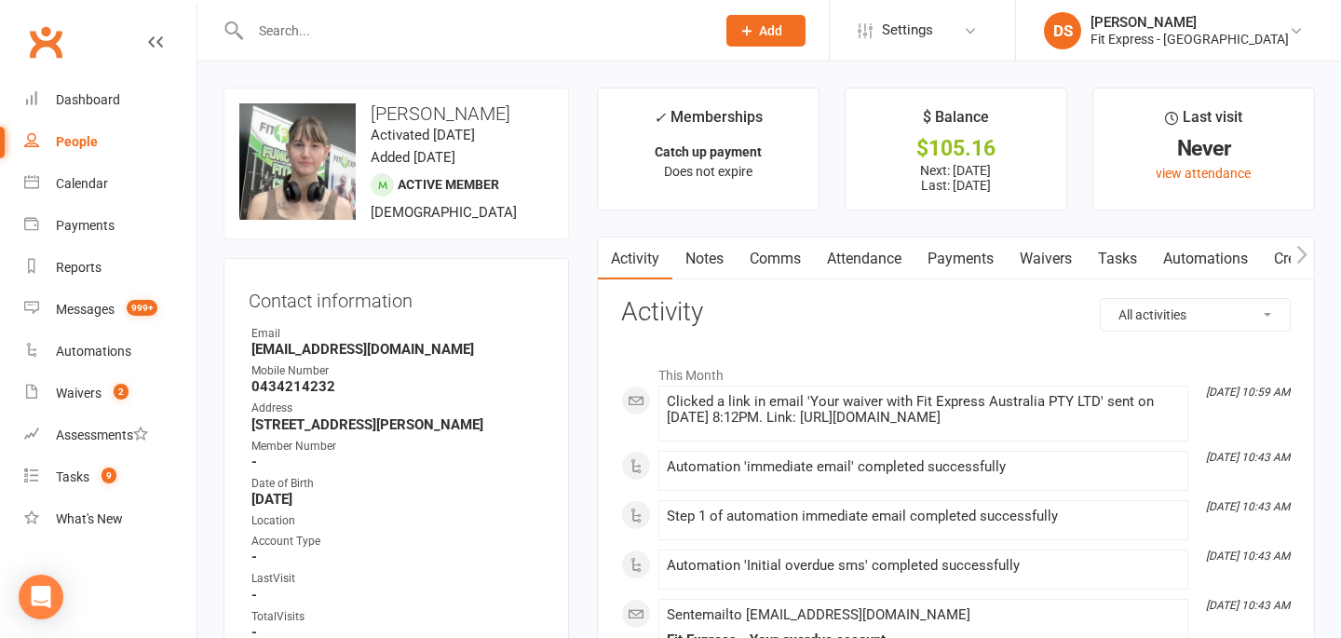
click at [708, 265] on link "Notes" at bounding box center [704, 259] width 64 height 43
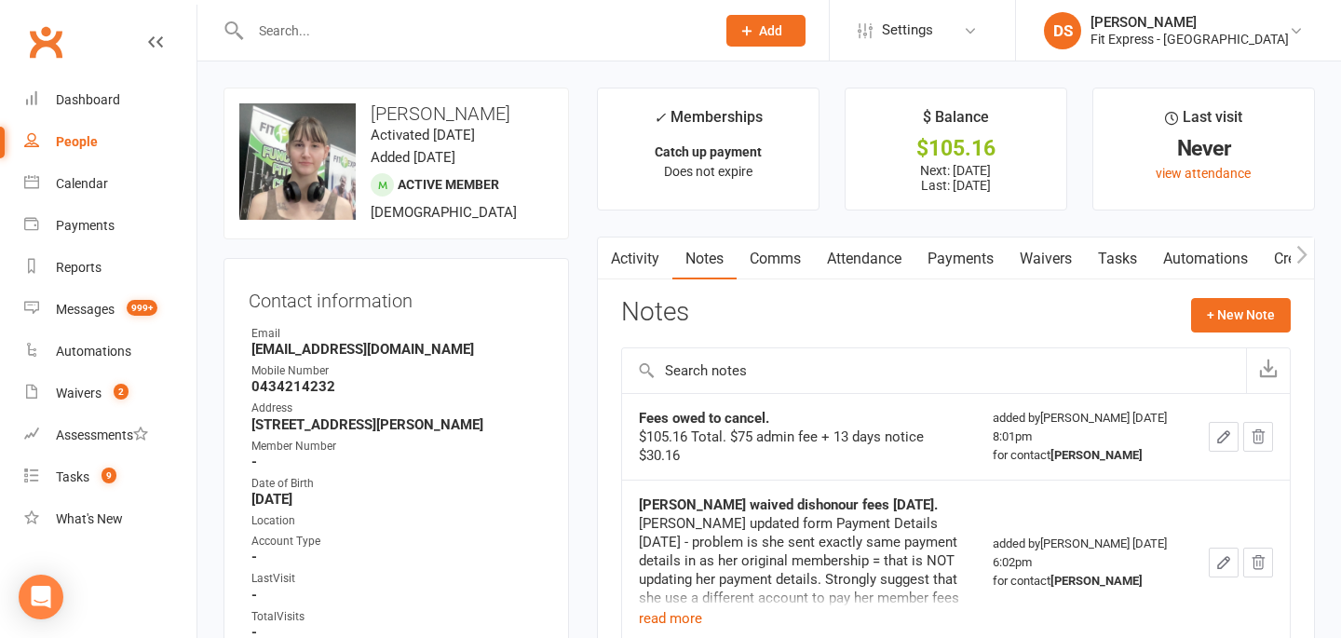
click at [958, 251] on link "Payments" at bounding box center [961, 259] width 92 height 43
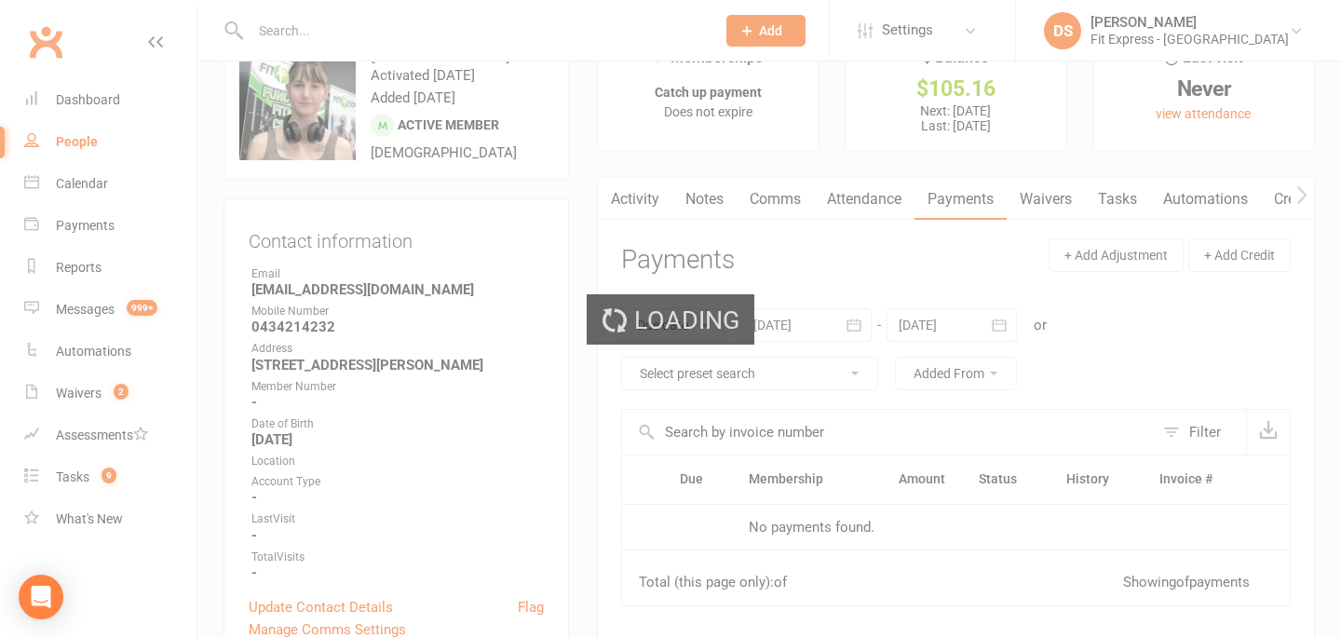
scroll to position [91, 0]
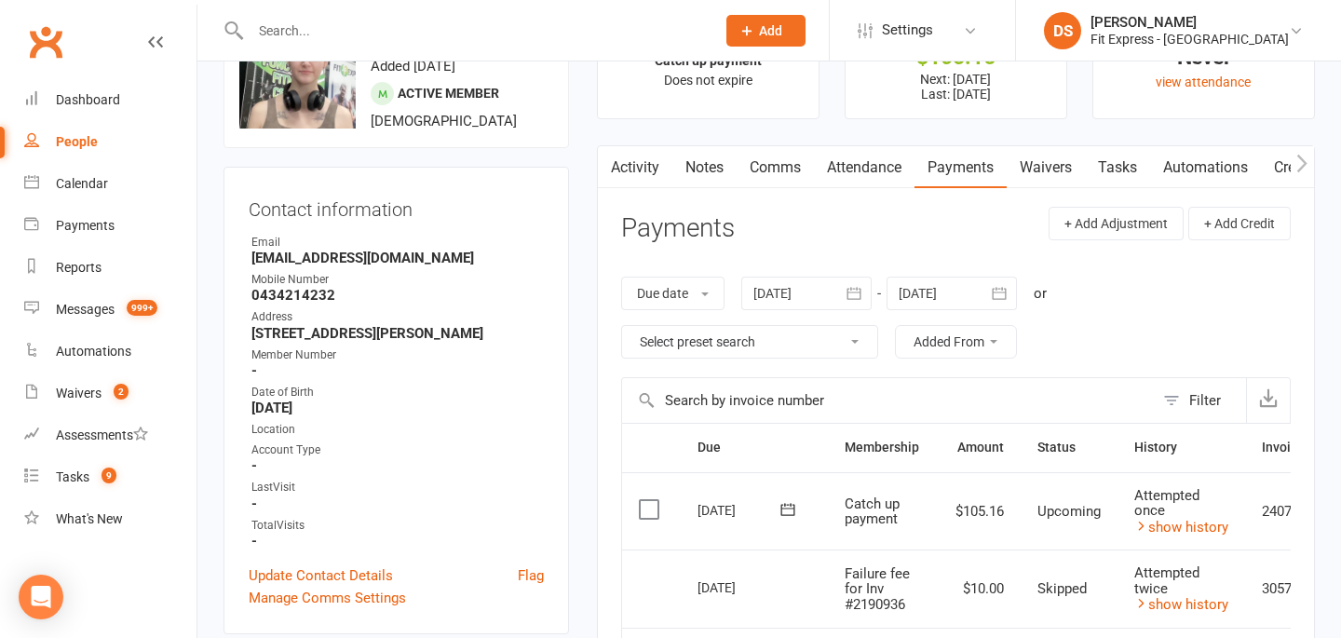
click at [809, 277] on div at bounding box center [806, 294] width 130 height 34
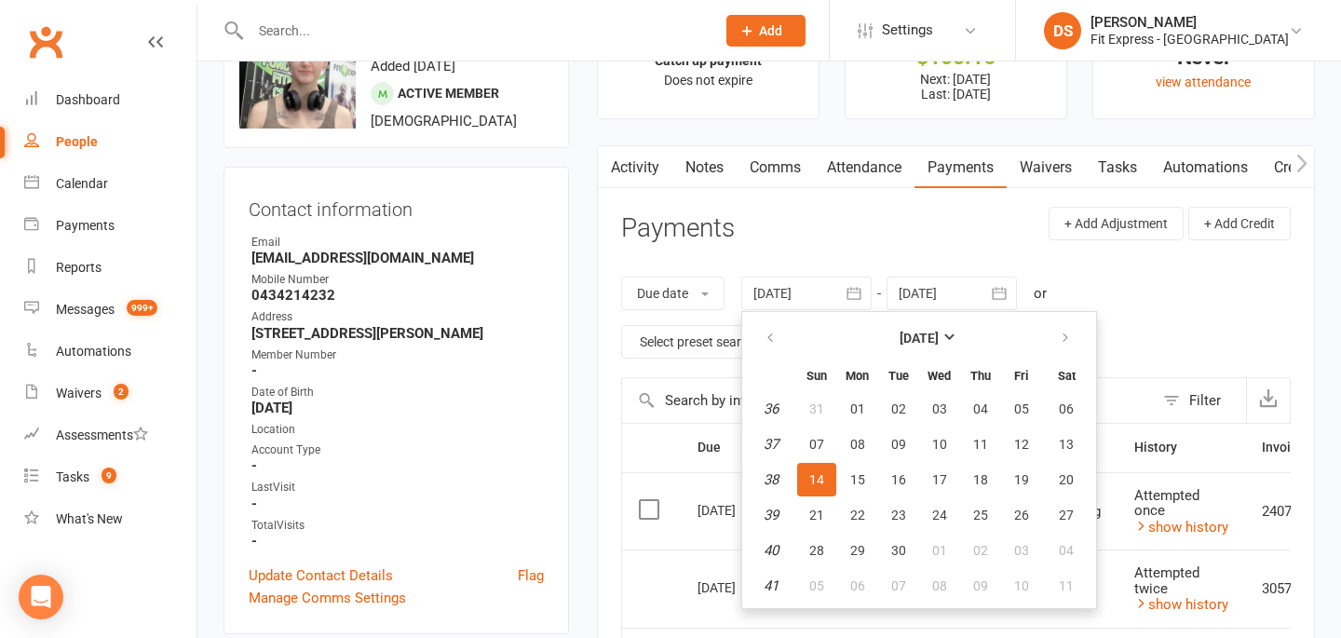
click at [771, 318] on th at bounding box center [772, 338] width 48 height 41
click at [770, 336] on icon "button" at bounding box center [770, 338] width 13 height 15
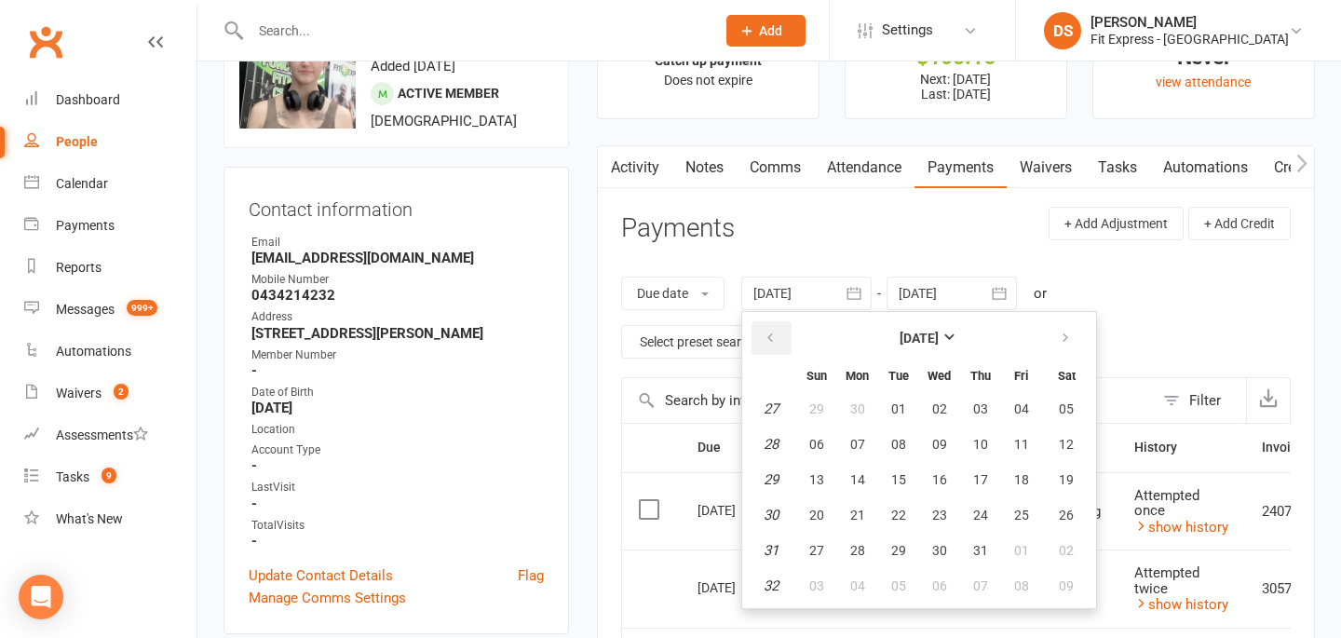
click at [770, 336] on icon "button" at bounding box center [770, 338] width 13 height 15
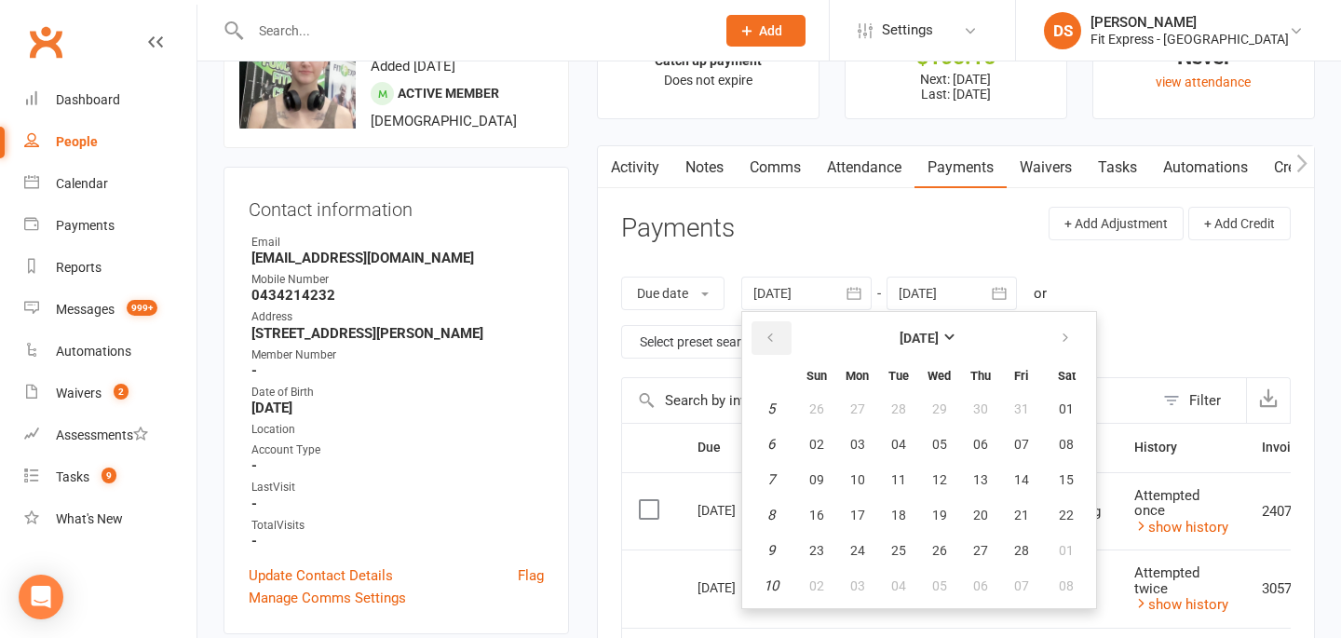
click at [770, 336] on icon "button" at bounding box center [770, 338] width 13 height 15
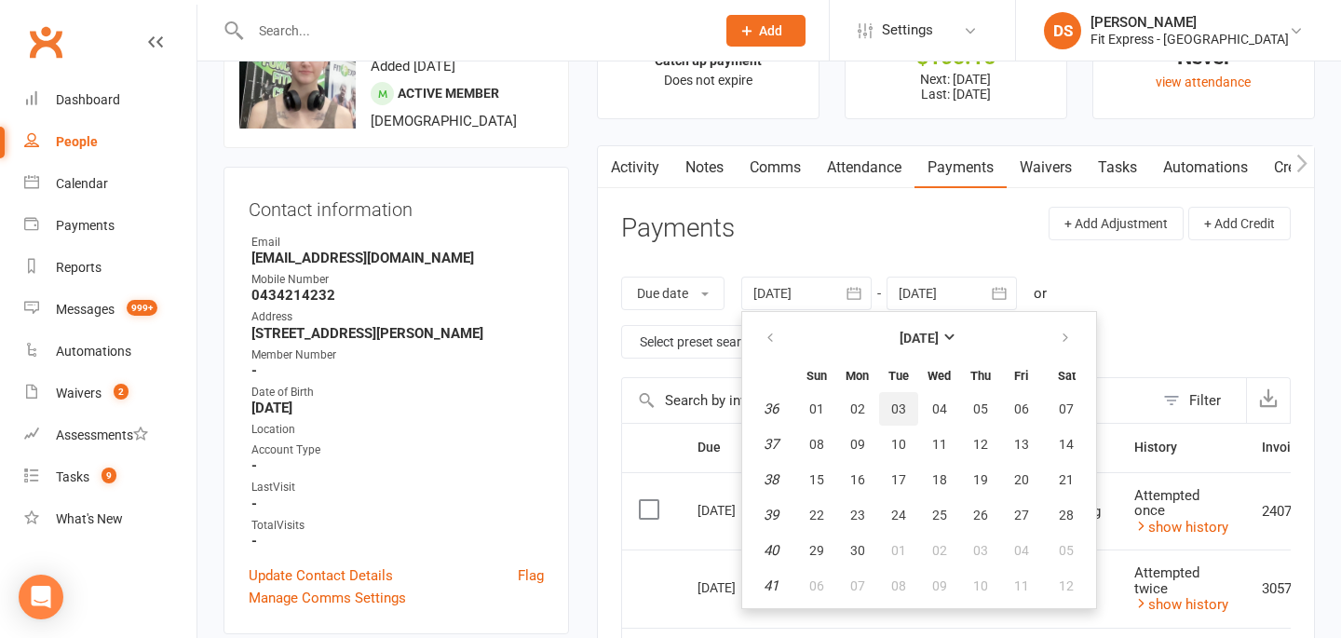
click at [906, 409] on span "03" at bounding box center [898, 408] width 15 height 15
type input "[DATE]"
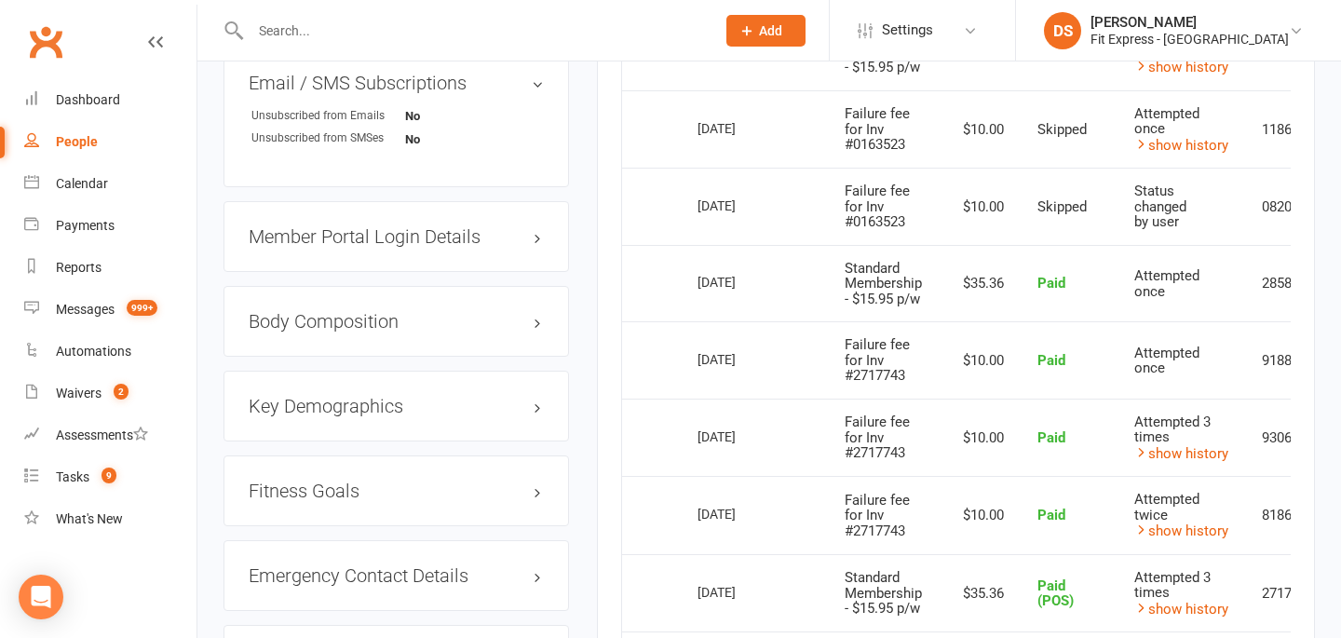
scroll to position [0, 0]
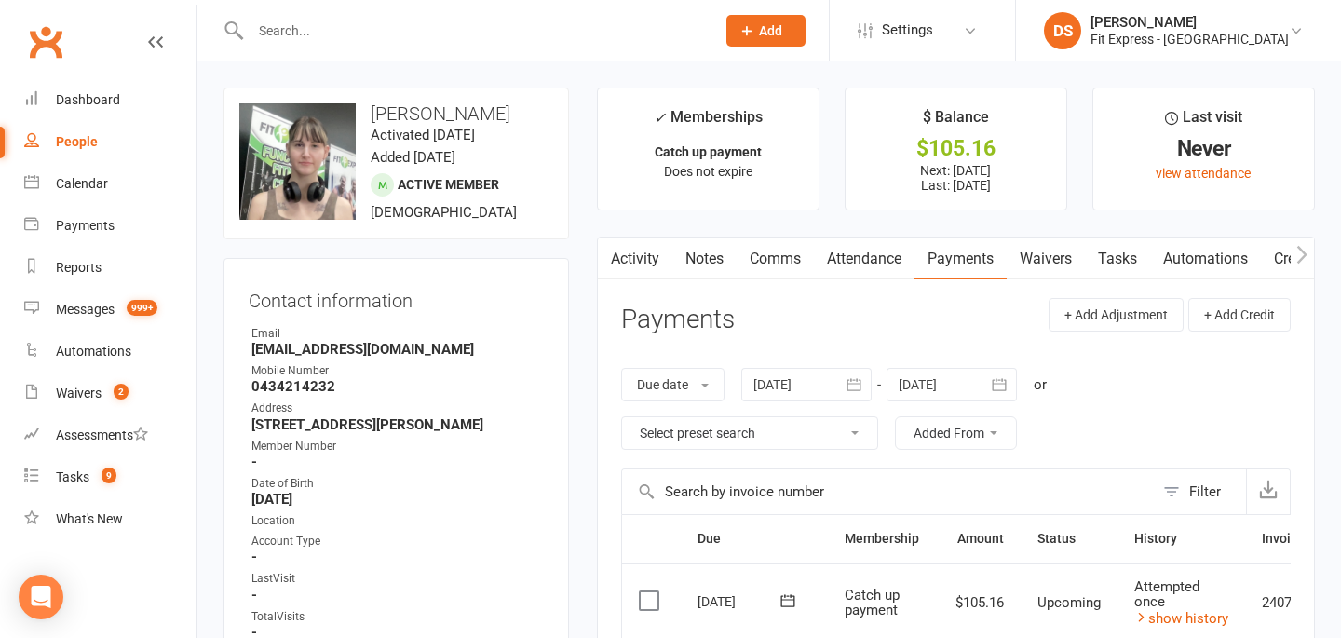
click at [56, 33] on link "Clubworx" at bounding box center [45, 42] width 47 height 47
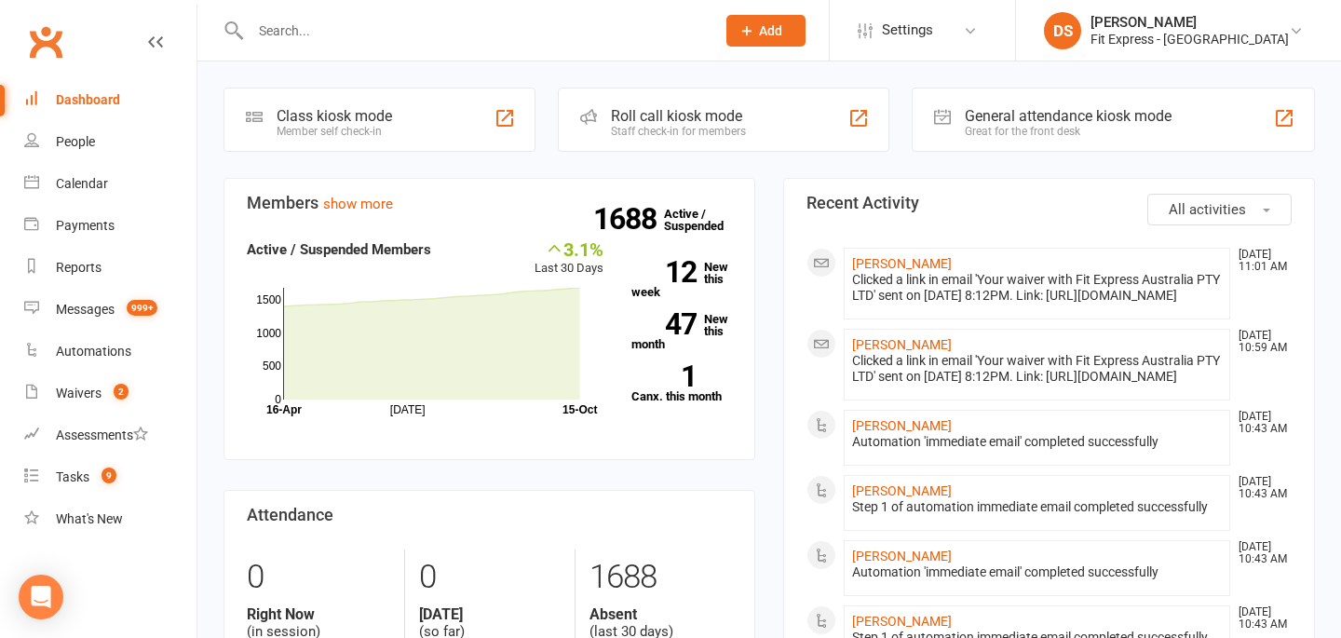
click at [75, 63] on div "Clubworx" at bounding box center [98, 53] width 197 height 69
click at [47, 41] on link "Clubworx" at bounding box center [45, 42] width 47 height 47
click at [1215, 39] on div "Fit Express - [GEOGRAPHIC_DATA]" at bounding box center [1190, 39] width 198 height 17
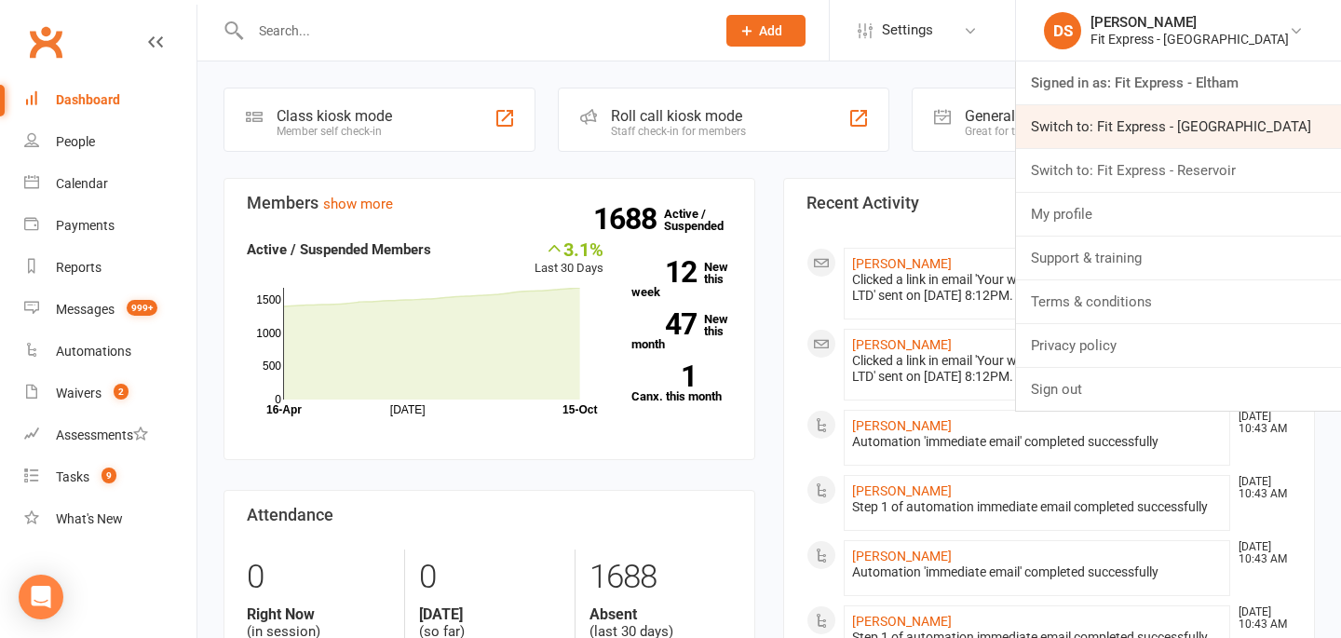
click at [1142, 129] on link "Switch to: Fit Express - [GEOGRAPHIC_DATA]" at bounding box center [1178, 126] width 325 height 43
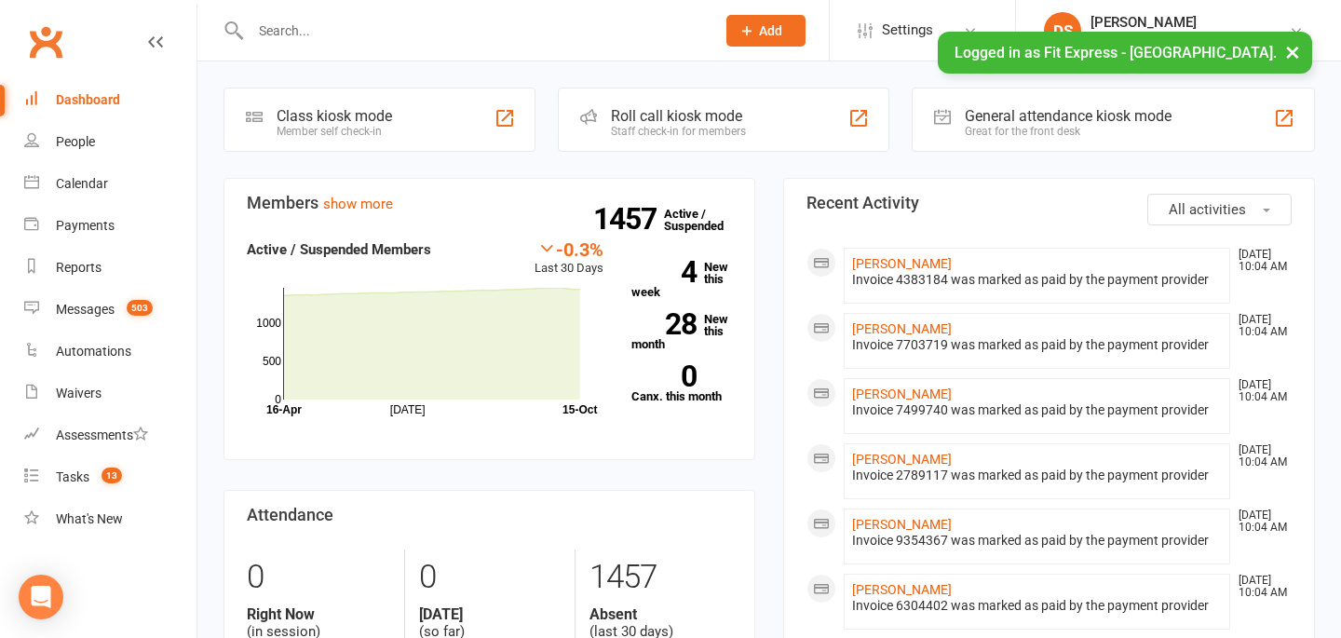
click at [551, 34] on input "text" at bounding box center [473, 31] width 457 height 26
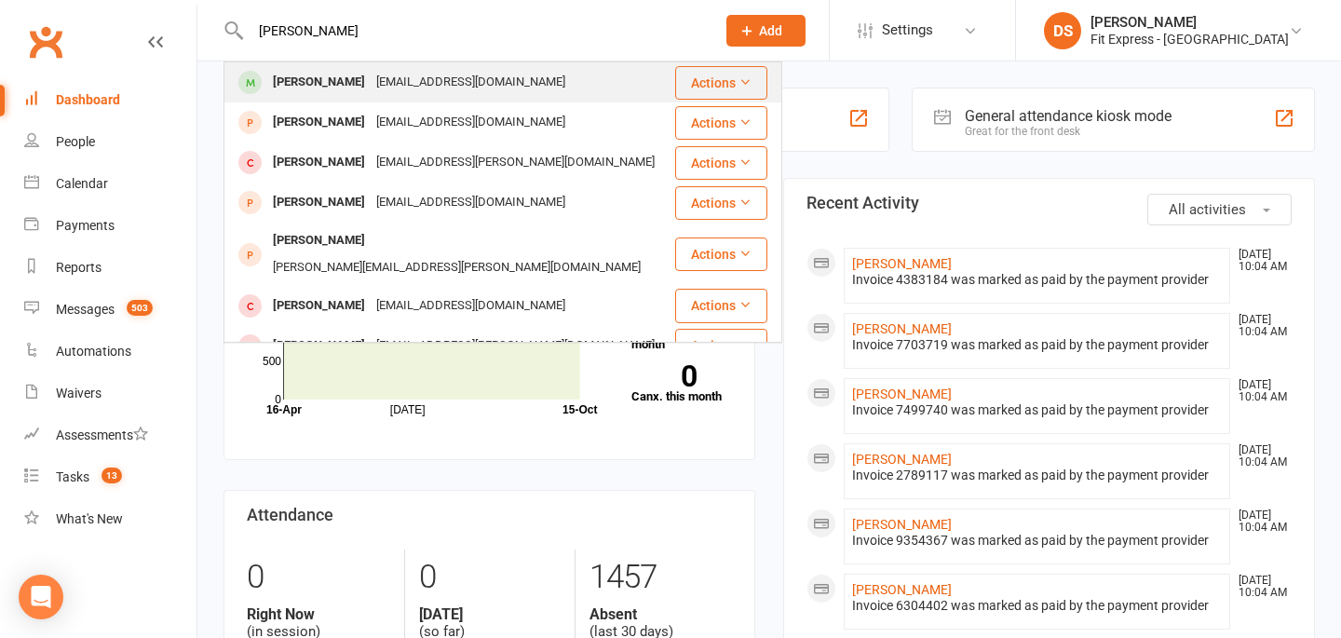
type input "[PERSON_NAME]"
click at [418, 78] on div "[EMAIL_ADDRESS][DOMAIN_NAME]" at bounding box center [471, 82] width 200 height 27
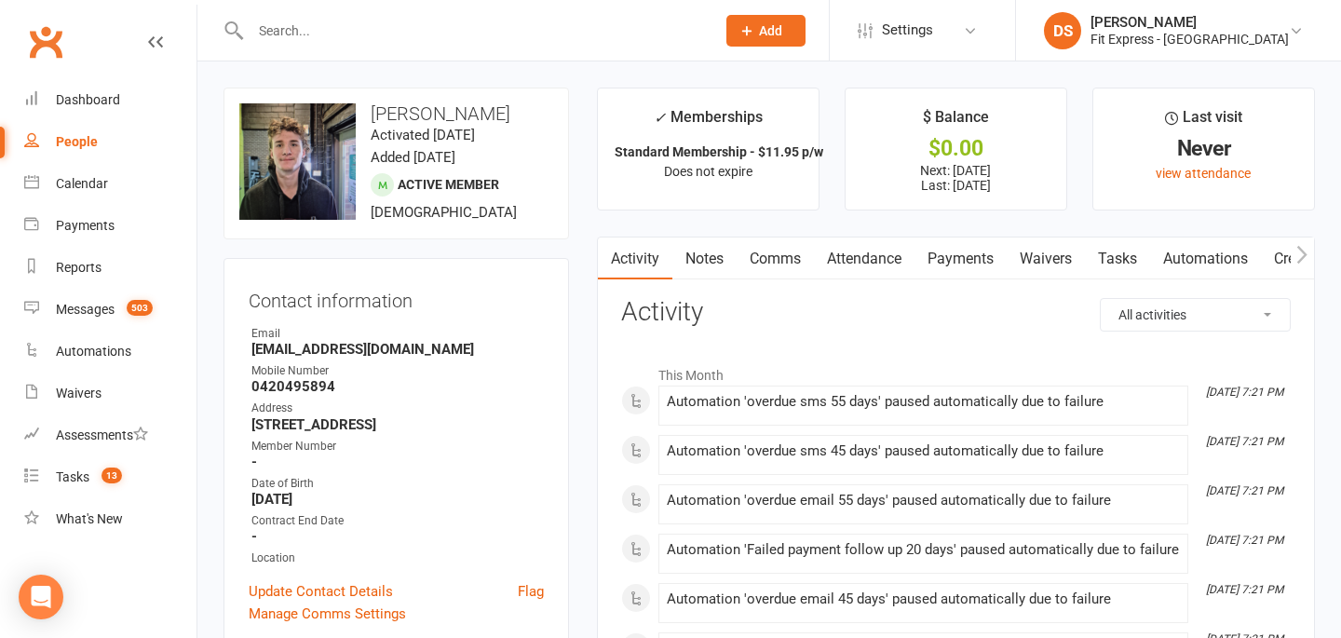
click at [340, 18] on input "text" at bounding box center [473, 31] width 457 height 26
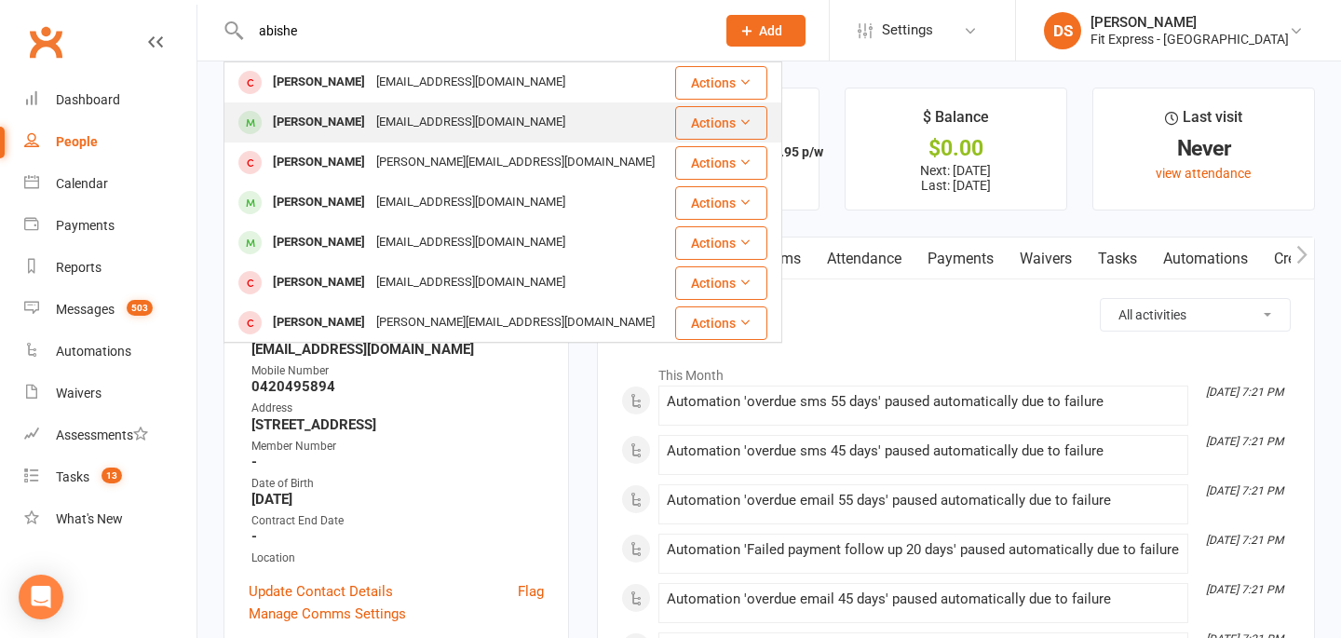
type input "abishe"
click at [329, 124] on div "Abhishek Gupta" at bounding box center [318, 122] width 103 height 27
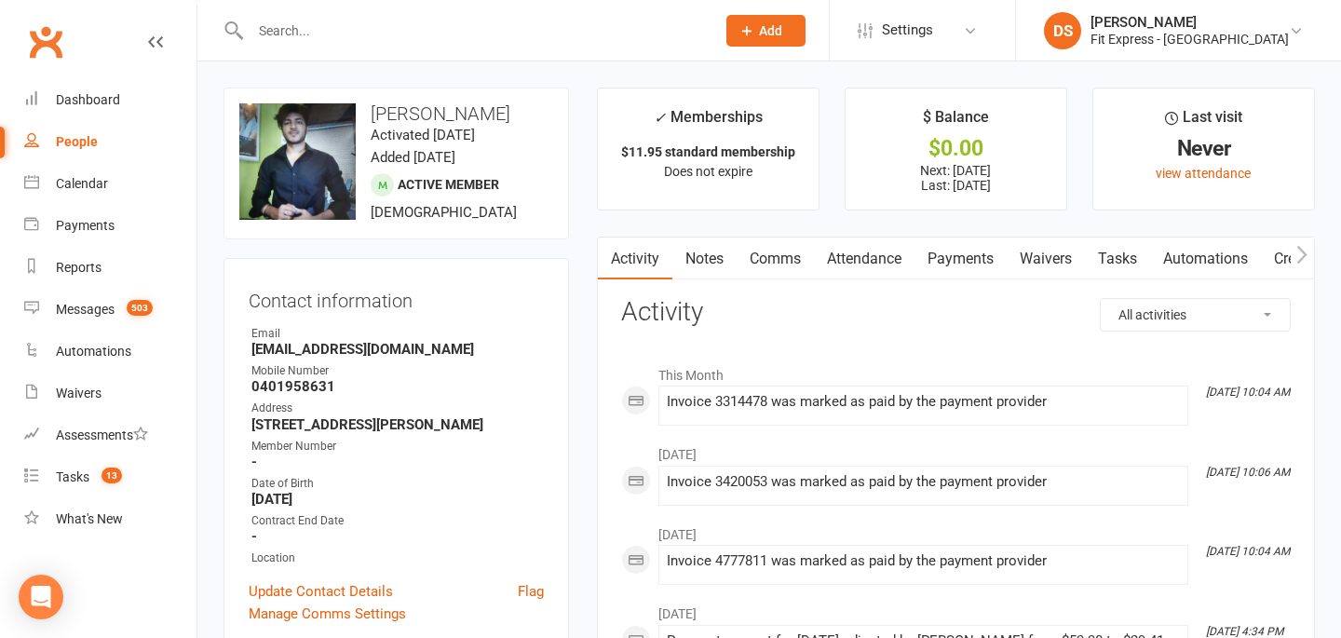
click at [43, 38] on link "Clubworx" at bounding box center [45, 42] width 47 height 47
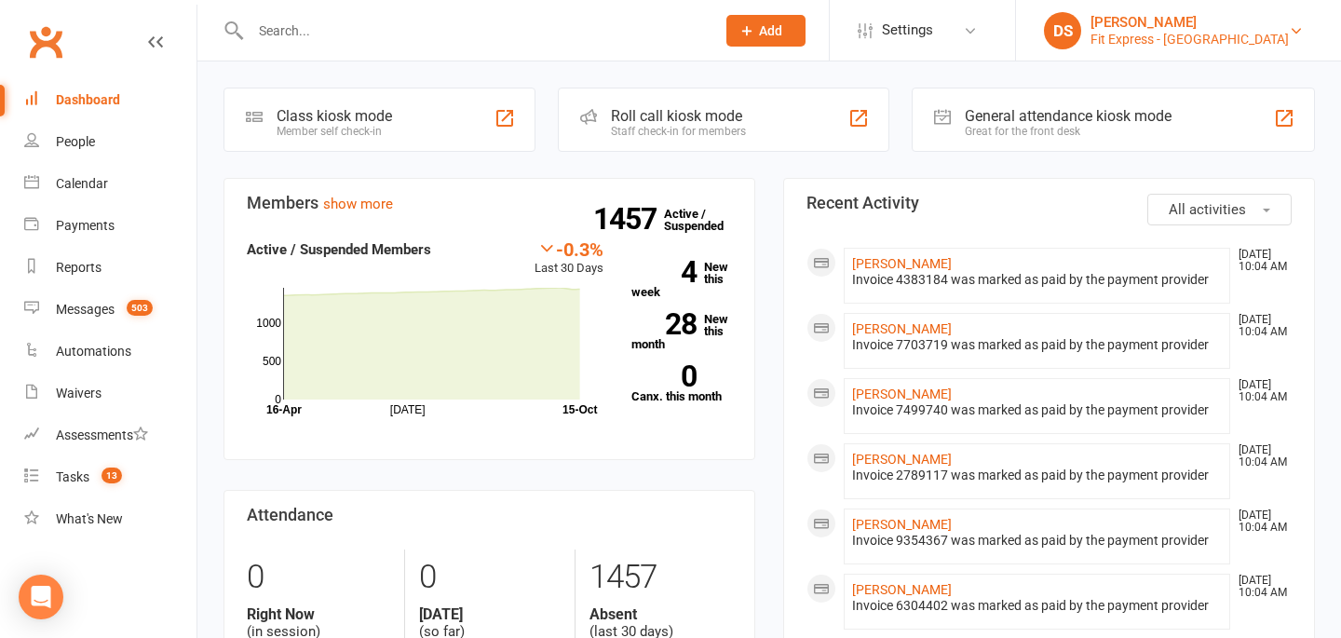
click at [1161, 31] on div "Fit Express - [GEOGRAPHIC_DATA]" at bounding box center [1190, 39] width 198 height 17
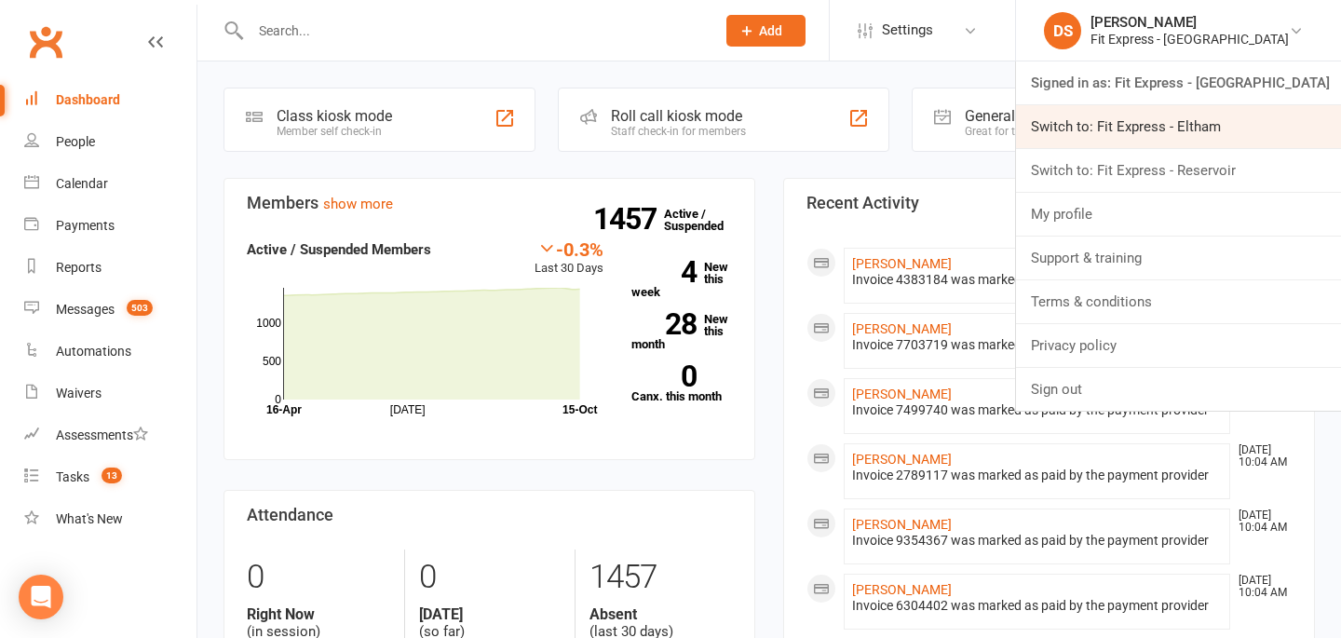
click at [1188, 129] on link "Switch to: Fit Express - Eltham" at bounding box center [1178, 126] width 325 height 43
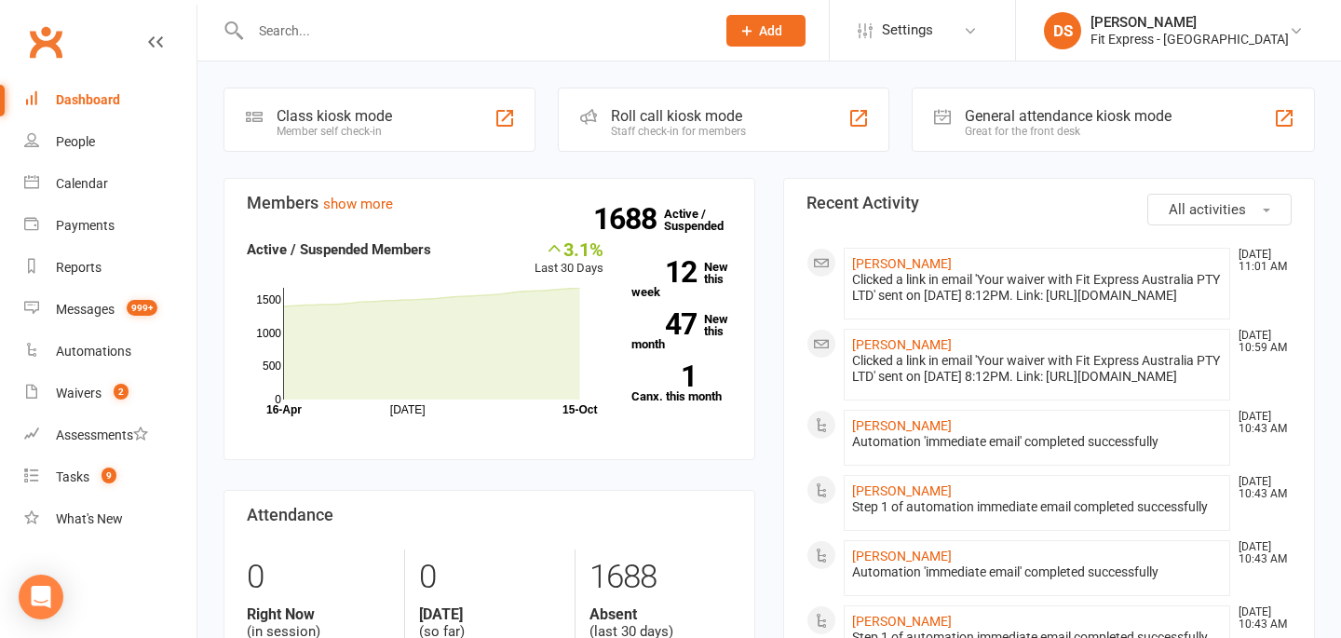
drag, startPoint x: 45, startPoint y: 38, endPoint x: 57, endPoint y: 54, distance: 19.9
click at [45, 38] on link "Clubworx" at bounding box center [45, 42] width 47 height 47
click at [57, 54] on link "Clubworx" at bounding box center [45, 42] width 47 height 47
click at [1229, 31] on div "Fit Express - [GEOGRAPHIC_DATA]" at bounding box center [1190, 39] width 198 height 17
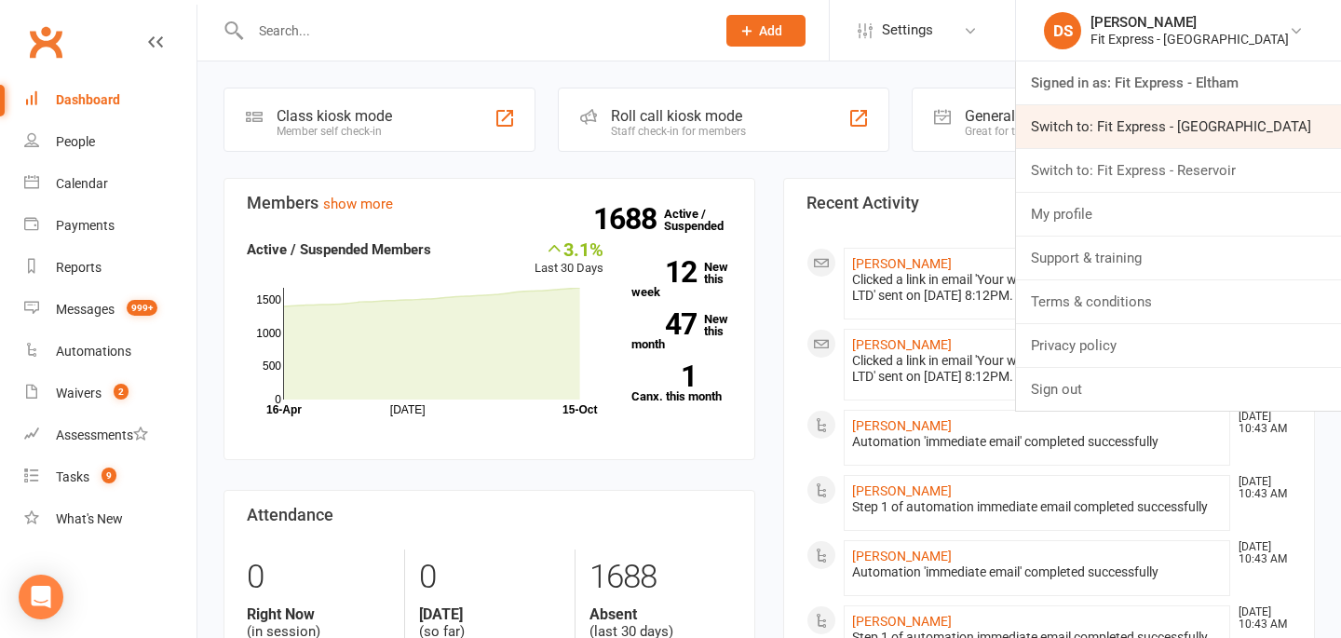
click at [1192, 123] on link "Switch to: Fit Express - [GEOGRAPHIC_DATA]" at bounding box center [1178, 126] width 325 height 43
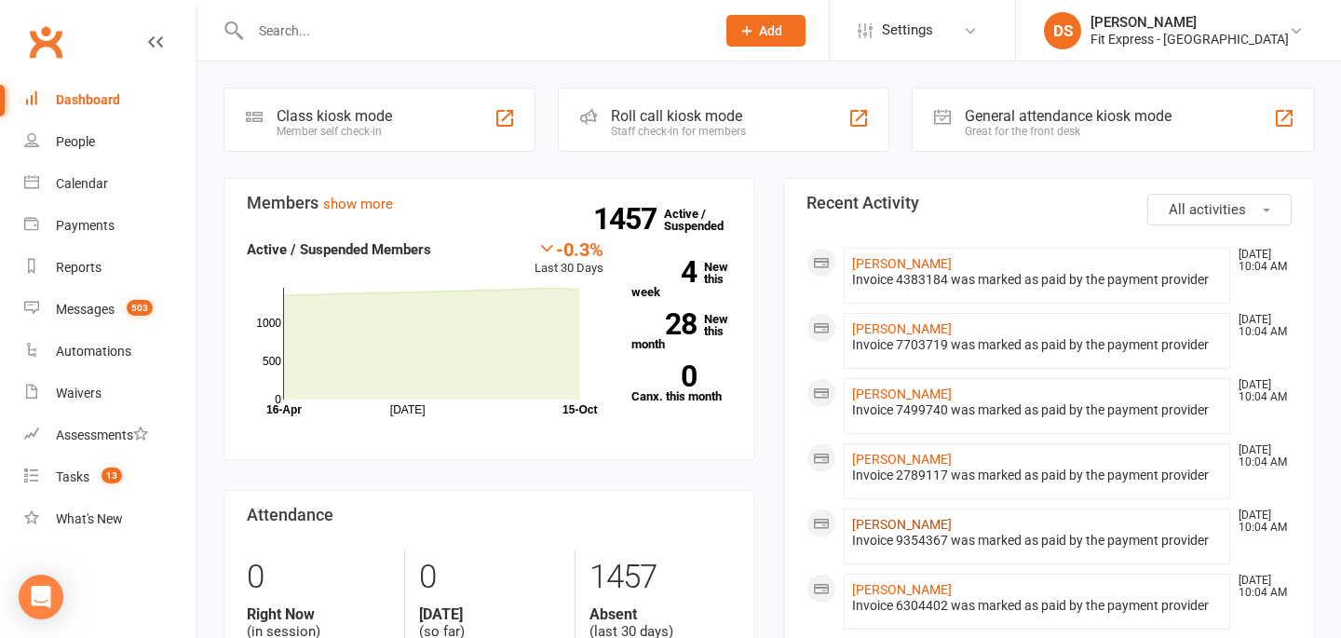
click at [895, 528] on link "Luke Shallard" at bounding box center [902, 524] width 100 height 15
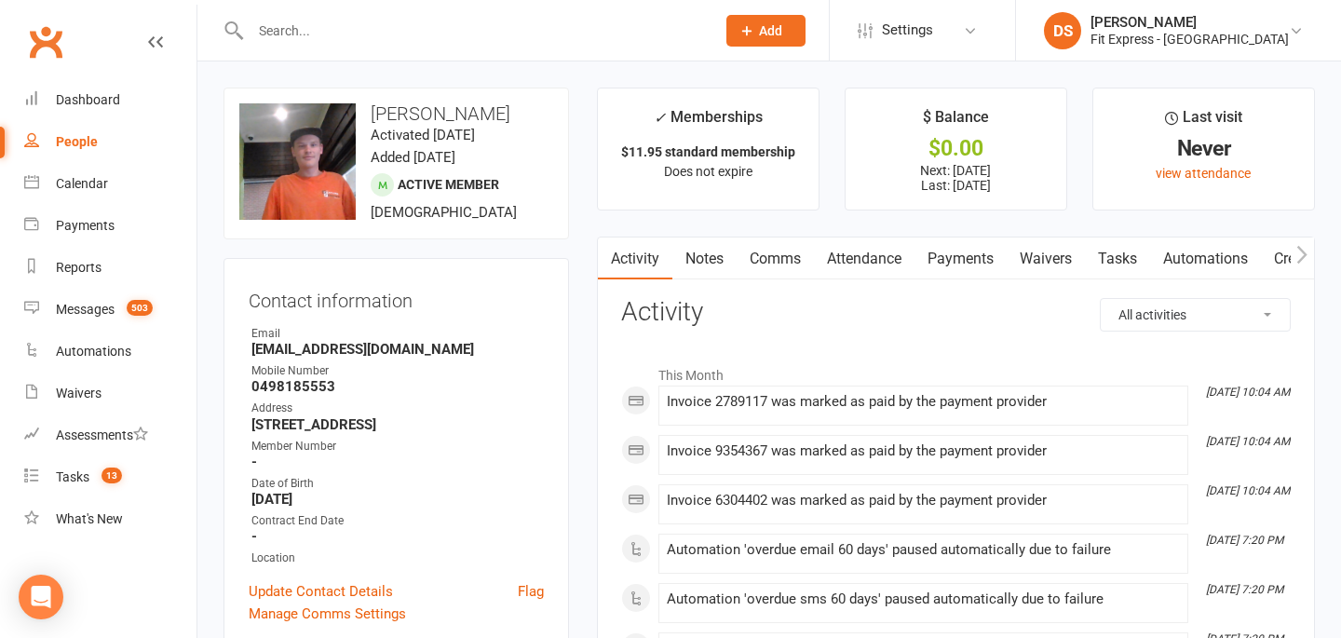
click at [41, 45] on link "Clubworx" at bounding box center [45, 42] width 47 height 47
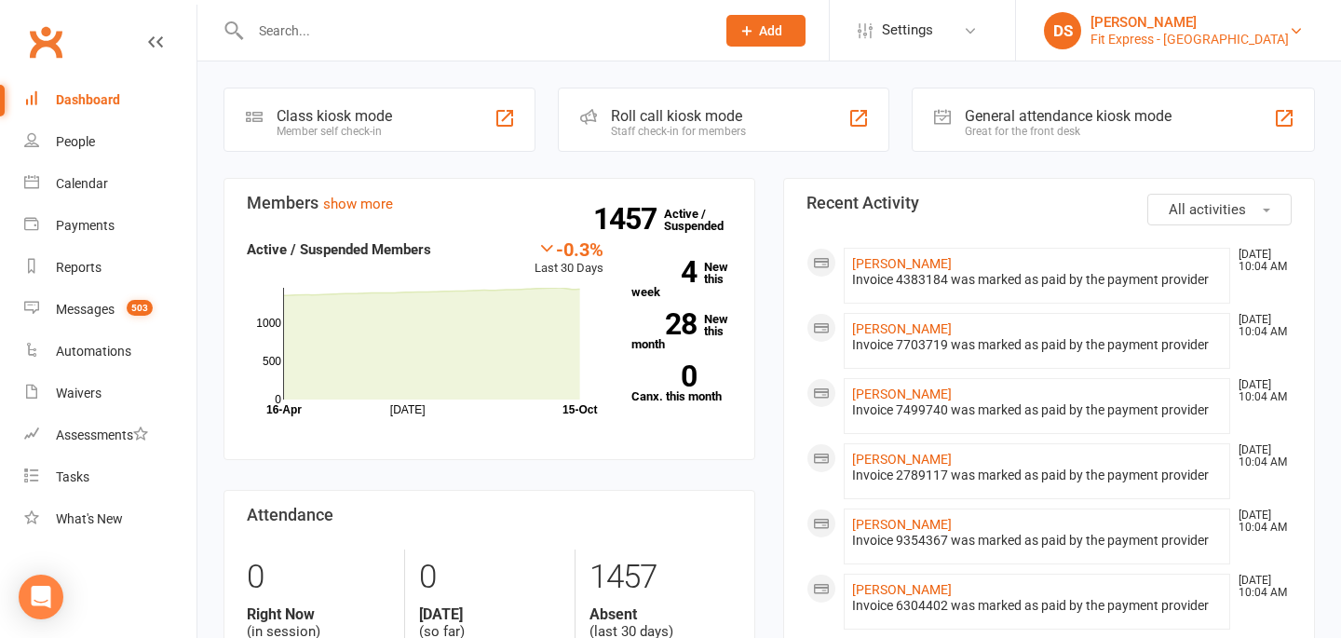
click at [1191, 39] on div "Fit Express - [GEOGRAPHIC_DATA]" at bounding box center [1190, 39] width 198 height 17
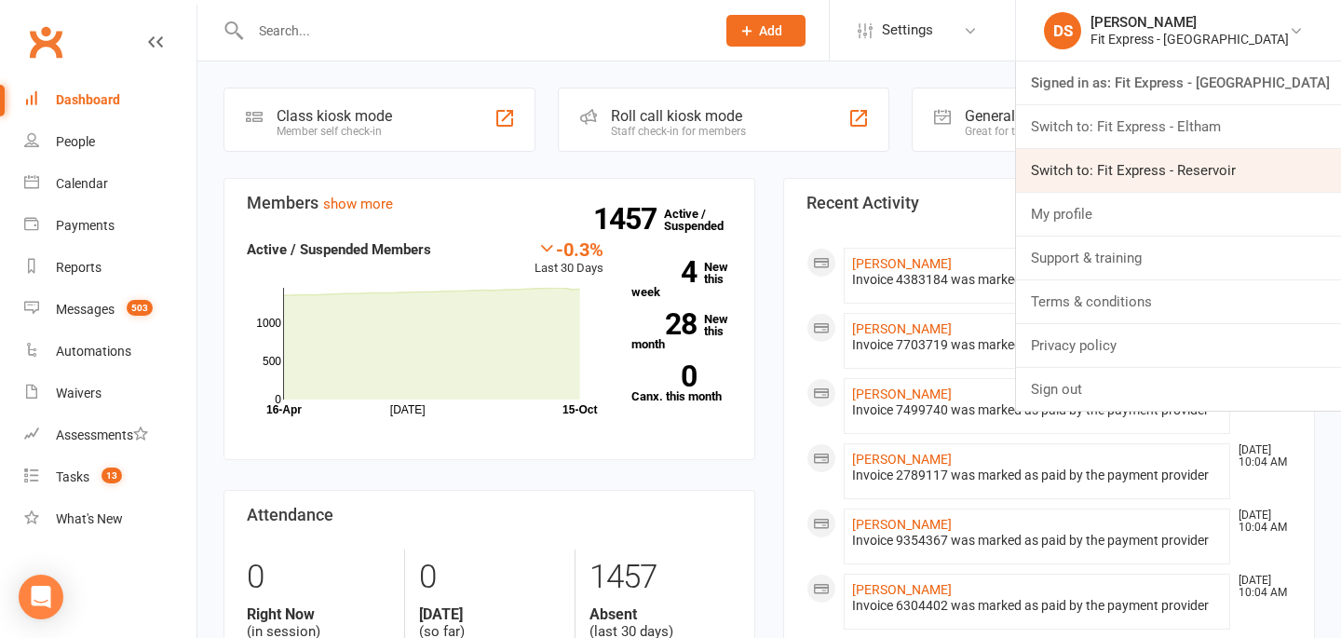
click at [1198, 164] on link "Switch to: Fit Express - Reservoir" at bounding box center [1178, 170] width 325 height 43
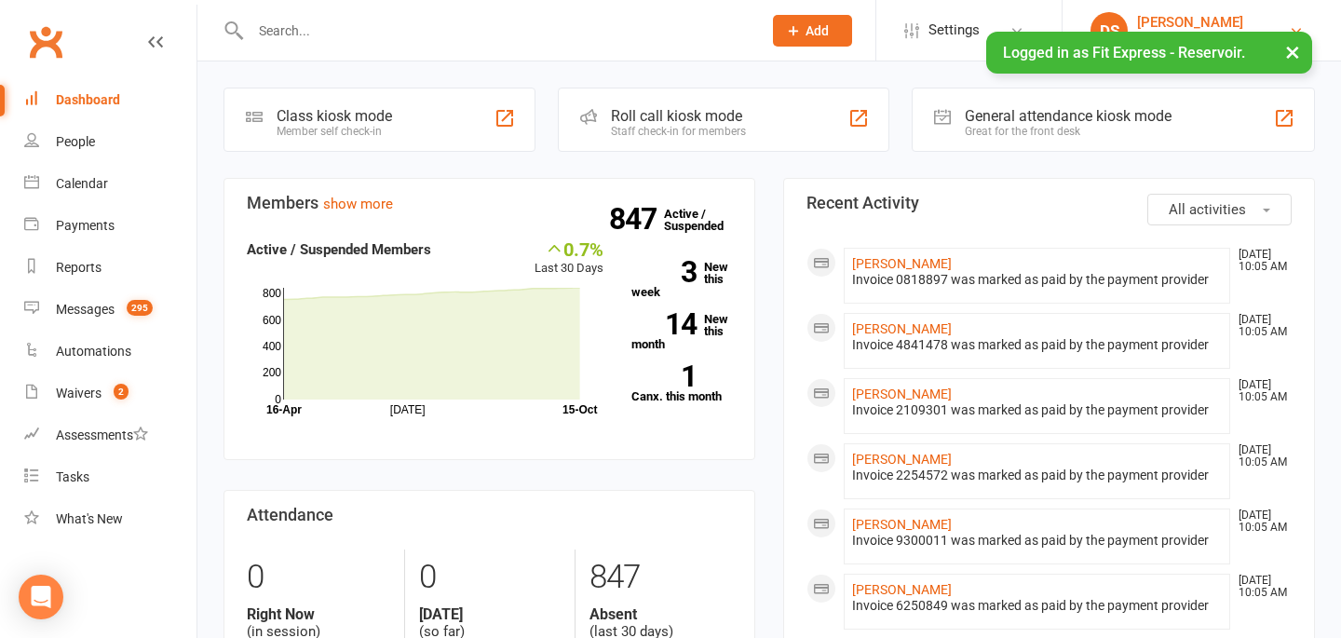
click at [1202, 16] on div "[PERSON_NAME]" at bounding box center [1200, 22] width 127 height 17
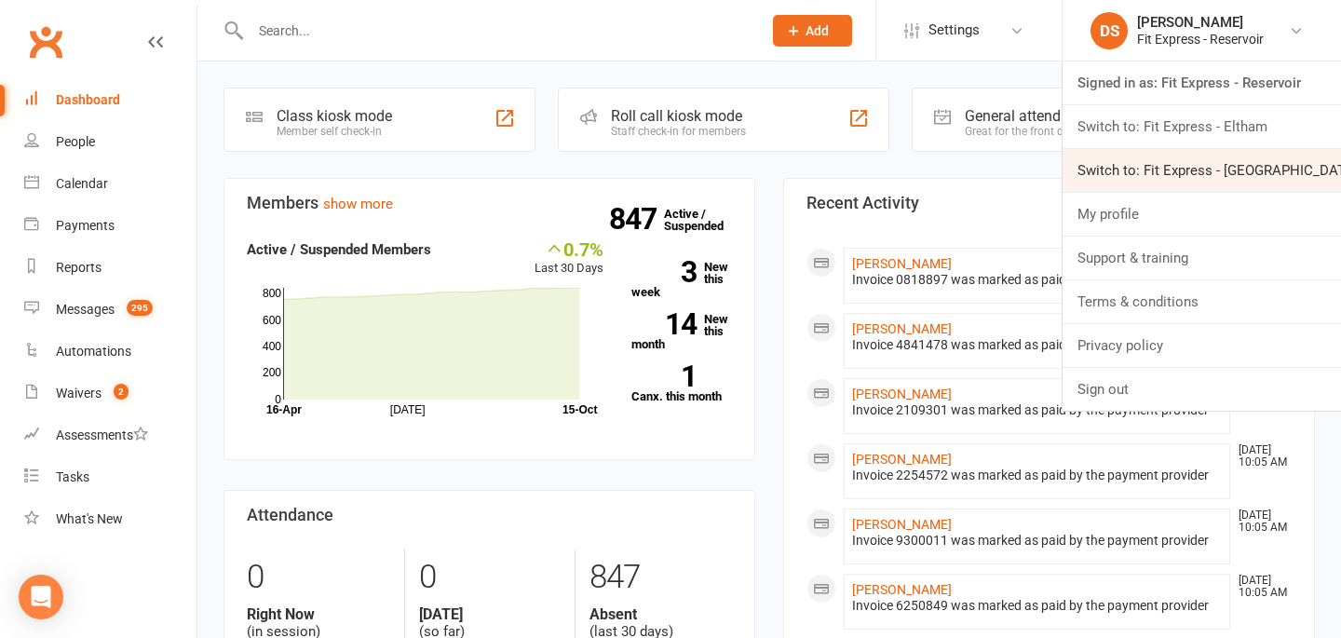
click at [1185, 156] on link "Switch to: Fit Express - [GEOGRAPHIC_DATA]" at bounding box center [1202, 170] width 278 height 43
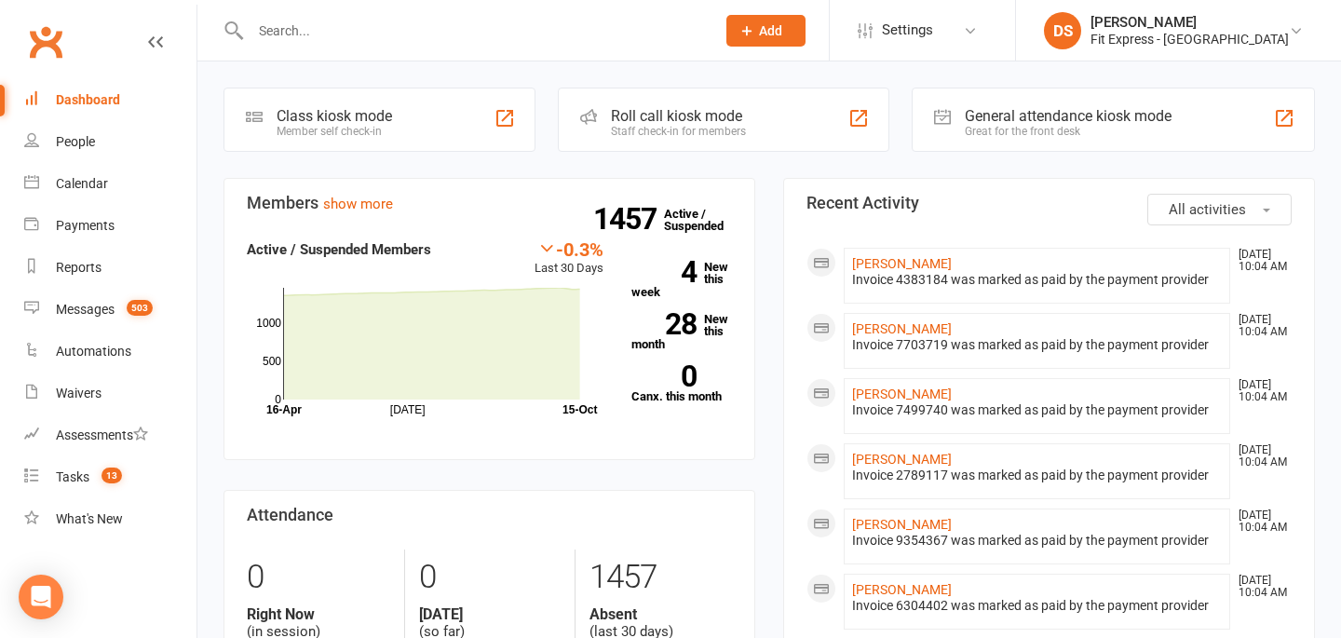
click at [27, 41] on link "Clubworx" at bounding box center [45, 42] width 47 height 47
click at [54, 48] on link "Clubworx" at bounding box center [45, 42] width 47 height 47
click at [1245, 34] on div "Fit Express - [GEOGRAPHIC_DATA]" at bounding box center [1190, 39] width 198 height 17
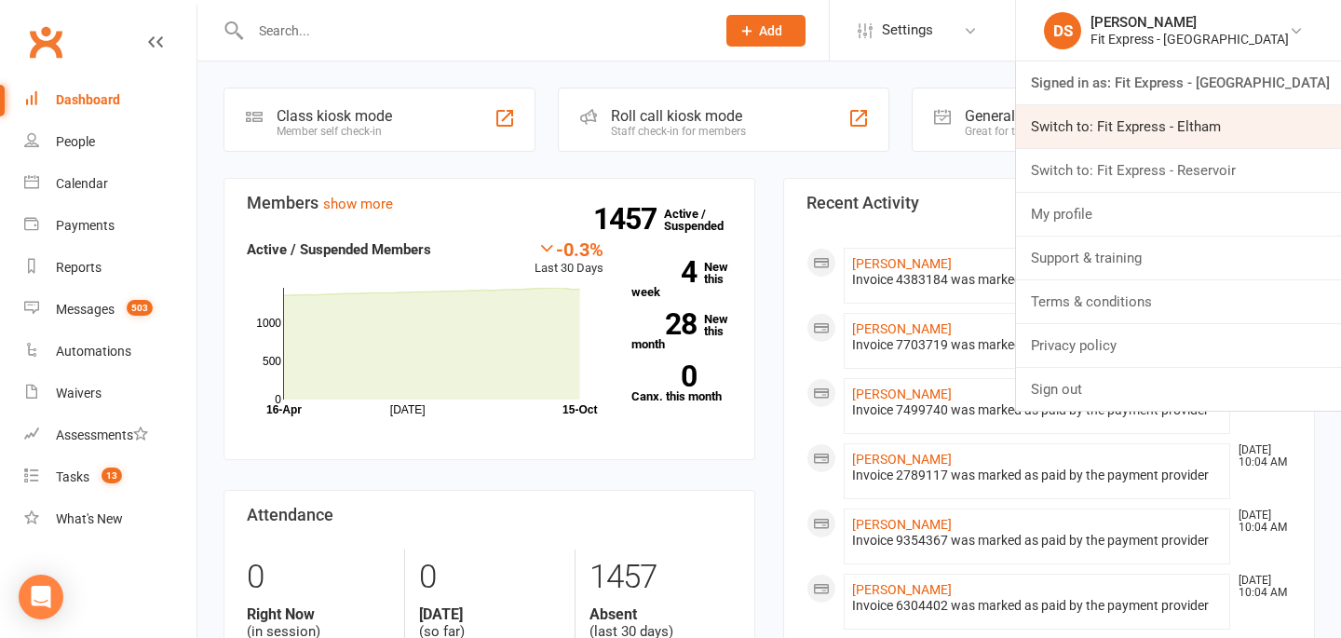
click at [1240, 134] on link "Switch to: Fit Express - Eltham" at bounding box center [1178, 126] width 325 height 43
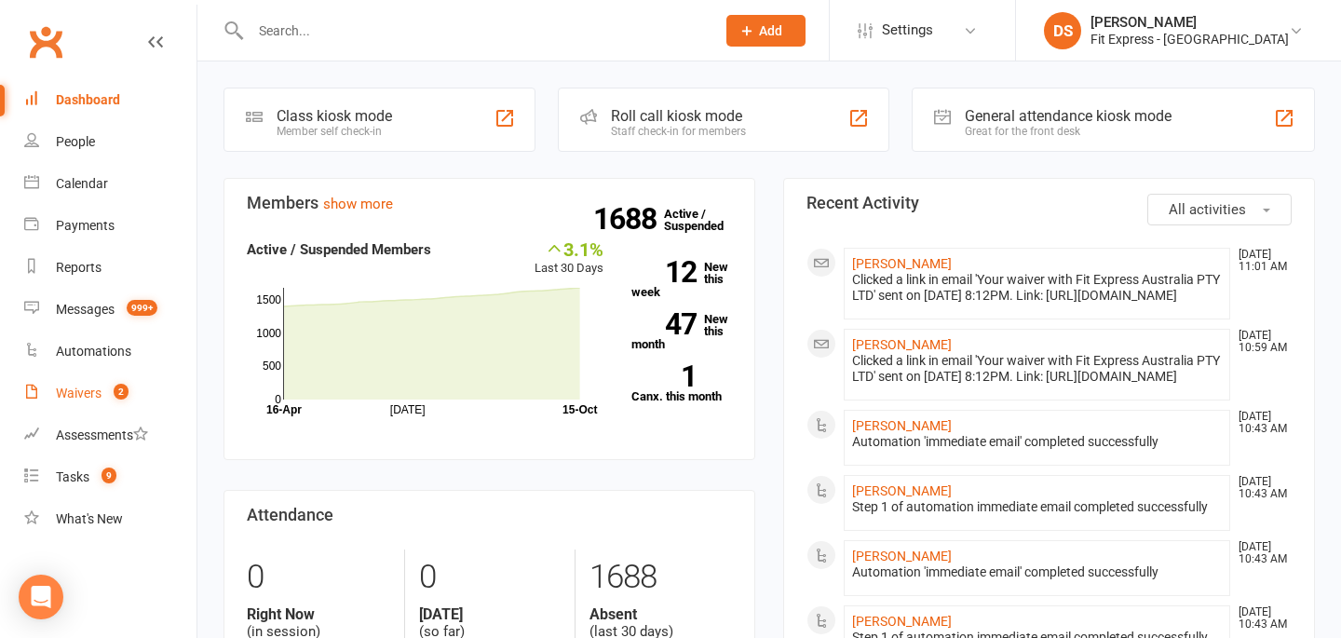
click at [75, 387] on div "Waivers" at bounding box center [79, 393] width 46 height 15
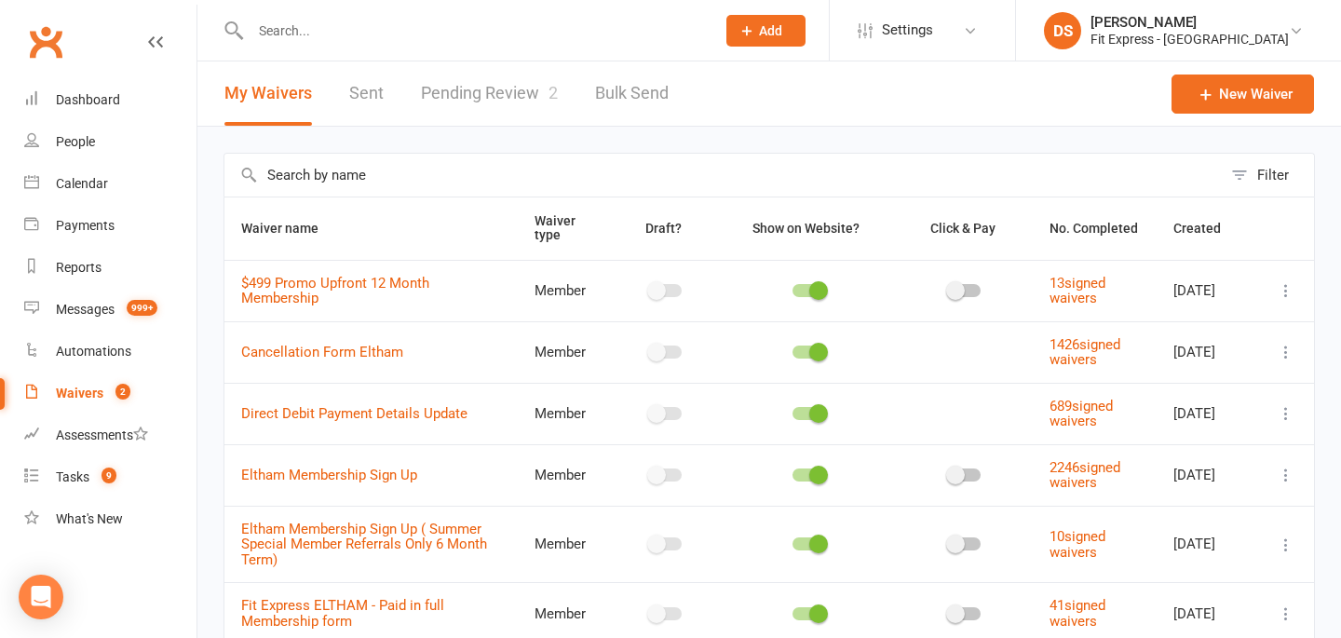
click at [481, 108] on link "Pending Review 2" at bounding box center [489, 93] width 137 height 64
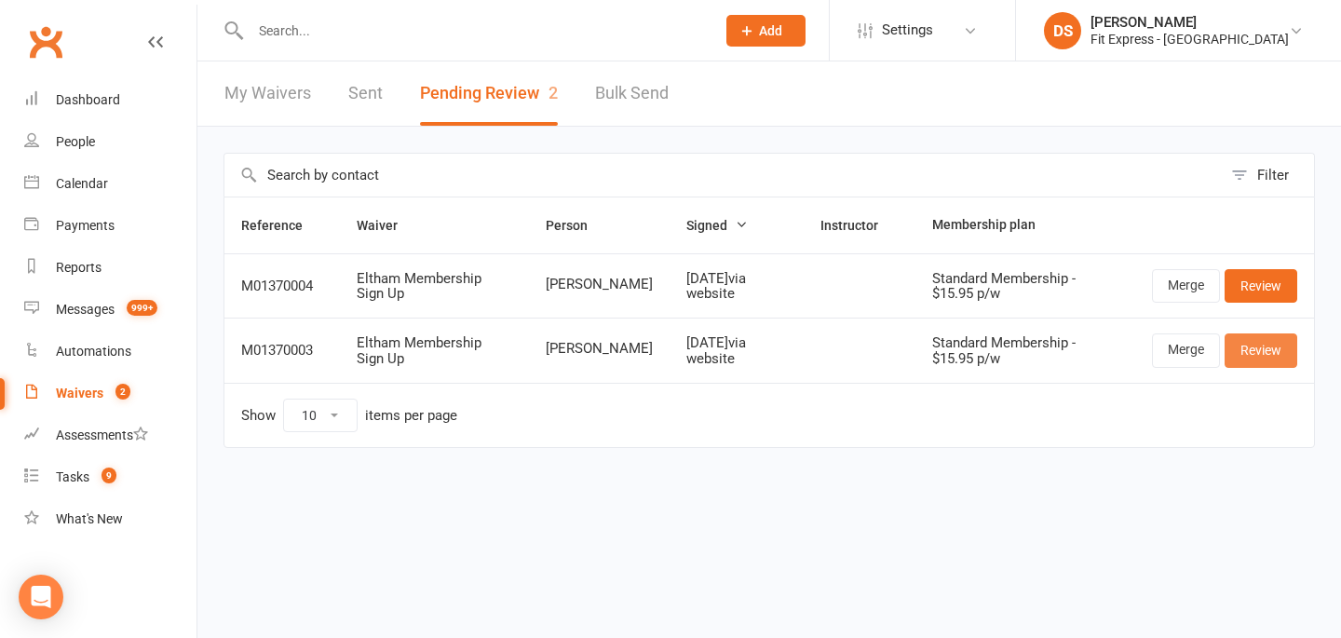
click at [1264, 346] on link "Review" at bounding box center [1261, 350] width 73 height 34
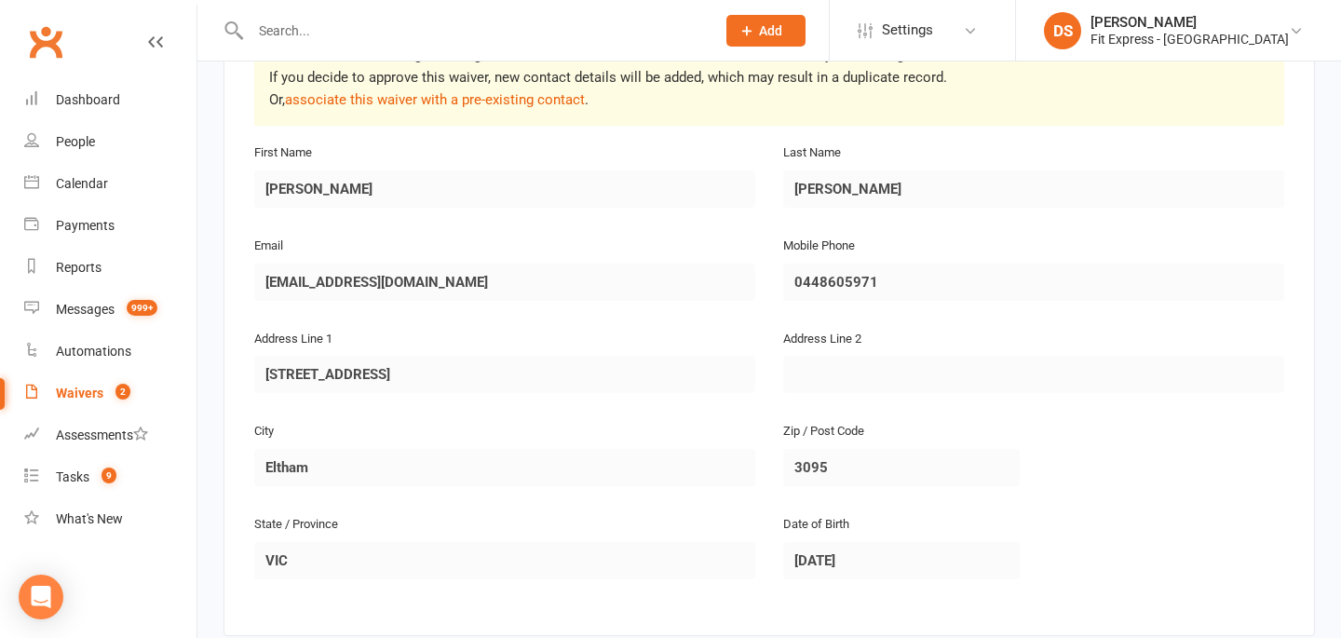
scroll to position [410, 0]
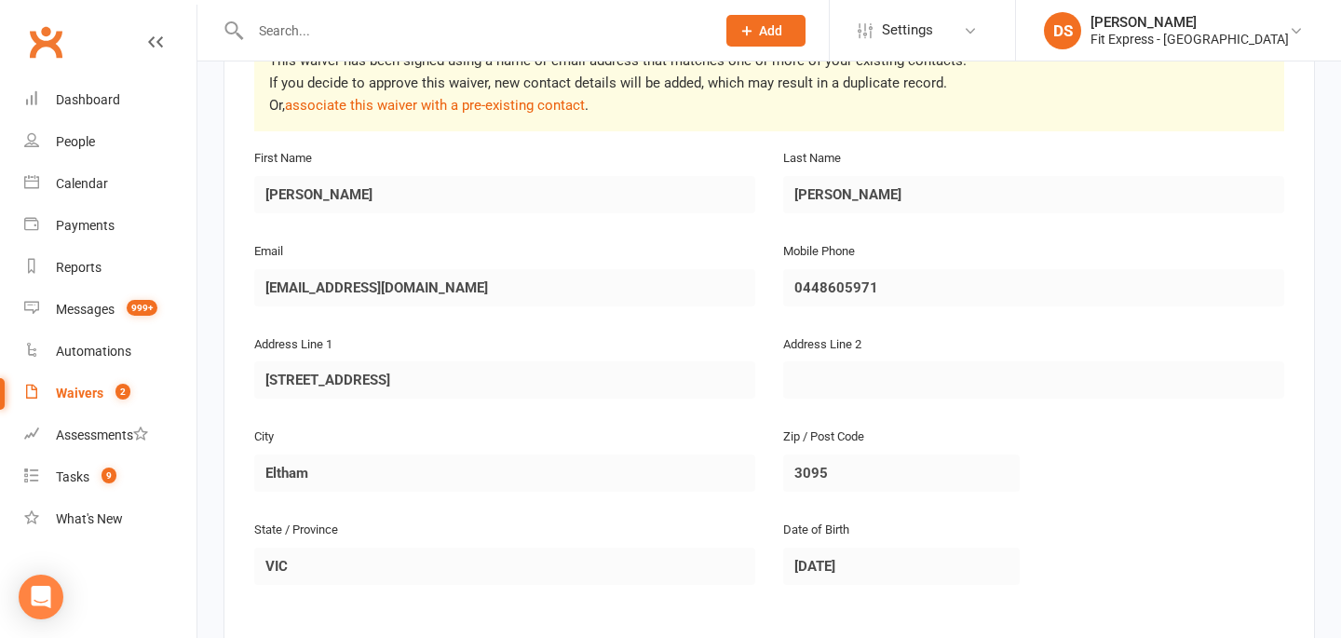
click at [104, 377] on link "Waivers 2" at bounding box center [110, 394] width 172 height 42
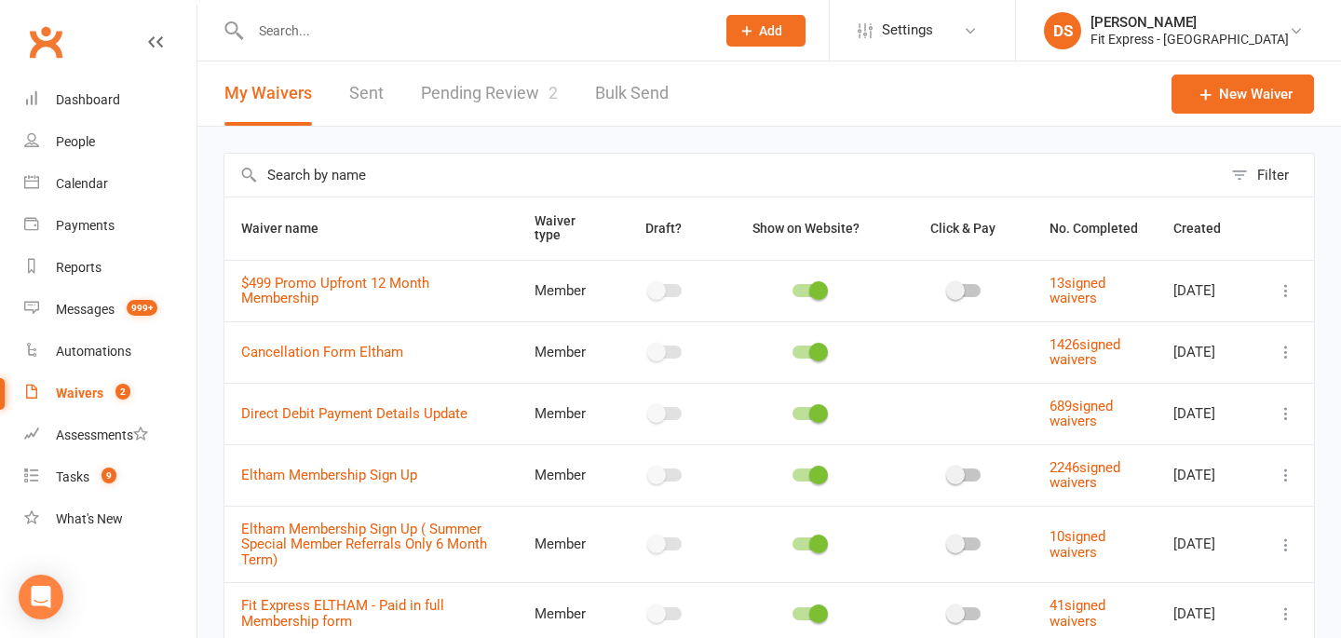
click at [480, 93] on link "Pending Review 2" at bounding box center [489, 93] width 137 height 64
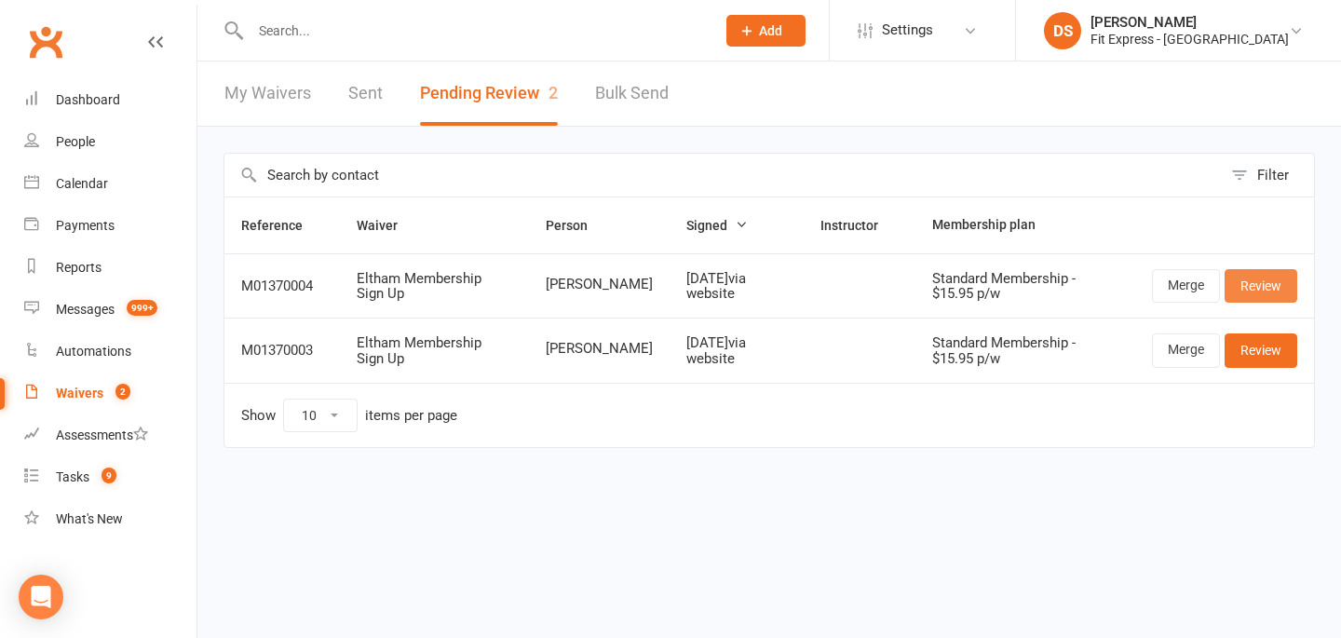
click at [1236, 291] on link "Review" at bounding box center [1261, 286] width 73 height 34
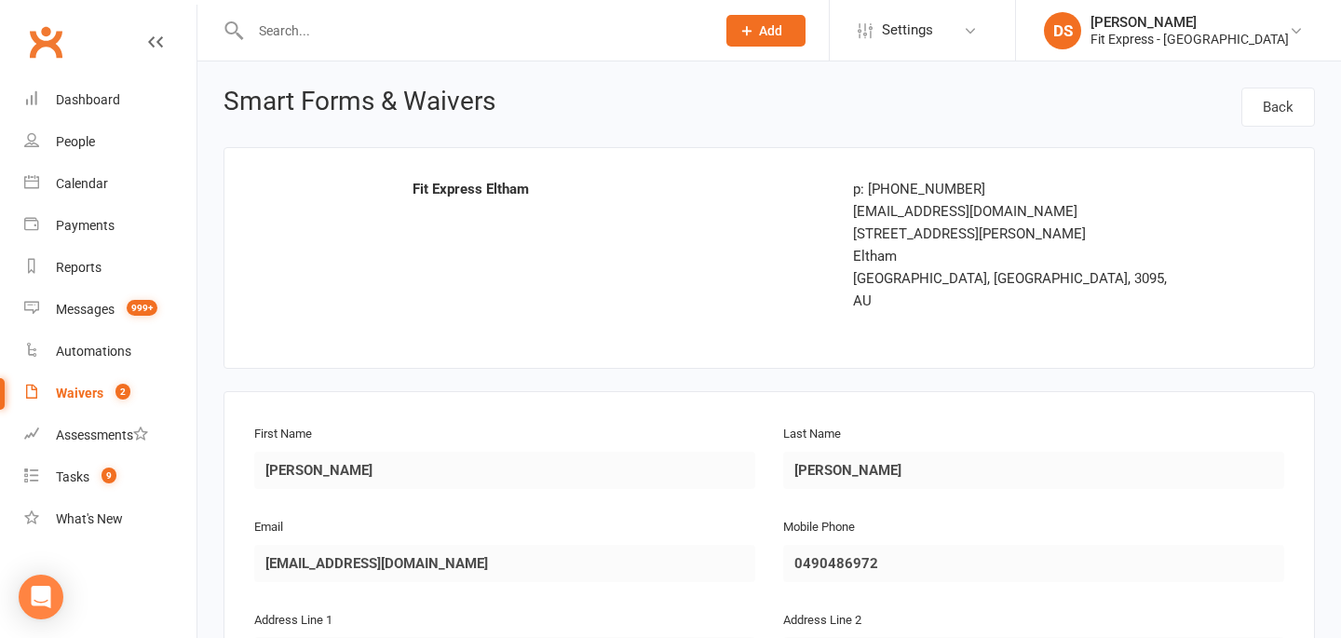
click at [43, 57] on link "Clubworx" at bounding box center [45, 42] width 47 height 47
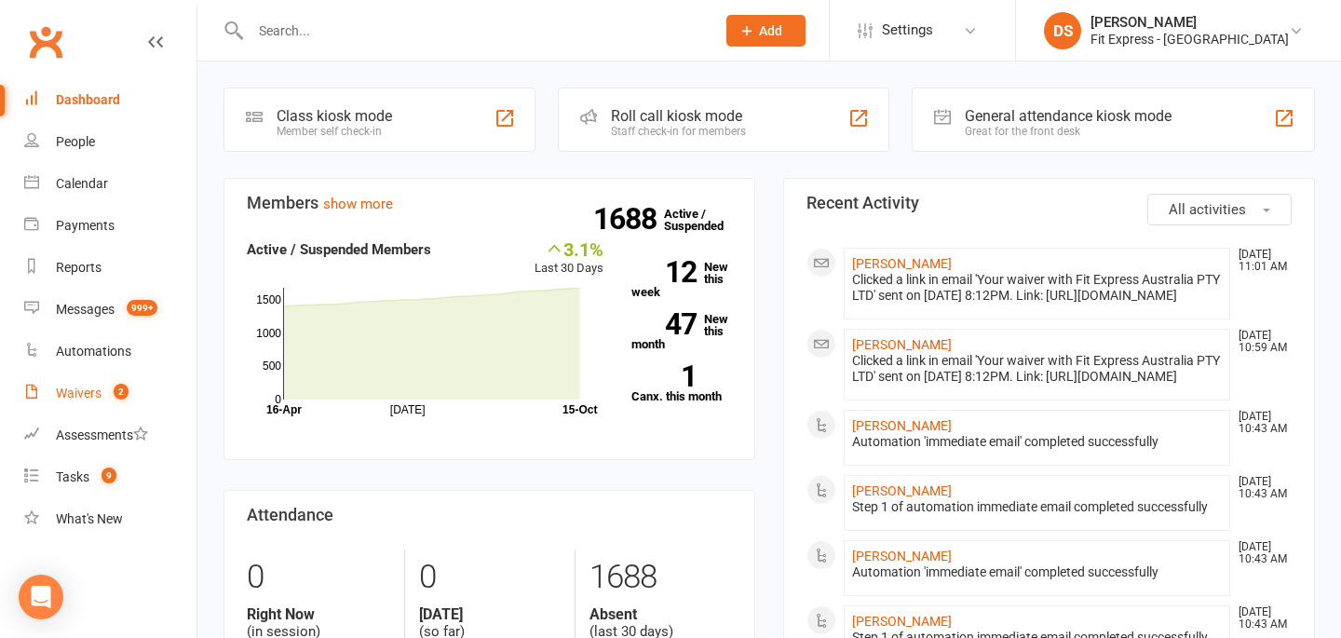
click at [81, 378] on link "Waivers 2" at bounding box center [110, 394] width 172 height 42
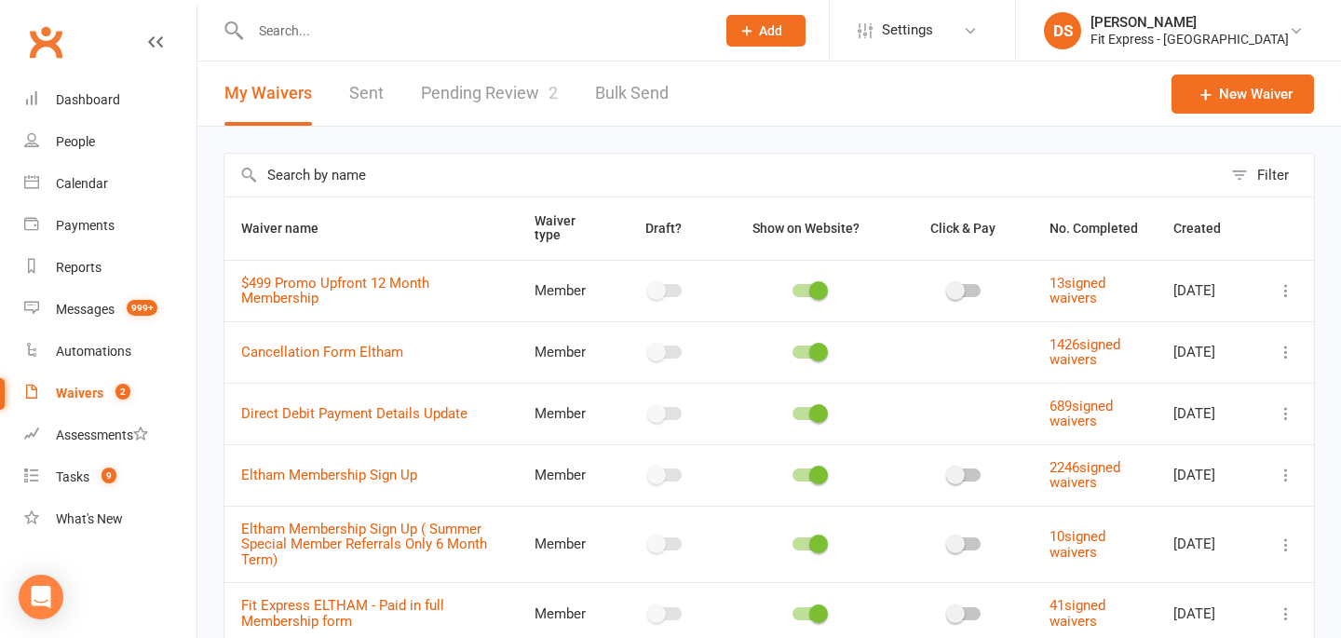
click at [447, 94] on link "Pending Review 2" at bounding box center [489, 93] width 137 height 64
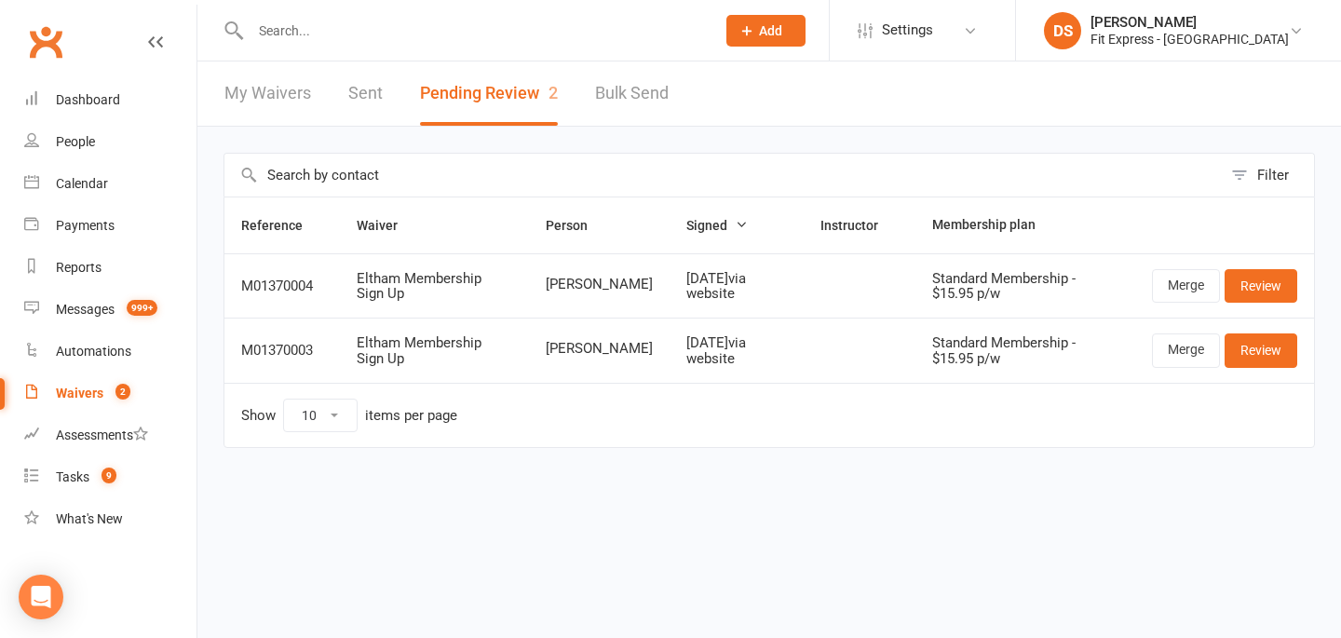
click at [455, 38] on input "text" at bounding box center [473, 31] width 457 height 26
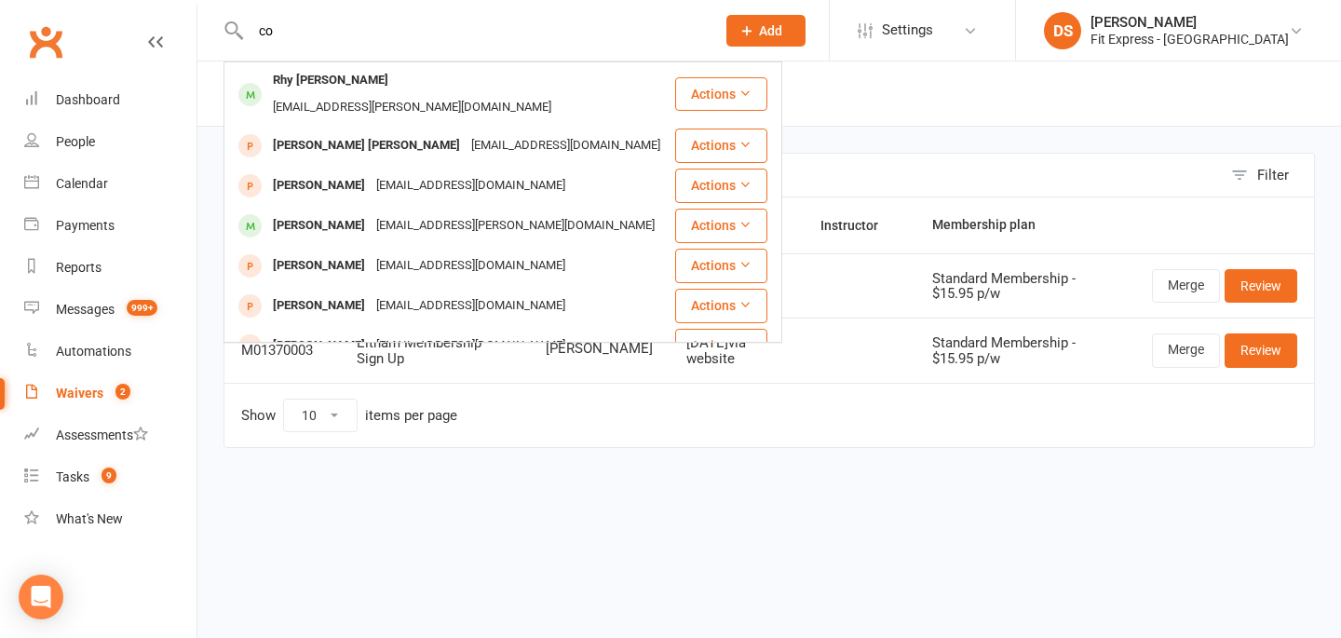
type input "c"
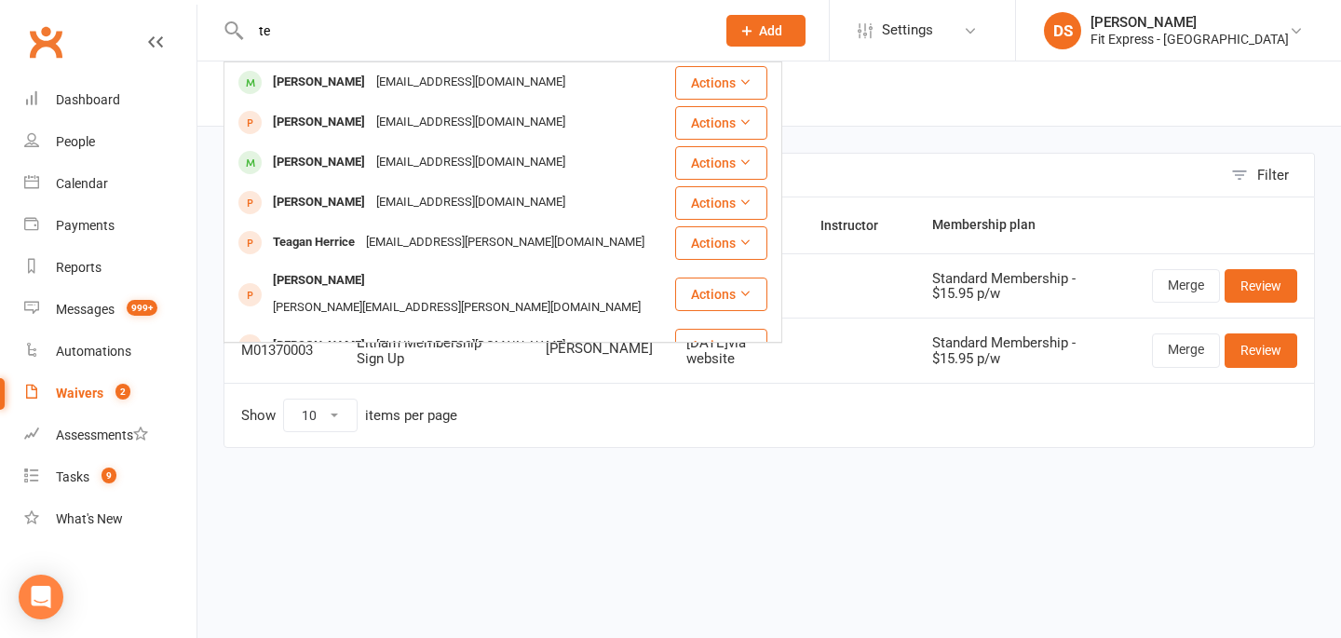
type input "t"
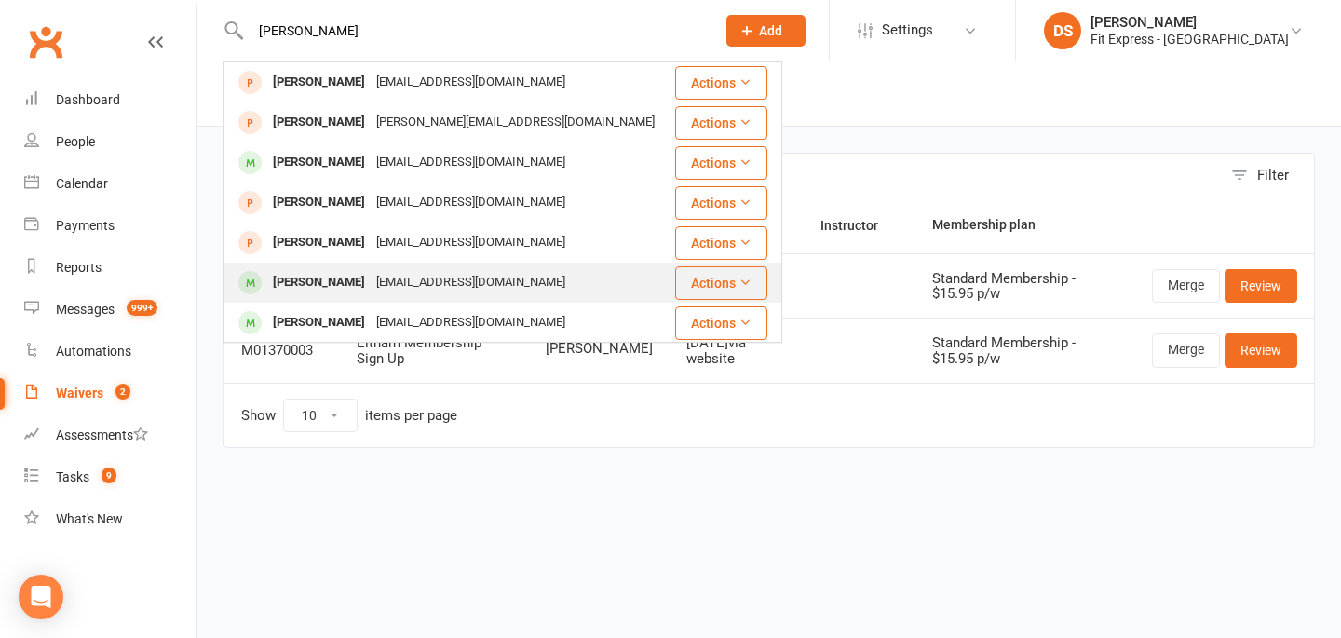
type input "coen"
click at [371, 289] on div "jcoen2002@outlook.com" at bounding box center [471, 282] width 200 height 27
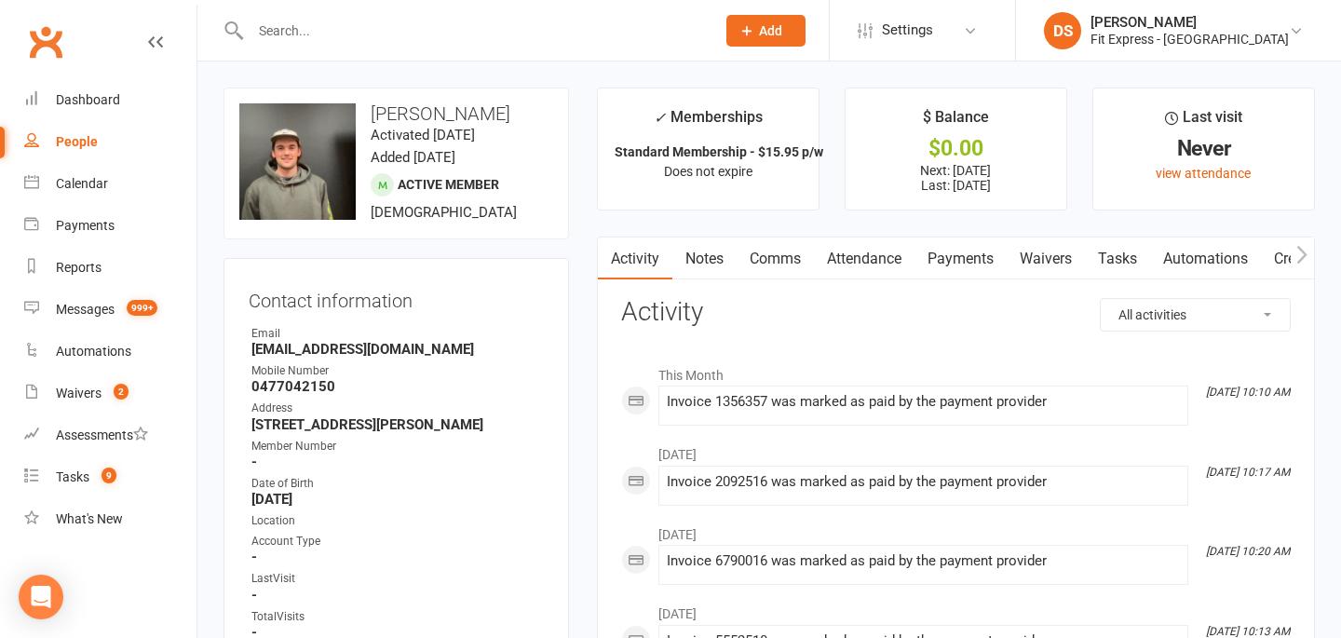
click at [39, 47] on link "Clubworx" at bounding box center [45, 42] width 47 height 47
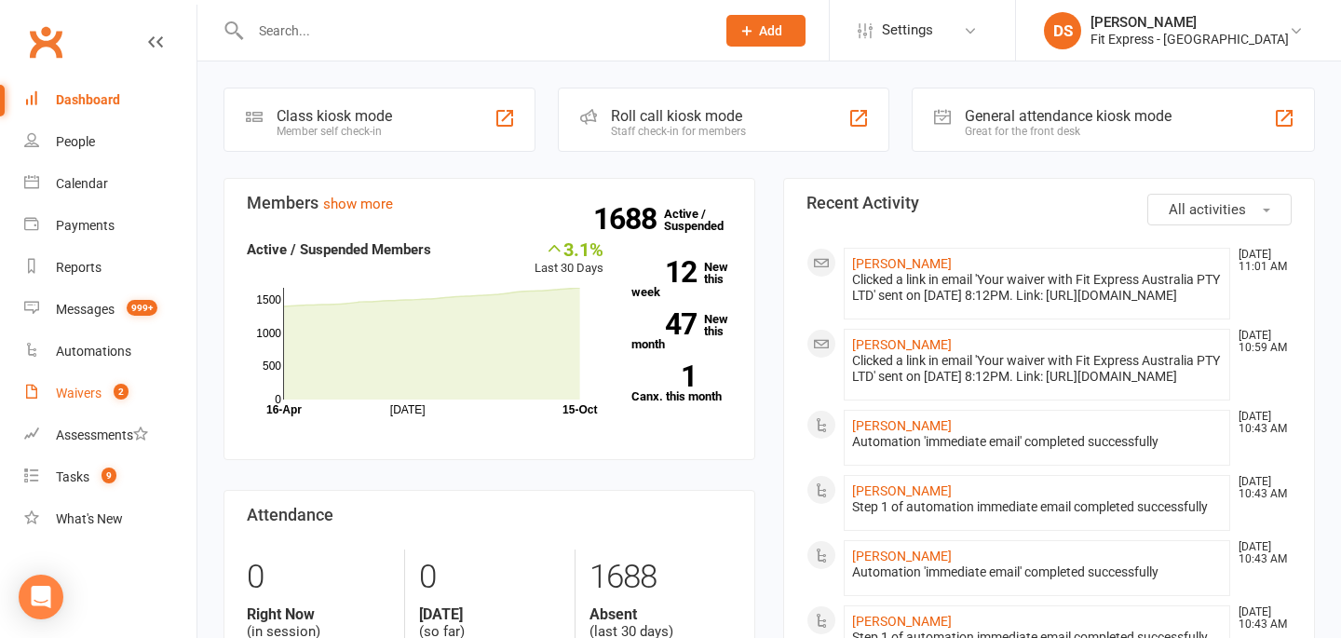
click at [87, 387] on div "Waivers" at bounding box center [79, 393] width 46 height 15
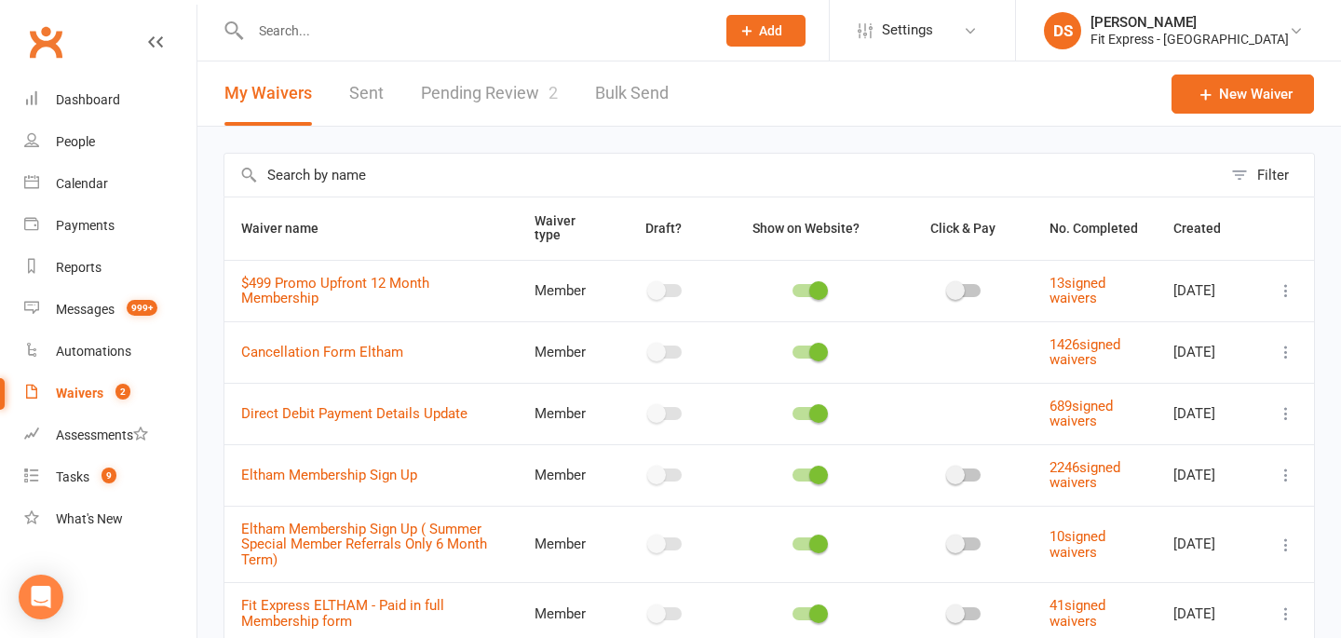
click at [496, 81] on link "Pending Review 2" at bounding box center [489, 93] width 137 height 64
